Goal: Information Seeking & Learning: Learn about a topic

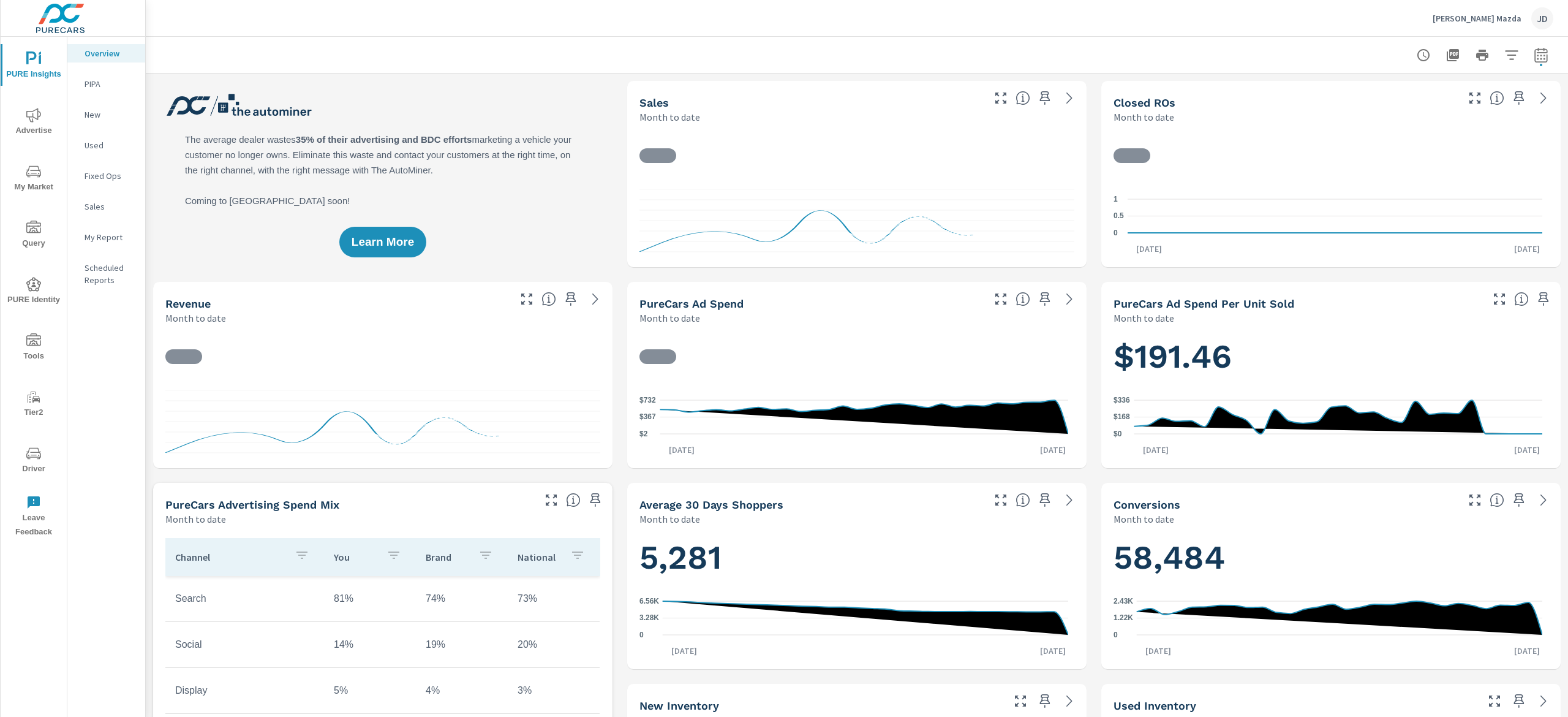
click at [42, 176] on span "My Market" at bounding box center [34, 179] width 58 height 30
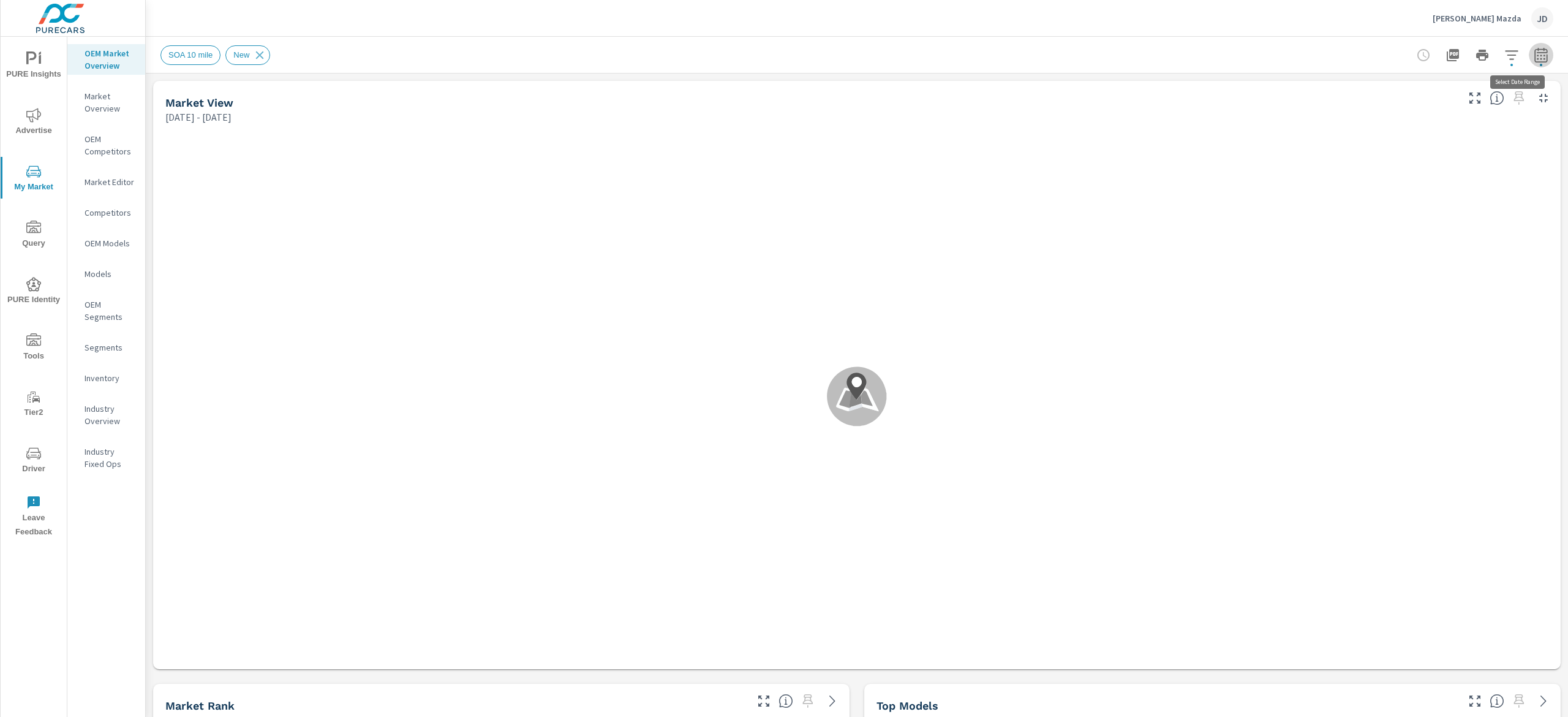
click at [1531, 53] on button "button" at bounding box center [1541, 55] width 25 height 25
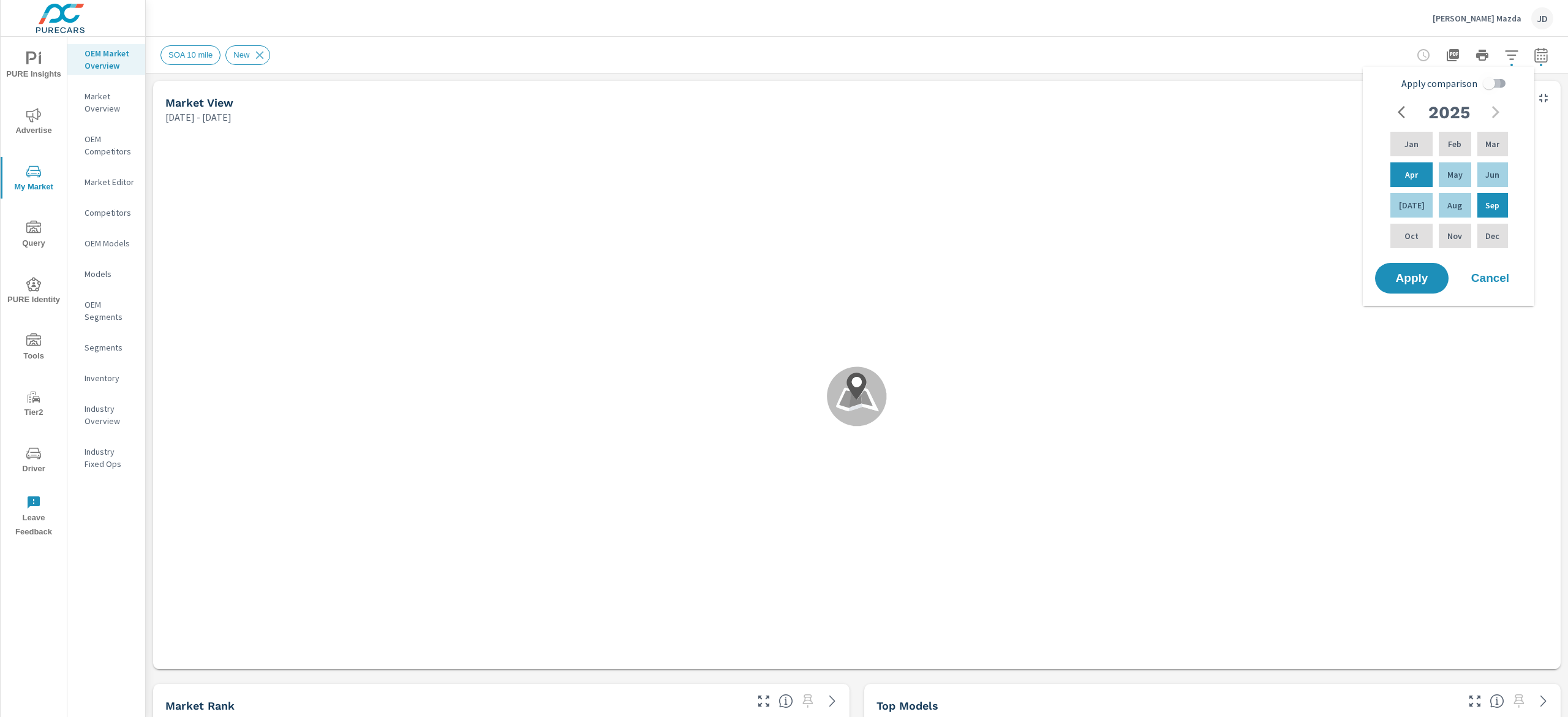
click at [1489, 89] on input "Apply comparison" at bounding box center [1489, 82] width 69 height 23
checkbox input "true"
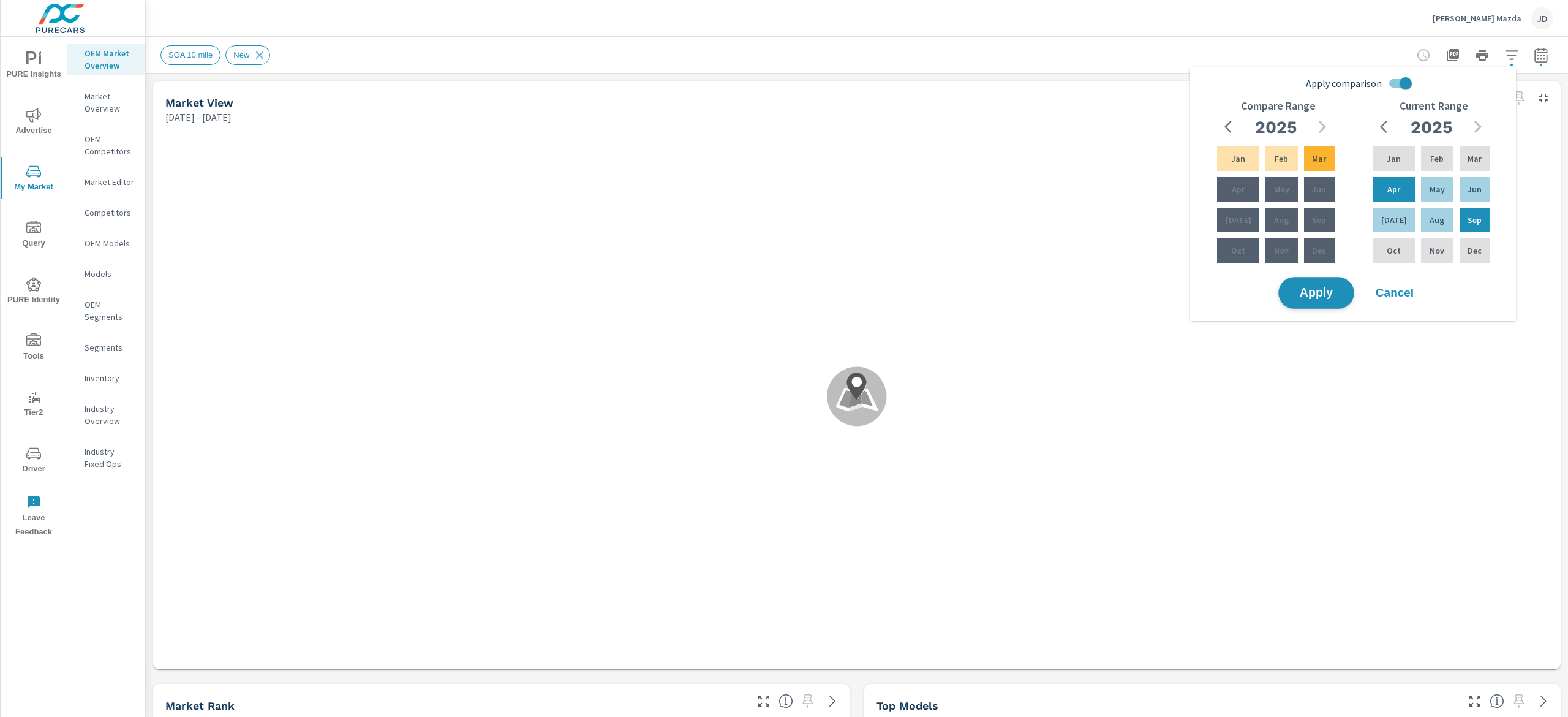
click at [1315, 295] on span "Apply" at bounding box center [1316, 293] width 50 height 12
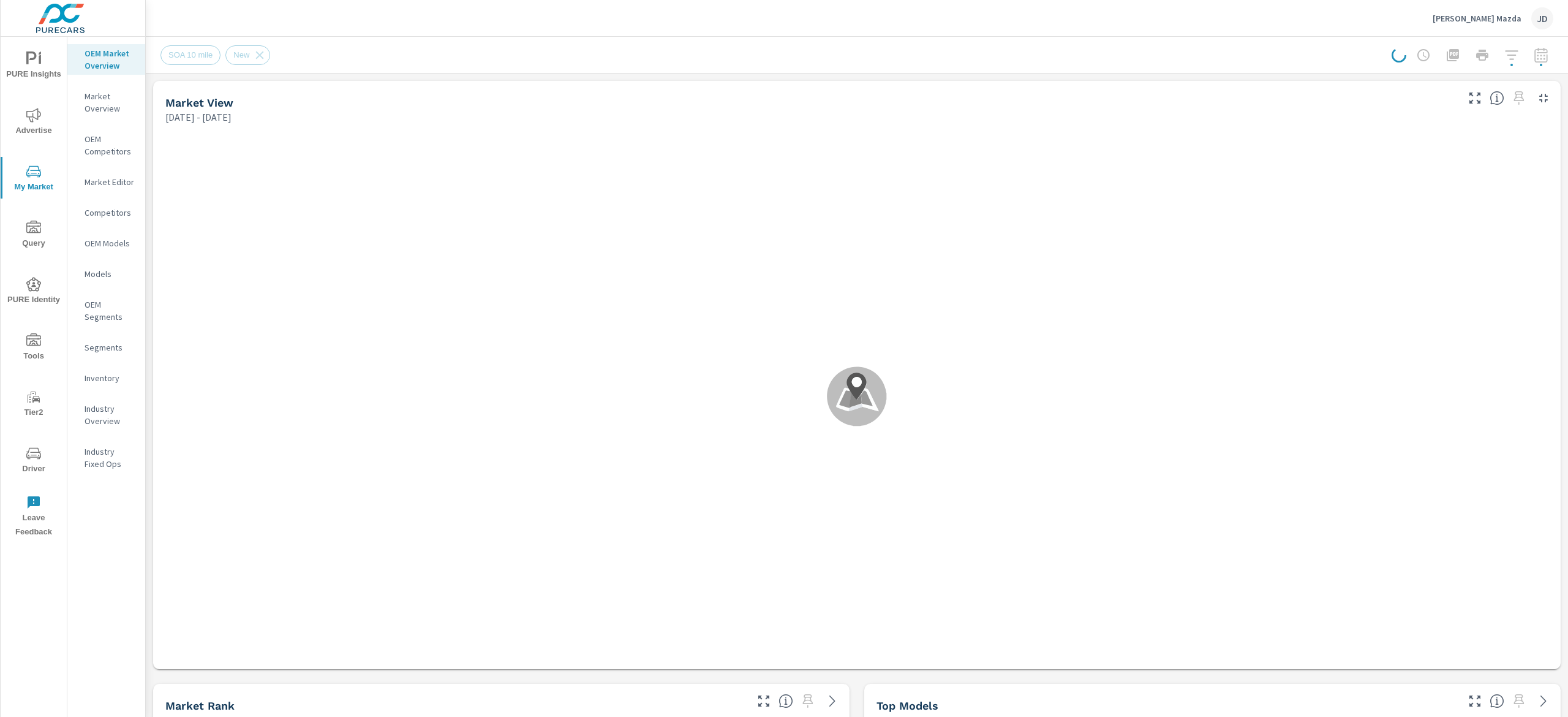
scroll to position [82, 0]
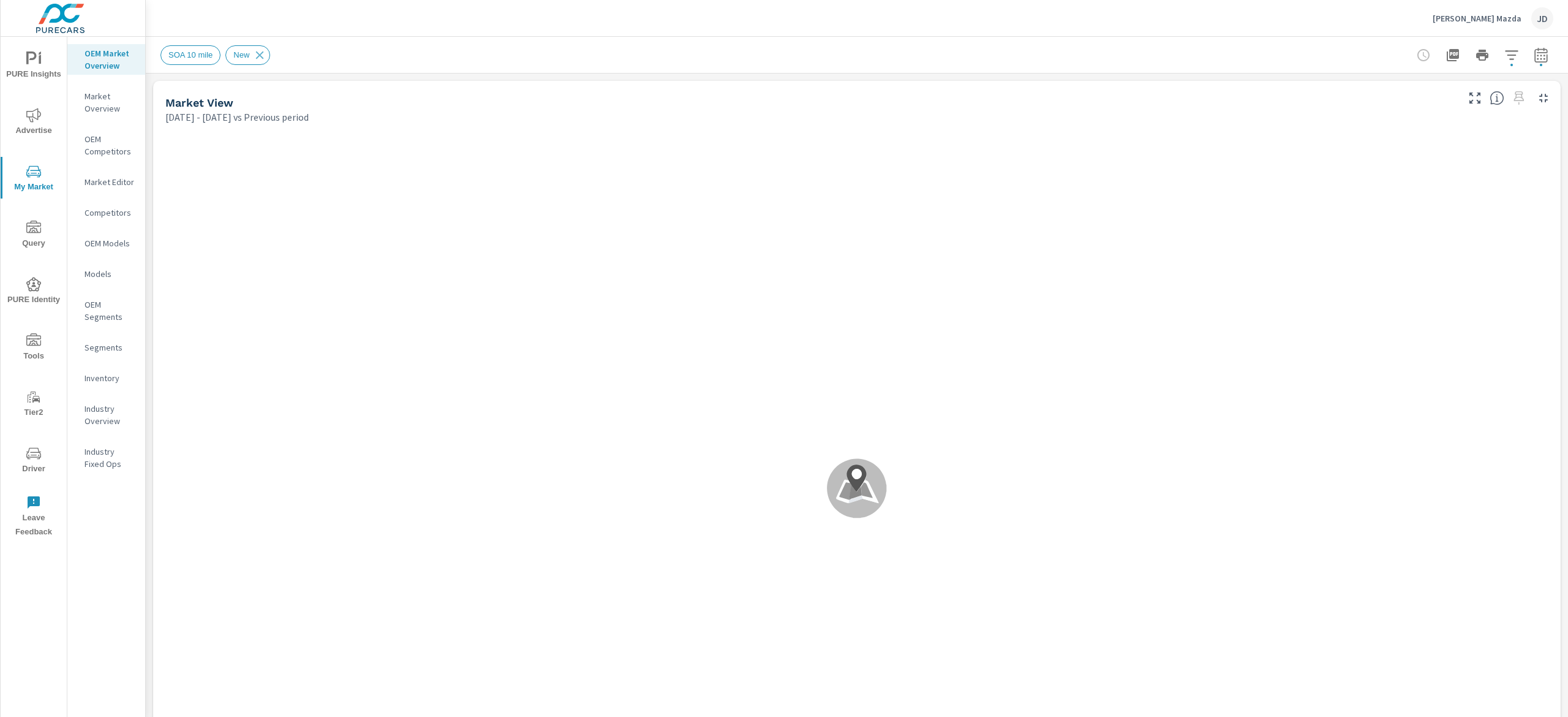
scroll to position [66, 0]
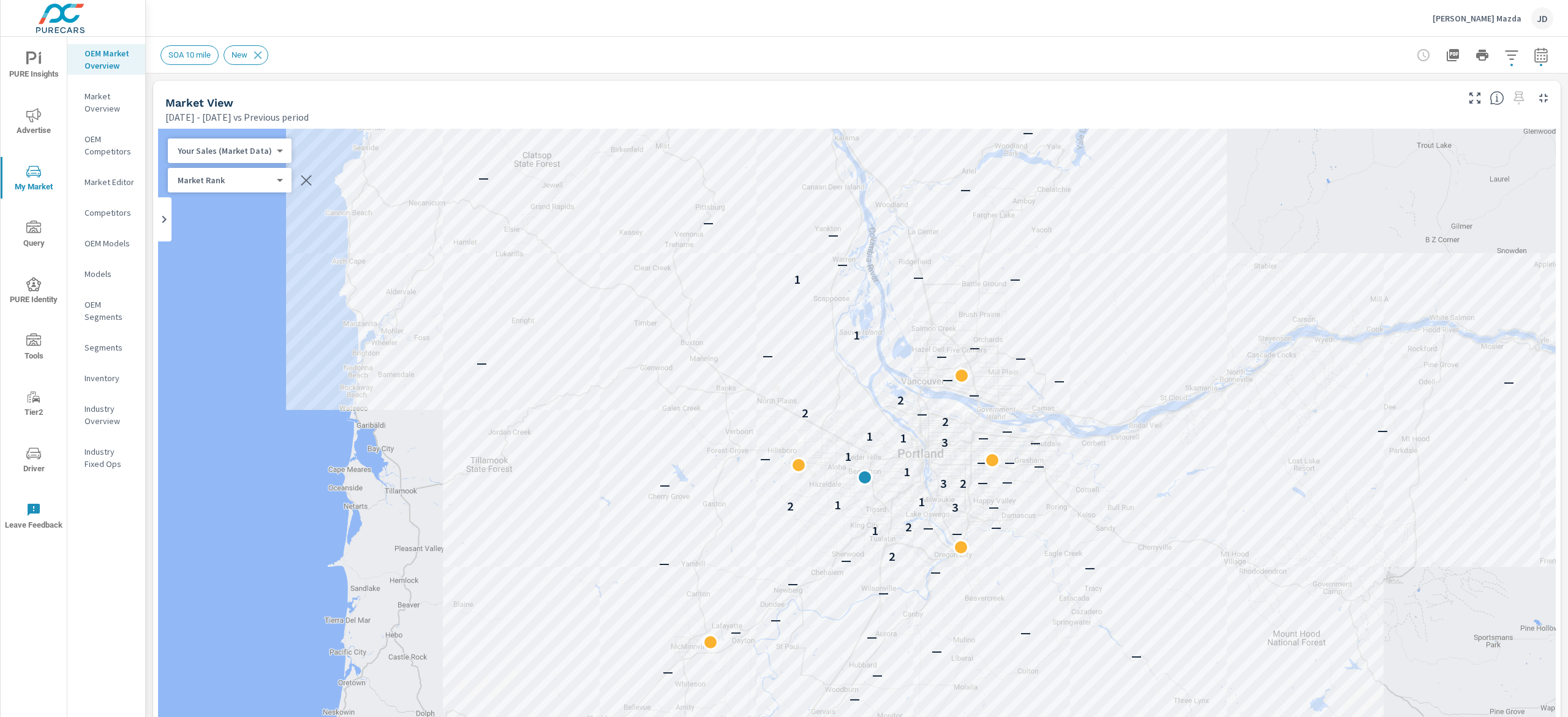
click at [1505, 53] on icon "button" at bounding box center [1512, 55] width 15 height 15
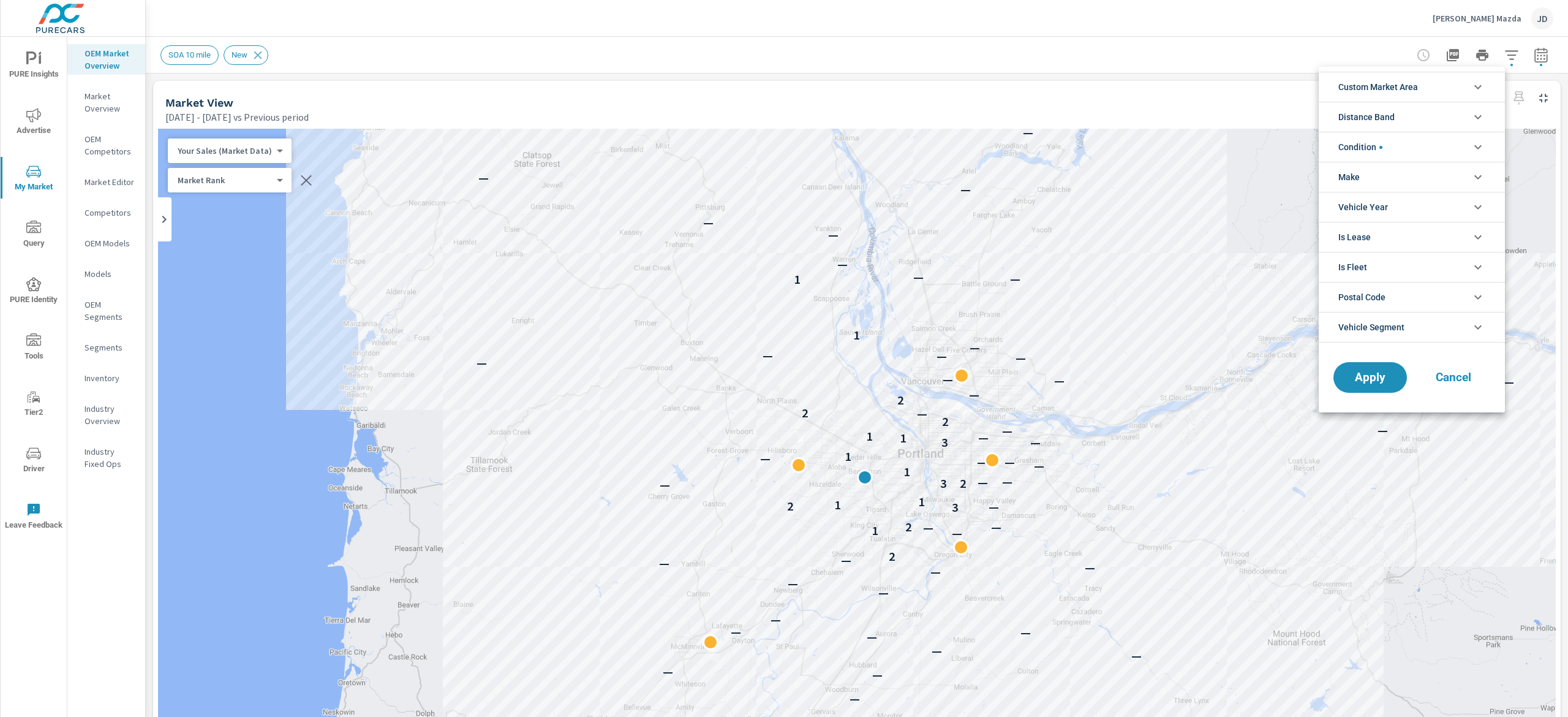
click at [1473, 88] on icon "filter options" at bounding box center [1479, 87] width 15 height 15
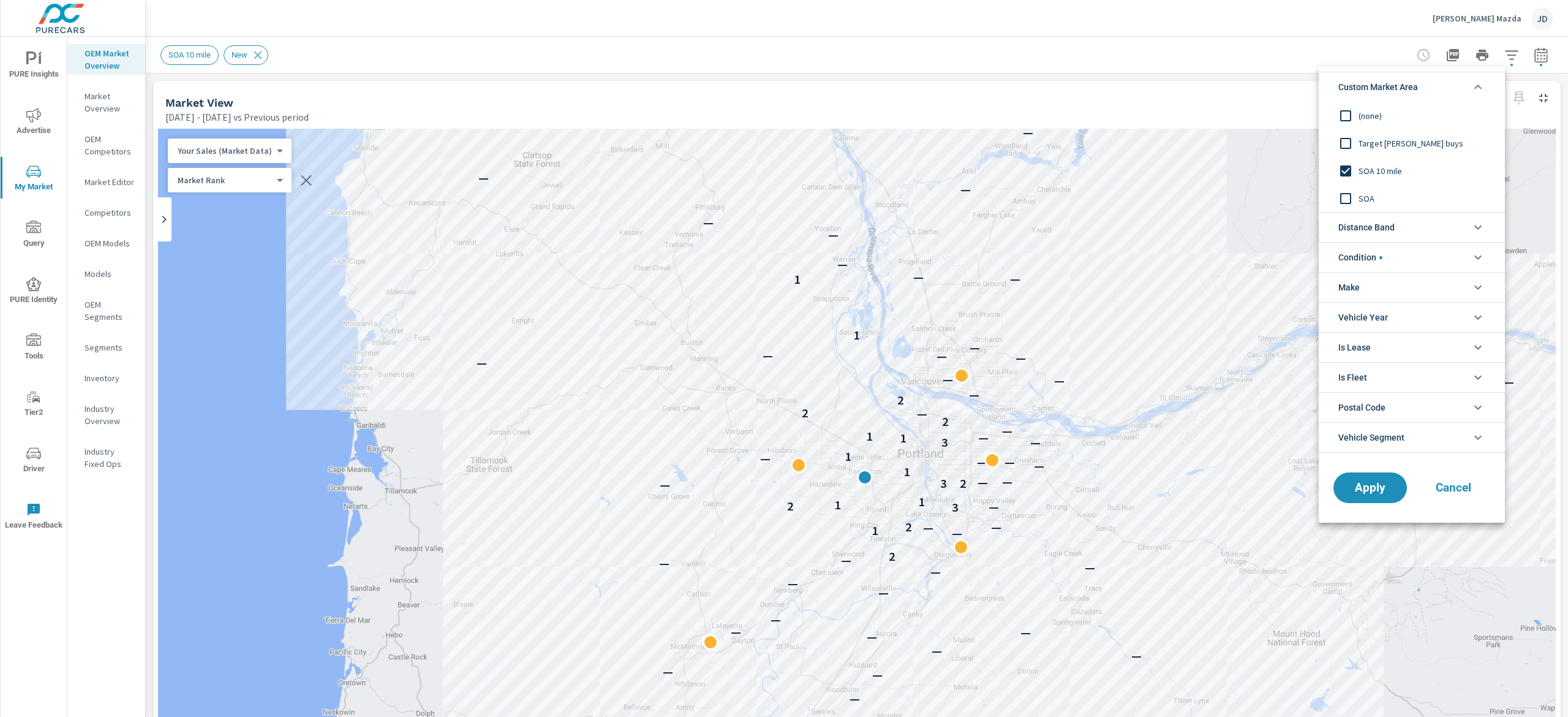
click at [1371, 197] on span "SOA" at bounding box center [1426, 198] width 134 height 15
click at [1370, 168] on span "SOA 10 mile" at bounding box center [1426, 171] width 134 height 15
click at [1345, 201] on input "filter options" at bounding box center [1346, 198] width 26 height 26
click at [1368, 494] on span "Apply" at bounding box center [1370, 488] width 50 height 12
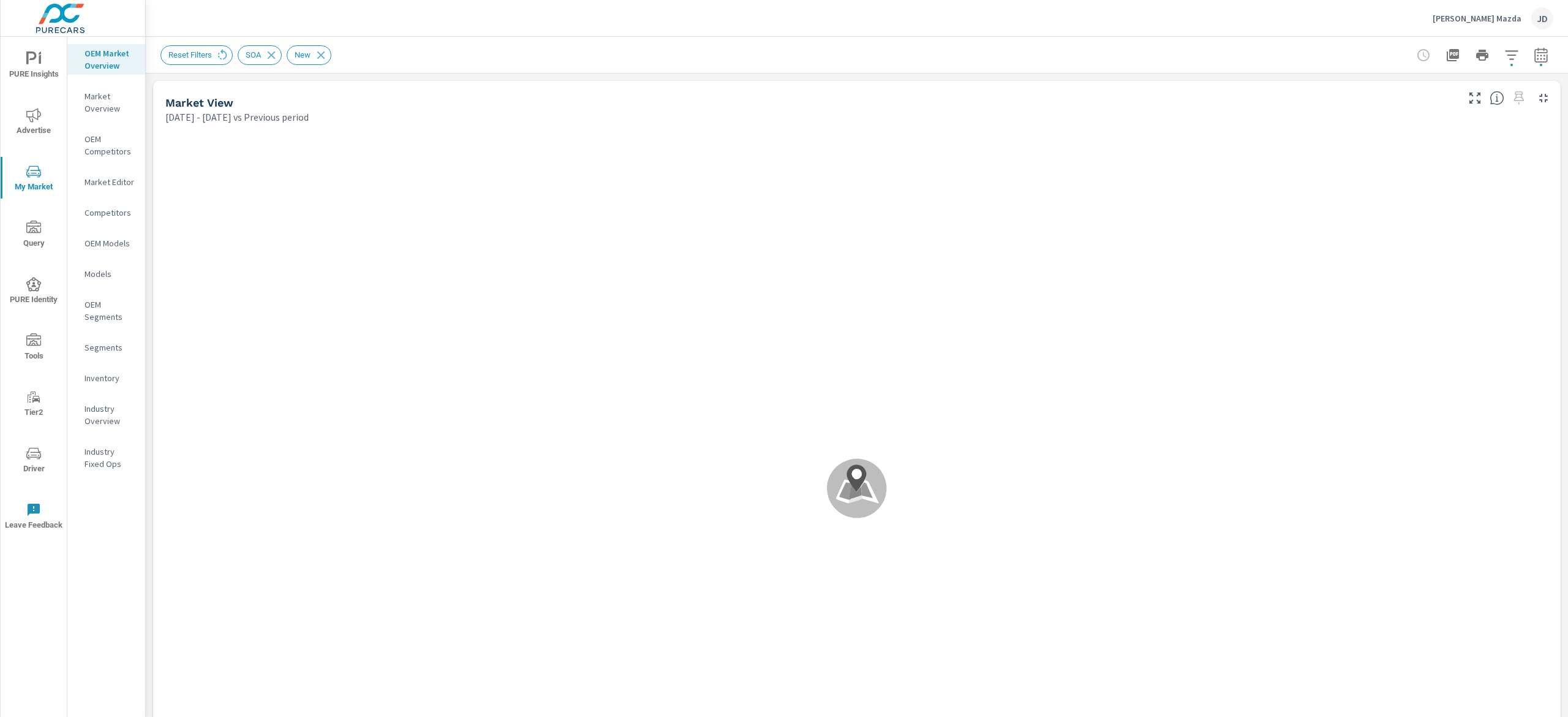
scroll to position [20, 0]
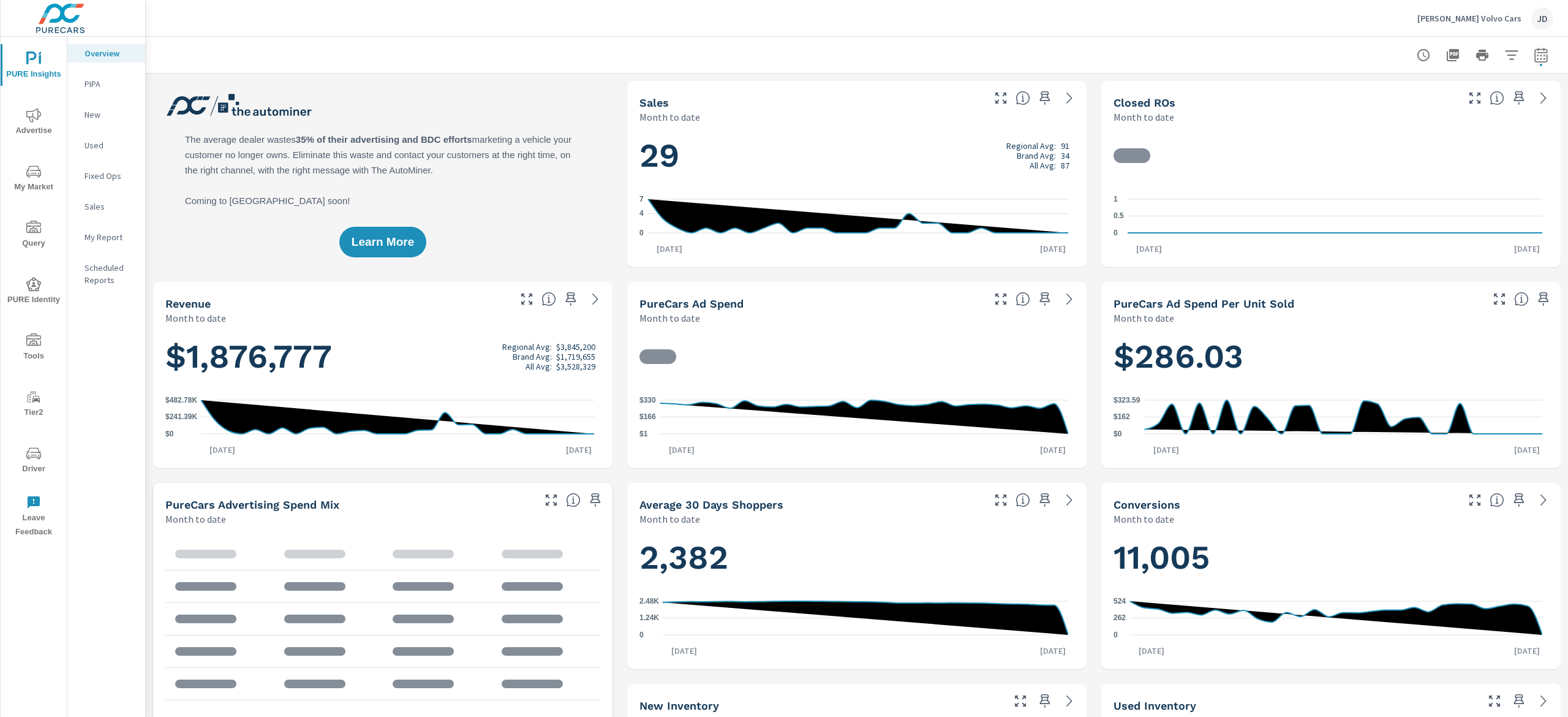
click at [28, 184] on span "My Market" at bounding box center [34, 179] width 58 height 30
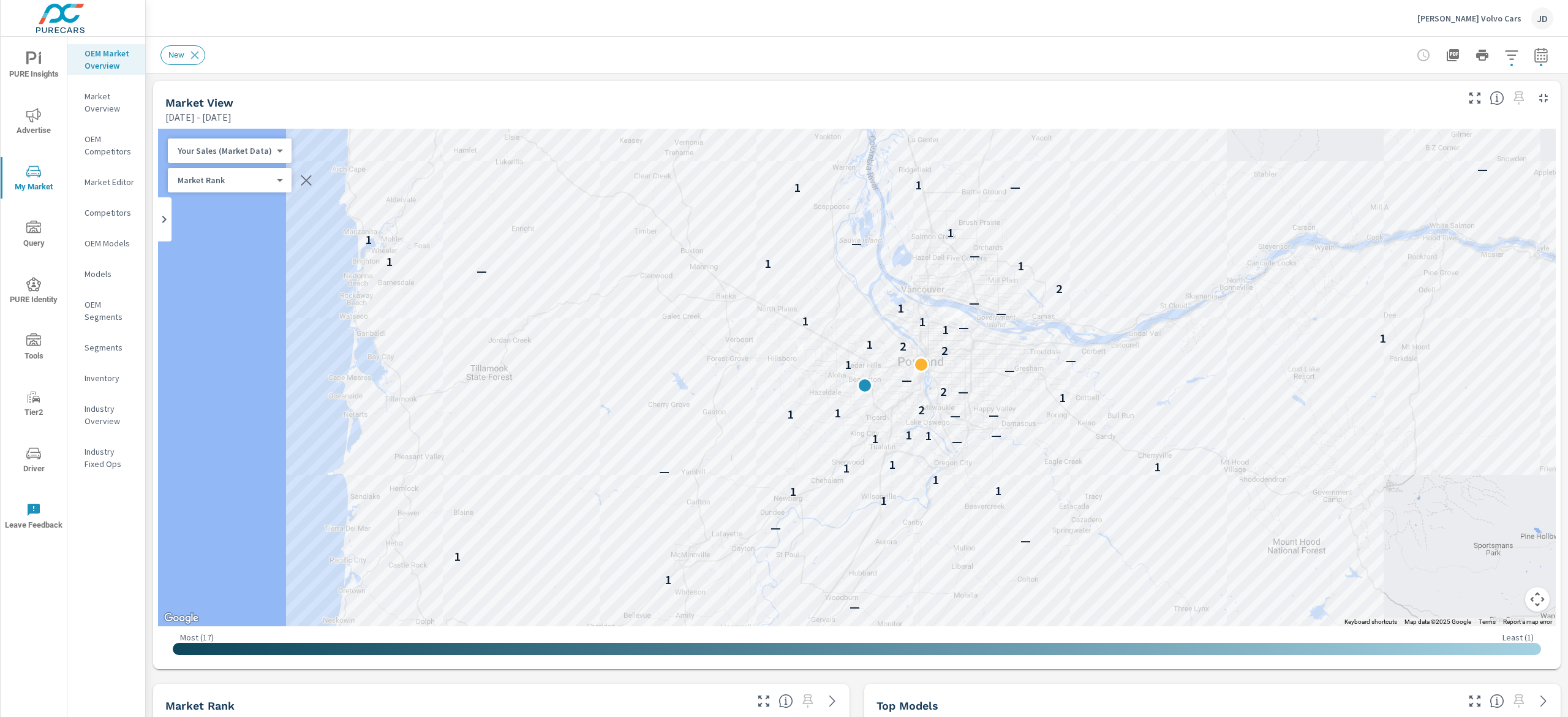
click at [1534, 58] on icon "button" at bounding box center [1541, 55] width 13 height 15
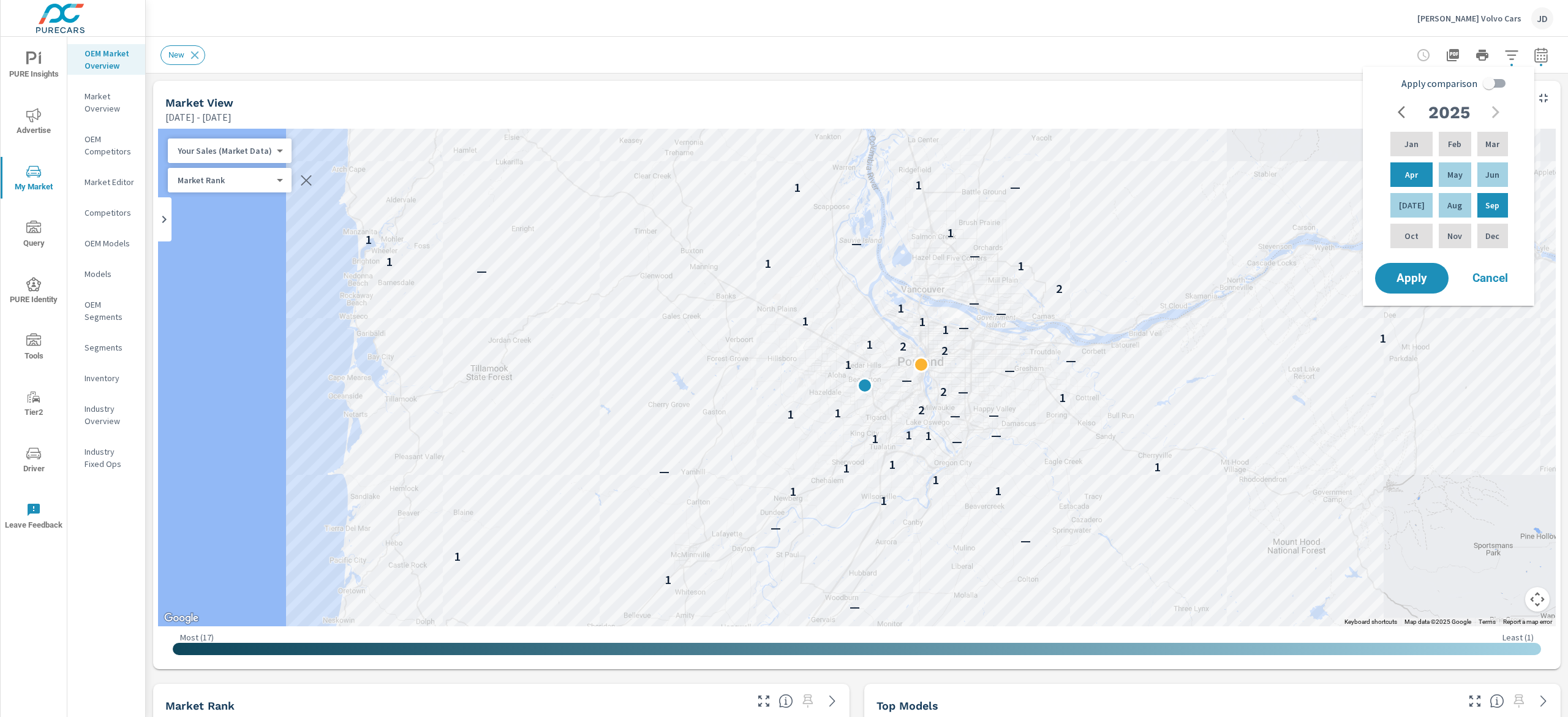
click at [1500, 83] on input "Apply comparison" at bounding box center [1489, 82] width 69 height 23
checkbox input "true"
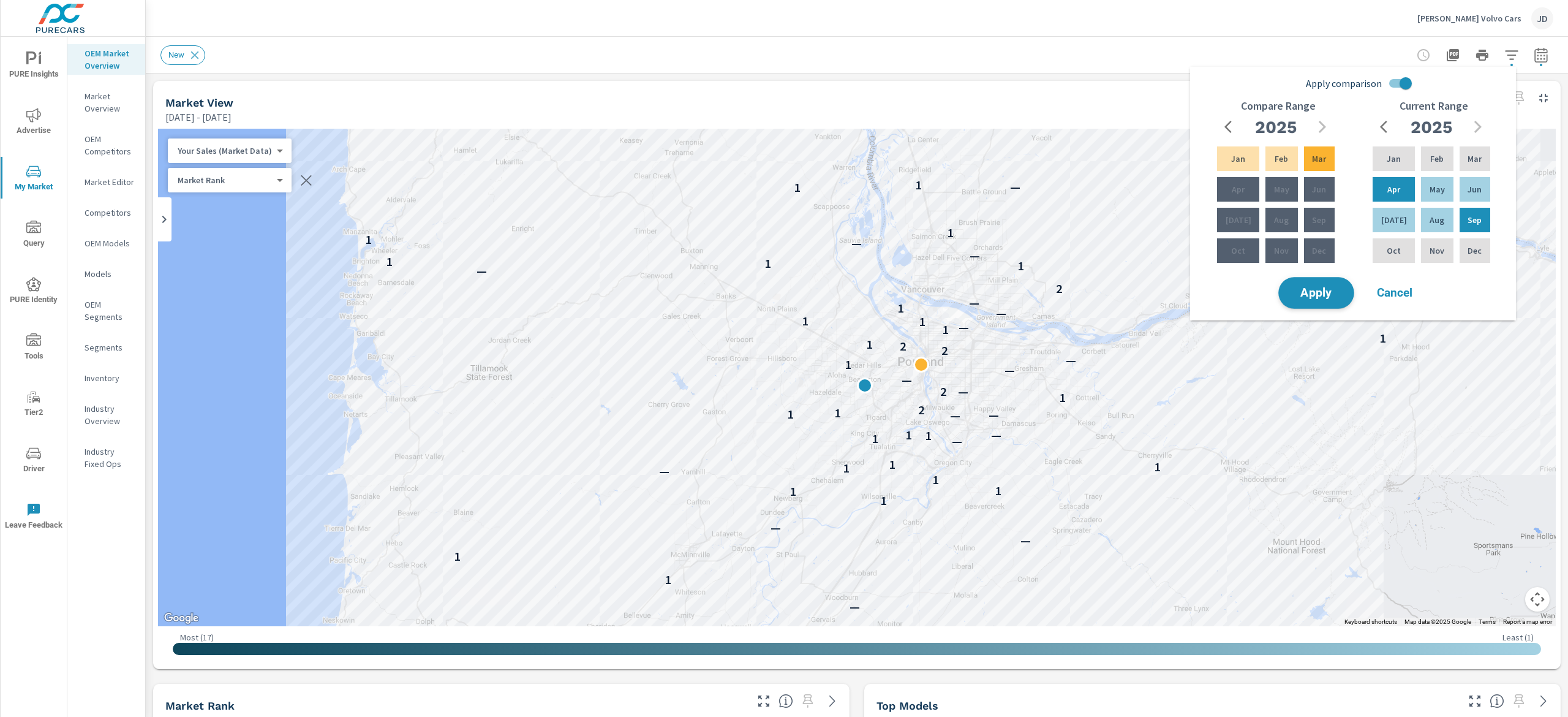
click at [1316, 294] on span "Apply" at bounding box center [1316, 293] width 50 height 12
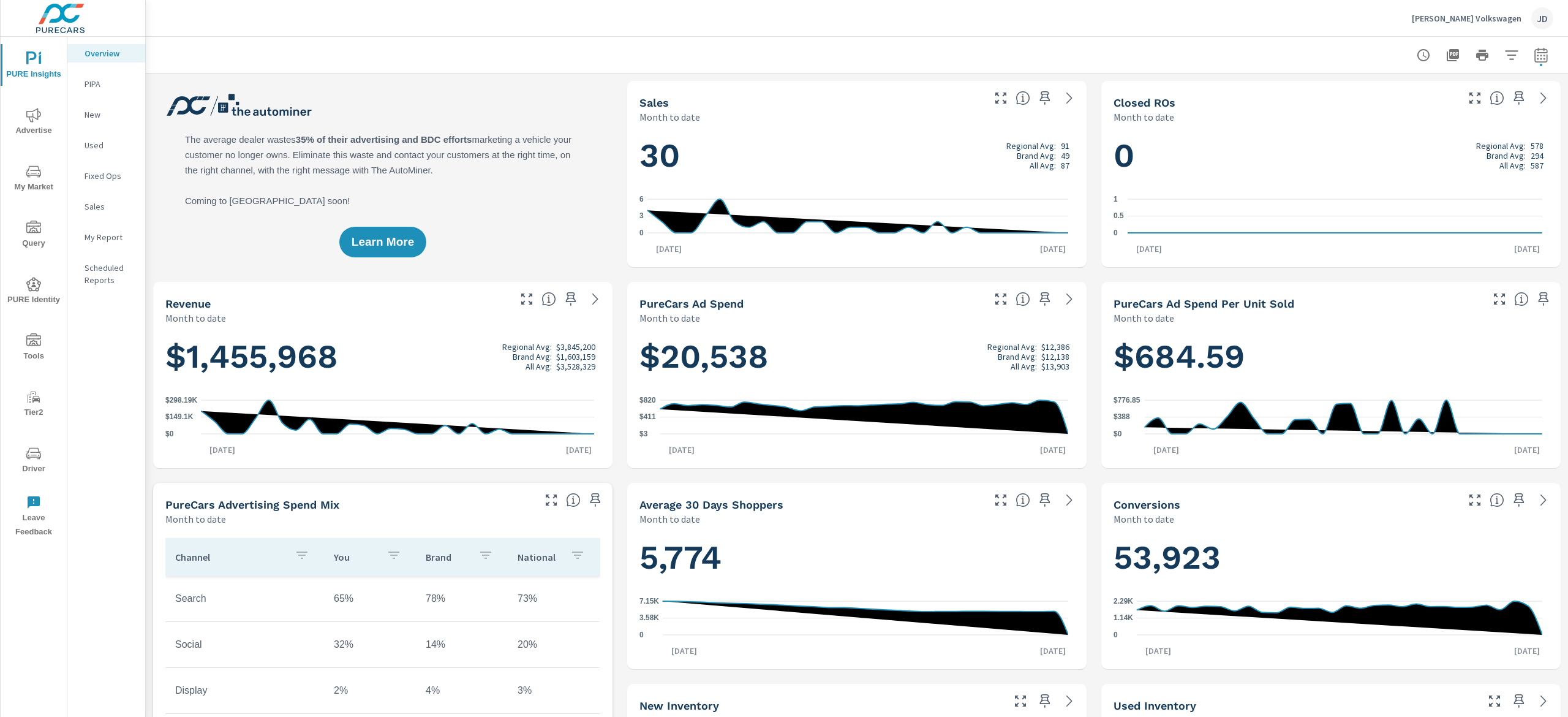
click at [44, 176] on span "My Market" at bounding box center [34, 179] width 58 height 30
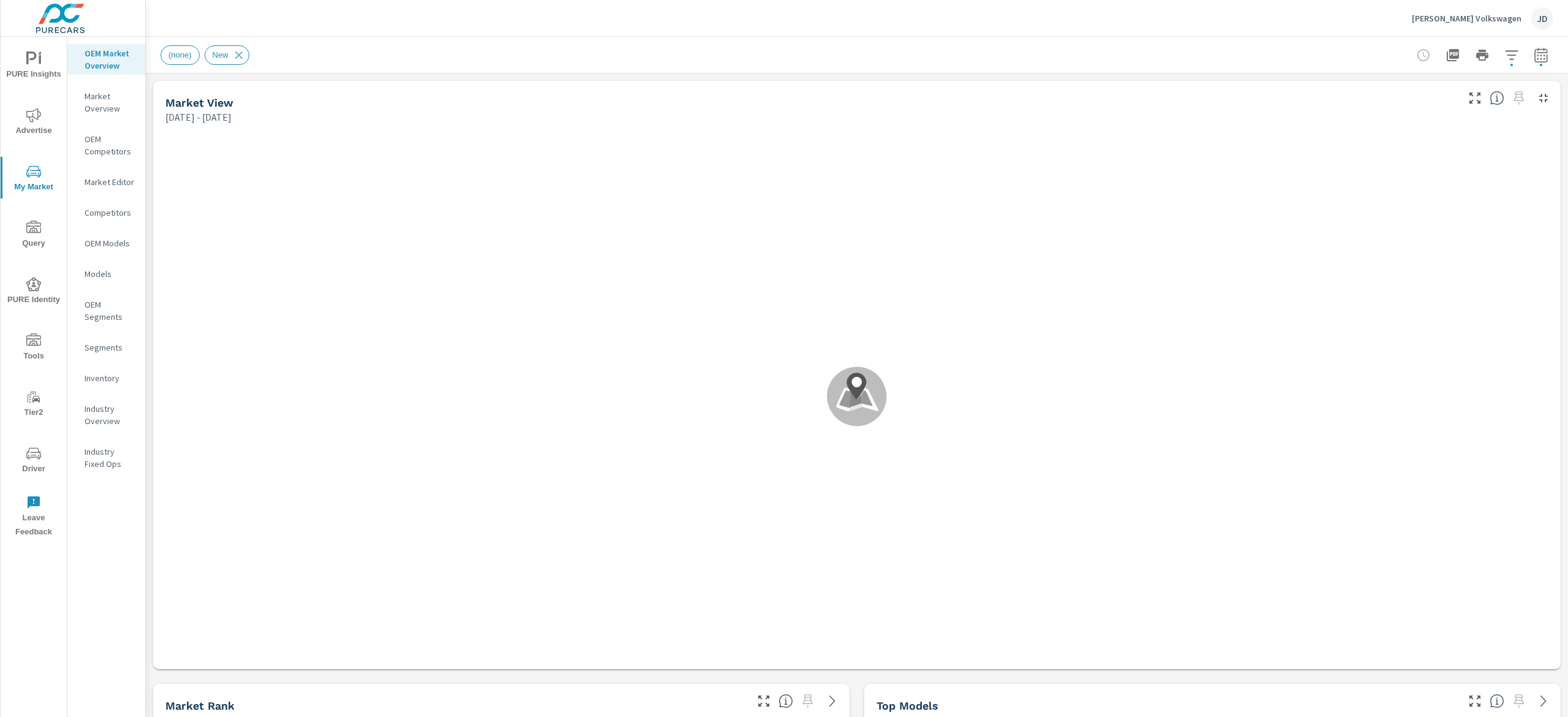
scroll to position [92, 0]
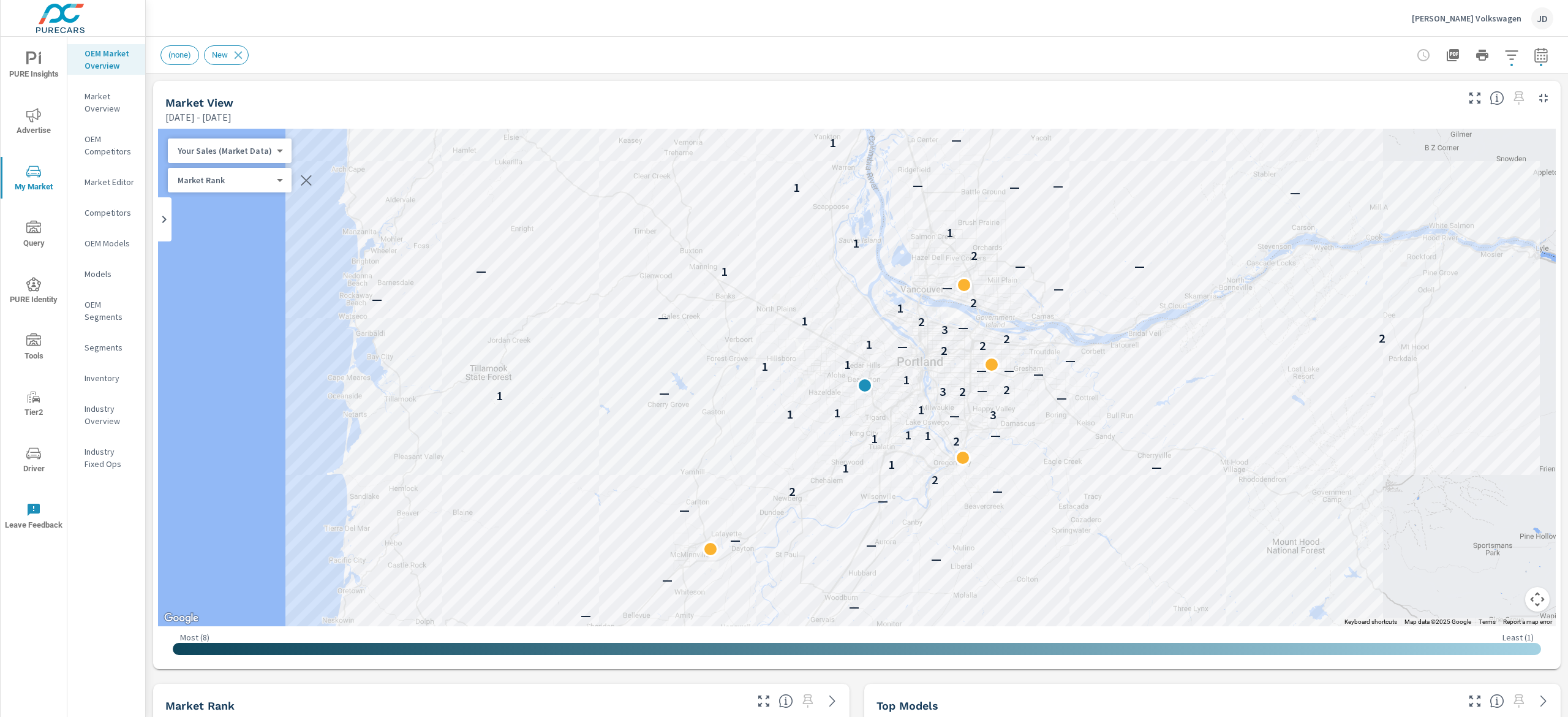
click at [1534, 57] on icon "button" at bounding box center [1542, 55] width 15 height 15
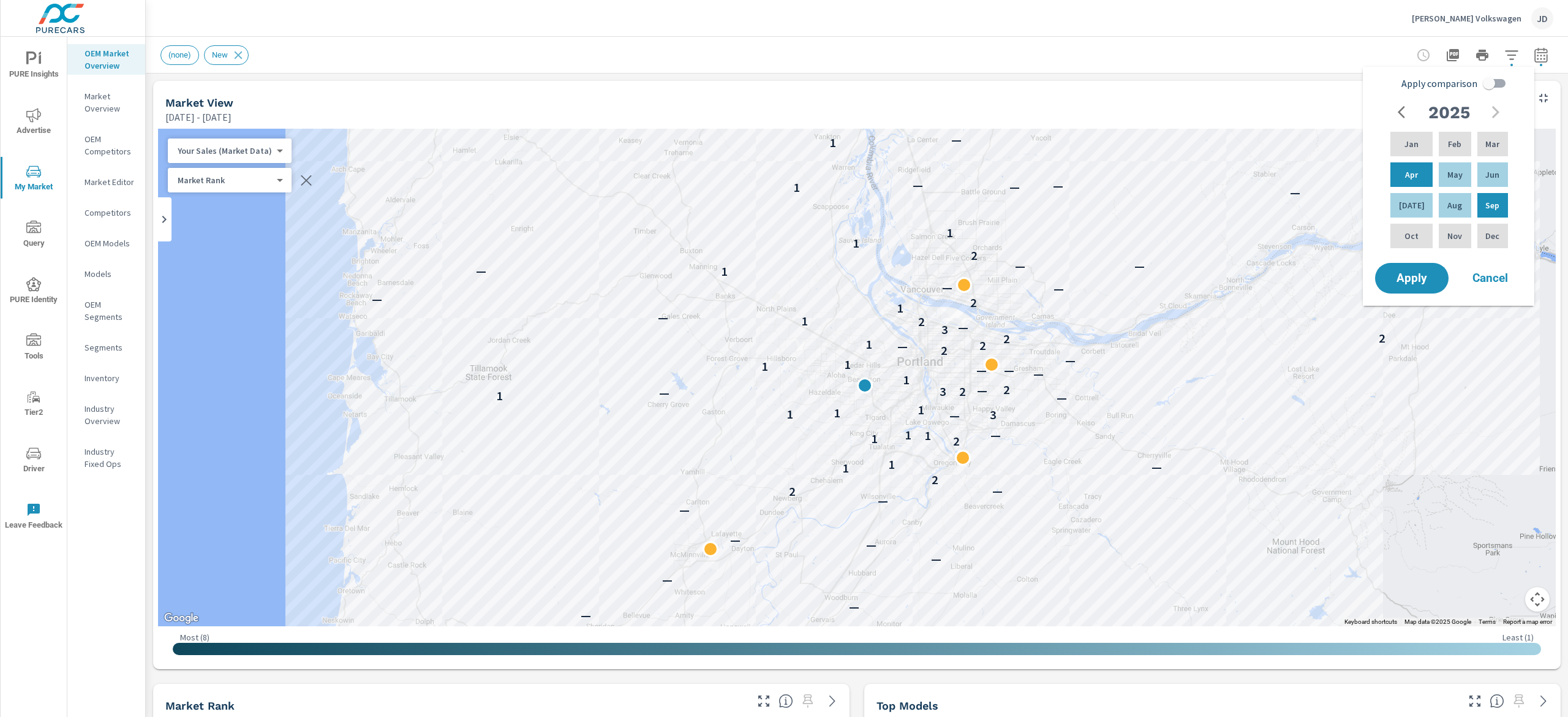
click at [1493, 90] on input "Apply comparison" at bounding box center [1489, 82] width 69 height 23
checkbox input "true"
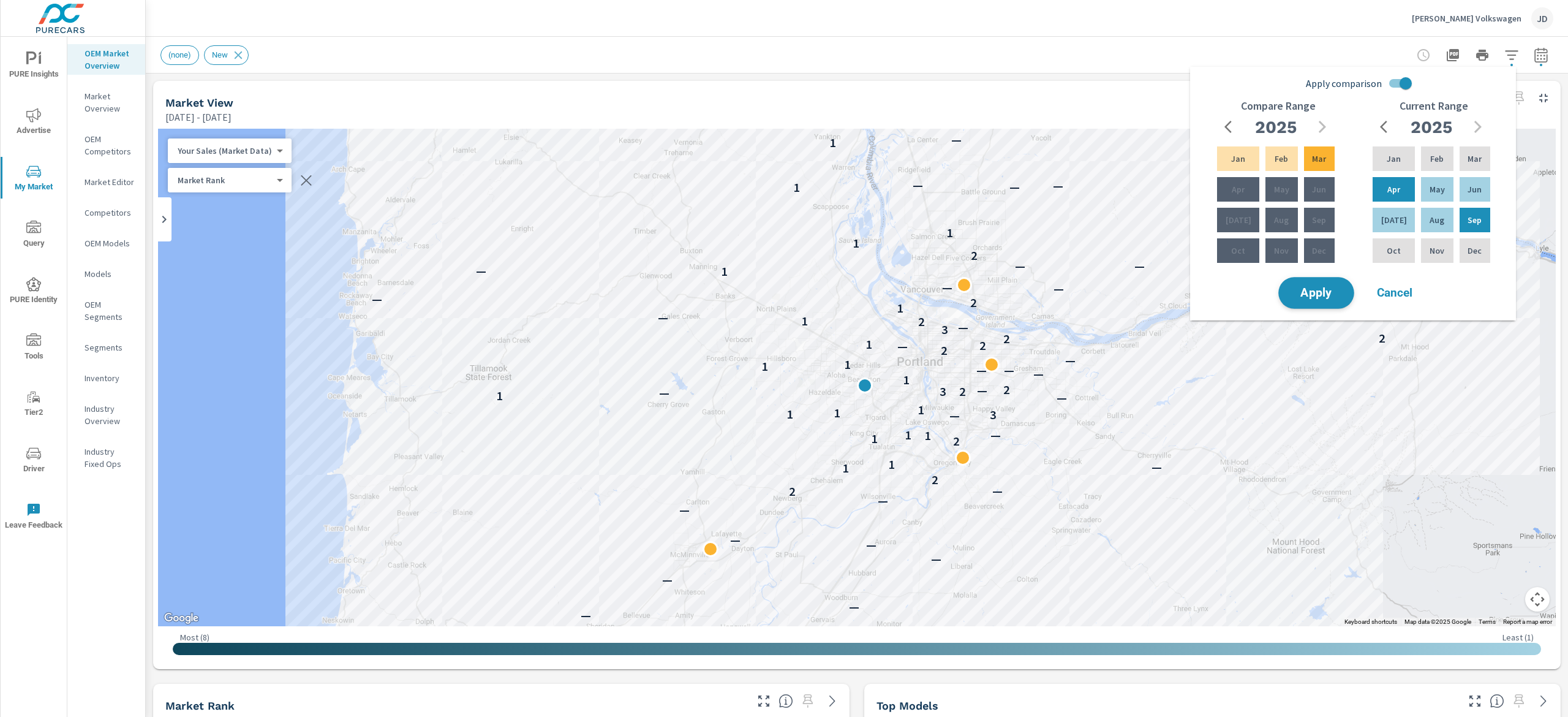
click at [1331, 294] on span "Apply" at bounding box center [1316, 293] width 50 height 12
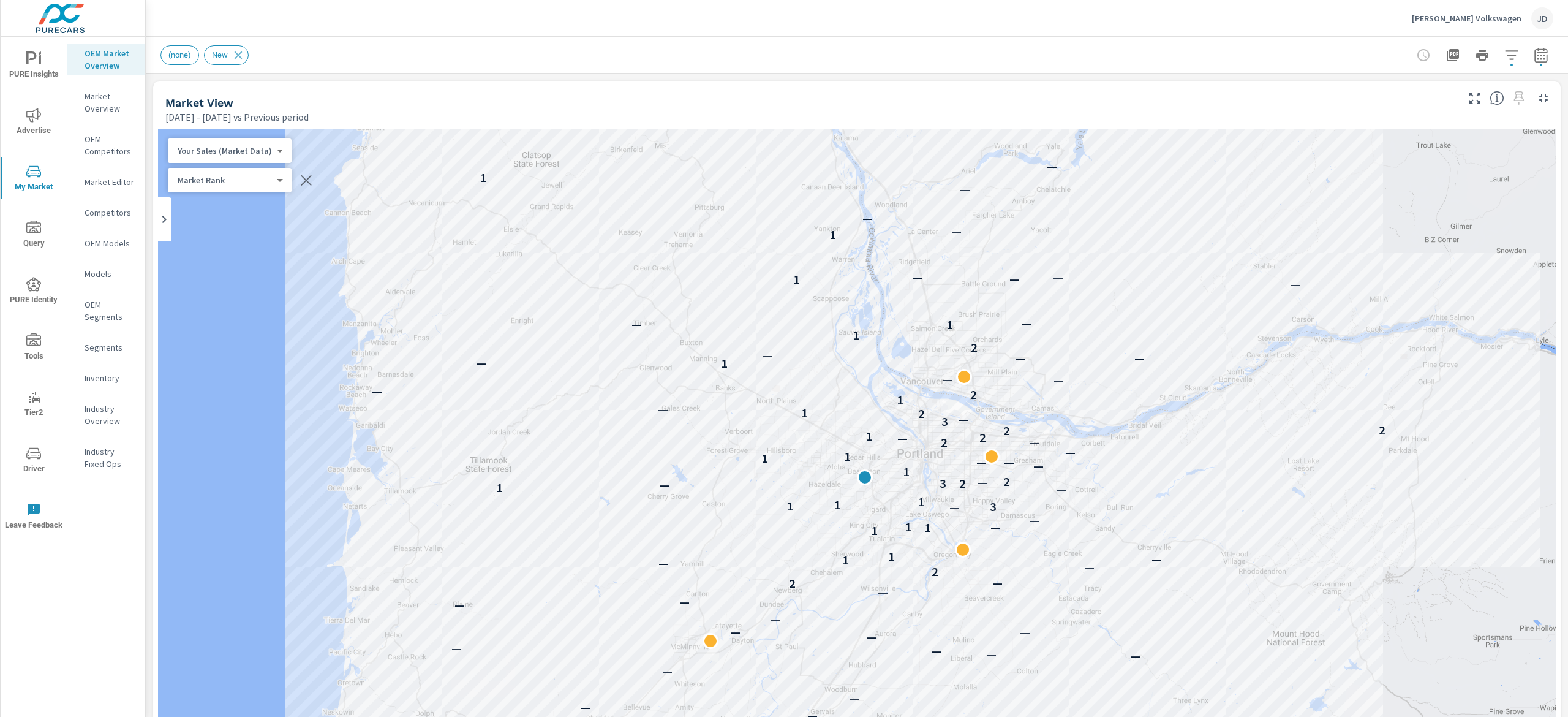
drag, startPoint x: 1567, startPoint y: 205, endPoint x: 1567, endPoint y: 174, distance: 31.0
click at [1567, 178] on div "Market Overview Herzog-Meier Volkswagen Report date range: Apr 01, 2025 - Sep 3…" at bounding box center [858, 376] width 1423 height 680
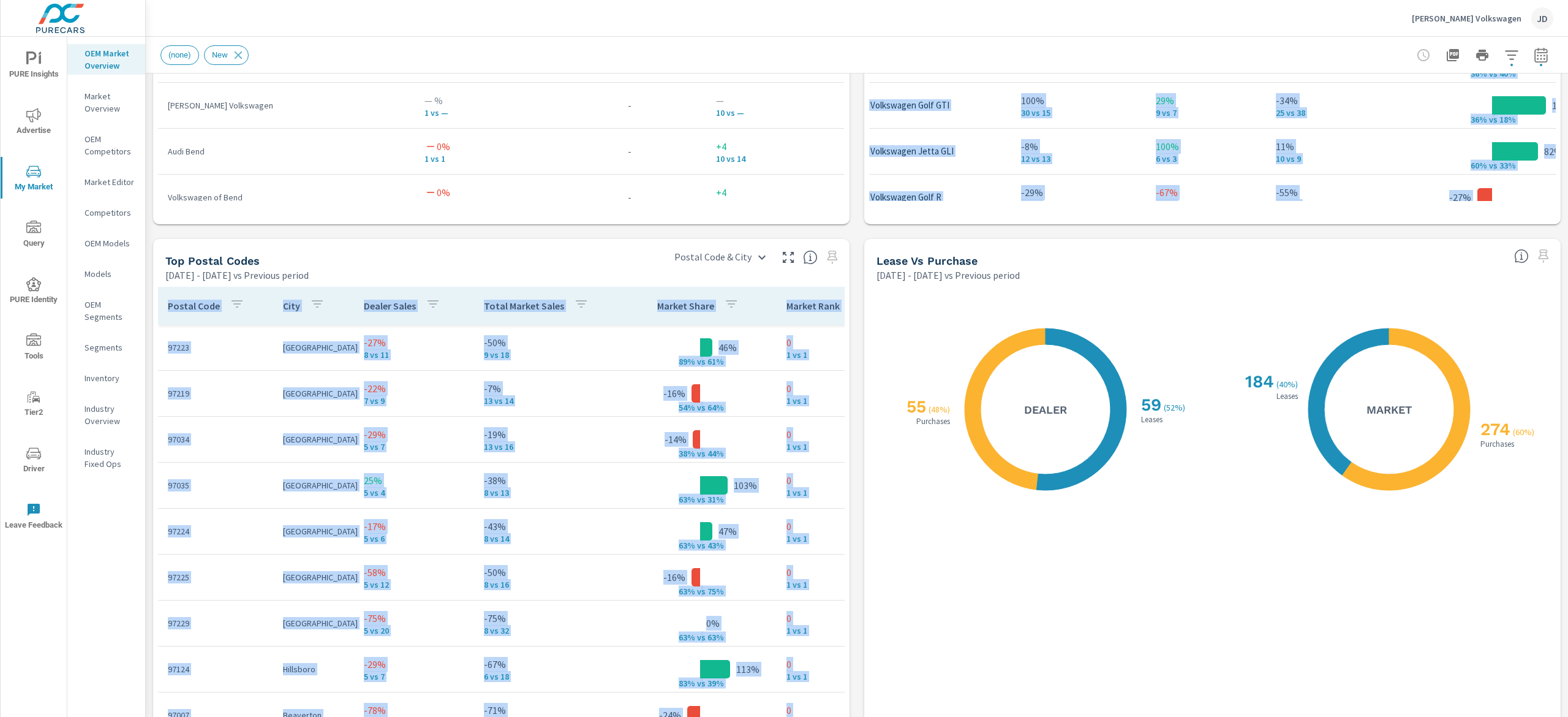
drag, startPoint x: 1567, startPoint y: 315, endPoint x: 1567, endPoint y: 491, distance: 176.0
click at [1567, 491] on div "Market Overview Herzog-Meier Volkswagen Report date range: Apr 01, 2025 - Sep 3…" at bounding box center [858, 376] width 1423 height 680
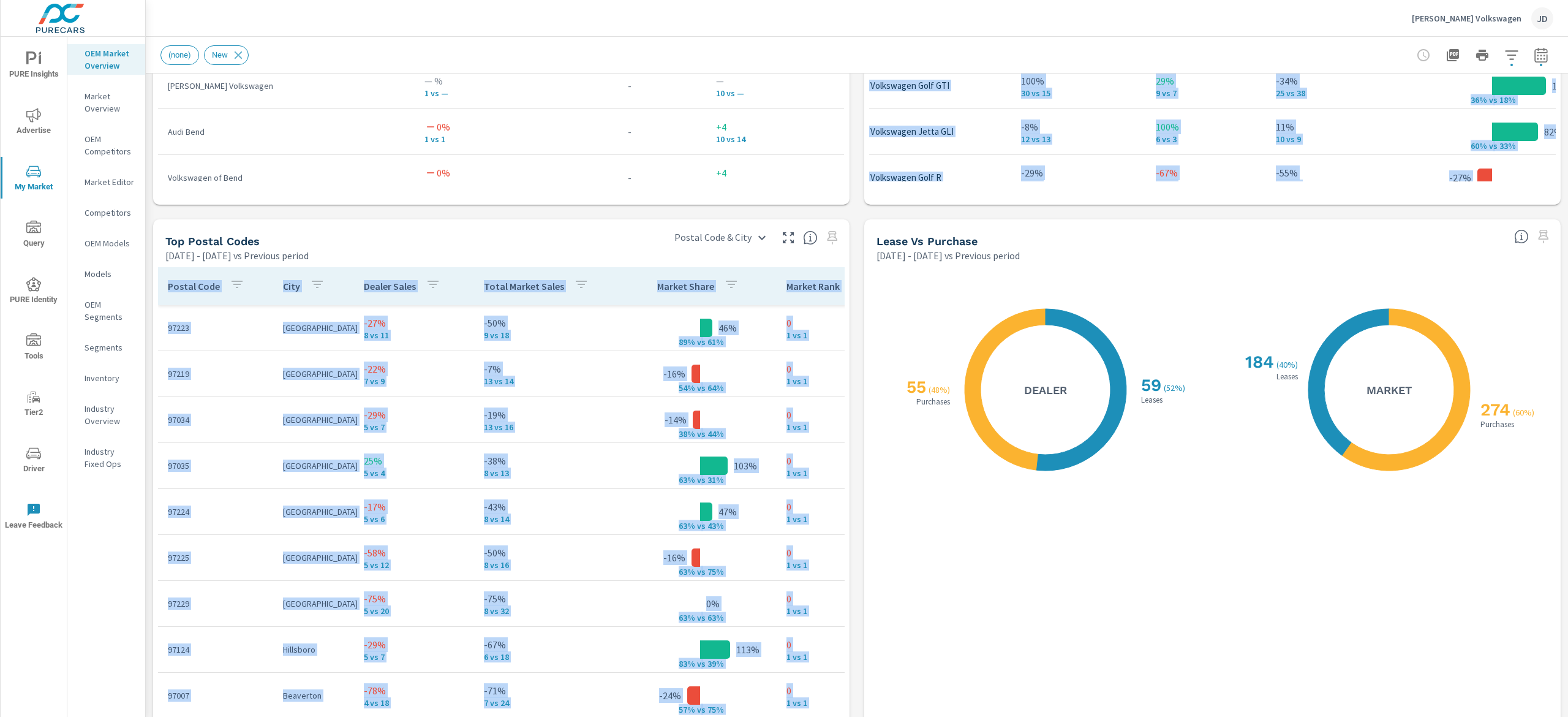
click at [1346, 622] on div "X X 274 ( 60% ) Purchases 184 ( 40% ) Leases Market" at bounding box center [1384, 562] width 329 height 574
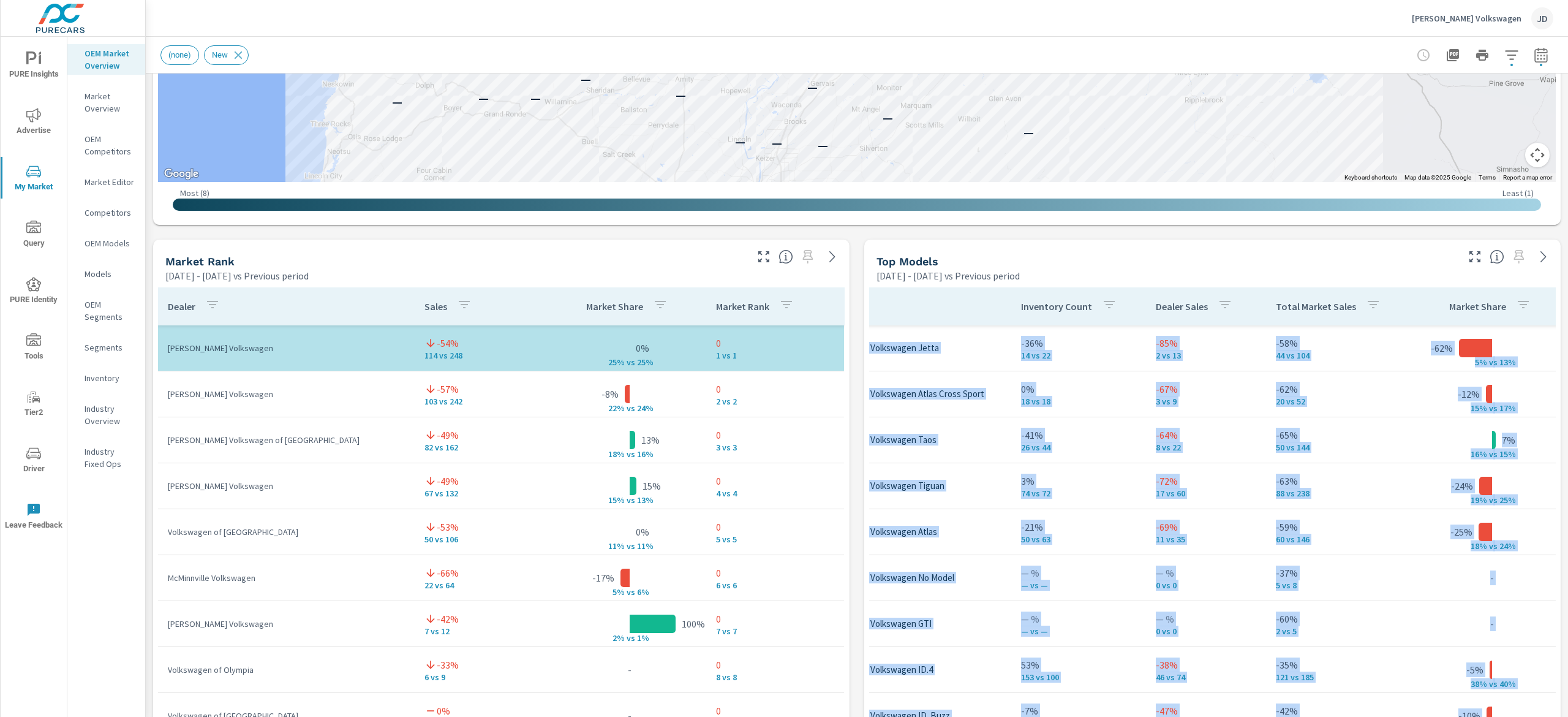
scroll to position [617, 0]
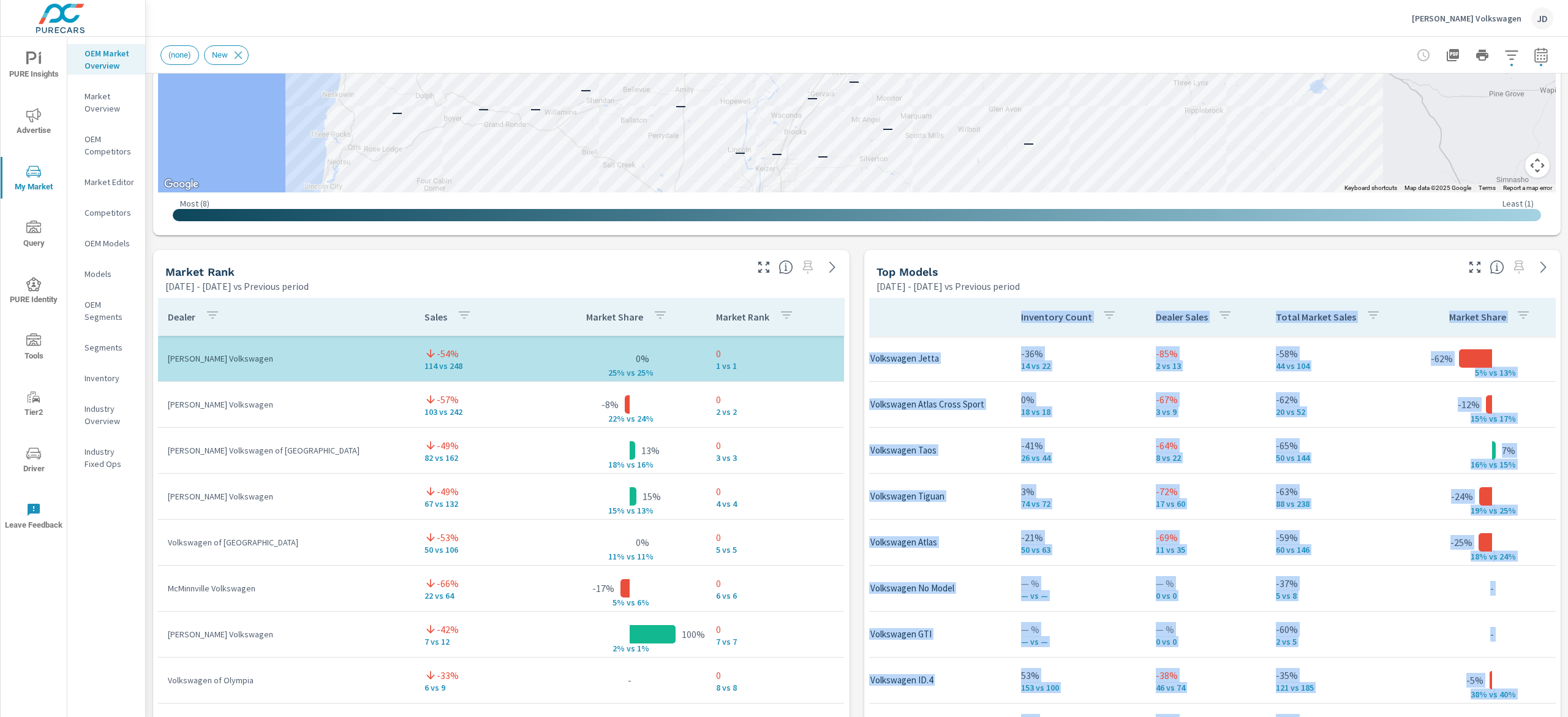
drag, startPoint x: 1567, startPoint y: 487, endPoint x: 1567, endPoint y: 283, distance: 204.0
click at [1567, 283] on div "Market Overview Herzog-Meier Volkswagen Report date range: Apr 01, 2025 - Sep 3…" at bounding box center [858, 376] width 1423 height 680
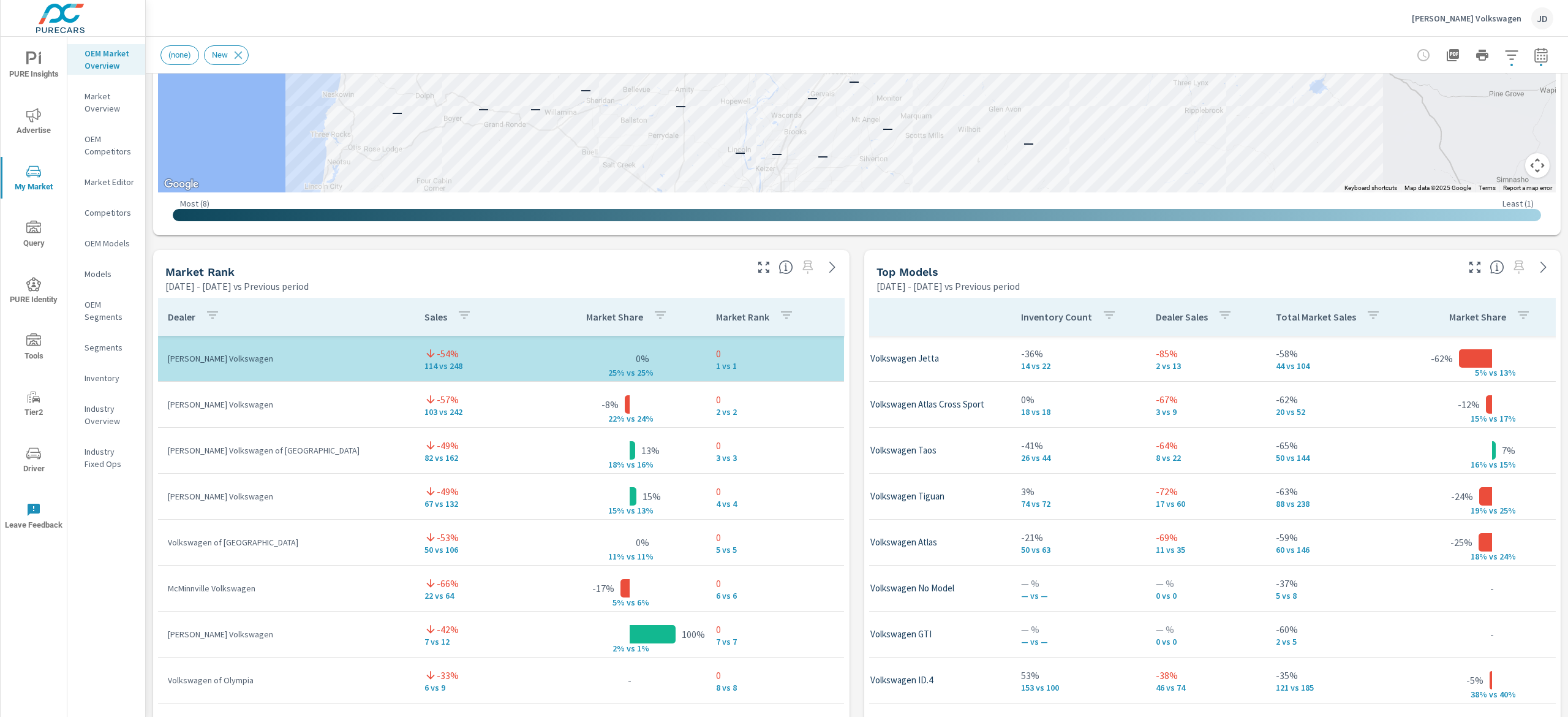
click at [856, 247] on div "Market View Apr 01, 2025 - Sep 30, 2025 vs Previous period ← Move left → Move r…" at bounding box center [858, 504] width 1423 height 2098
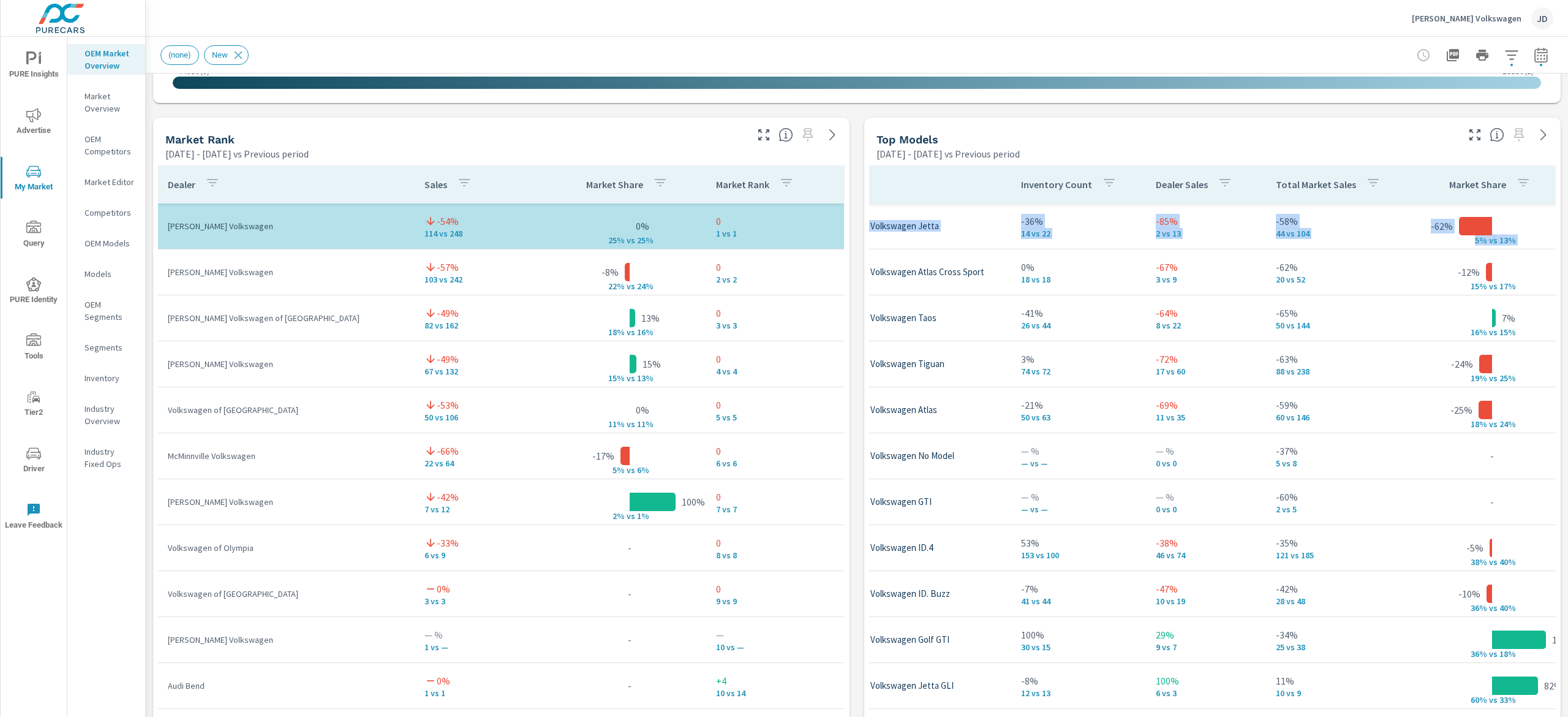
scroll to position [753, 0]
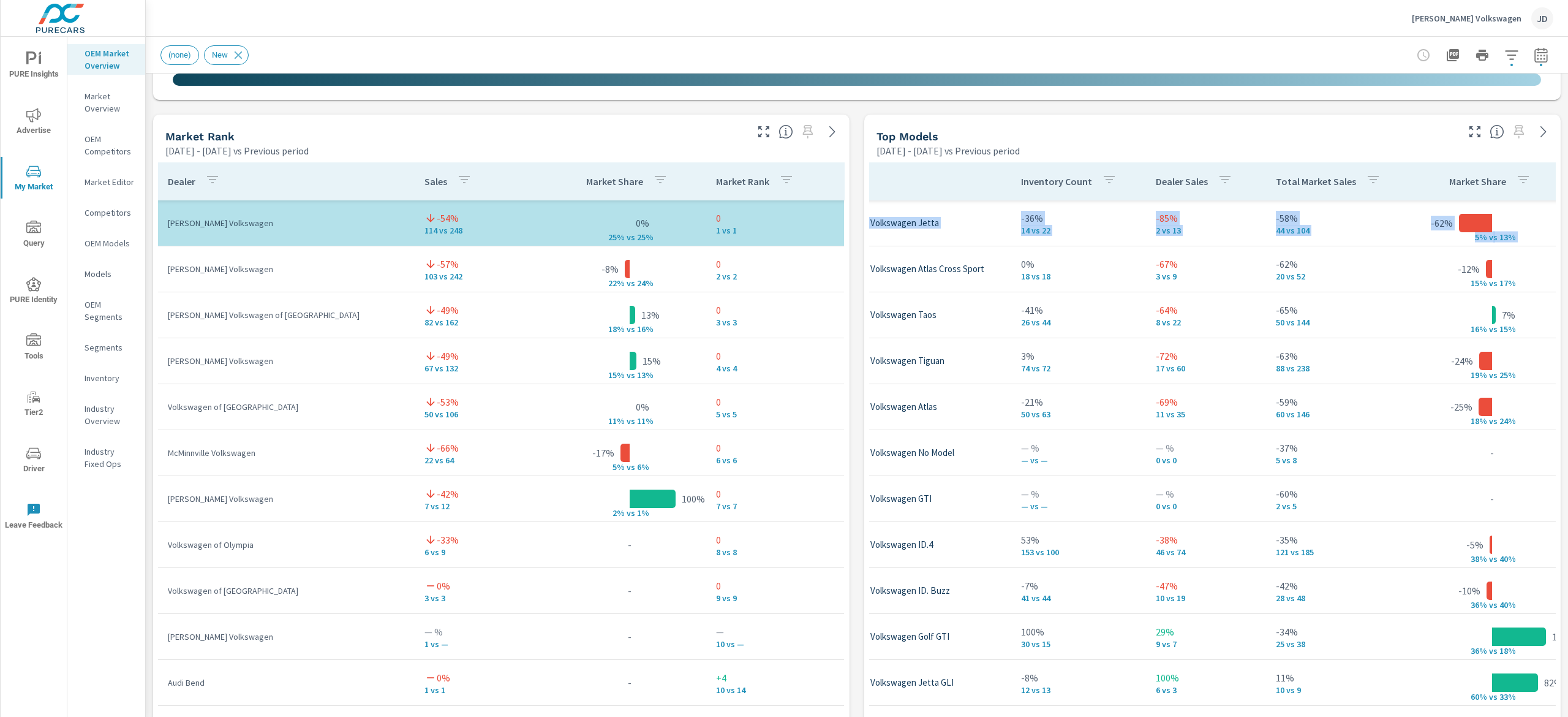
drag, startPoint x: 1567, startPoint y: 297, endPoint x: 1567, endPoint y: 338, distance: 41.0
click at [1567, 338] on div "Market Overview Herzog-Meier Volkswagen Report date range: Apr 01, 2025 - Sep 3…" at bounding box center [858, 376] width 1423 height 680
click at [857, 102] on div "Market View Apr 01, 2025 - Sep 30, 2025 vs Previous period ← Move left → Move r…" at bounding box center [858, 369] width 1423 height 2098
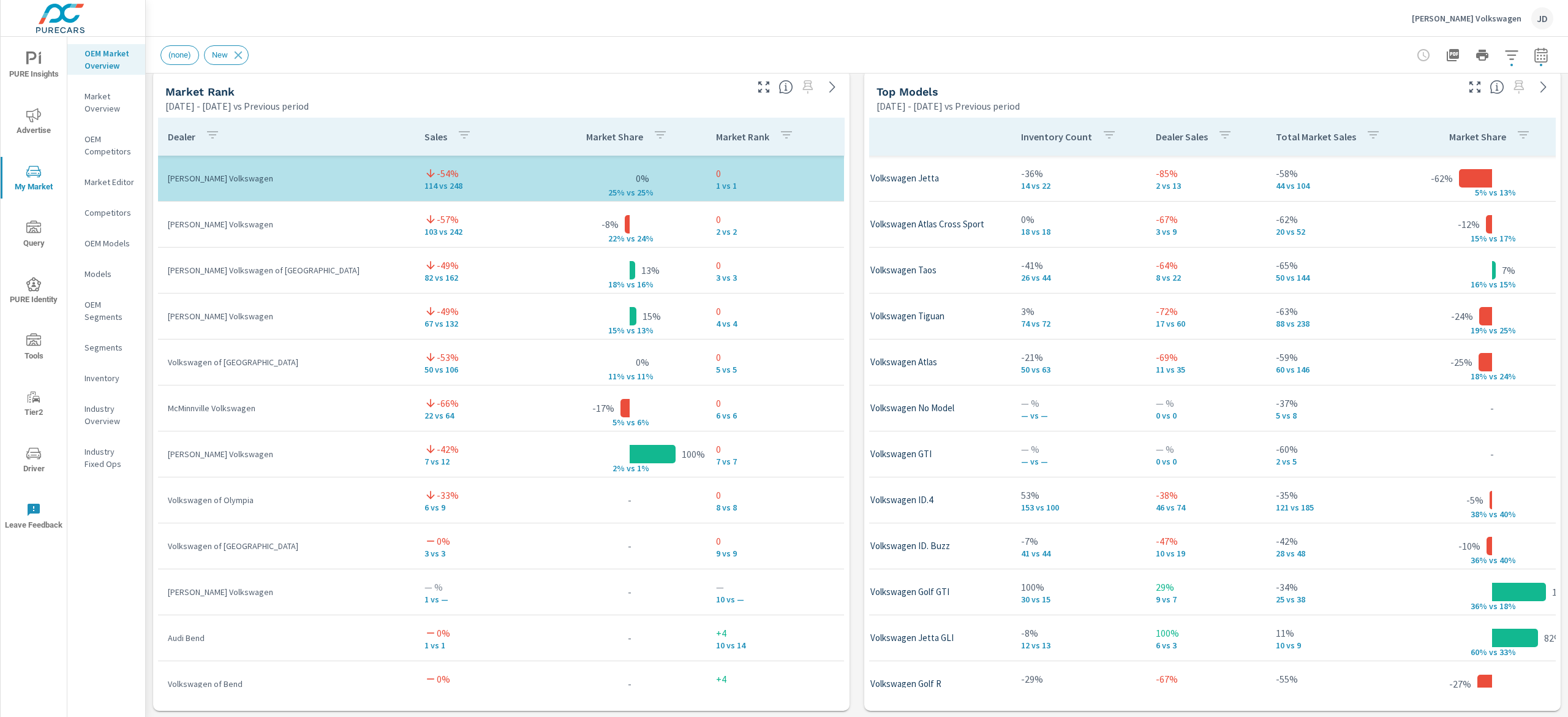
scroll to position [768, 0]
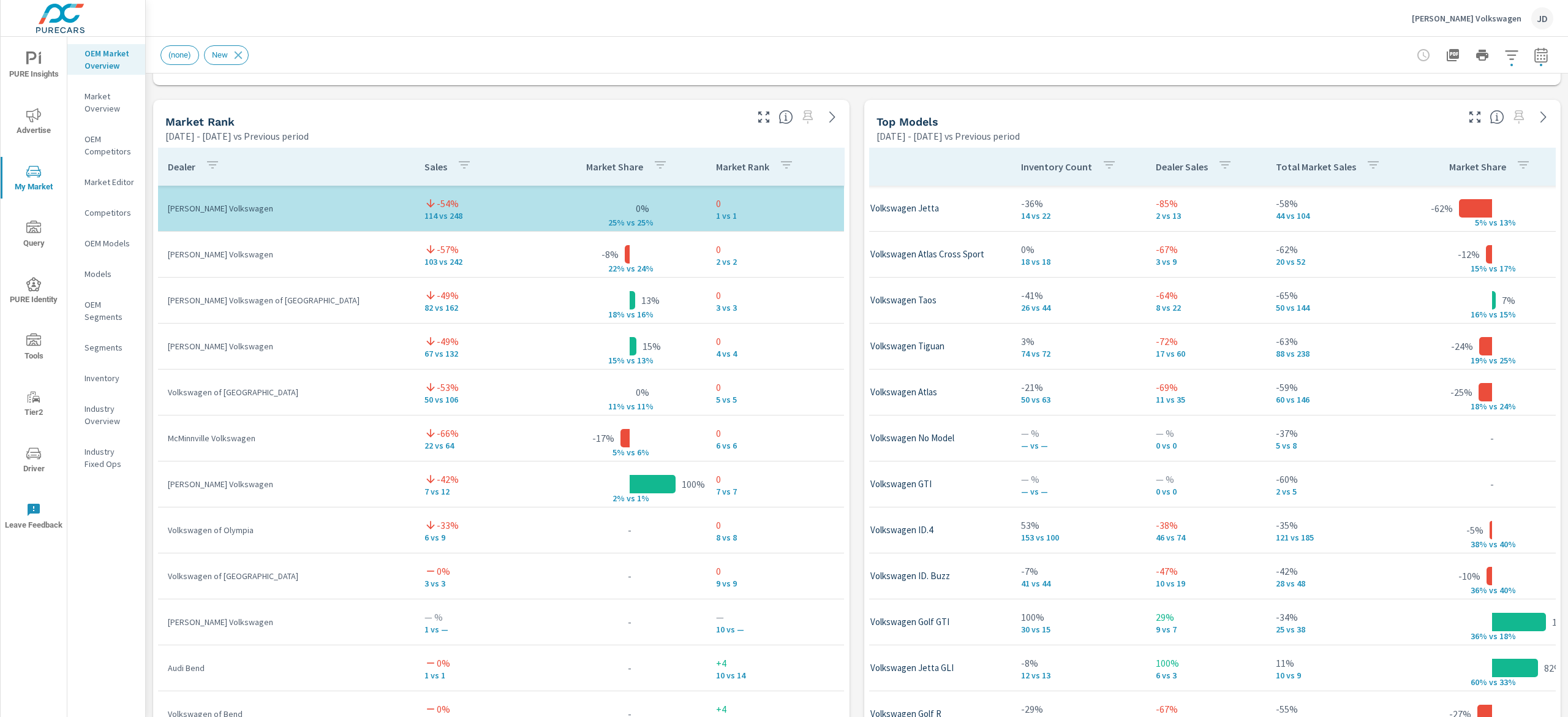
click at [1567, 304] on div "Market Overview Herzog-Meier Volkswagen Report date range: Apr 01, 2025 - Sep 3…" at bounding box center [858, 376] width 1423 height 680
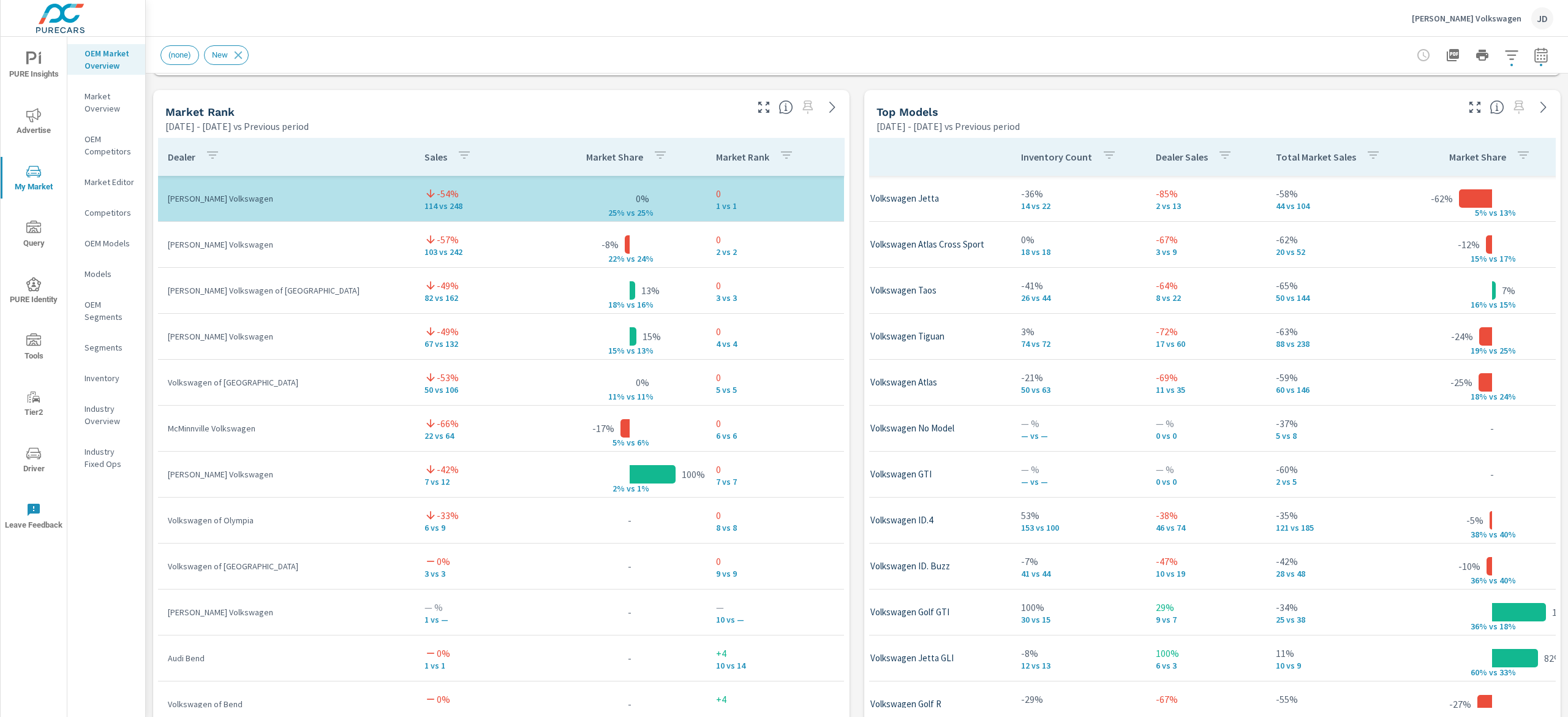
scroll to position [794, 0]
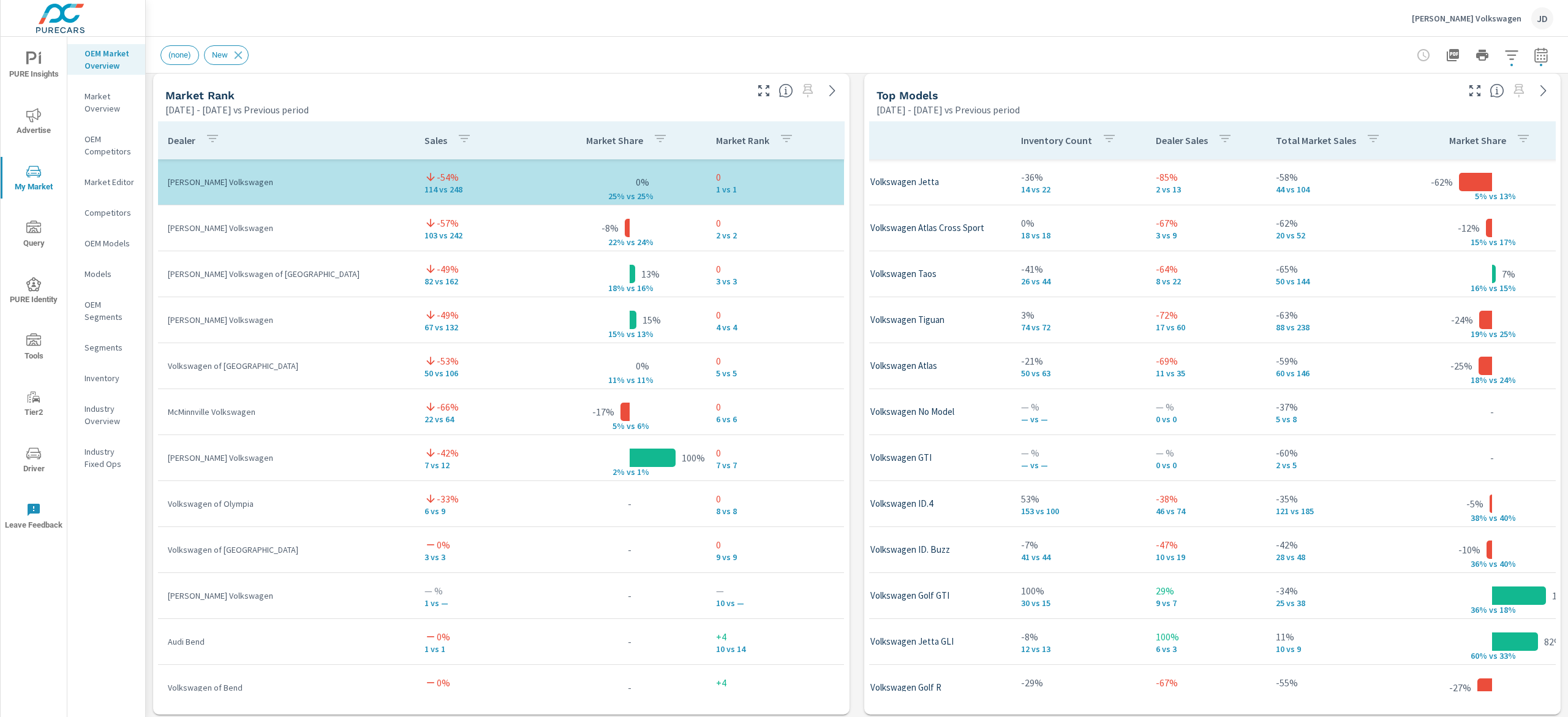
click at [1567, 356] on div "Market Overview Herzog-Meier Volkswagen Report date range: Apr 01, 2025 - Sep 3…" at bounding box center [858, 376] width 1423 height 680
click at [109, 381] on p "Inventory" at bounding box center [110, 377] width 51 height 12
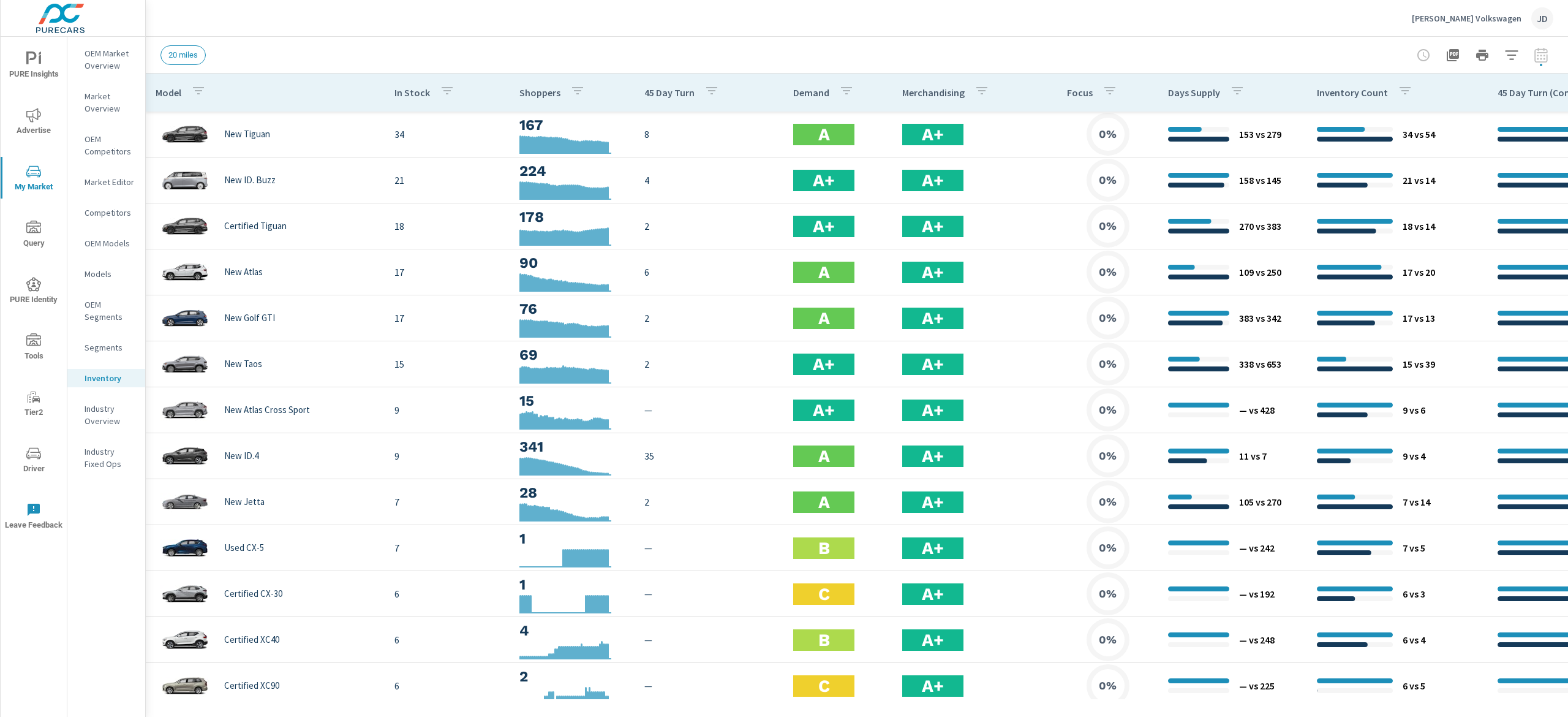
click at [1525, 39] on div "20 miles" at bounding box center [857, 55] width 1393 height 37
click at [1517, 47] on icon "button" at bounding box center [1512, 55] width 15 height 15
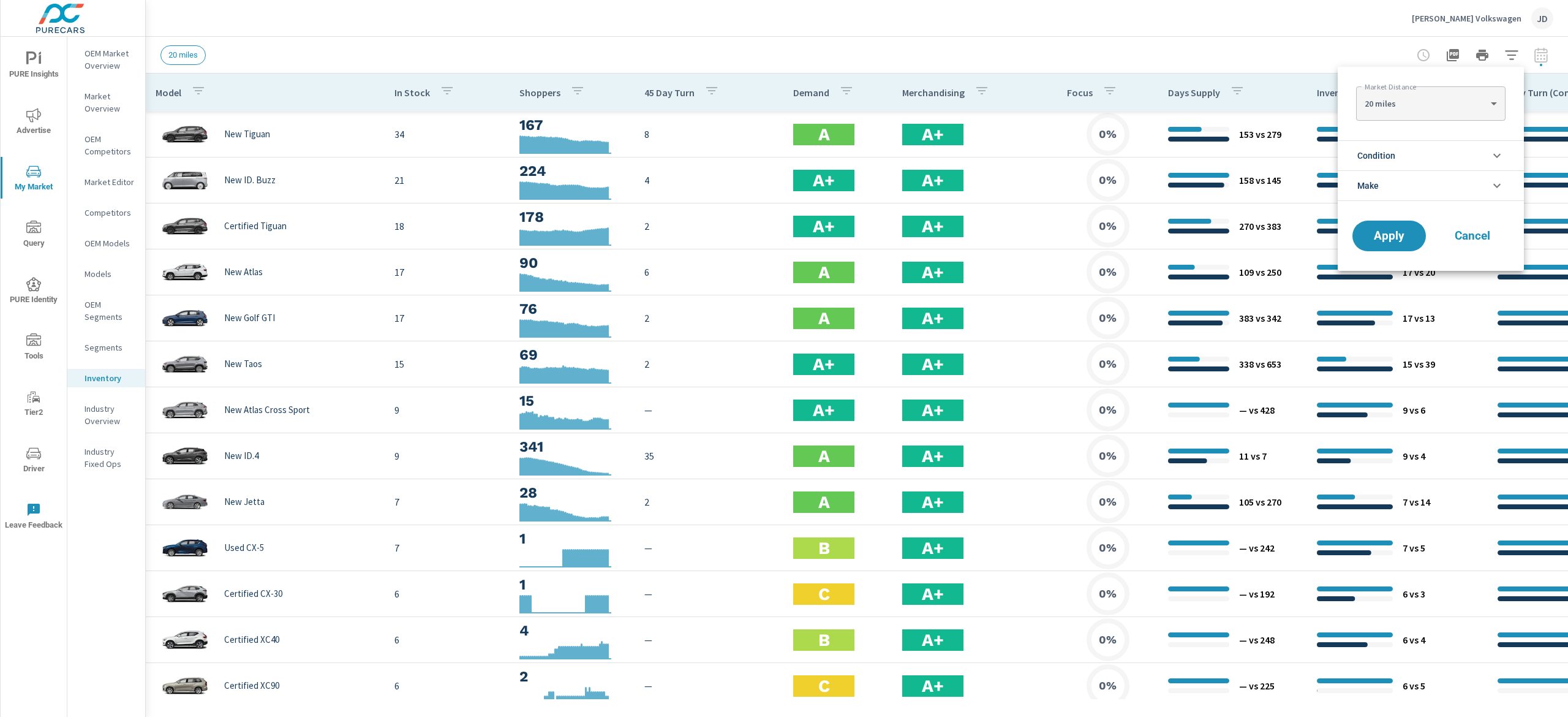
click at [1416, 189] on li "Make" at bounding box center [1431, 185] width 186 height 31
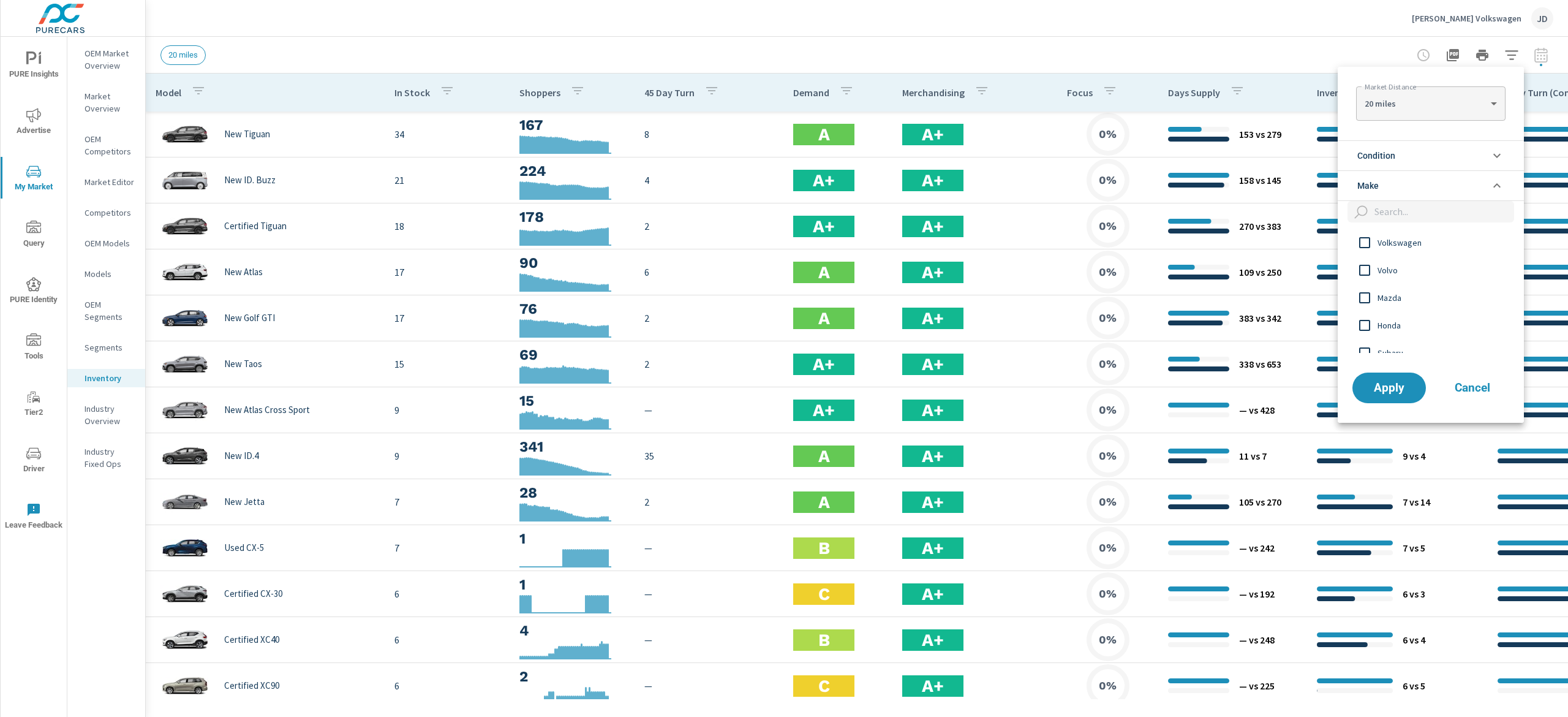
click at [1414, 193] on li "Make" at bounding box center [1431, 185] width 186 height 31
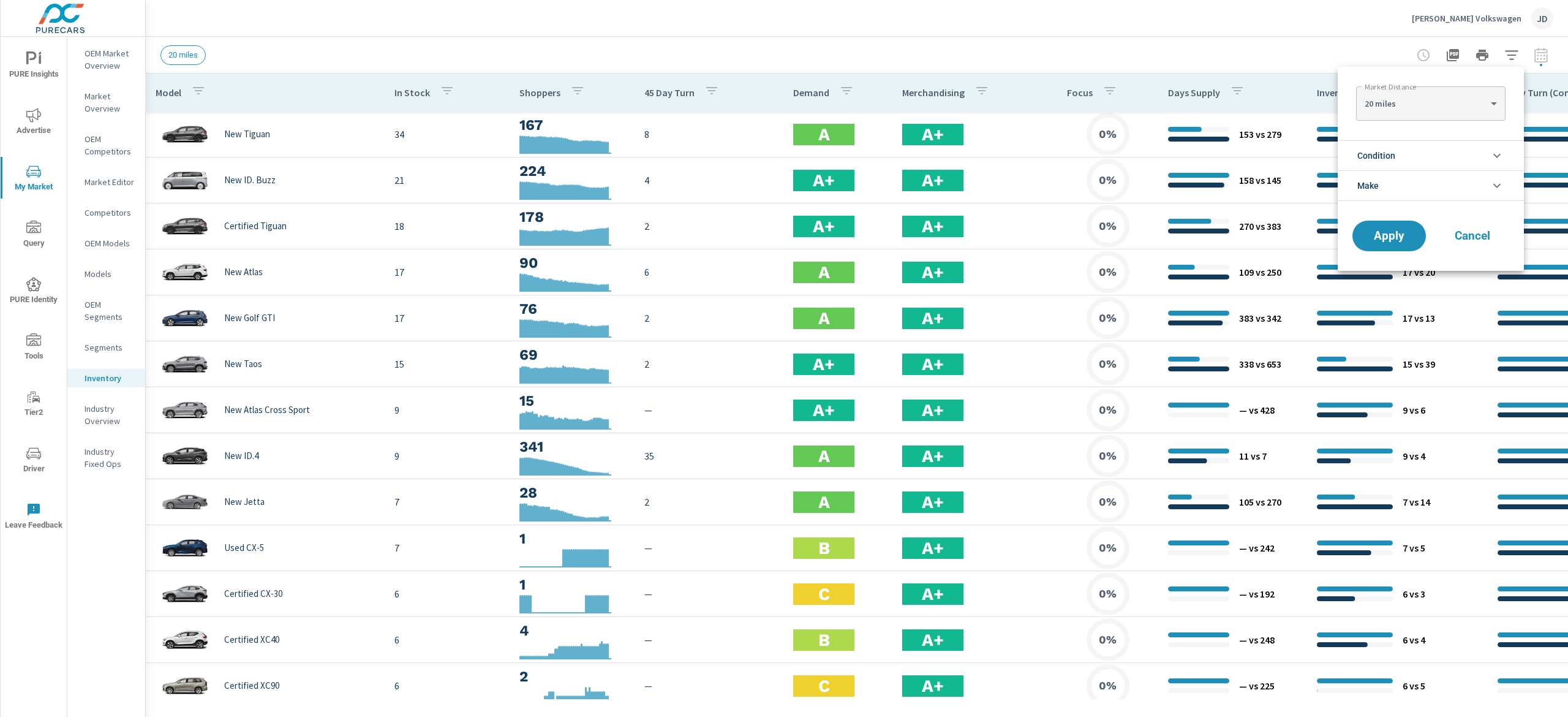
click at [1415, 153] on li "Condition" at bounding box center [1431, 155] width 186 height 30
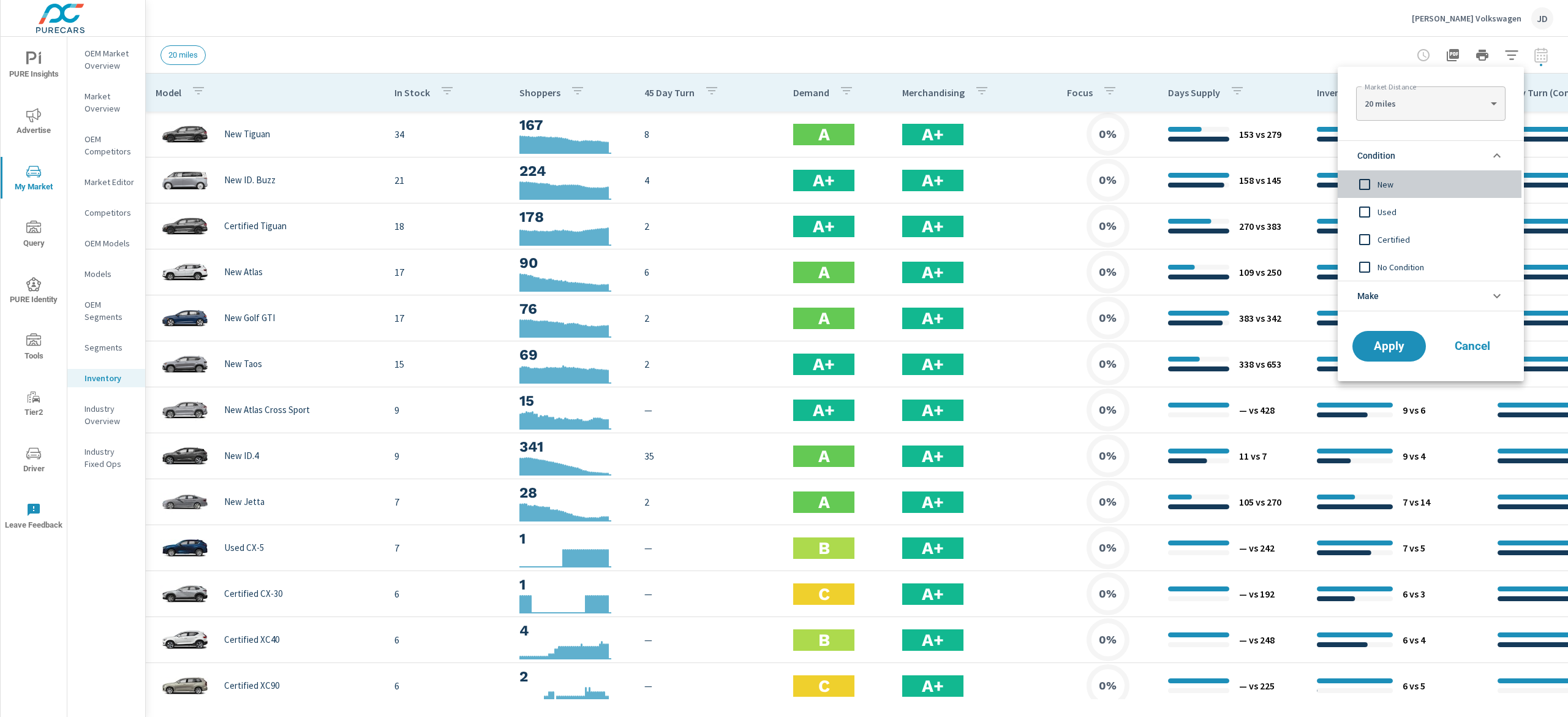
click at [1375, 187] on input "filter options" at bounding box center [1365, 185] width 26 height 26
click at [1392, 343] on span "Apply" at bounding box center [1389, 346] width 50 height 12
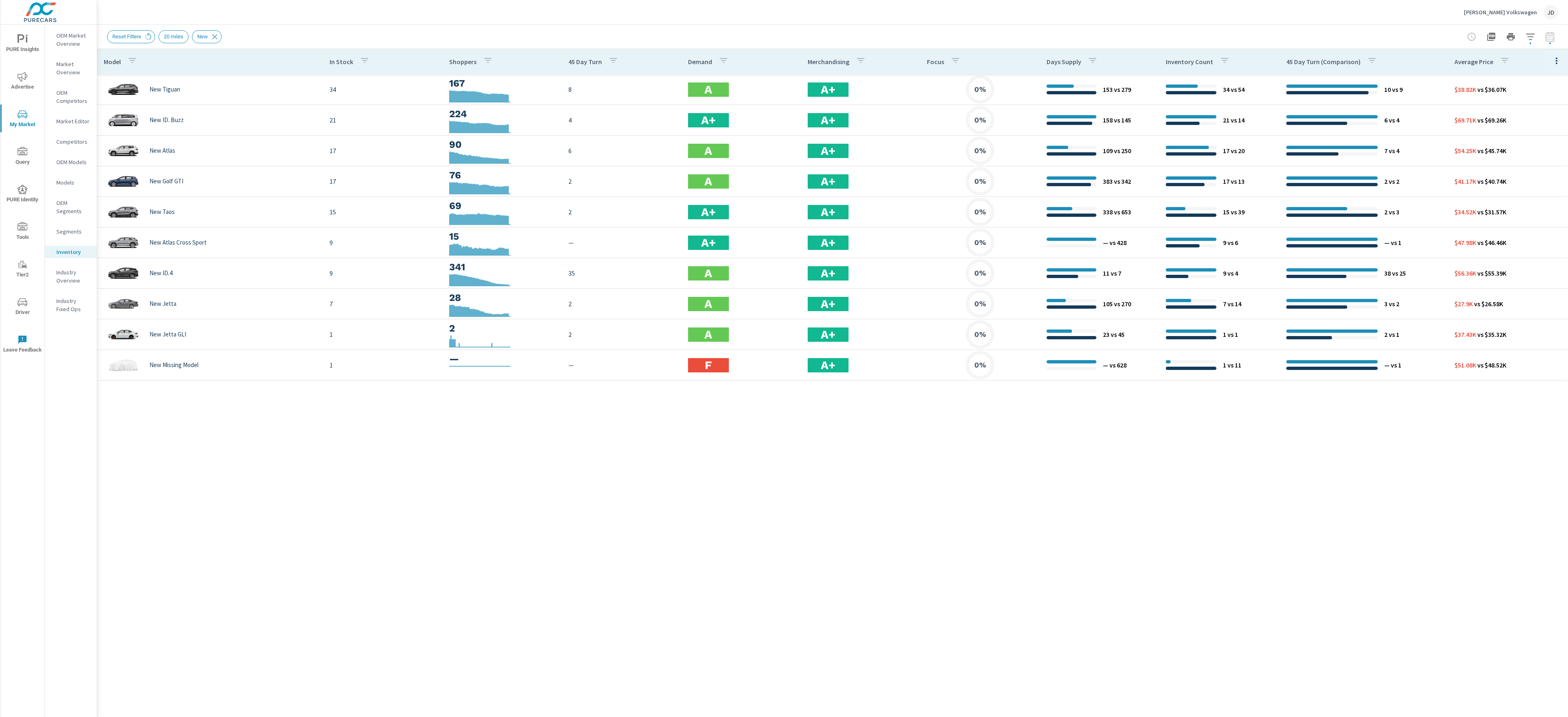
click at [657, 477] on div "Model In Stock Shoppers 45 Day Turn Demand Merchandising Focus Days Supply Inve…" at bounding box center [833, 376] width 1471 height 656
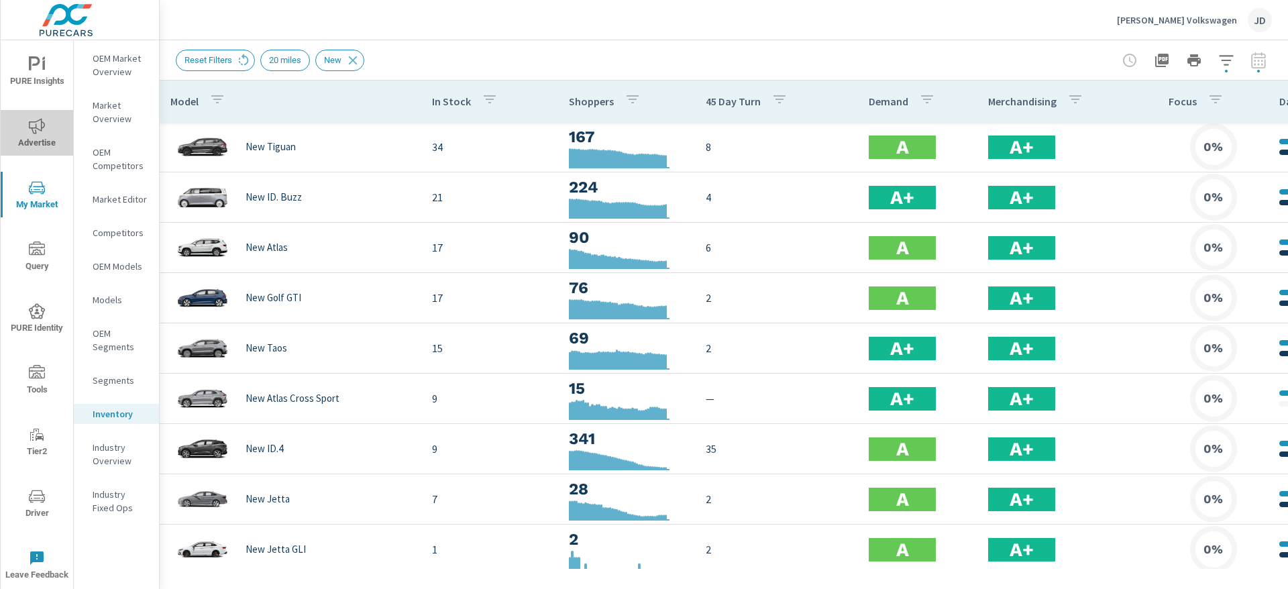
click at [34, 133] on icon "nav menu" at bounding box center [37, 125] width 16 height 15
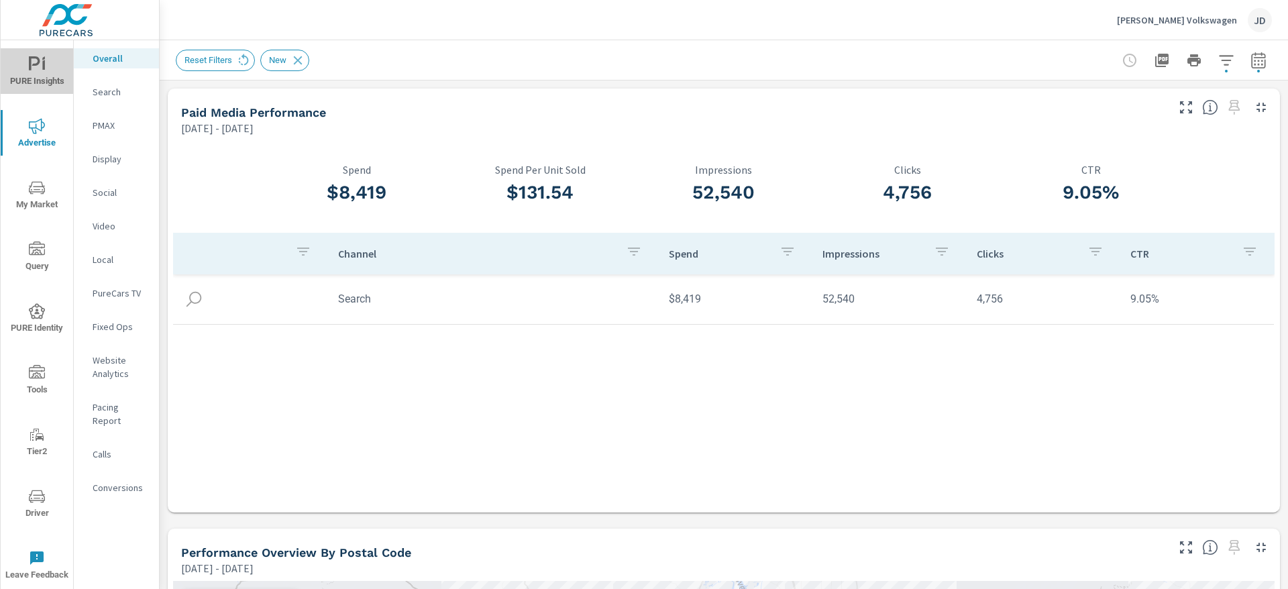
click at [40, 70] on icon "nav menu" at bounding box center [37, 64] width 16 height 16
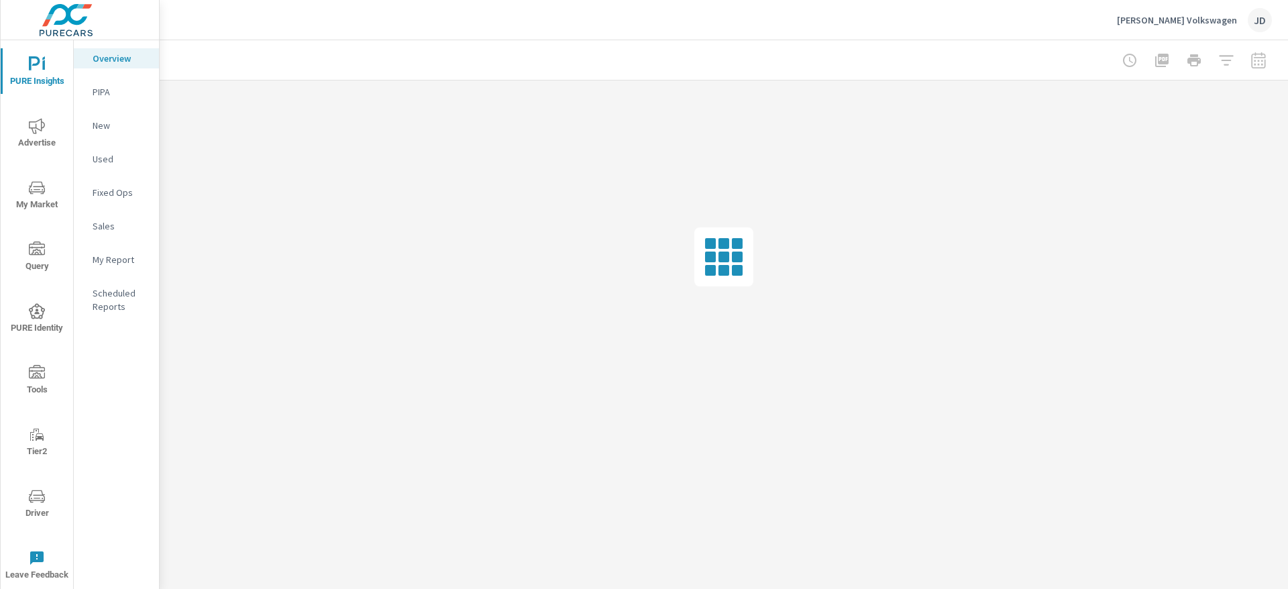
click at [102, 127] on p "New" at bounding box center [121, 125] width 56 height 13
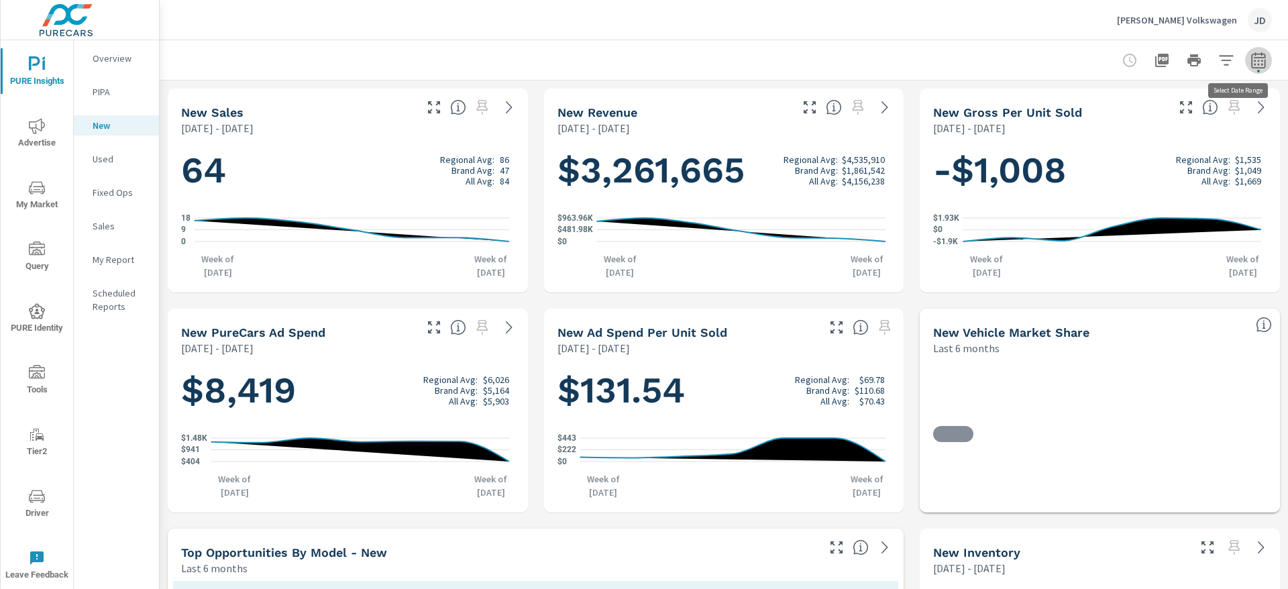
click at [1250, 52] on icon "button" at bounding box center [1258, 60] width 16 height 16
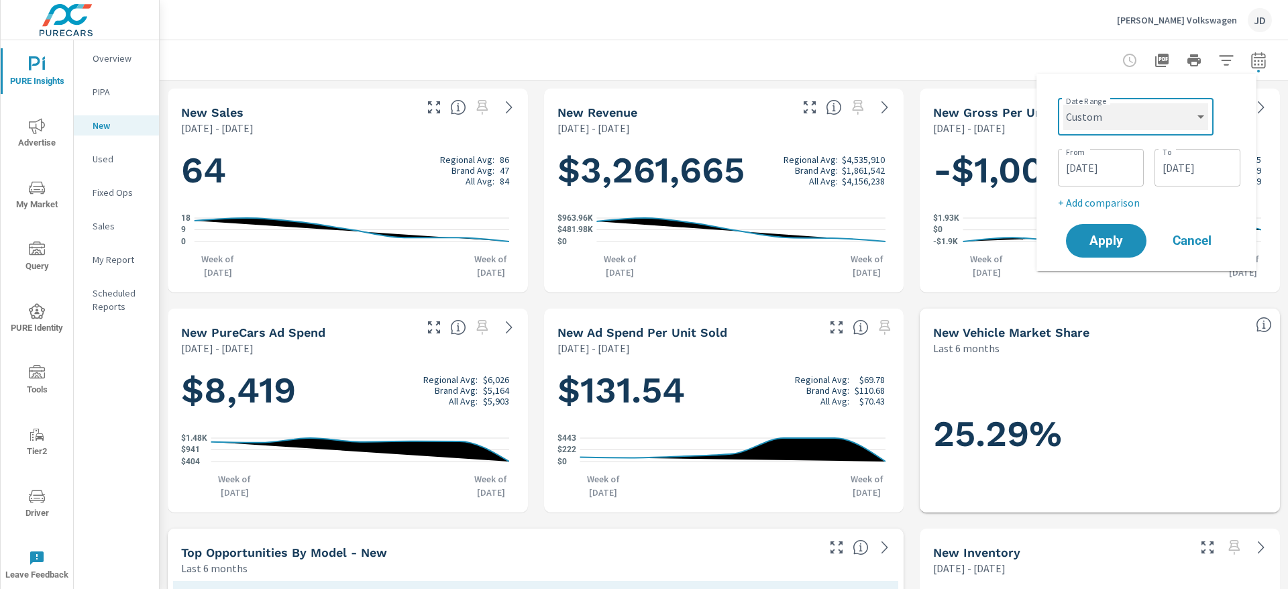
click at [1159, 119] on select "Custom Yesterday Last week Last 7 days Last 14 days Last 30 days Last 45 days L…" at bounding box center [1135, 116] width 145 height 27
click at [1063, 103] on select "Custom Yesterday Last week Last 7 days Last 14 days Last 30 days Last 45 days L…" at bounding box center [1135, 116] width 145 height 27
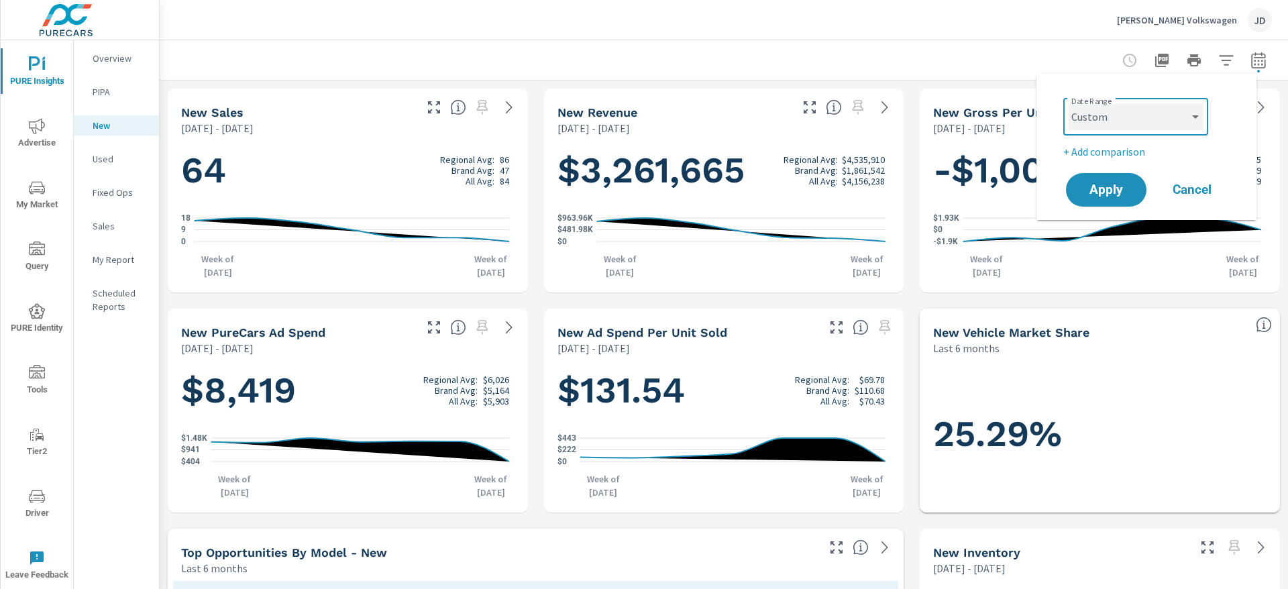
select select "Month to date"
click at [1102, 152] on p "+ Add comparison" at bounding box center [1149, 152] width 172 height 16
select select "Previous period"
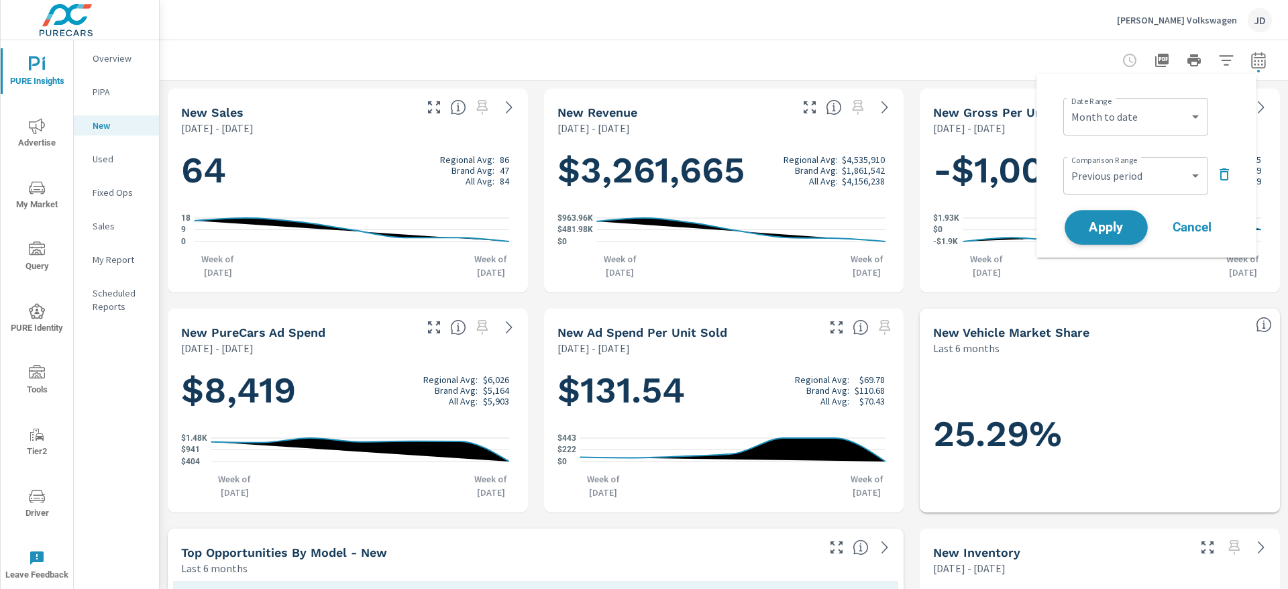
click at [1108, 223] on span "Apply" at bounding box center [1106, 227] width 55 height 13
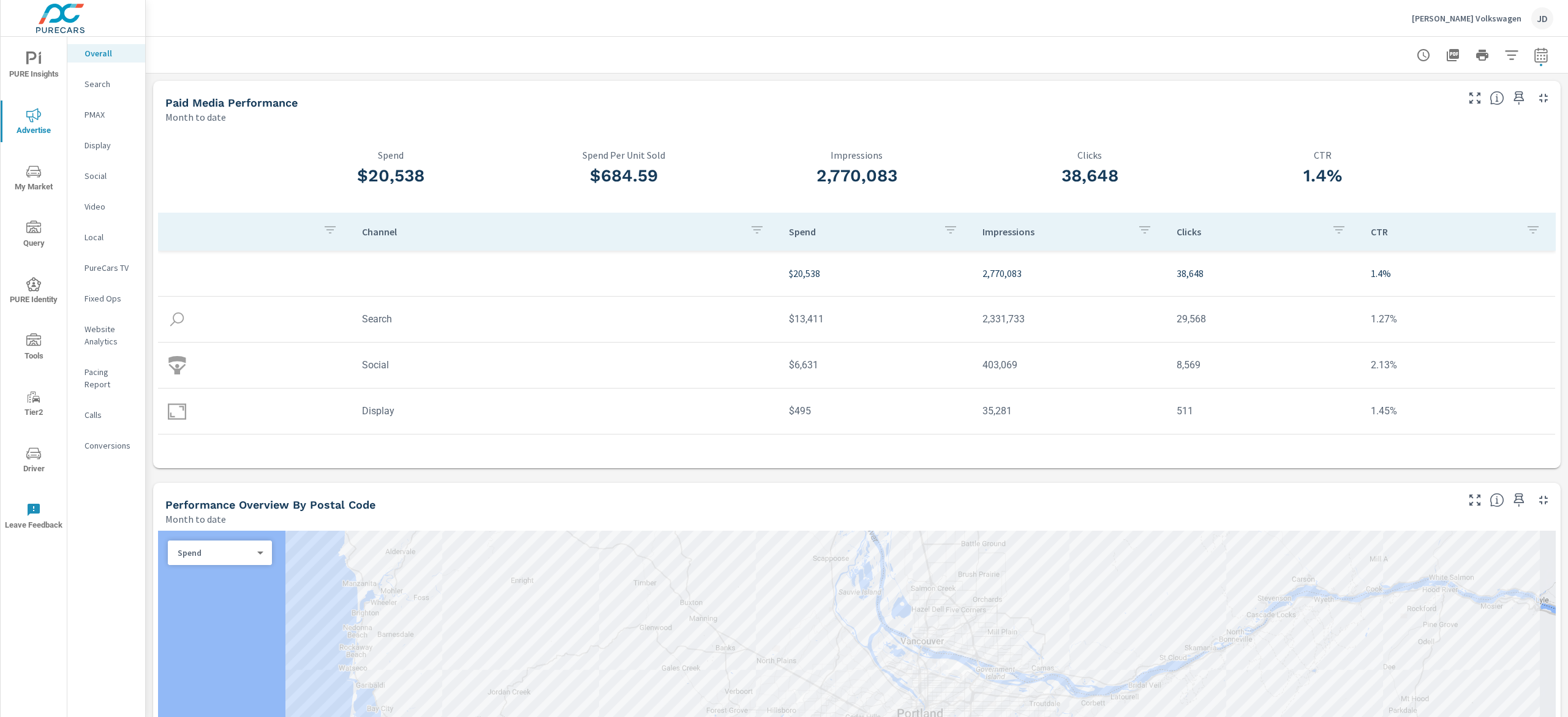
click at [112, 83] on p "Search" at bounding box center [110, 83] width 51 height 12
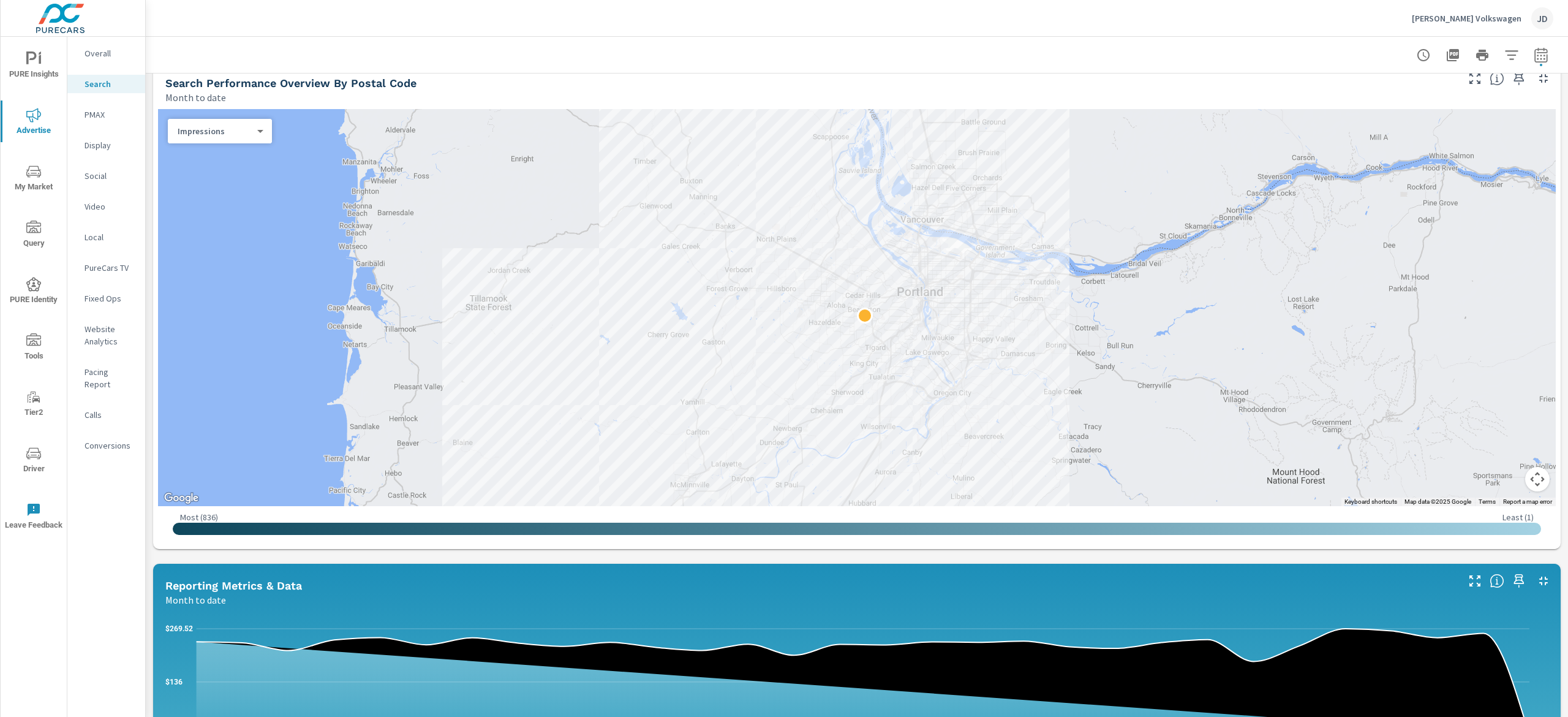
scroll to position [367, 0]
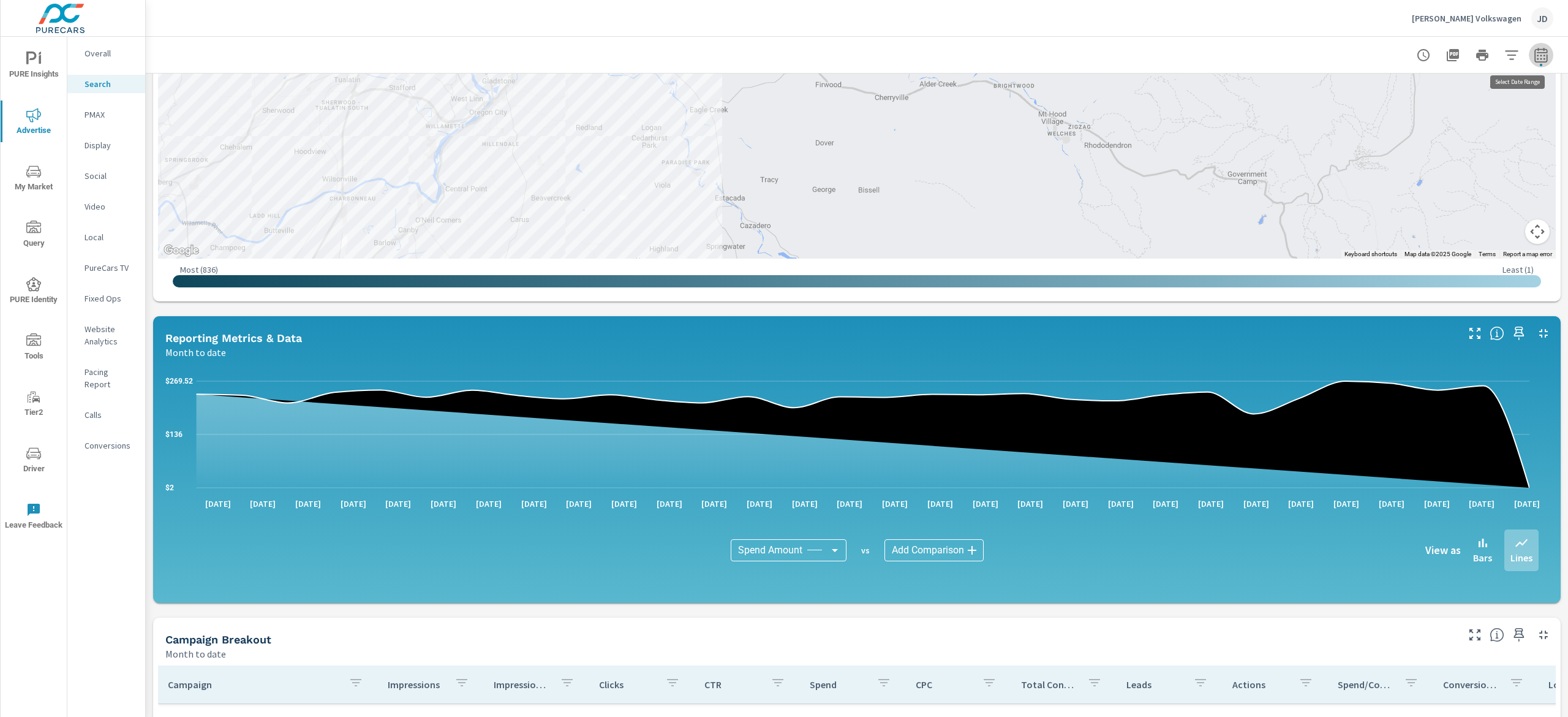
click at [1540, 64] on span "button" at bounding box center [1541, 65] width 3 height 3
select select "Month to date"
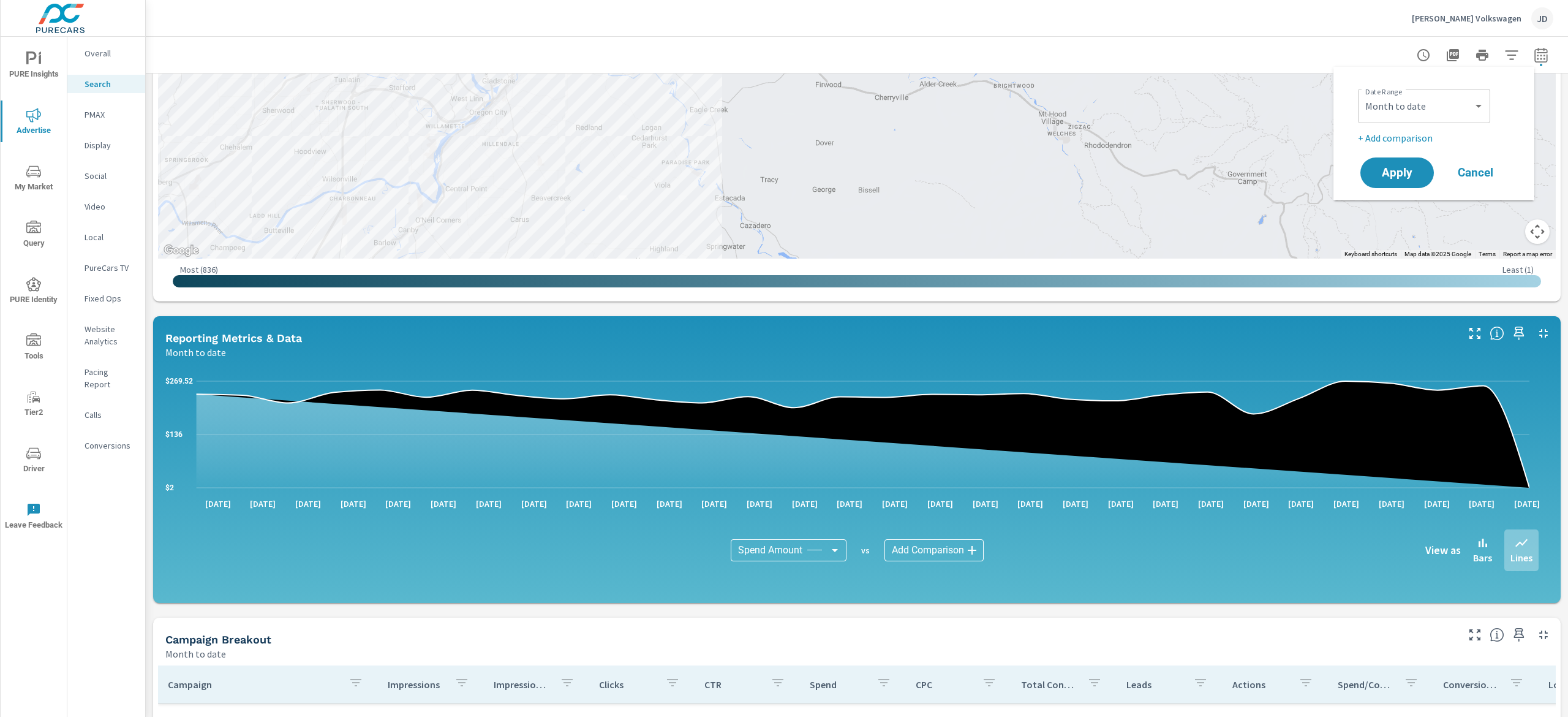
click at [1401, 137] on p "+ Add comparison" at bounding box center [1436, 138] width 157 height 15
select select "Previous period"
click at [1405, 207] on span "Apply" at bounding box center [1397, 207] width 50 height 12
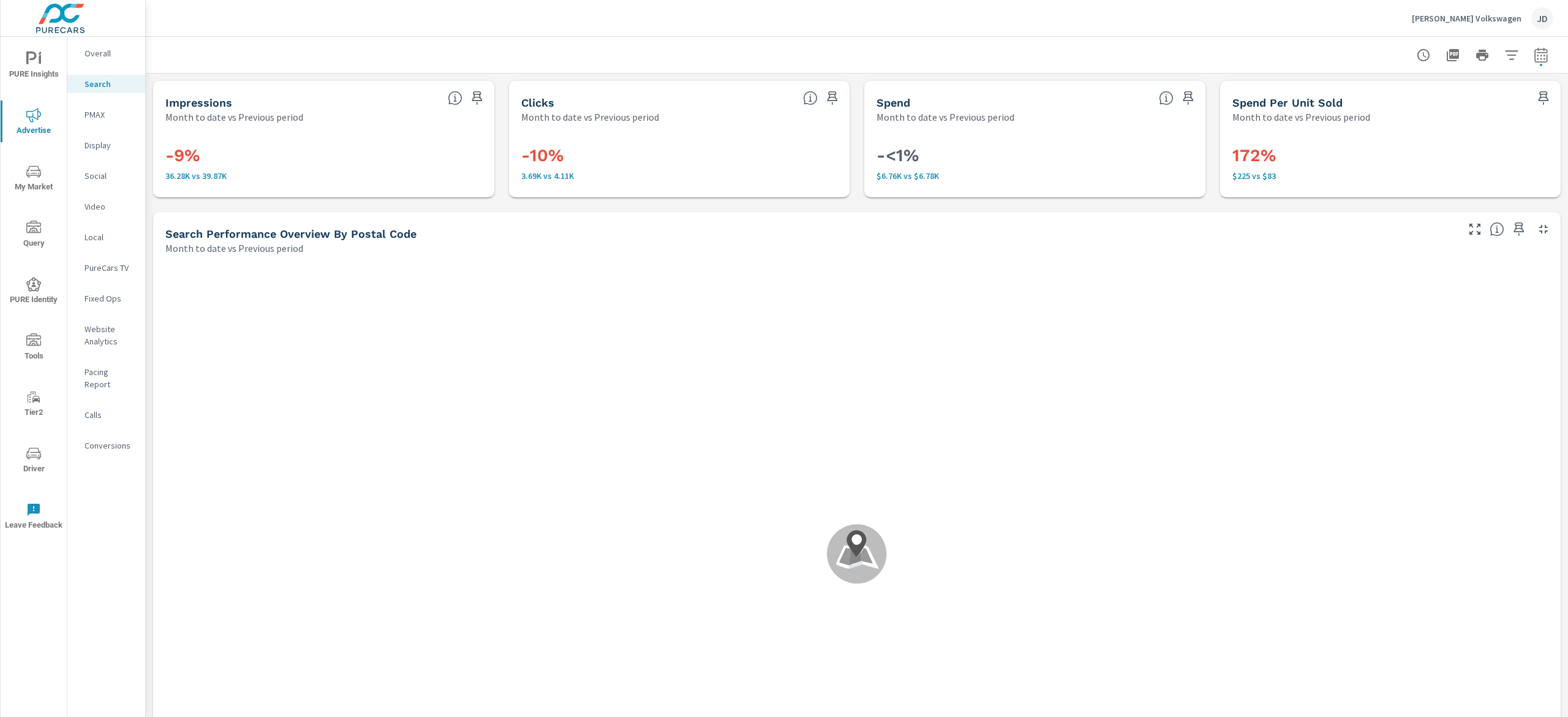
scroll to position [184, 0]
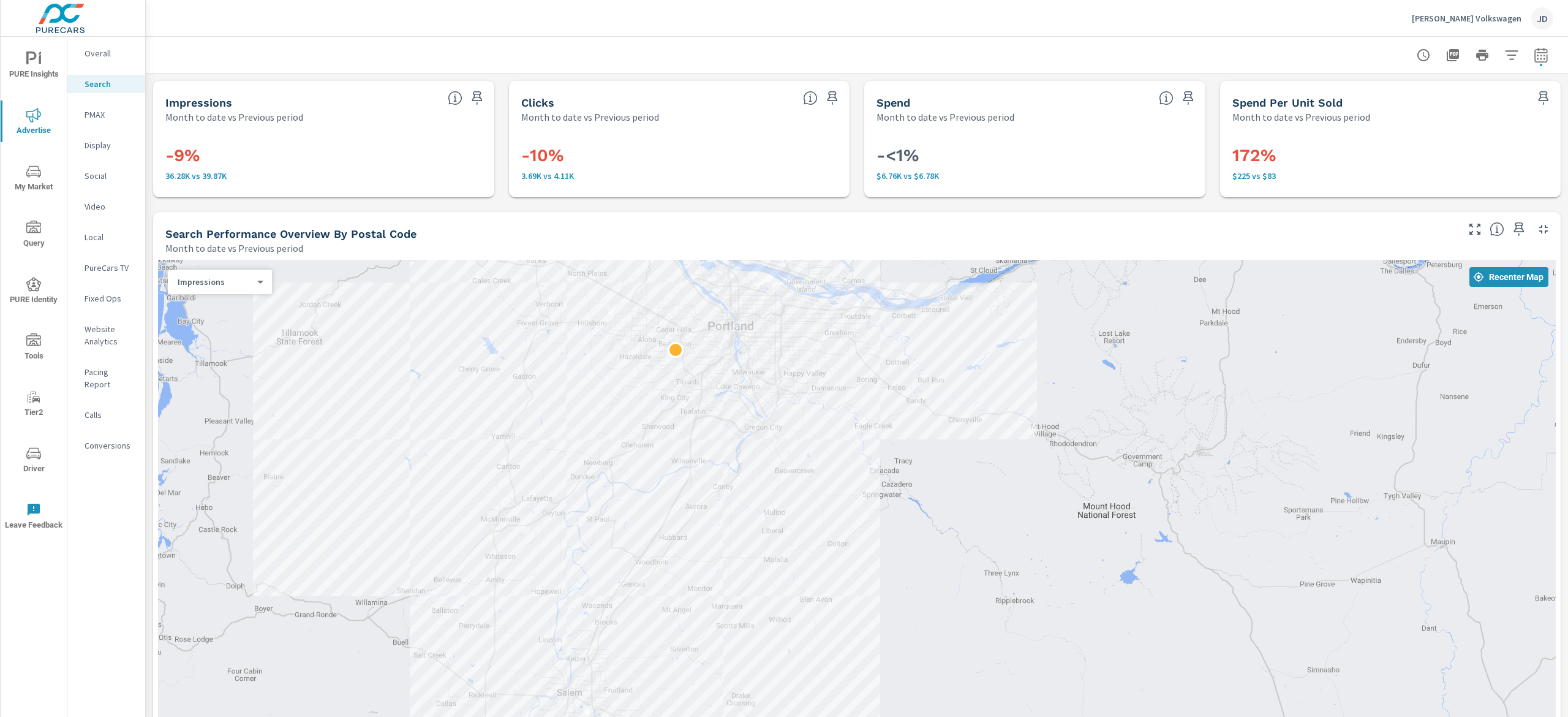
drag, startPoint x: 1546, startPoint y: 211, endPoint x: 1554, endPoint y: 286, distance: 75.4
click at [1554, 288] on div "Search Performance Herzog-Meier Volkswagen Report date range: Sep 01, 2025 - Se…" at bounding box center [858, 376] width 1423 height 680
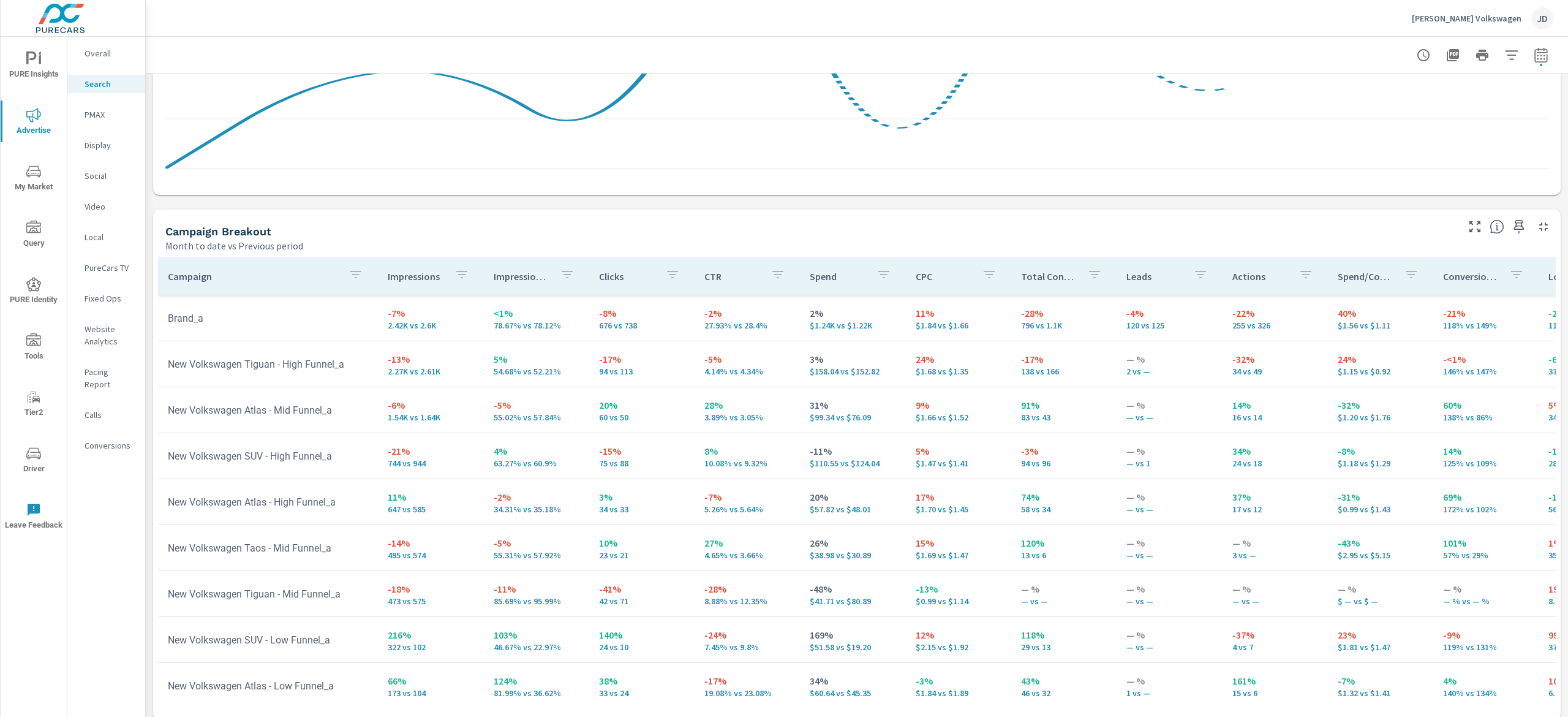
scroll to position [1061, 0]
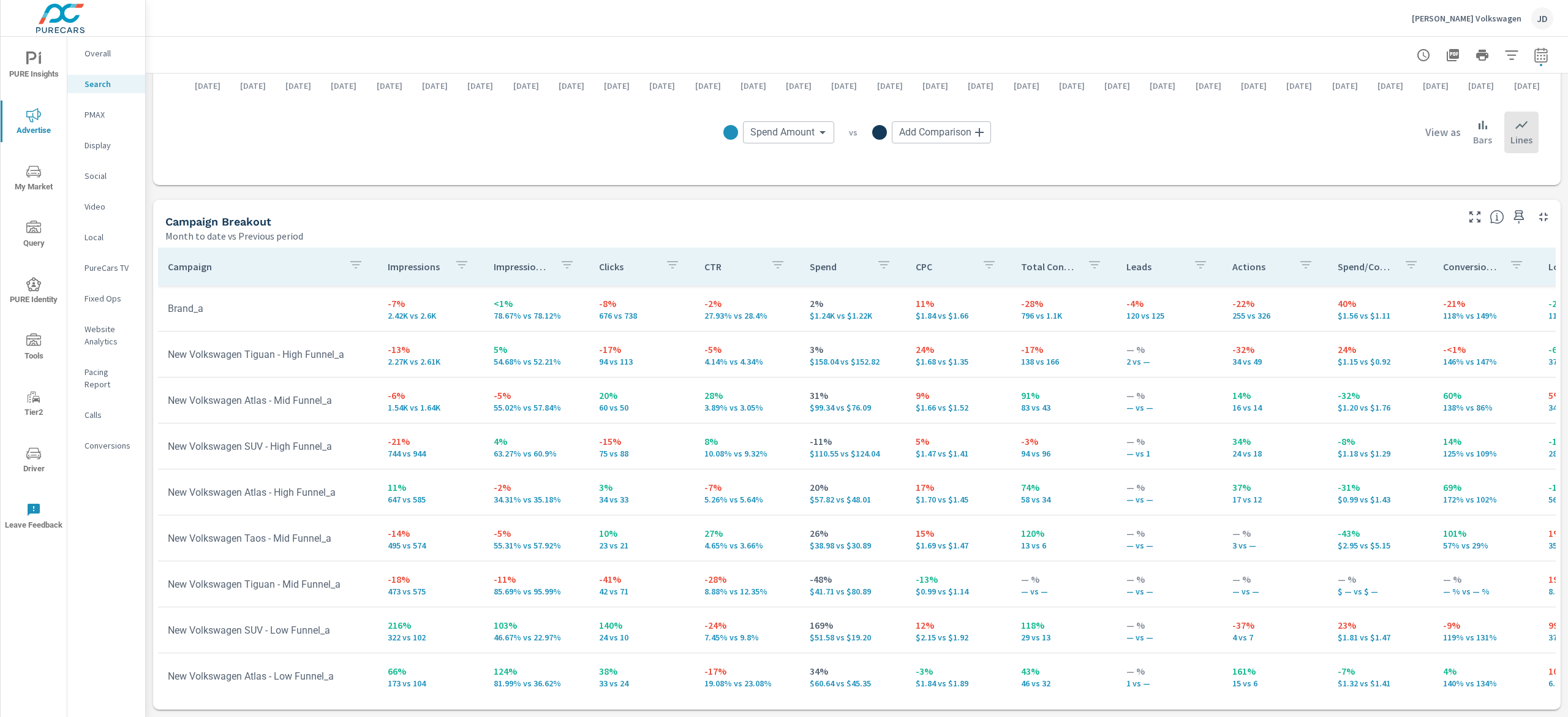
scroll to position [60, 0]
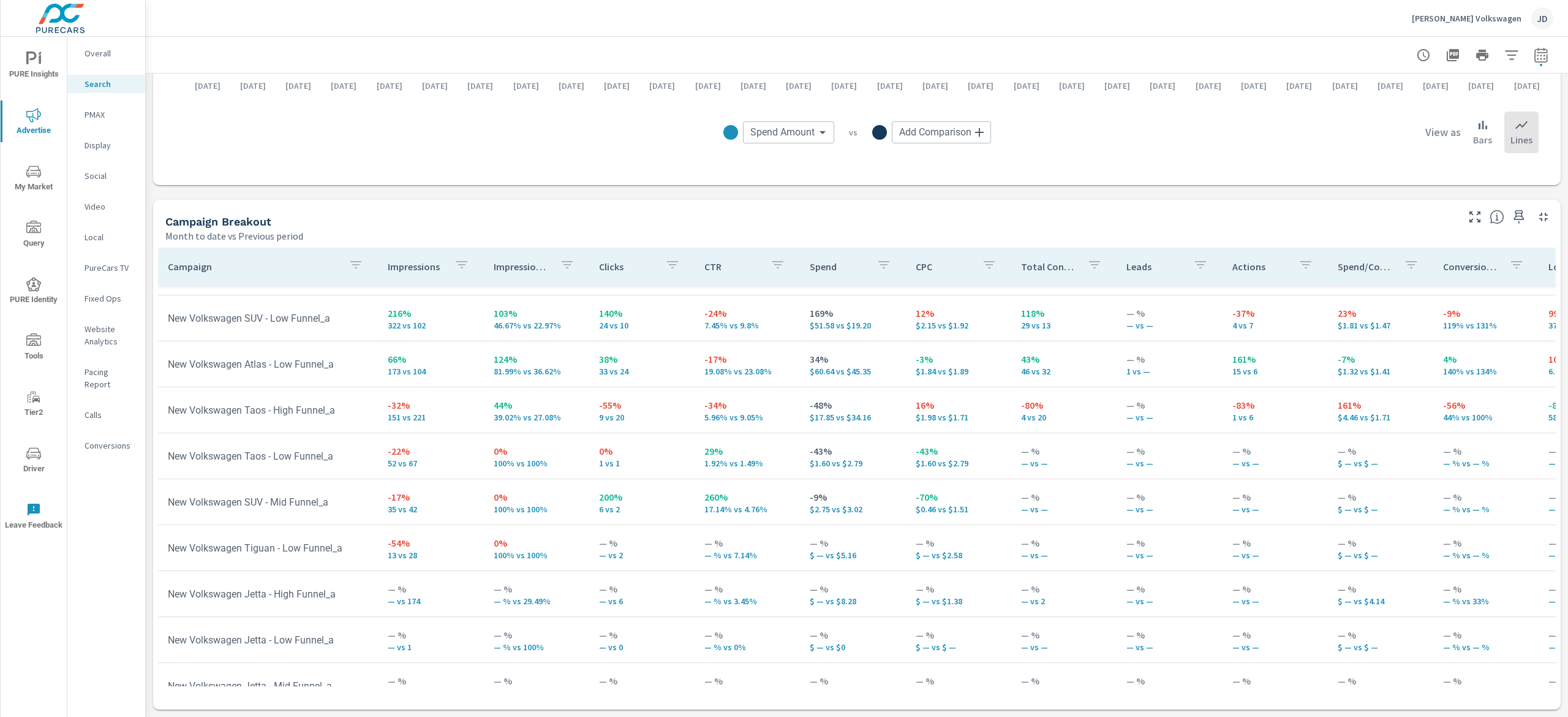
scroll to position [534, 0]
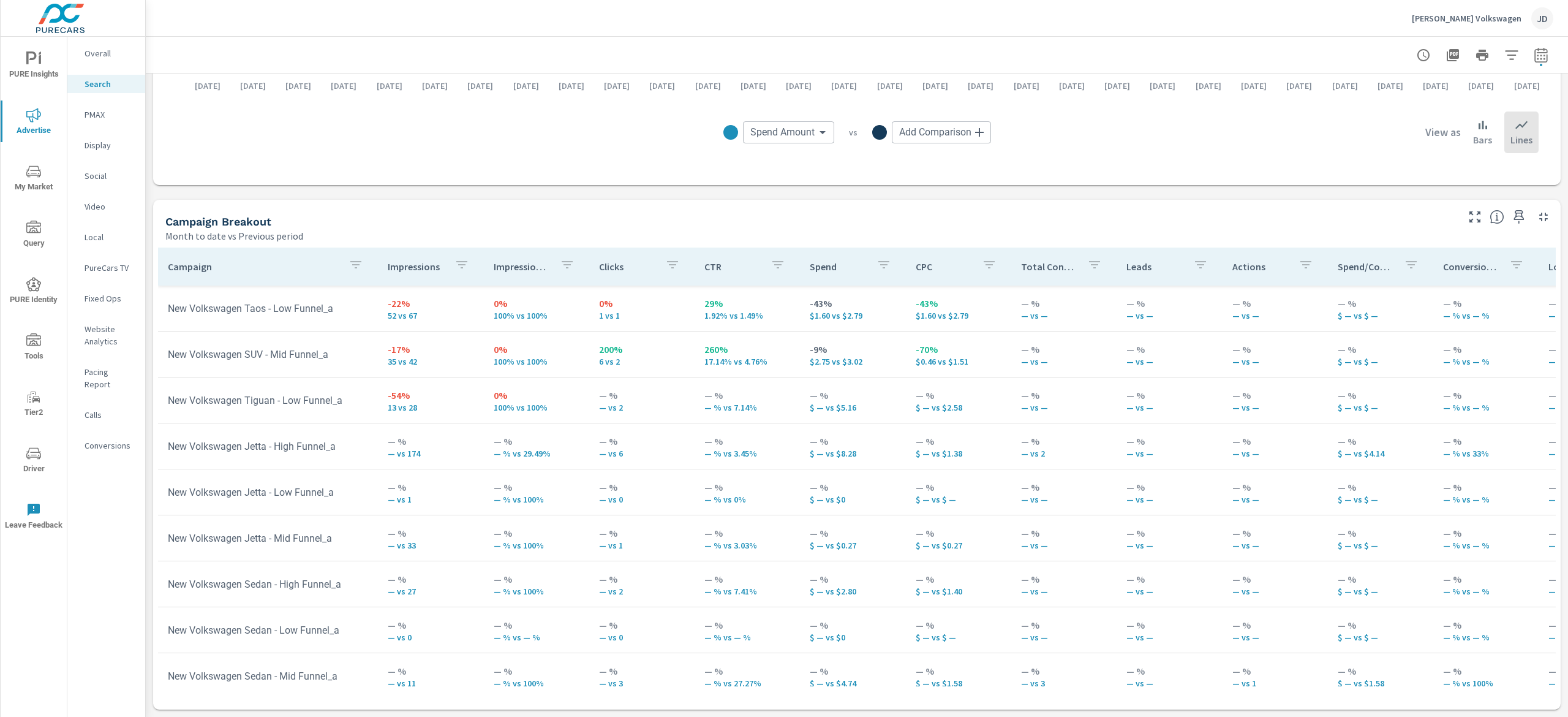
scroll to position [677, 0]
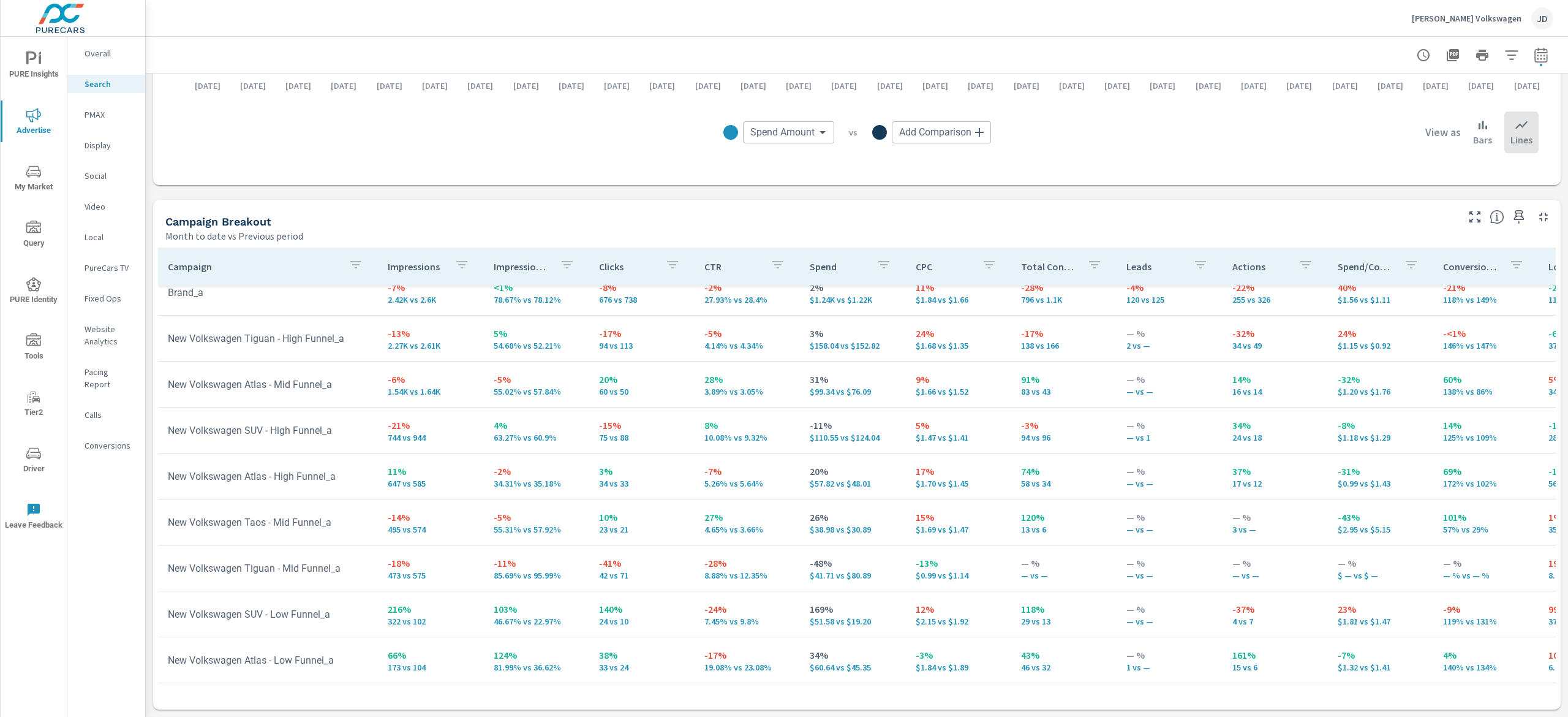
scroll to position [191, 0]
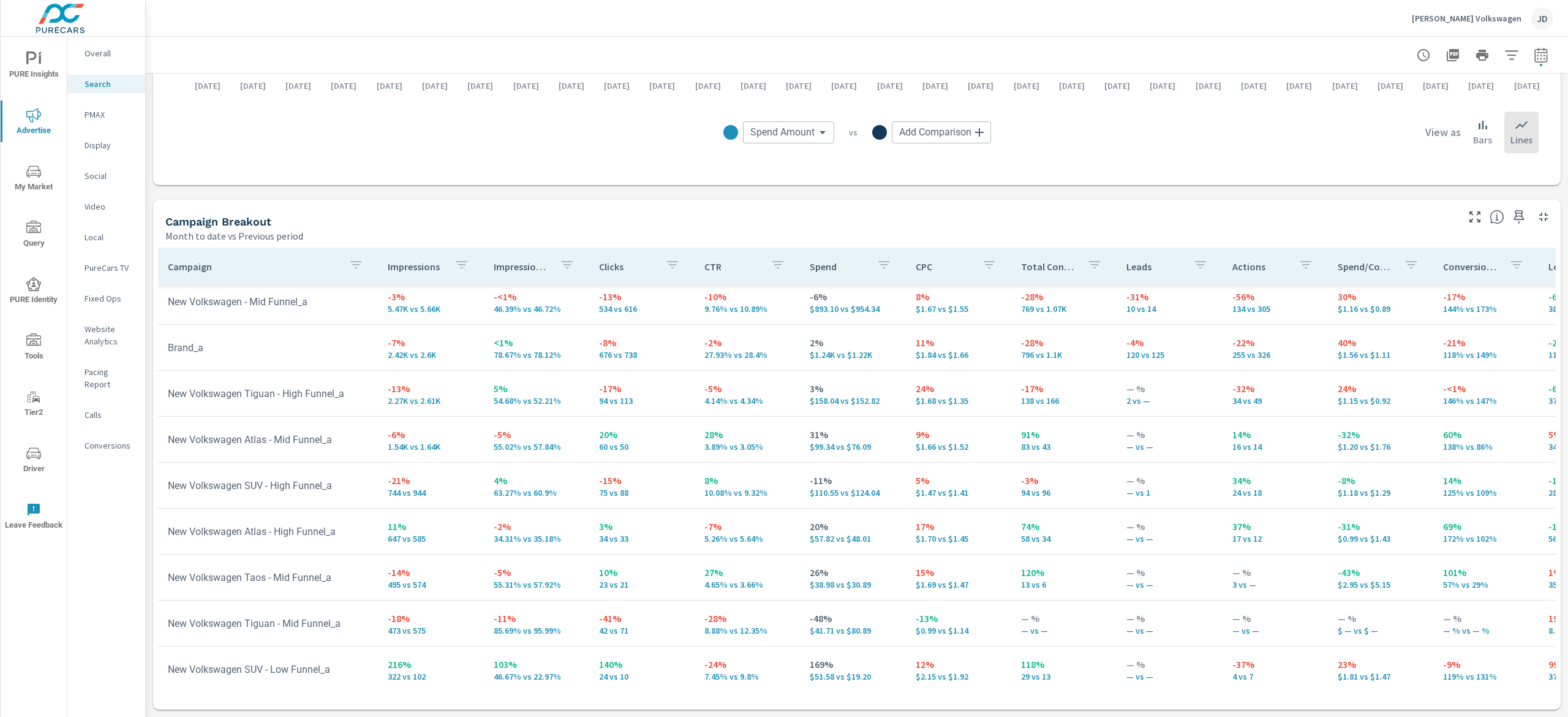
scroll to position [116, 0]
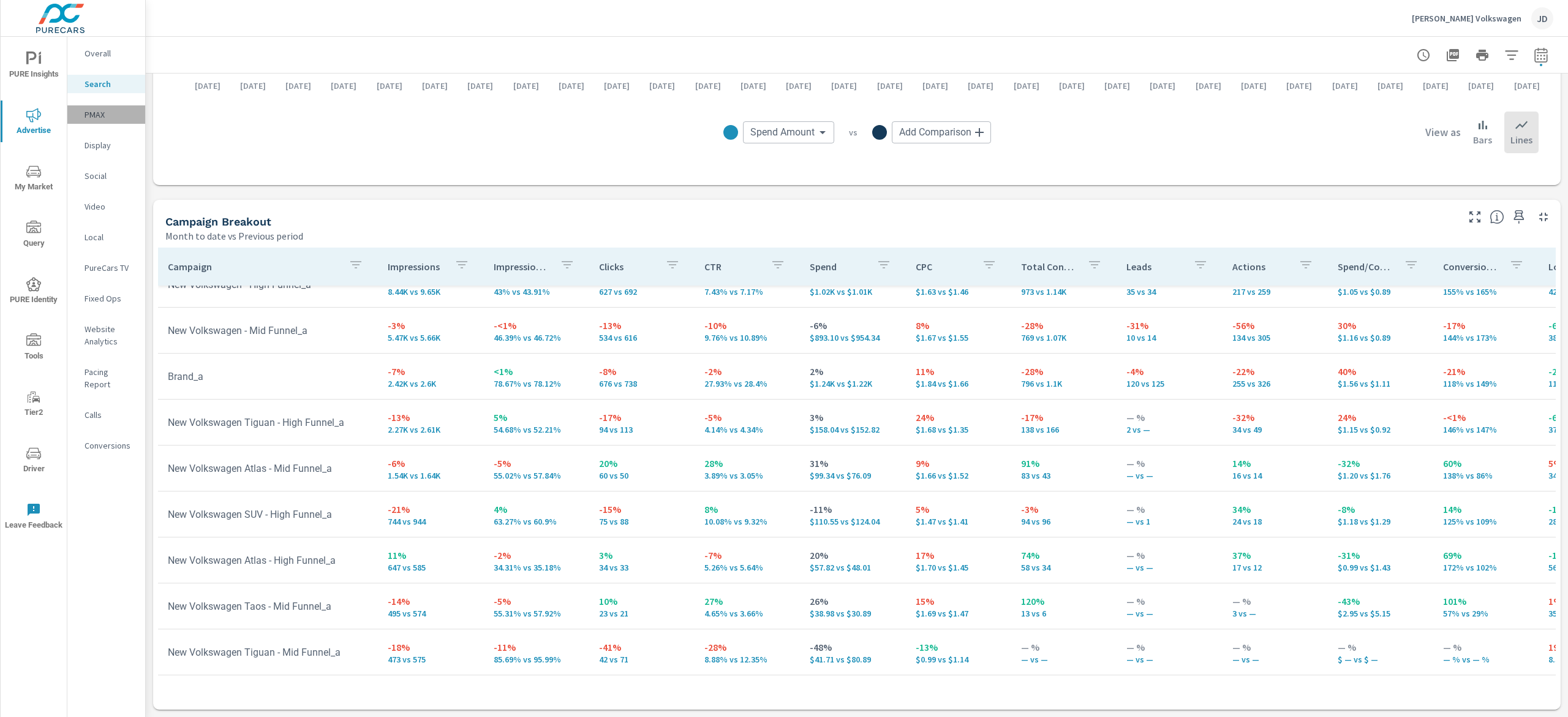
click at [100, 107] on div "PMAX" at bounding box center [106, 114] width 78 height 18
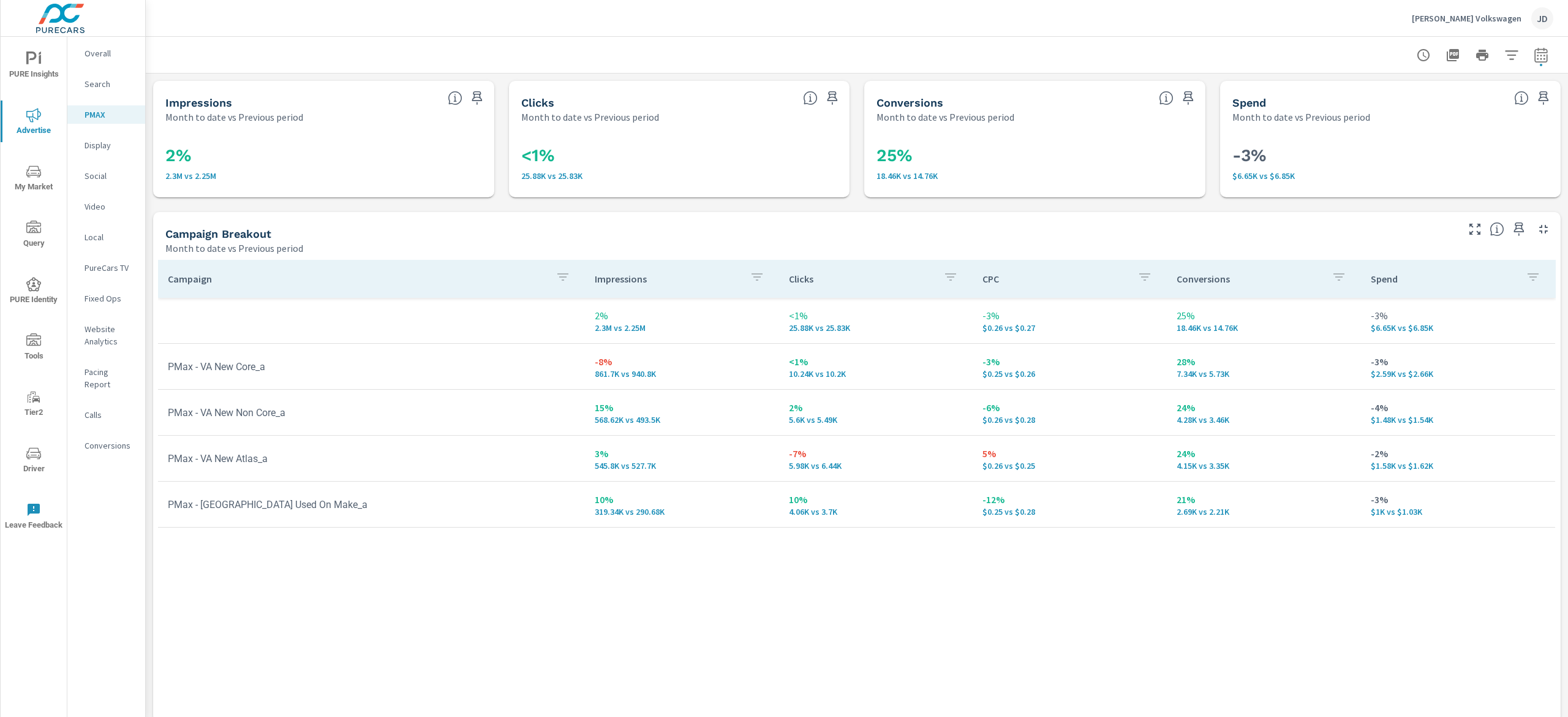
click at [915, 627] on div "Campaign Impressions Clicks CPC Conversions Spend 2% 2.3M vs 2.25M <1% 25.88K v…" at bounding box center [857, 479] width 1398 height 438
drag, startPoint x: 100, startPoint y: 179, endPoint x: 126, endPoint y: 174, distance: 26.5
click at [100, 179] on p "Social" at bounding box center [110, 175] width 51 height 12
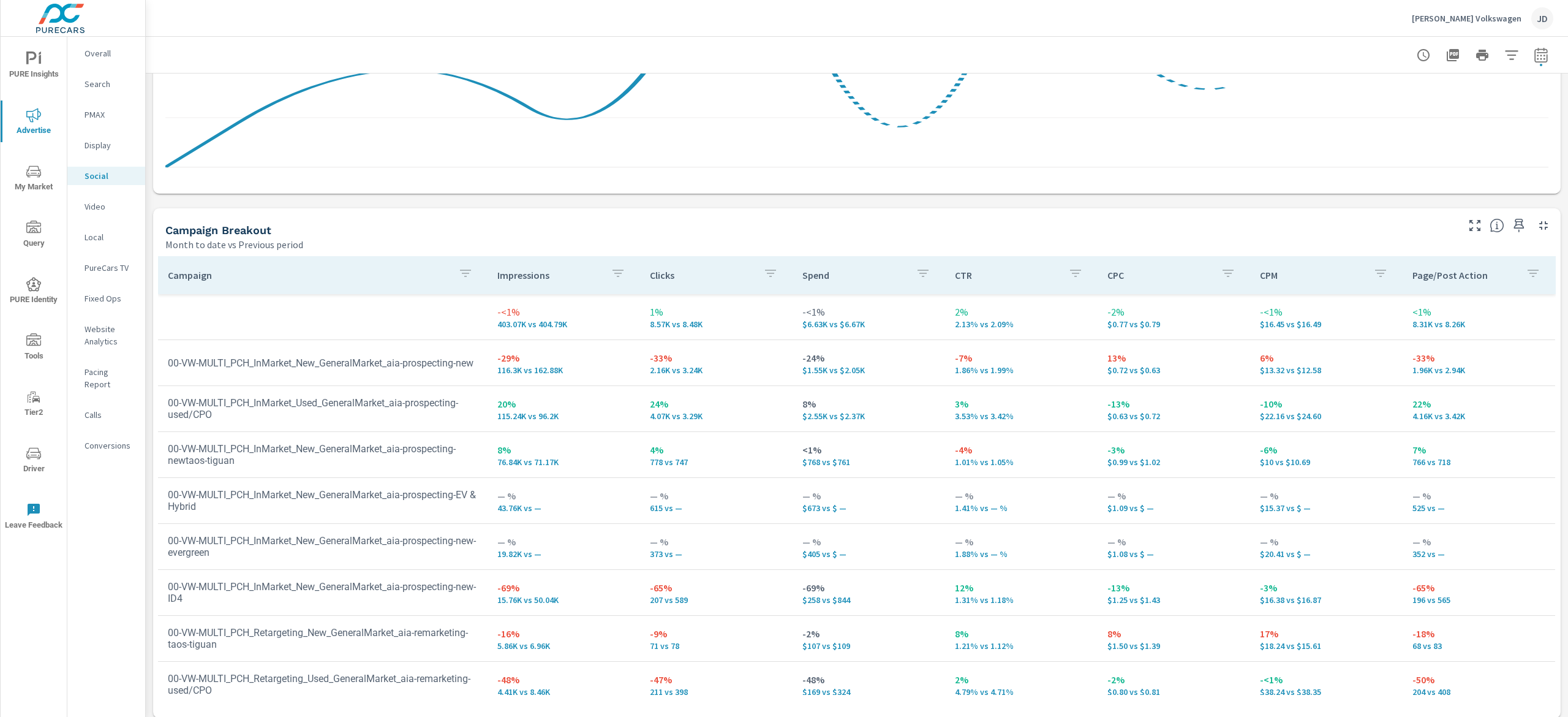
scroll to position [405, 0]
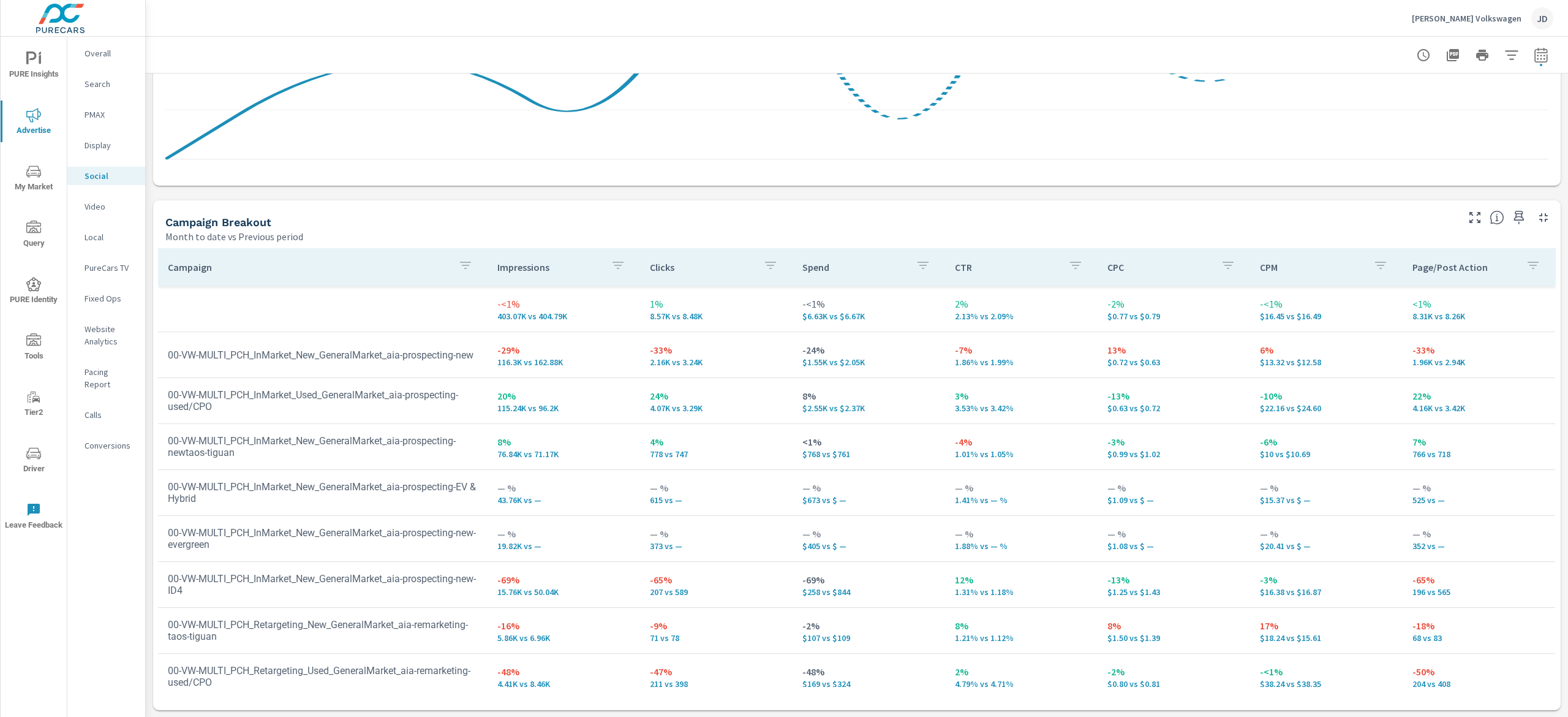
scroll to position [122, 0]
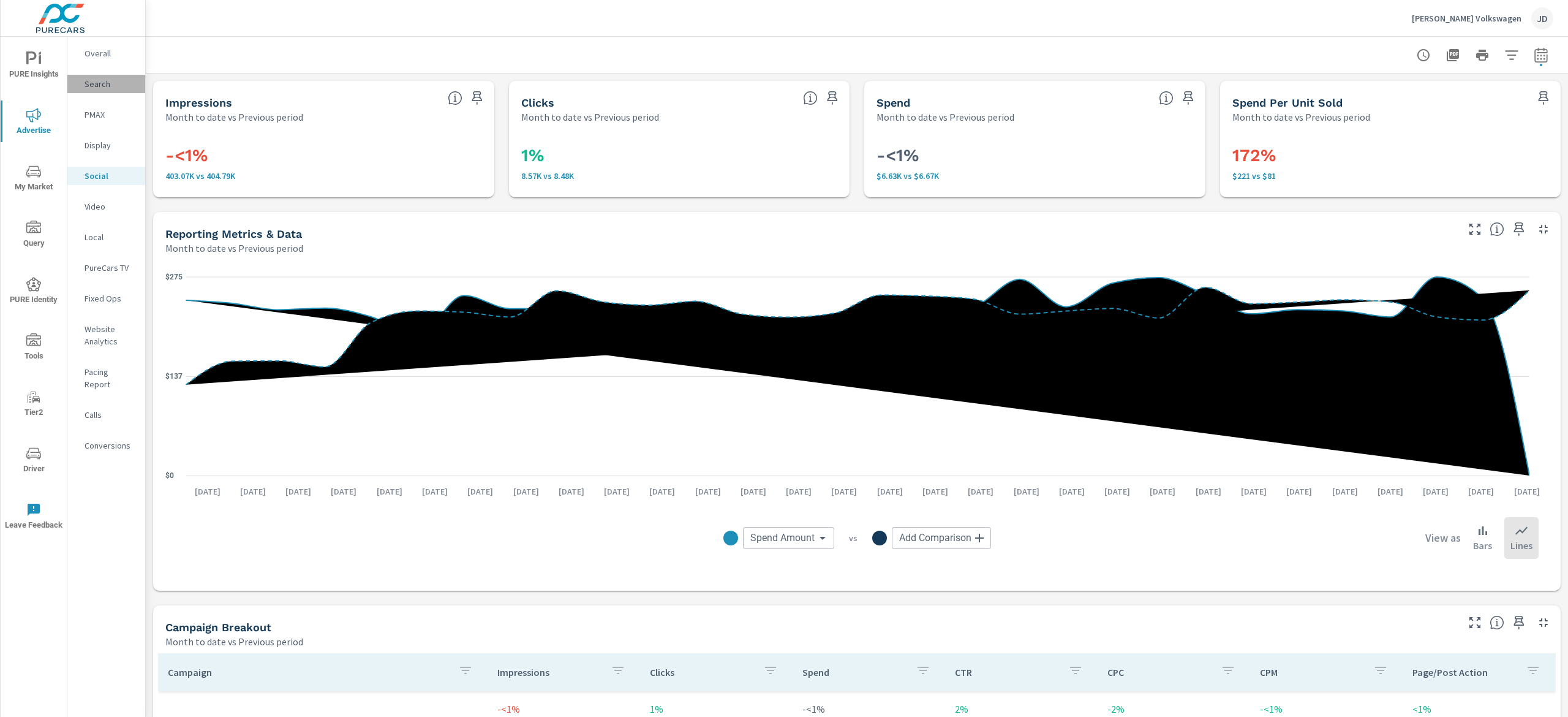
click at [105, 86] on p "Search" at bounding box center [110, 83] width 51 height 12
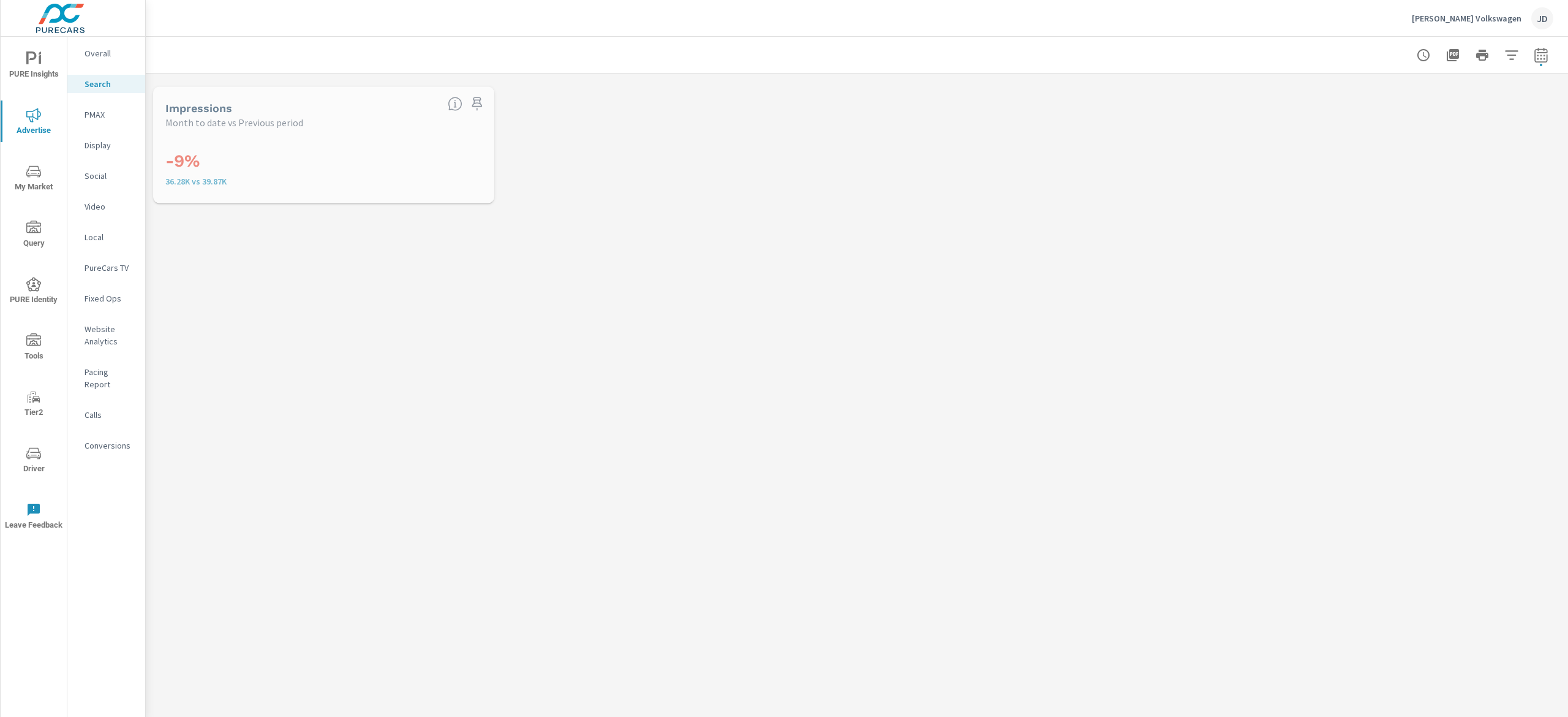
scroll to position [92, 0]
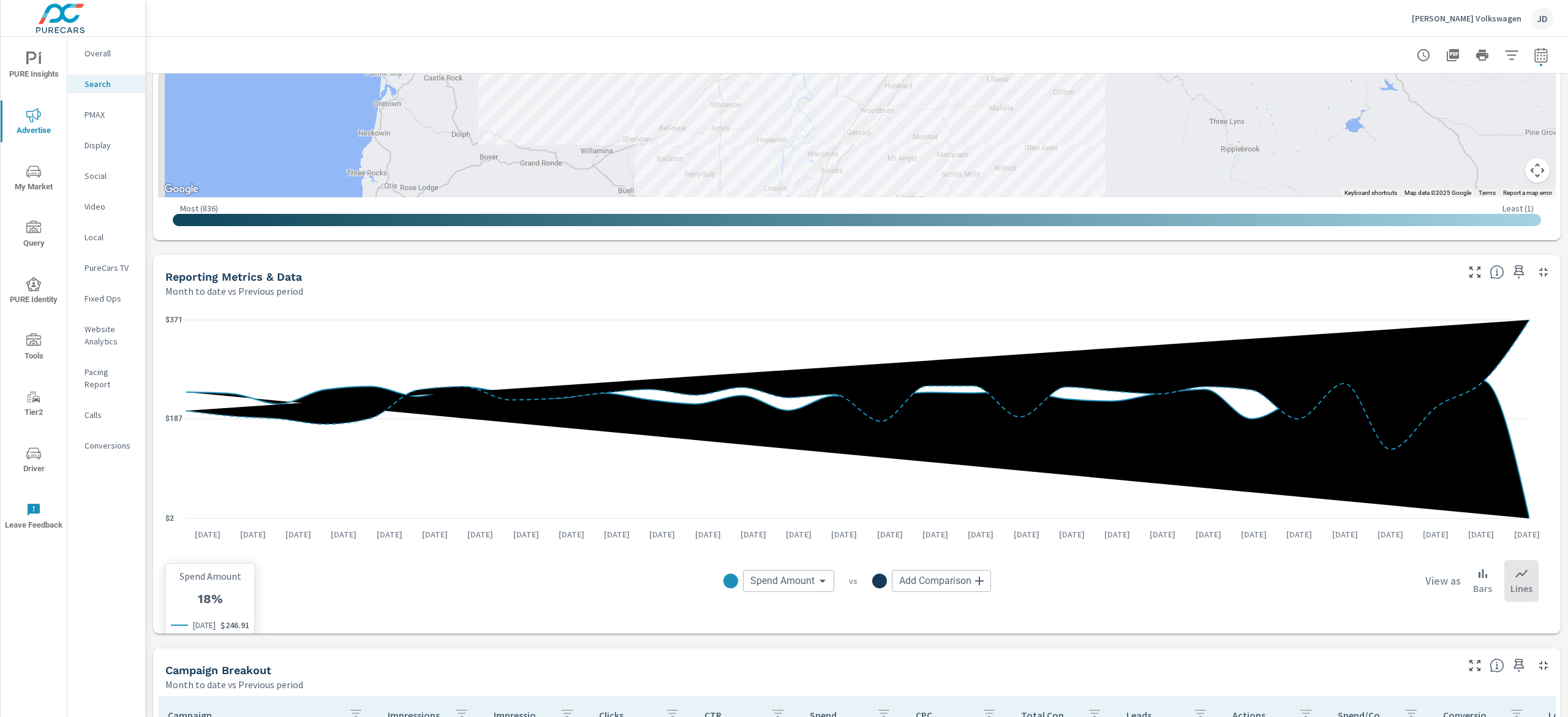
scroll to position [858, 0]
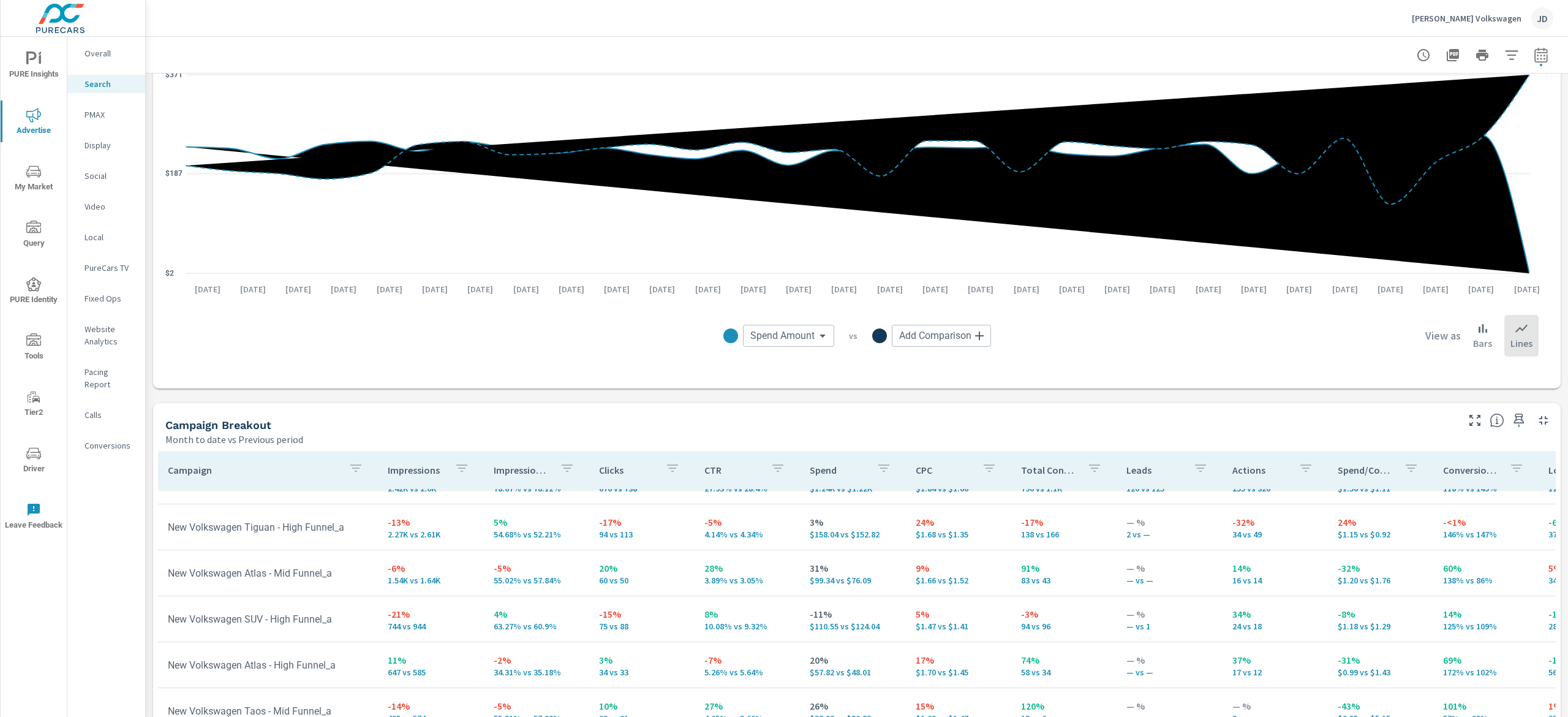
scroll to position [5, 0]
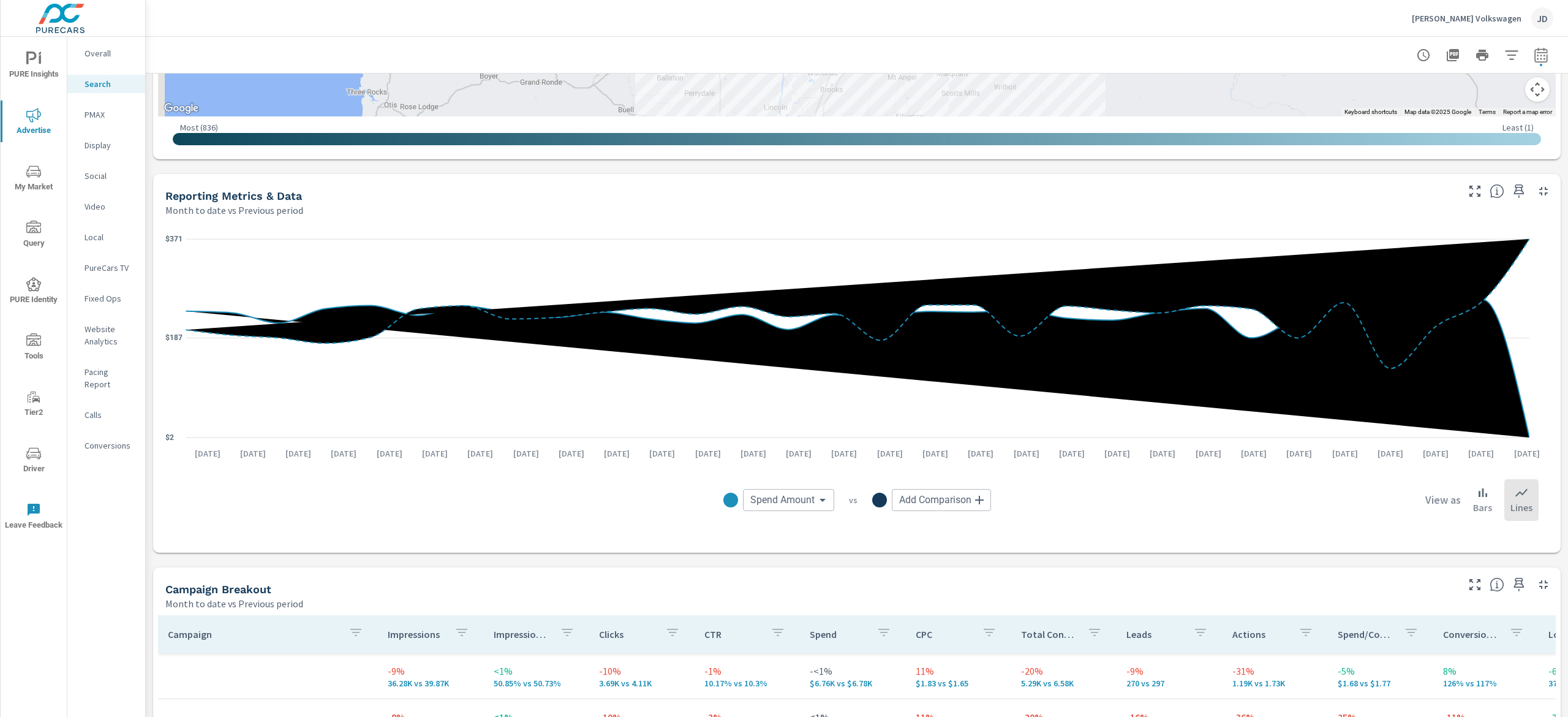
scroll to position [1061, 0]
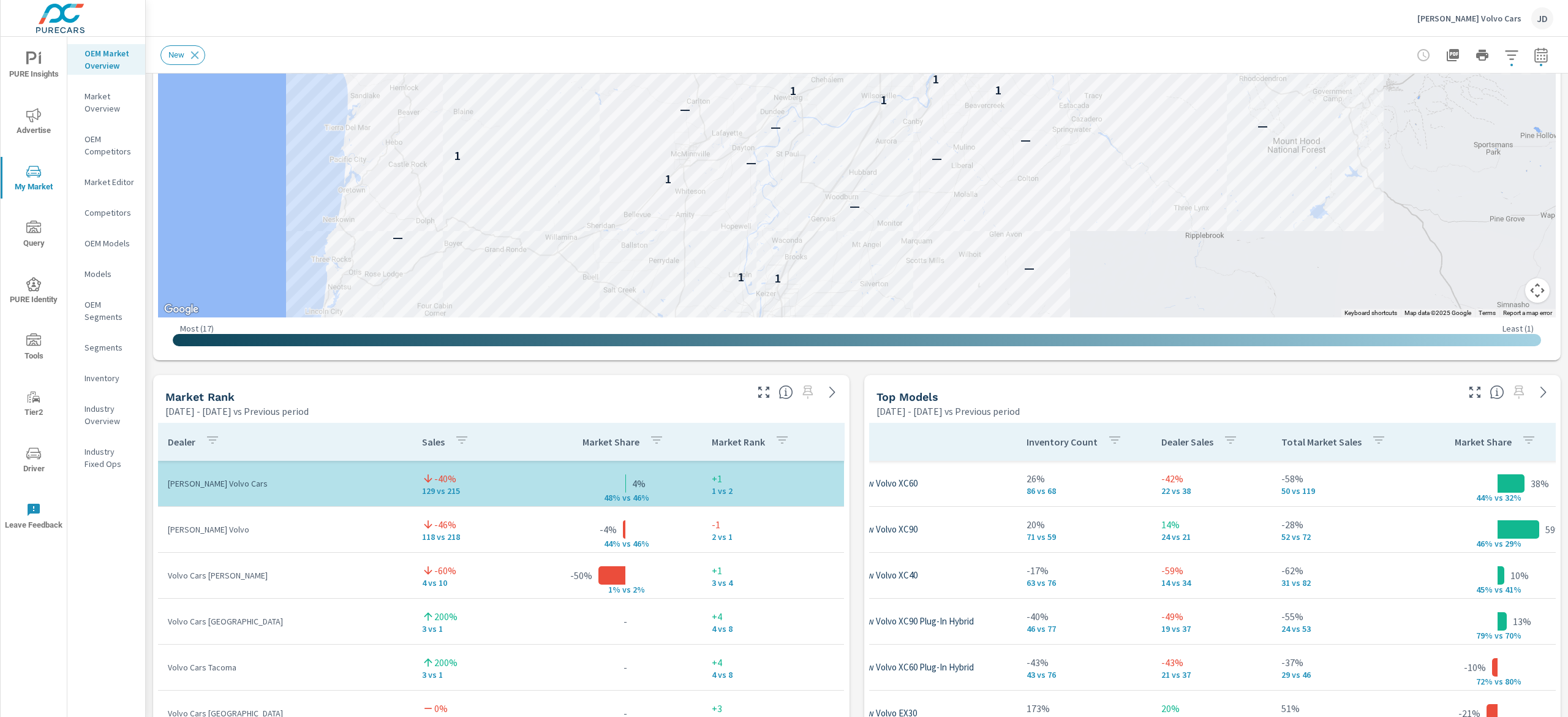
scroll to position [455, 0]
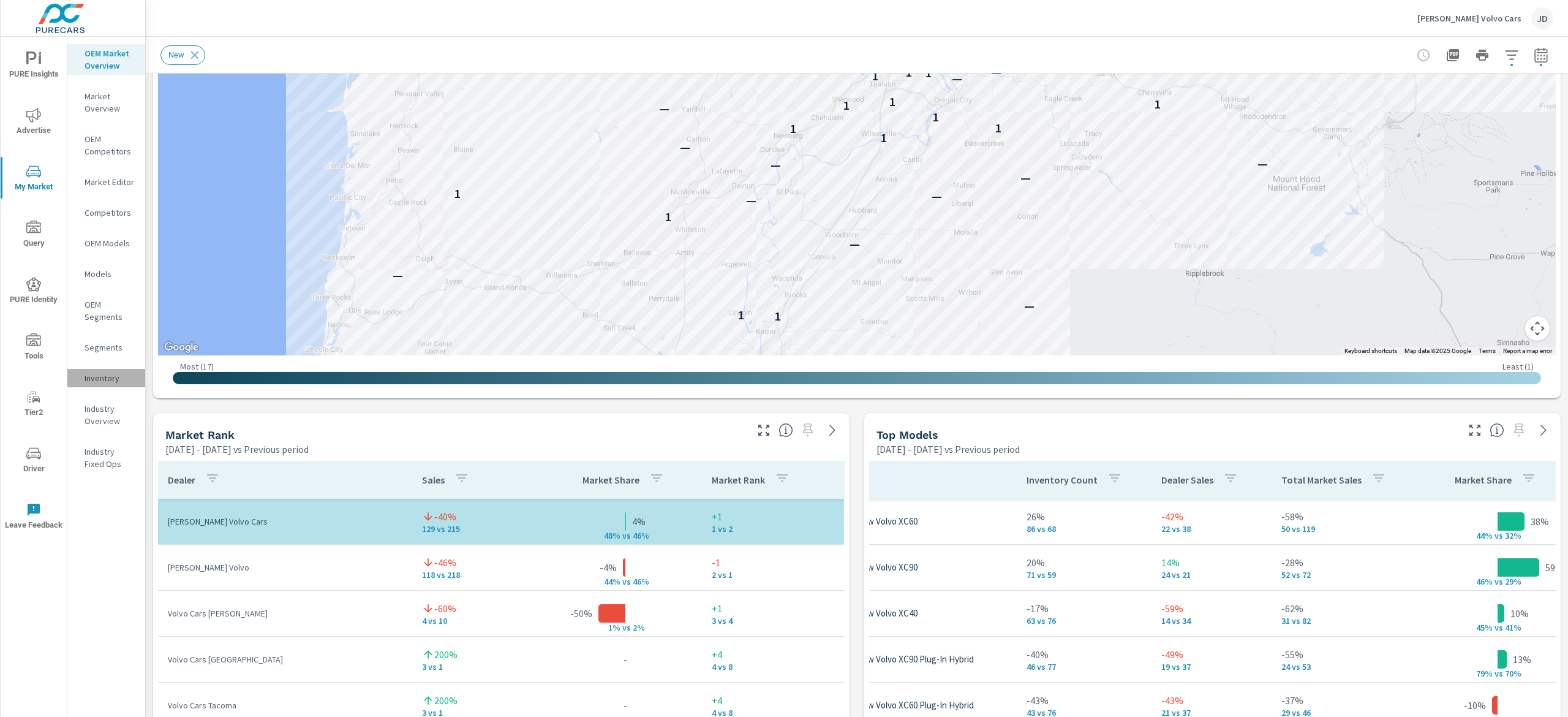
click at [96, 382] on p "Inventory" at bounding box center [110, 377] width 51 height 12
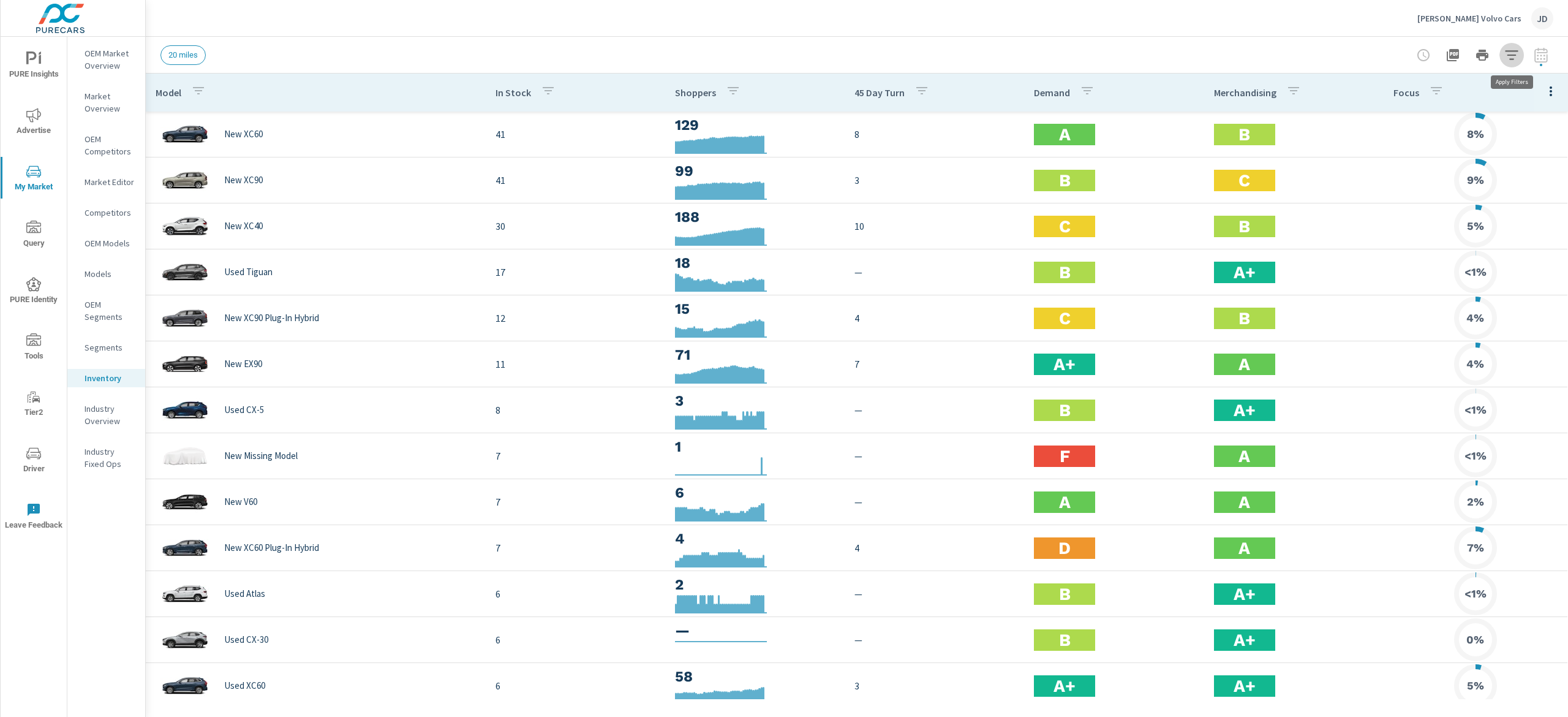
click at [1512, 60] on icon "button" at bounding box center [1512, 55] width 15 height 15
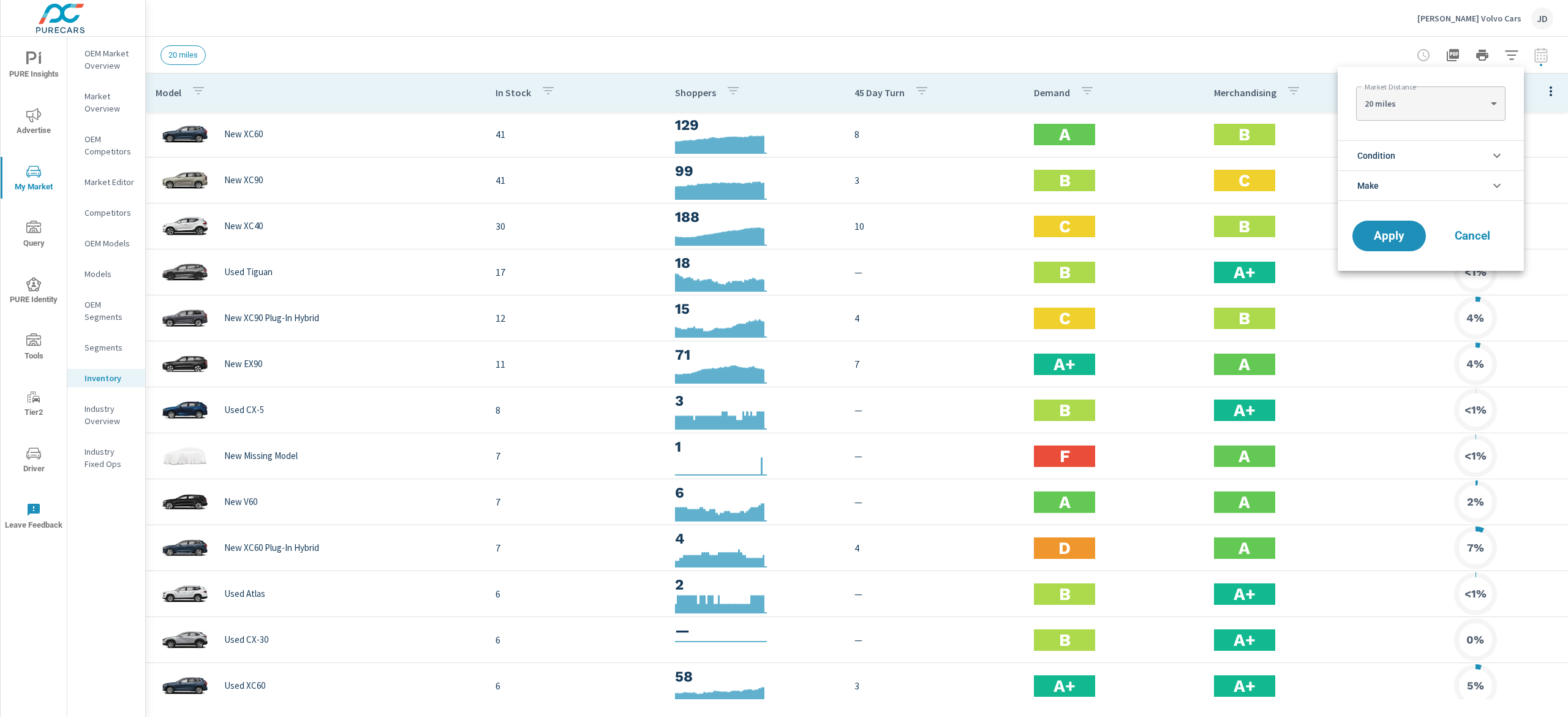
click at [1431, 186] on li "Make" at bounding box center [1431, 185] width 186 height 31
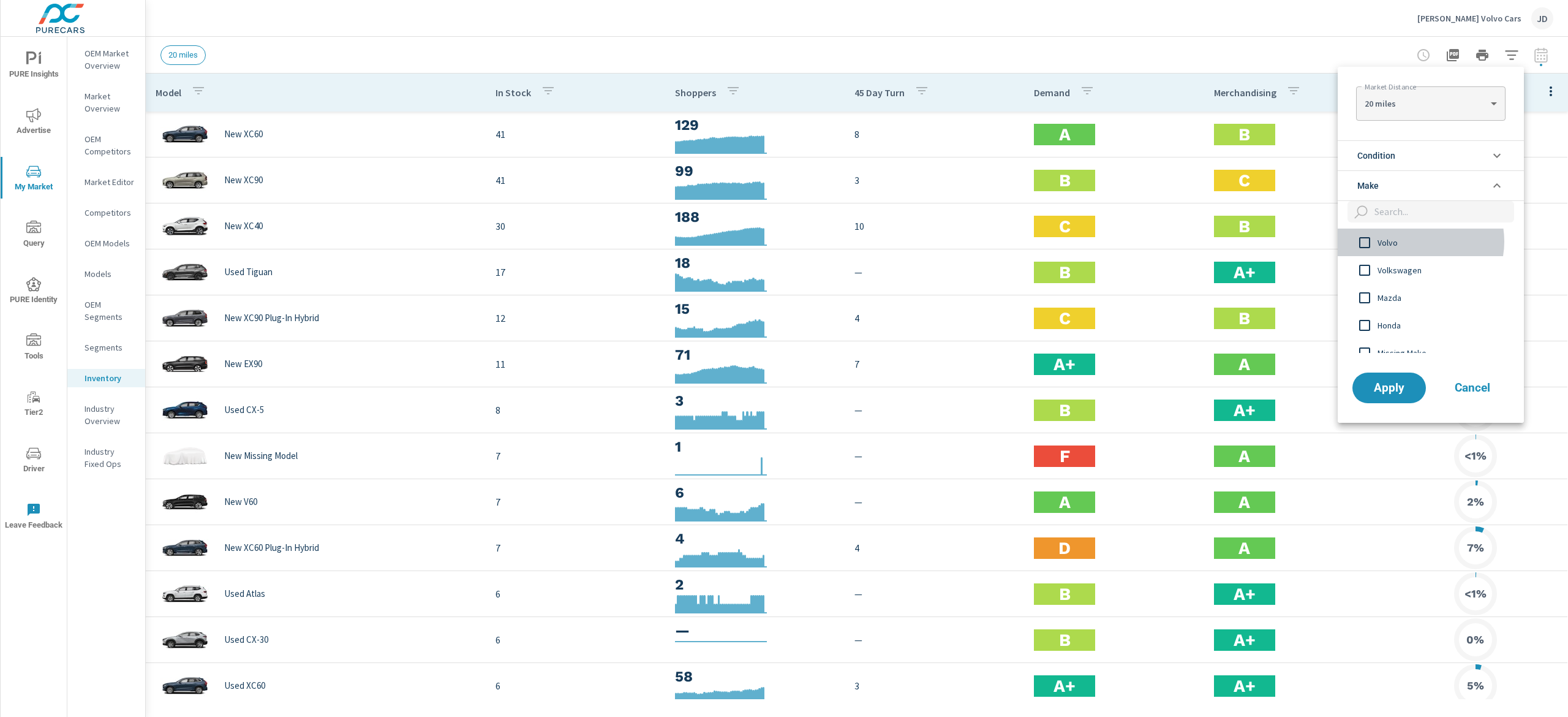
click at [1412, 243] on span "Volvo" at bounding box center [1445, 243] width 134 height 15
click at [1412, 237] on span "Volvo" at bounding box center [1445, 243] width 134 height 15
click at [1414, 153] on li "Condition" at bounding box center [1431, 155] width 186 height 30
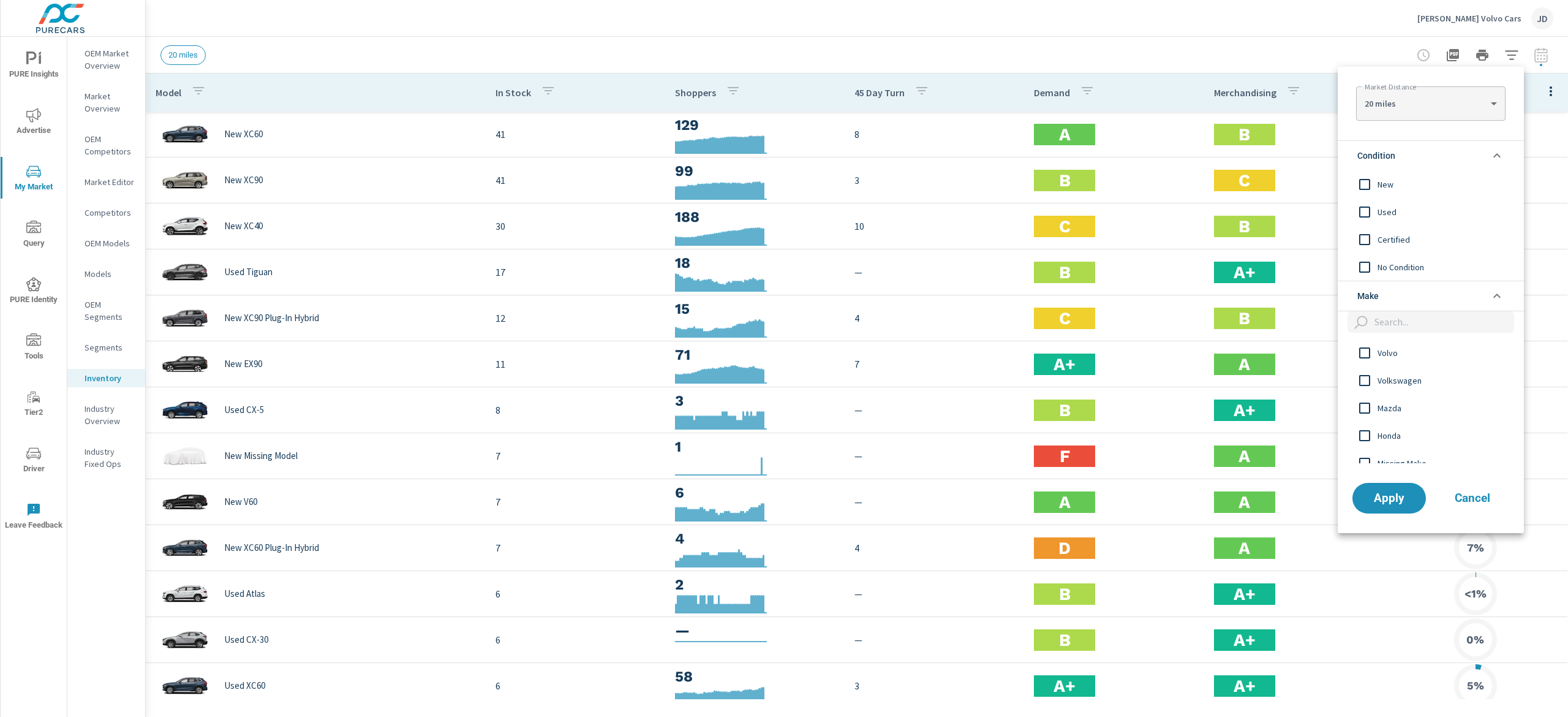
click at [1384, 196] on div "New" at bounding box center [1429, 184] width 184 height 27
click at [1391, 506] on button "Apply" at bounding box center [1389, 498] width 76 height 32
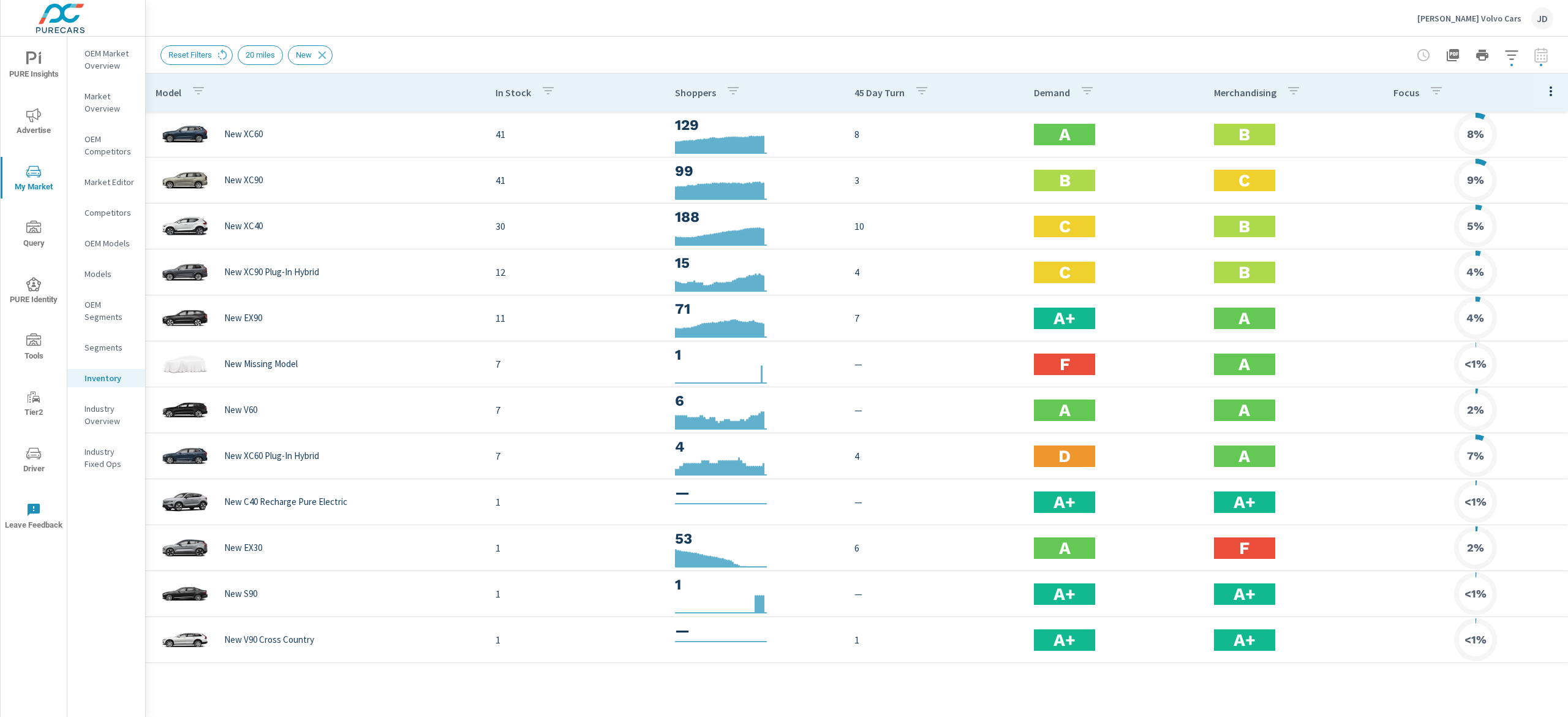
click at [984, 714] on div "Model In Stock Shoppers 45 Day Turn Demand Merchandising Focus New XC60 41 129 …" at bounding box center [858, 395] width 1423 height 643
click at [37, 127] on span "Advertise" at bounding box center [34, 122] width 58 height 30
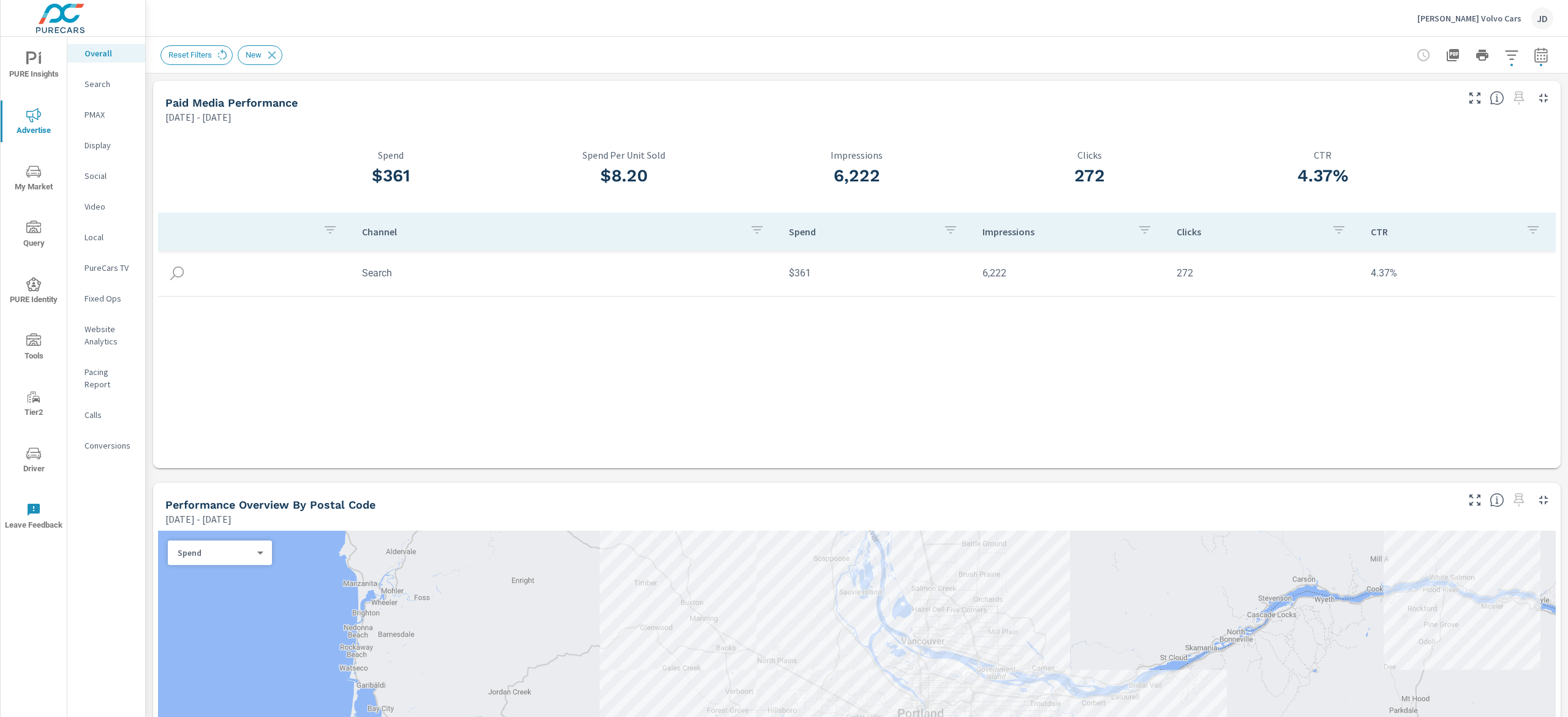
click at [94, 114] on p "PMAX" at bounding box center [110, 114] width 51 height 12
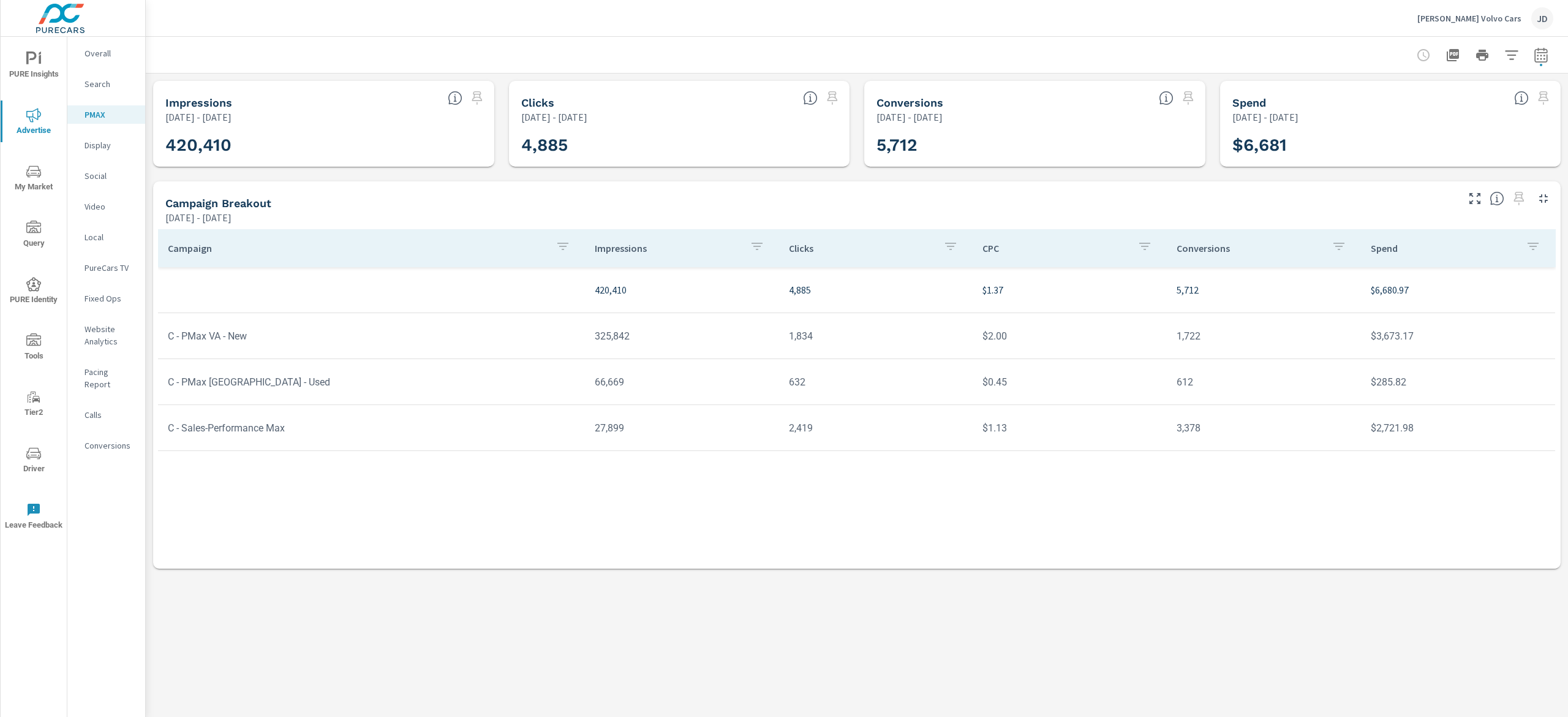
click at [1542, 53] on icon "button" at bounding box center [1542, 55] width 15 height 15
click at [1464, 110] on select "Custom [DATE] Last week Last 7 days Last 14 days Last 30 days Last 45 days Last…" at bounding box center [1443, 106] width 132 height 25
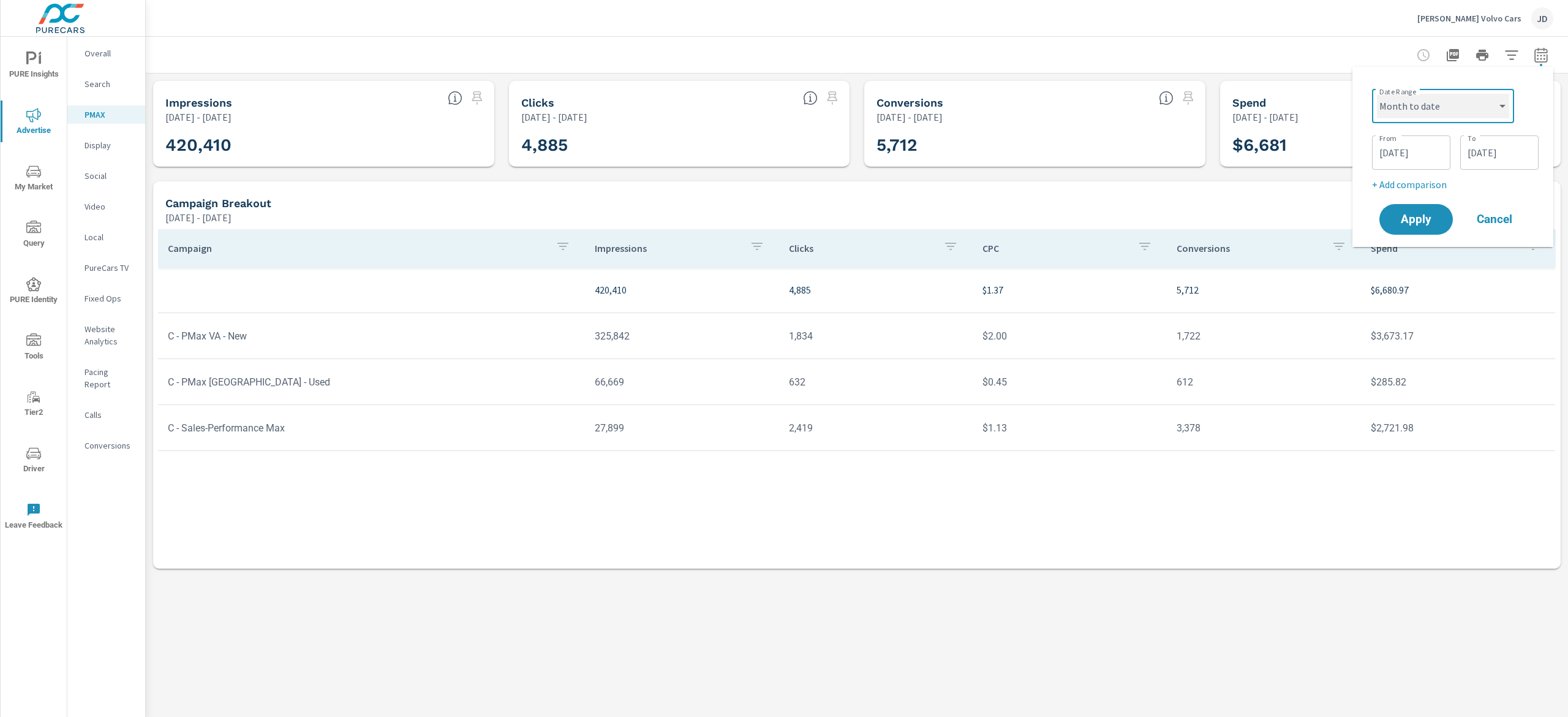
click at [1377, 94] on select "Custom [DATE] Last week Last 7 days Last 14 days Last 30 days Last 45 days Last…" at bounding box center [1443, 106] width 132 height 25
select select "Month to date"
click at [1425, 141] on p "+ Add comparison" at bounding box center [1456, 138] width 157 height 15
select select "Previous period"
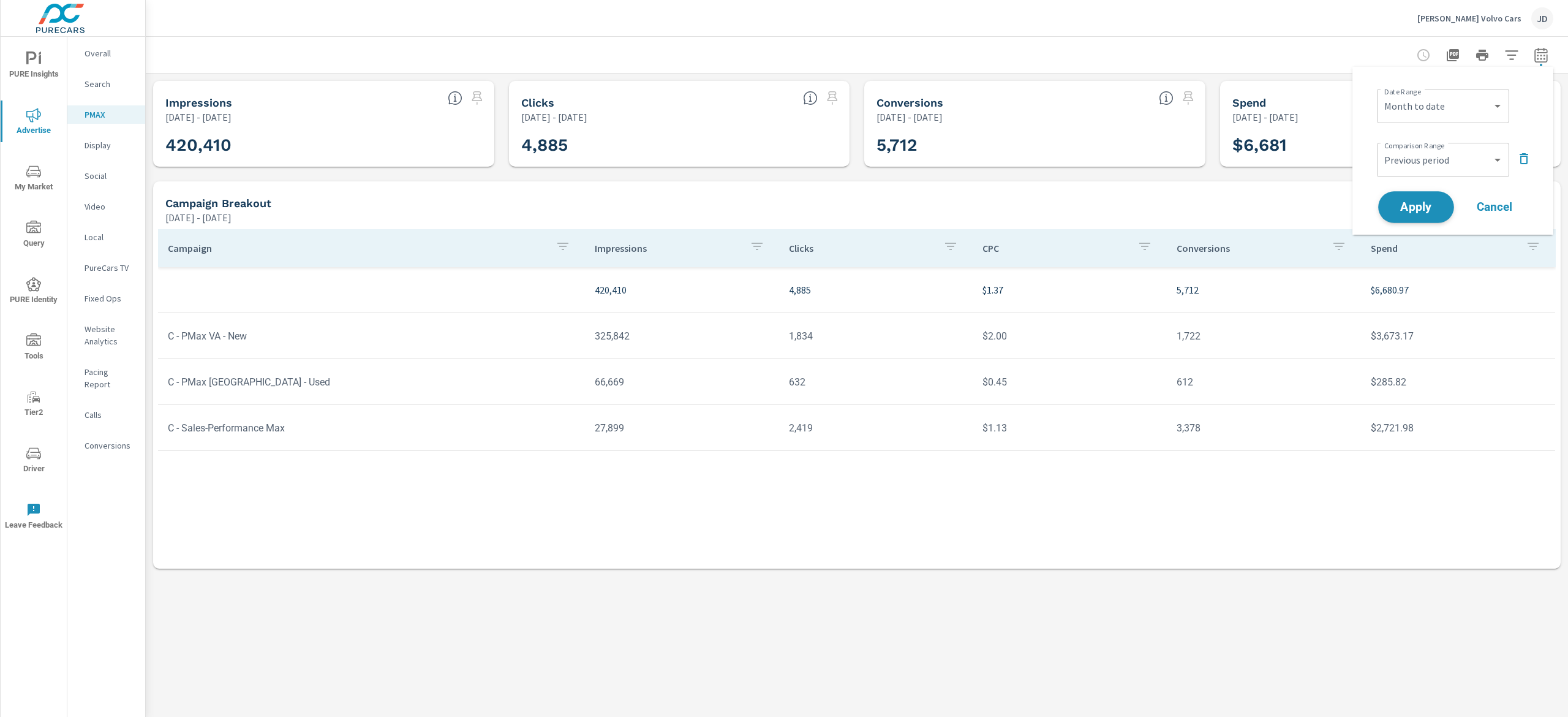
click at [1405, 216] on button "Apply" at bounding box center [1415, 206] width 76 height 32
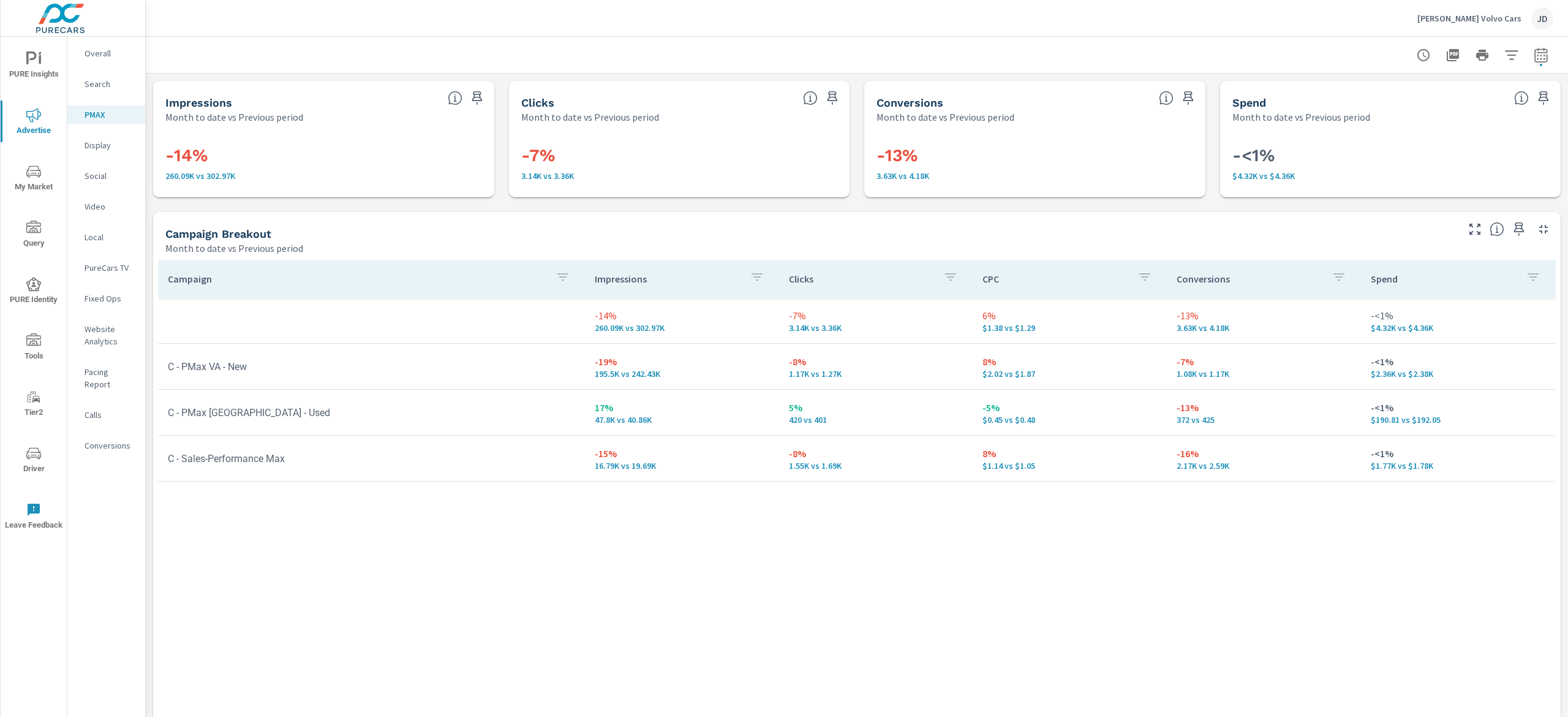
scroll to position [12, 0]
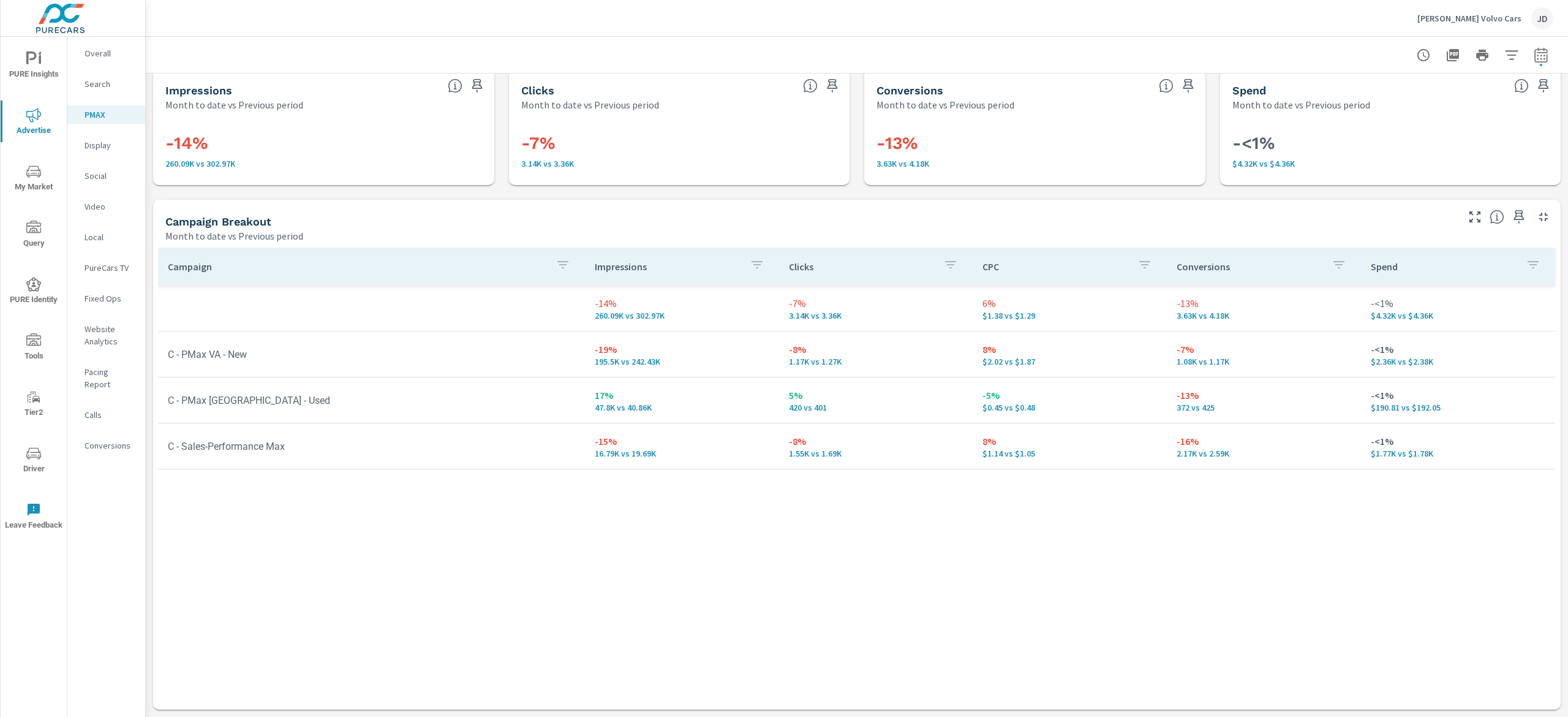
click at [105, 184] on nav "Overall Search PMAX Display Social Video Local PureCars TV Fixed Ops Website An…" at bounding box center [106, 254] width 78 height 435
click at [100, 164] on nav "Overall Search PMAX Display Social Video Local PureCars TV Fixed Ops Website An…" at bounding box center [106, 254] width 78 height 435
click at [99, 171] on p "Social" at bounding box center [110, 175] width 51 height 12
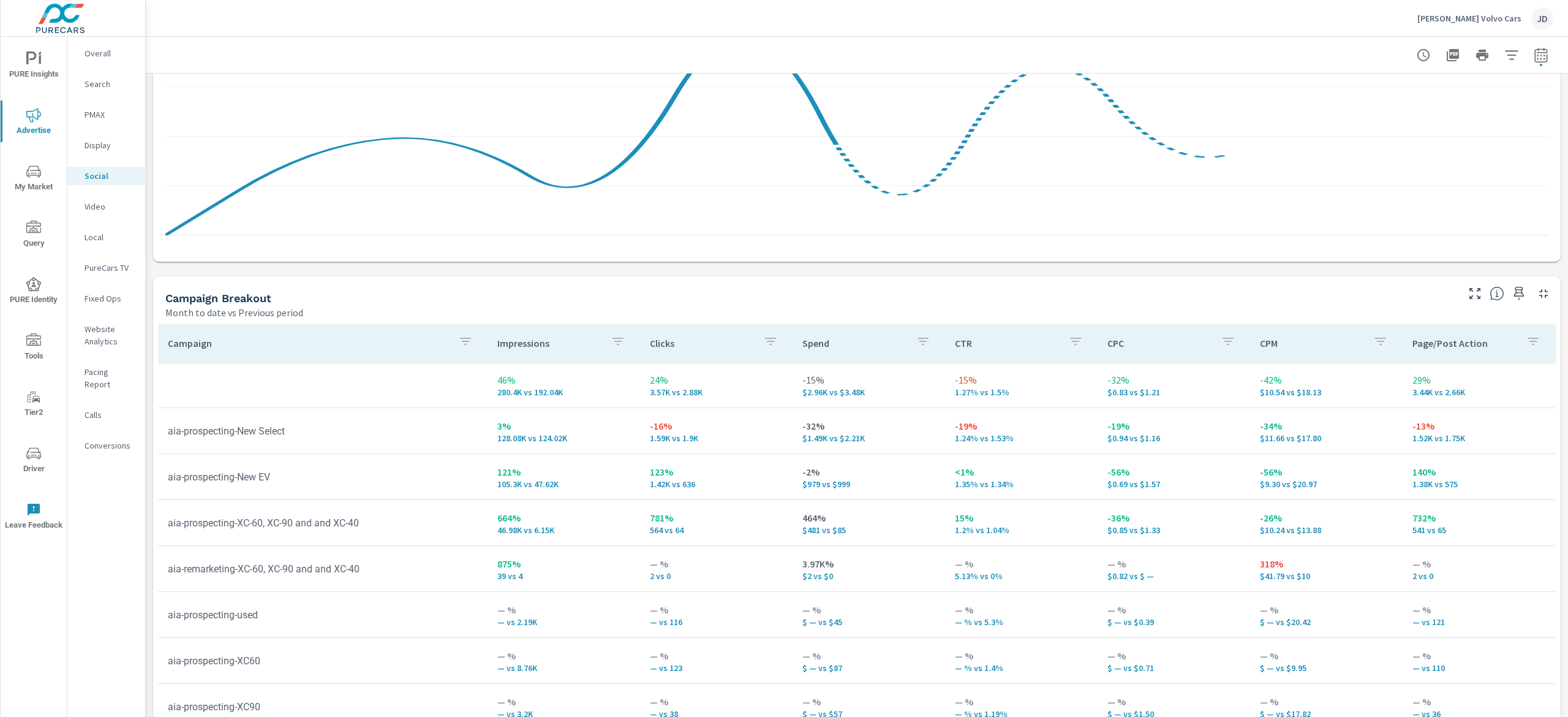
scroll to position [367, 0]
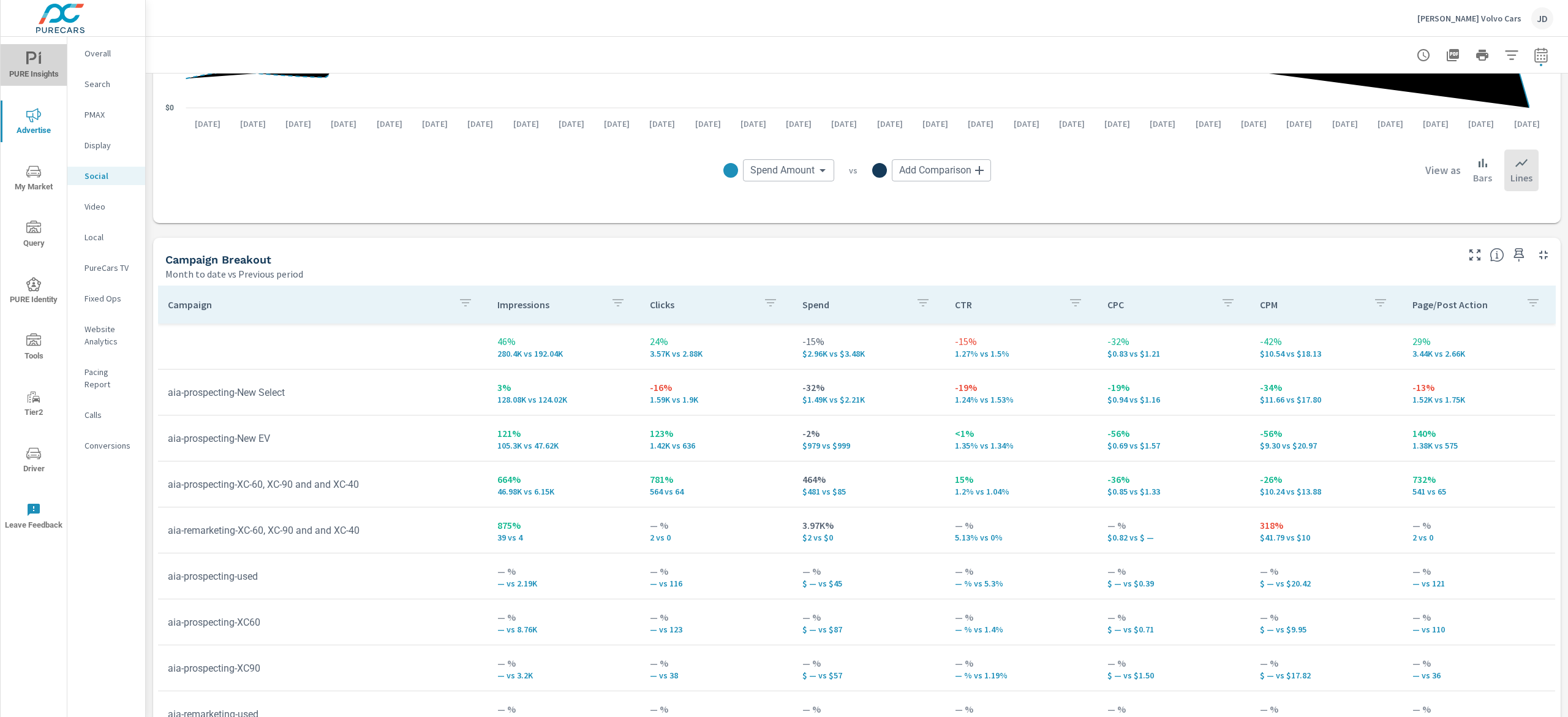
click at [40, 61] on icon "nav menu" at bounding box center [39, 59] width 3 height 9
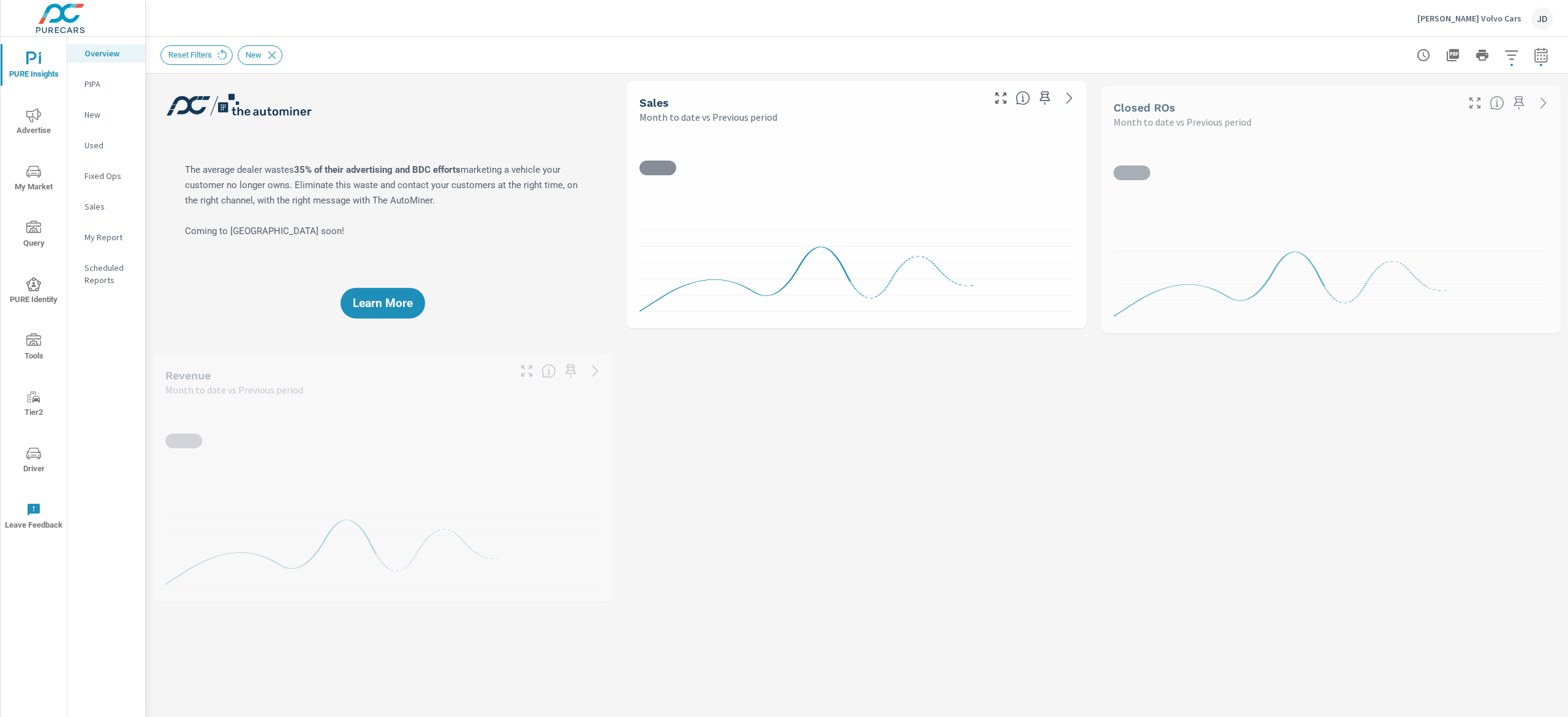
click at [100, 110] on p "New" at bounding box center [110, 114] width 51 height 12
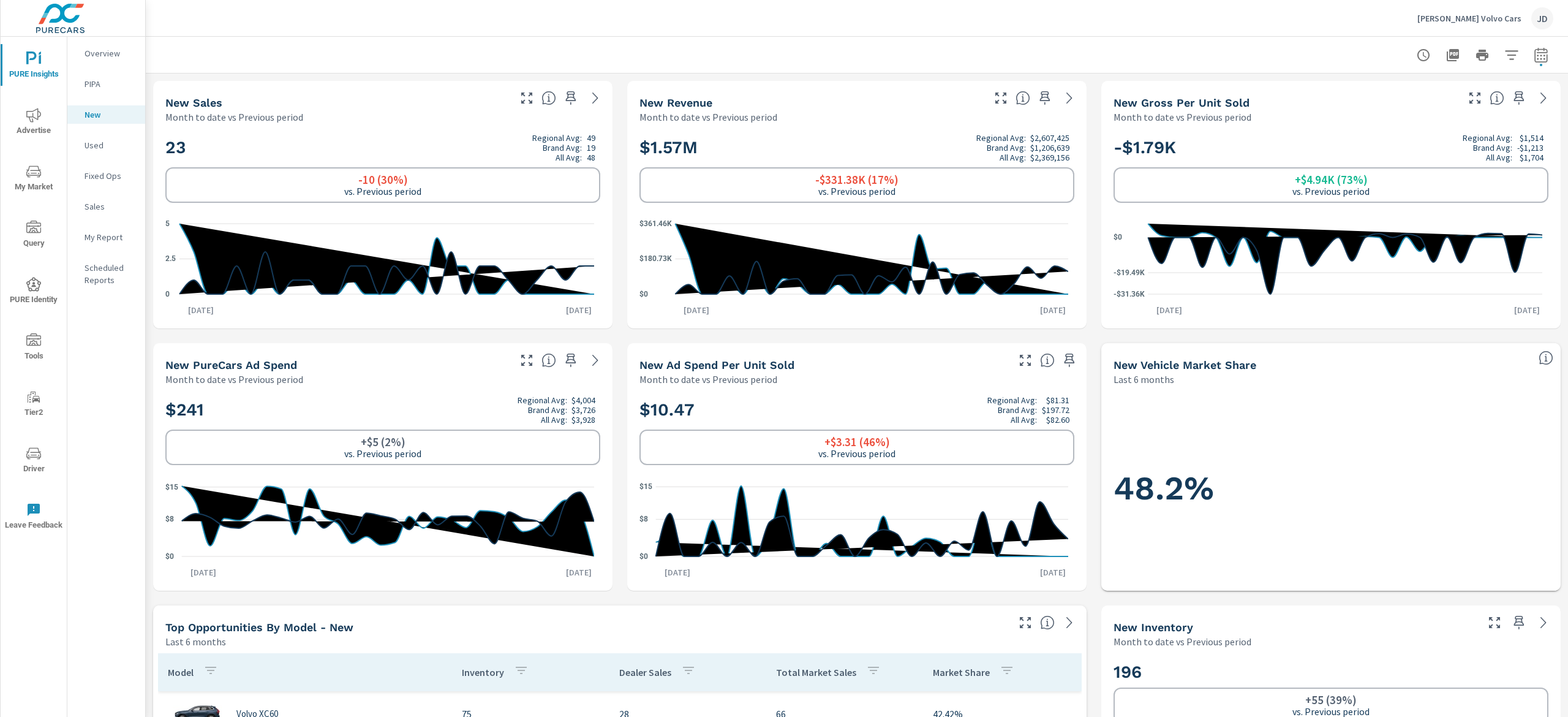
click at [27, 112] on icon "nav menu" at bounding box center [34, 115] width 15 height 15
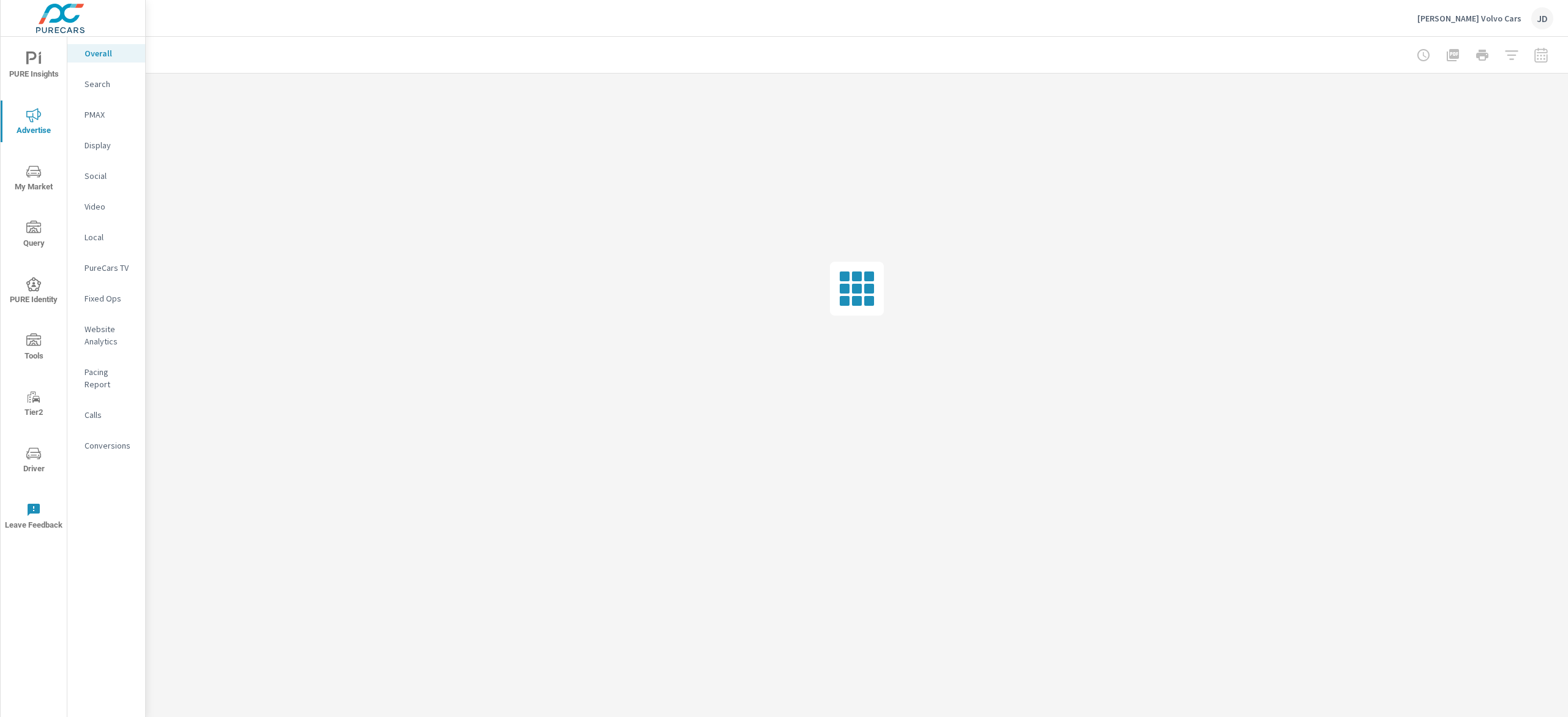
click at [94, 114] on p "PMAX" at bounding box center [110, 114] width 51 height 12
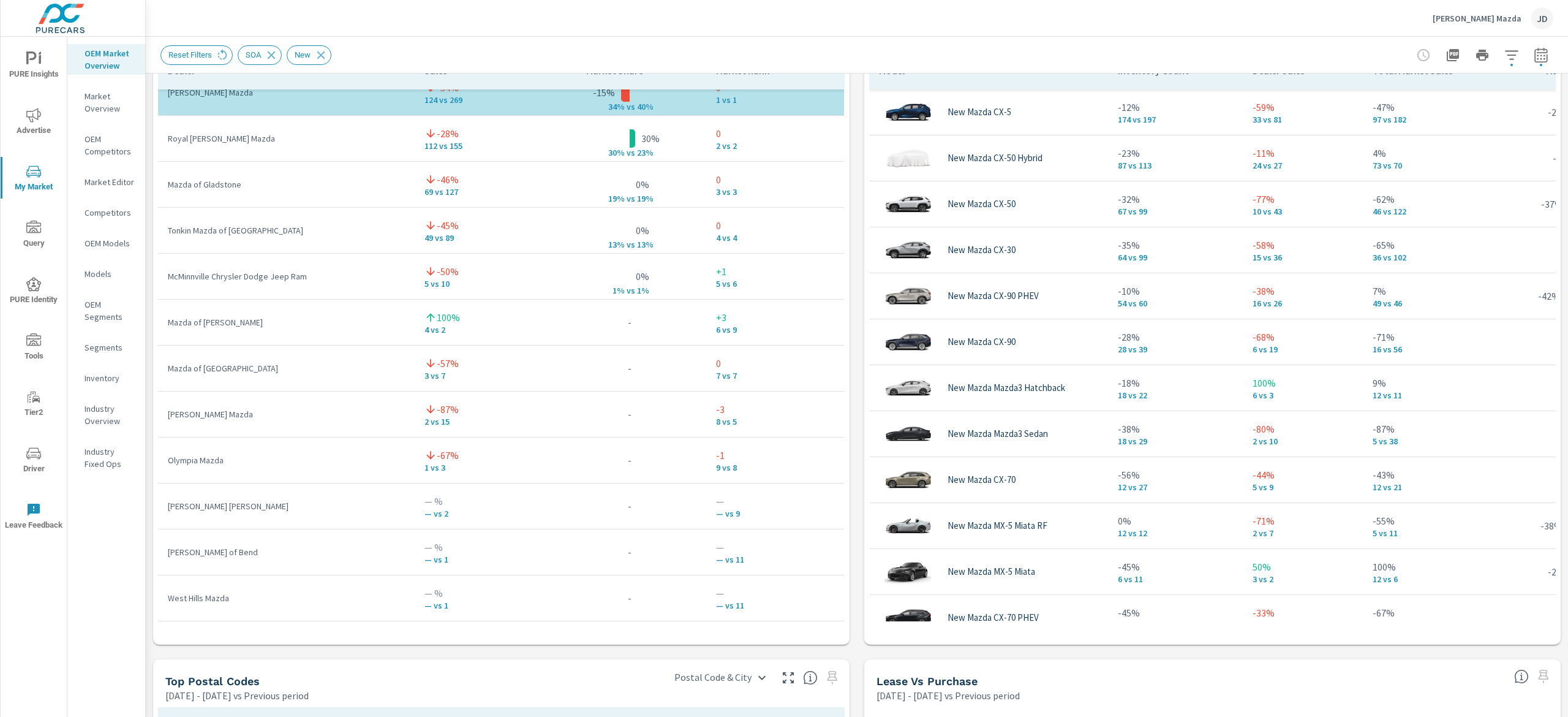
scroll to position [861, 0]
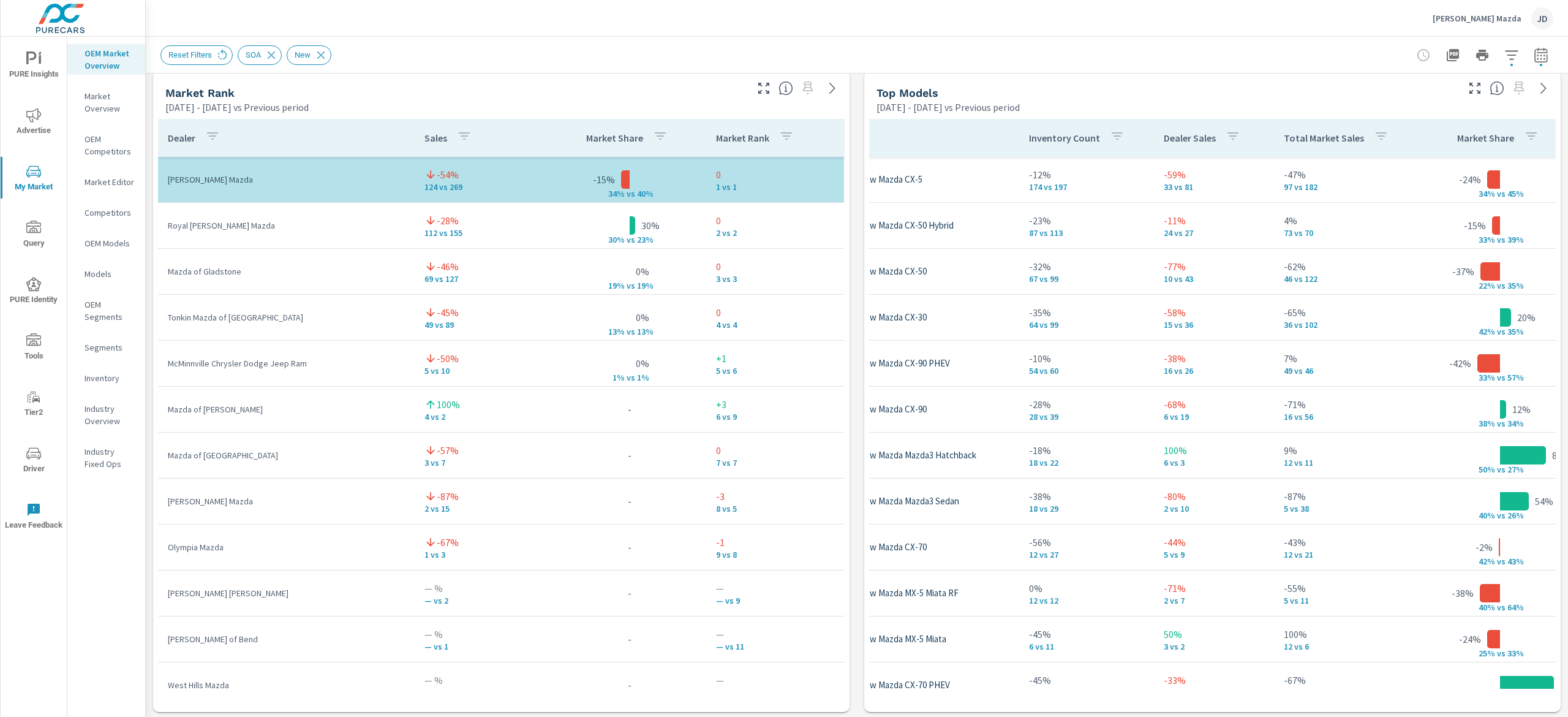
scroll to position [0, 97]
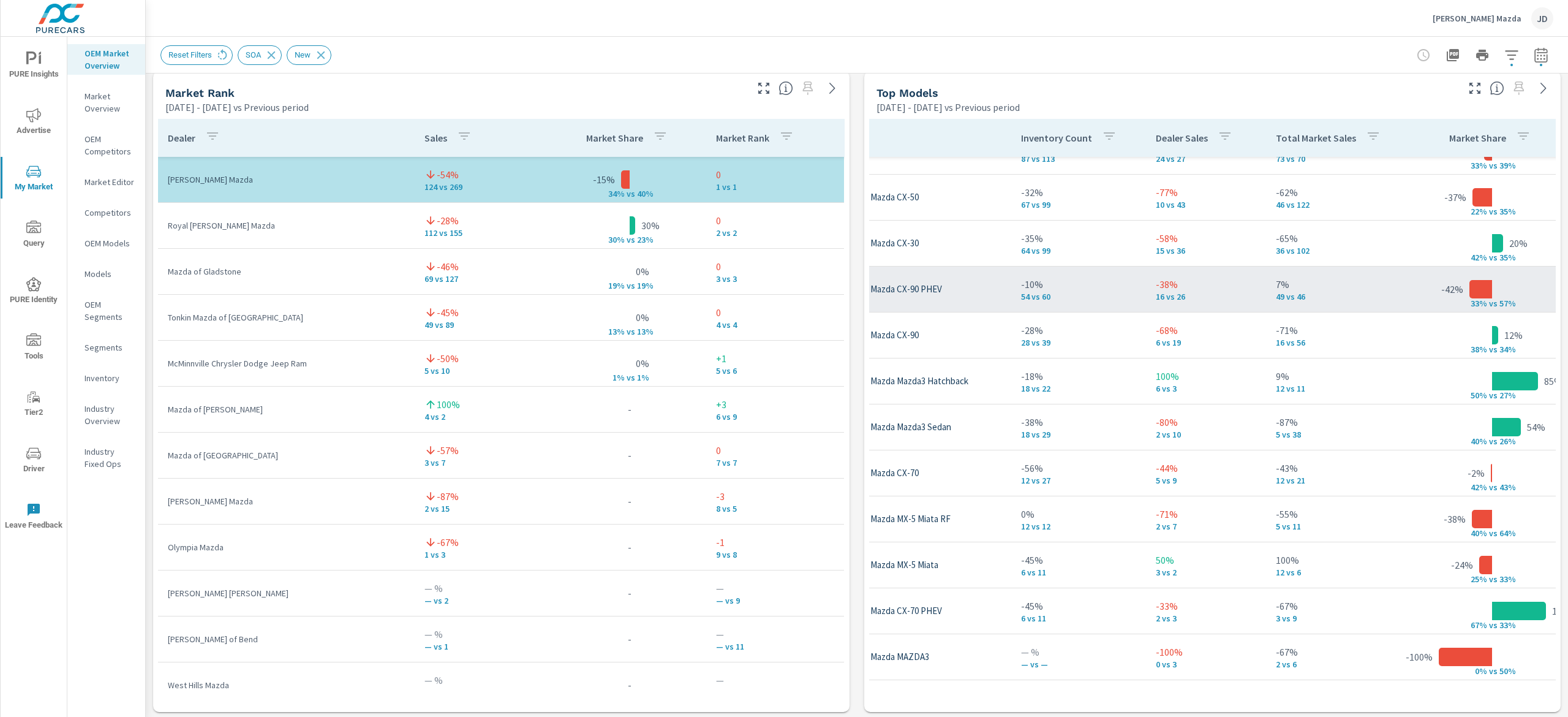
scroll to position [135, 97]
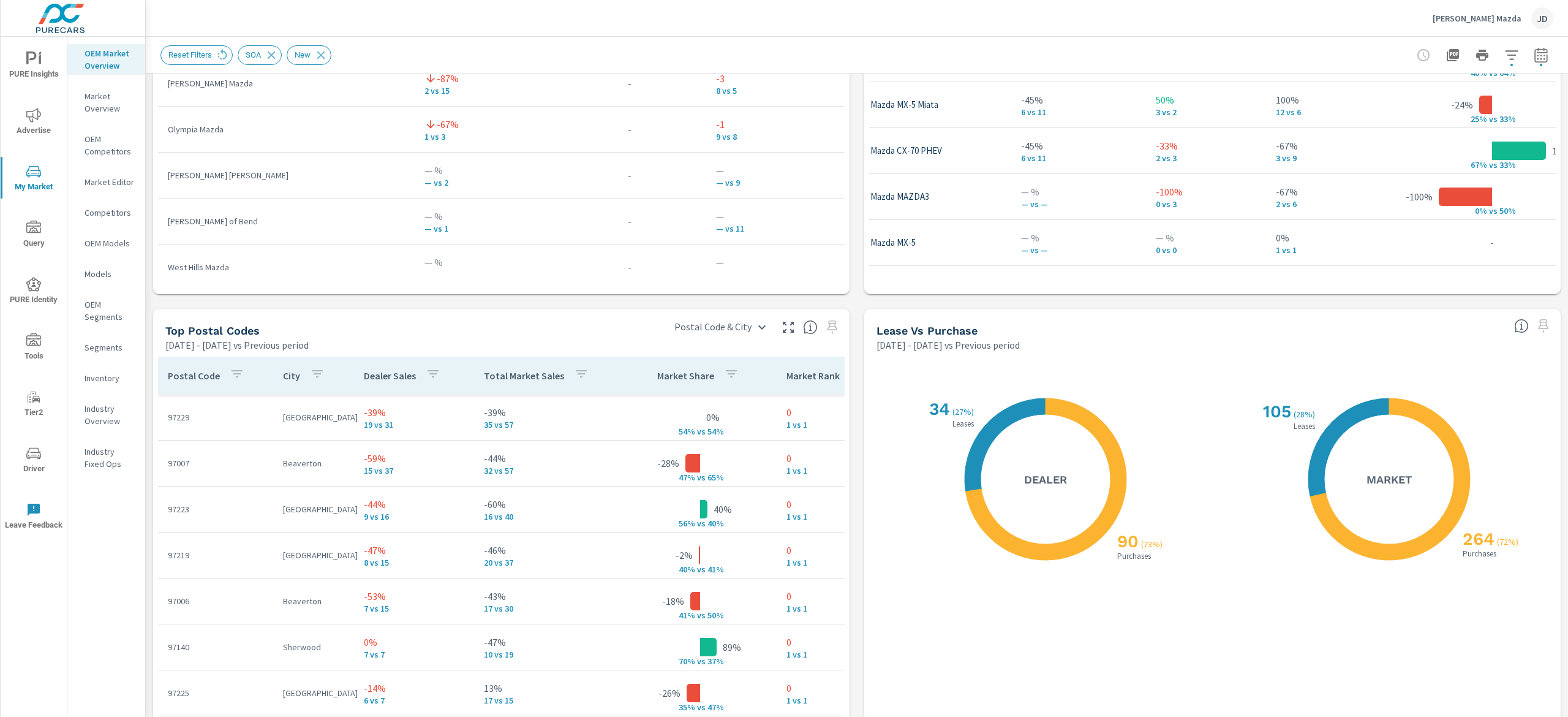
scroll to position [1280, 0]
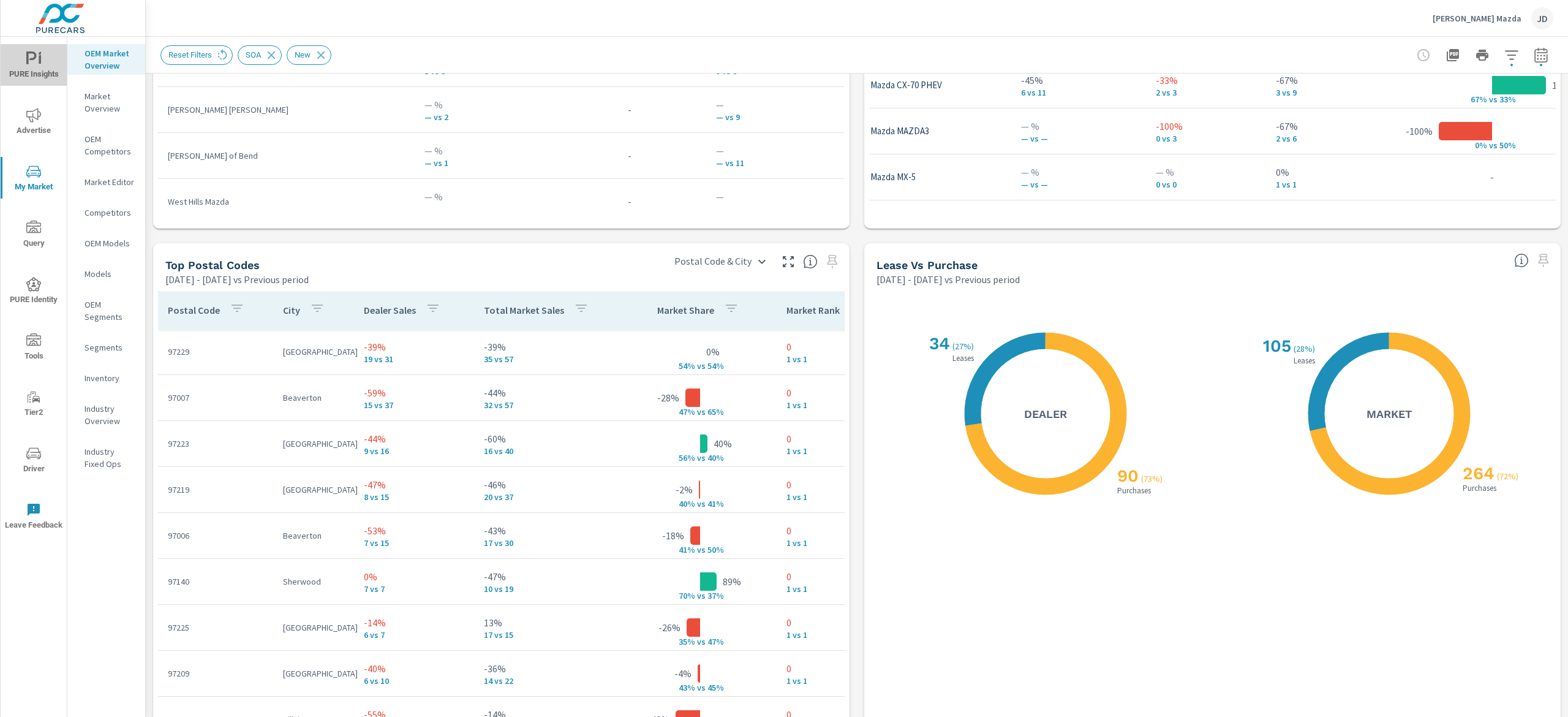
click at [21, 44] on button "PURE Insights" at bounding box center [34, 65] width 66 height 42
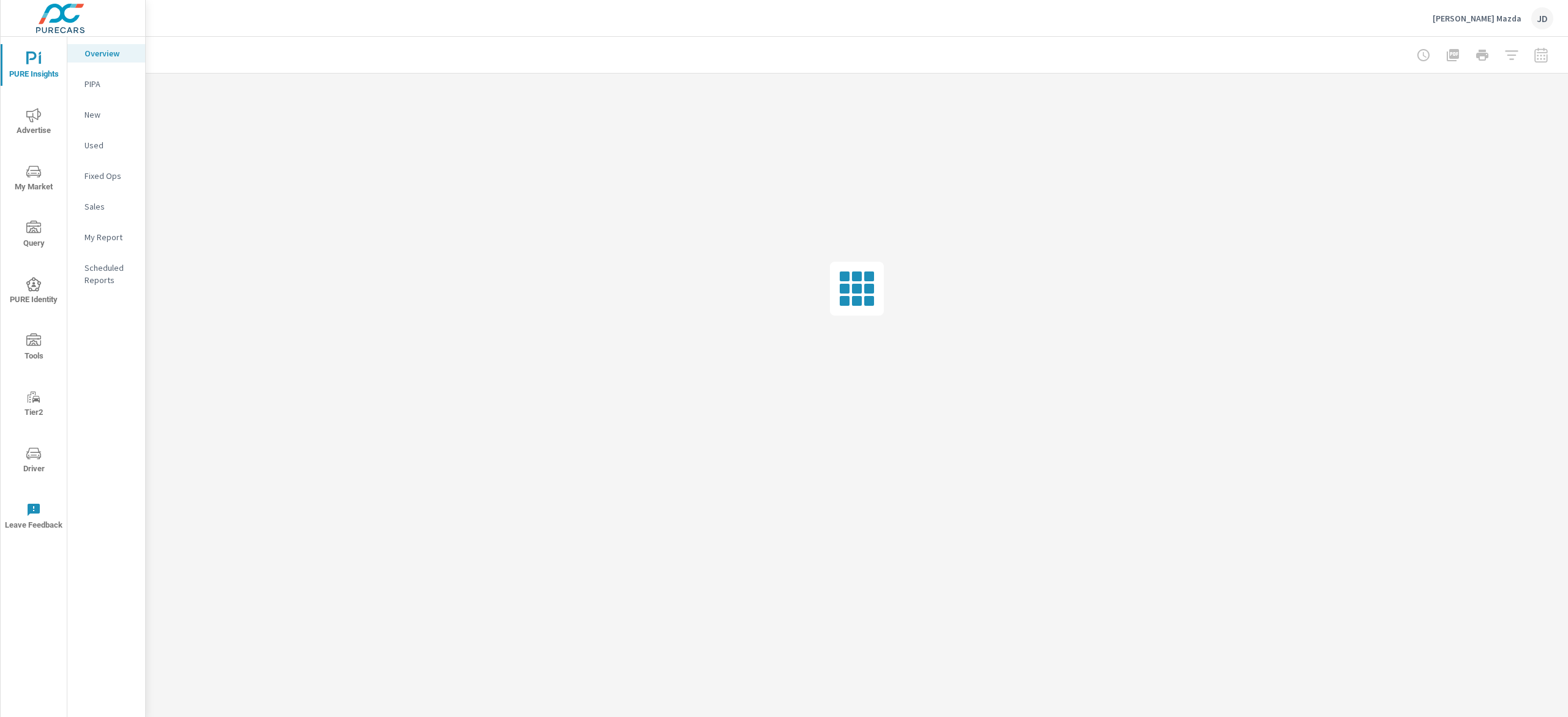
click at [96, 109] on p "New" at bounding box center [110, 114] width 51 height 12
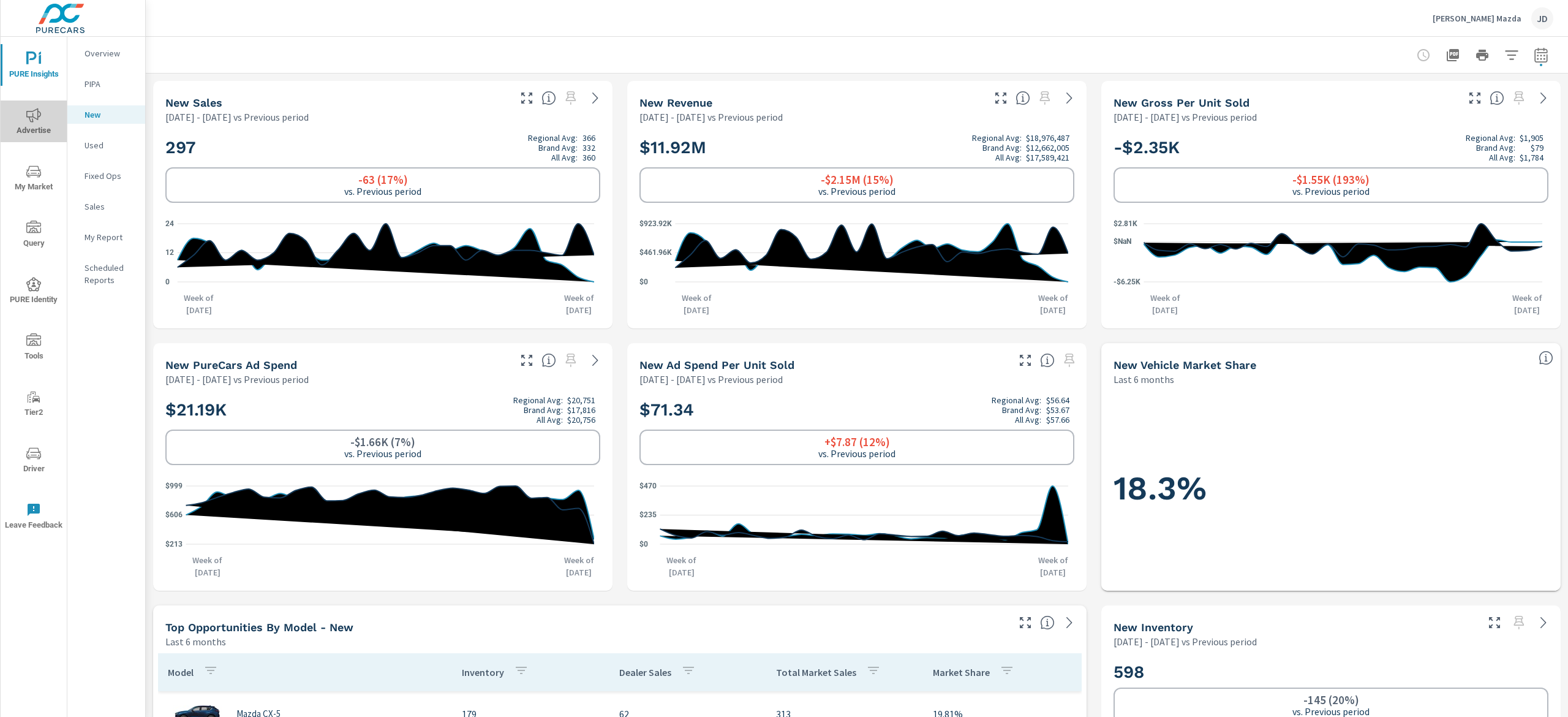
click at [37, 126] on span "Advertise" at bounding box center [34, 122] width 58 height 30
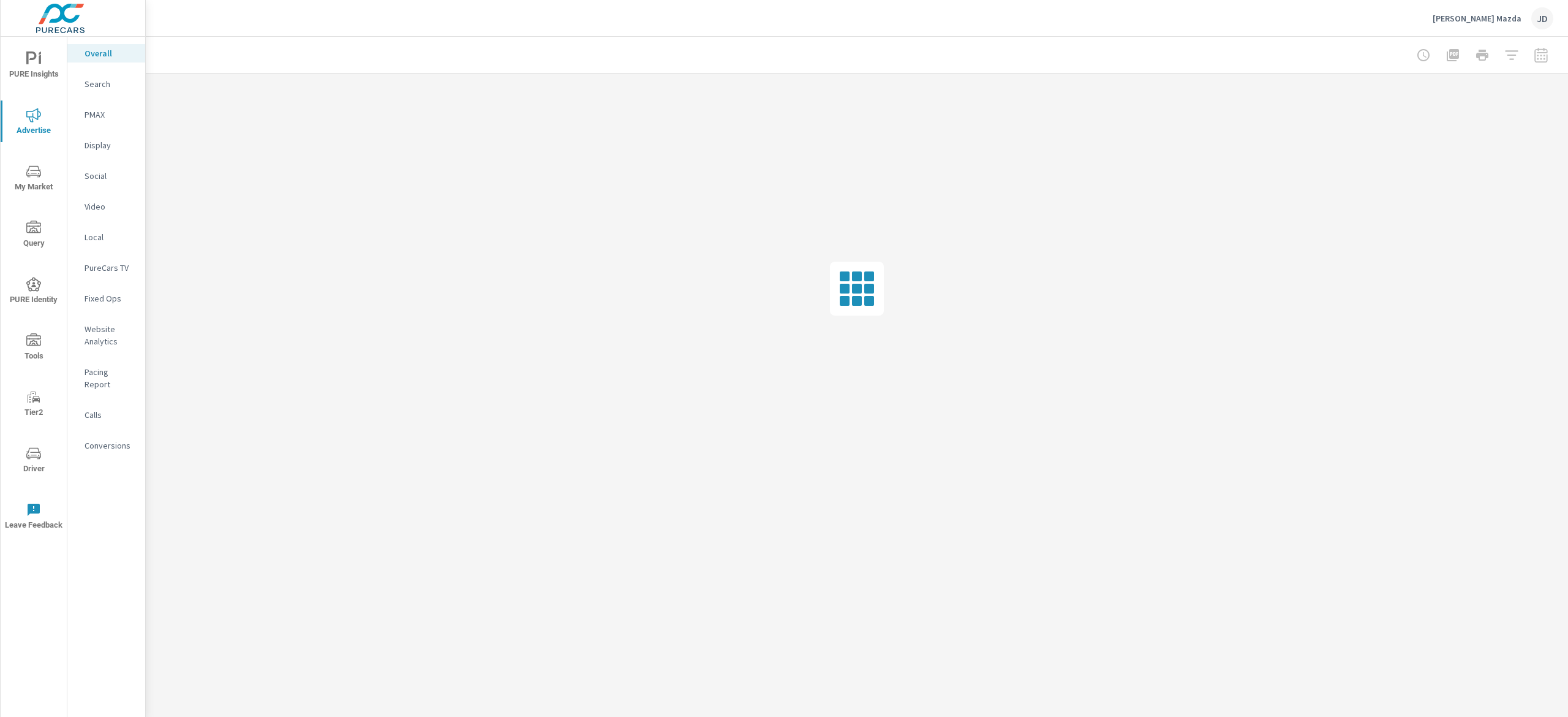
click at [94, 109] on p "PMAX" at bounding box center [110, 114] width 51 height 12
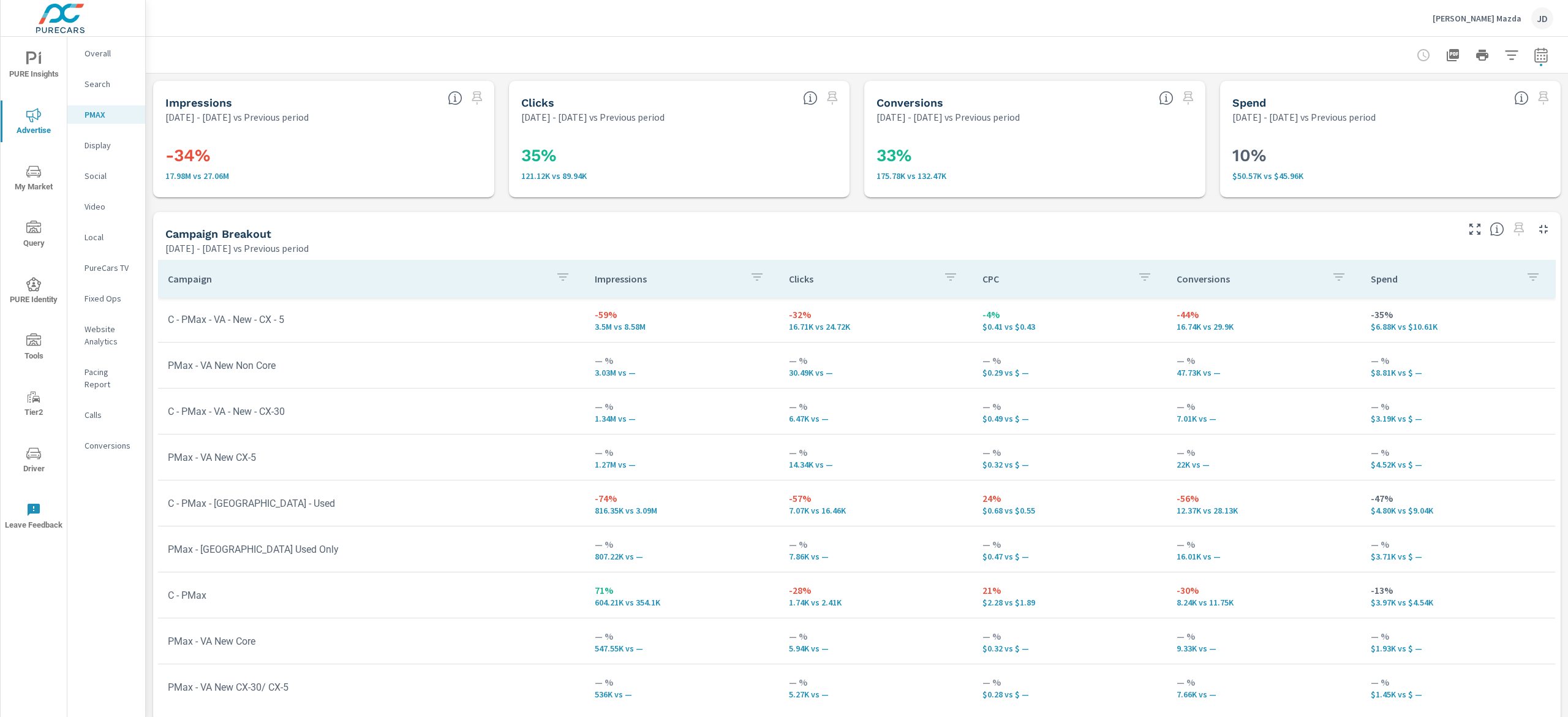
scroll to position [122, 0]
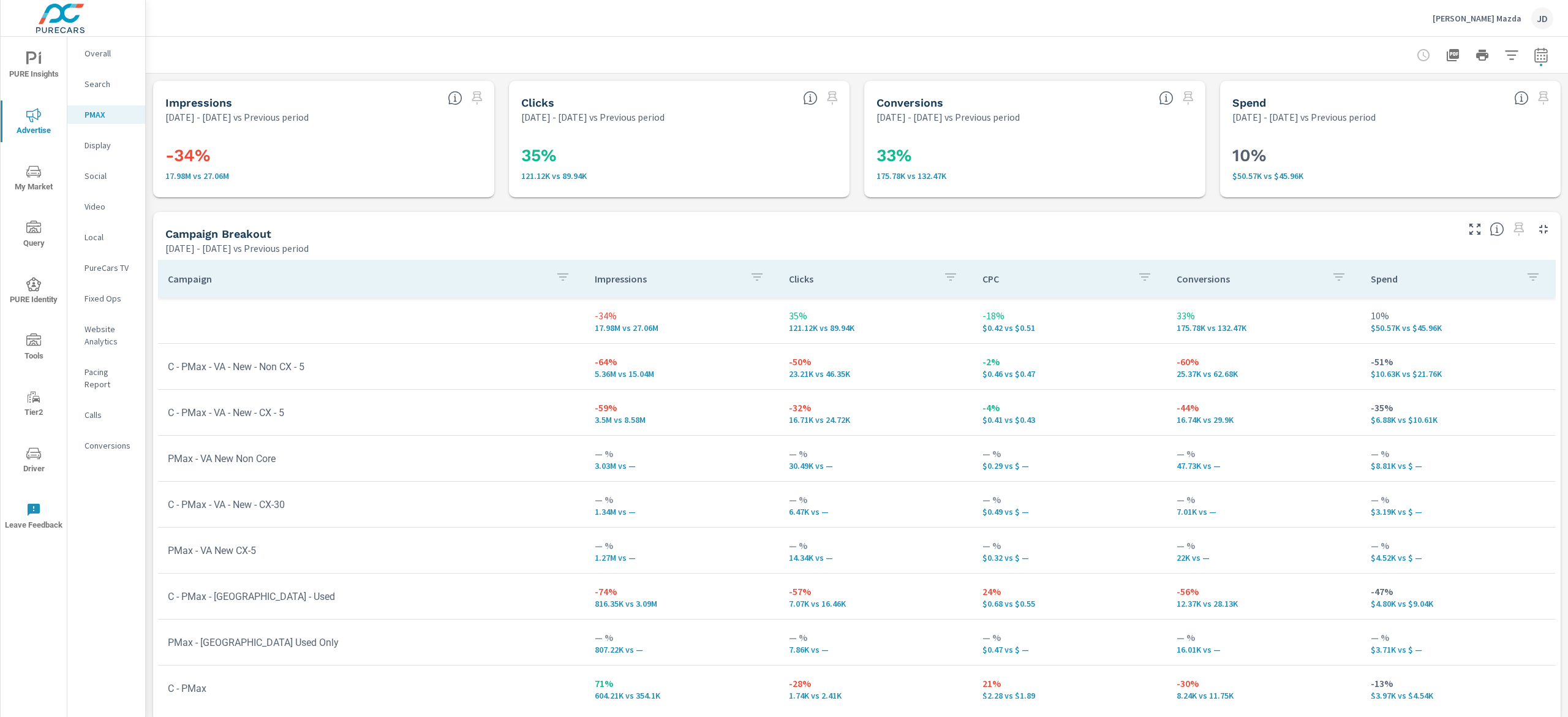
scroll to position [12, 0]
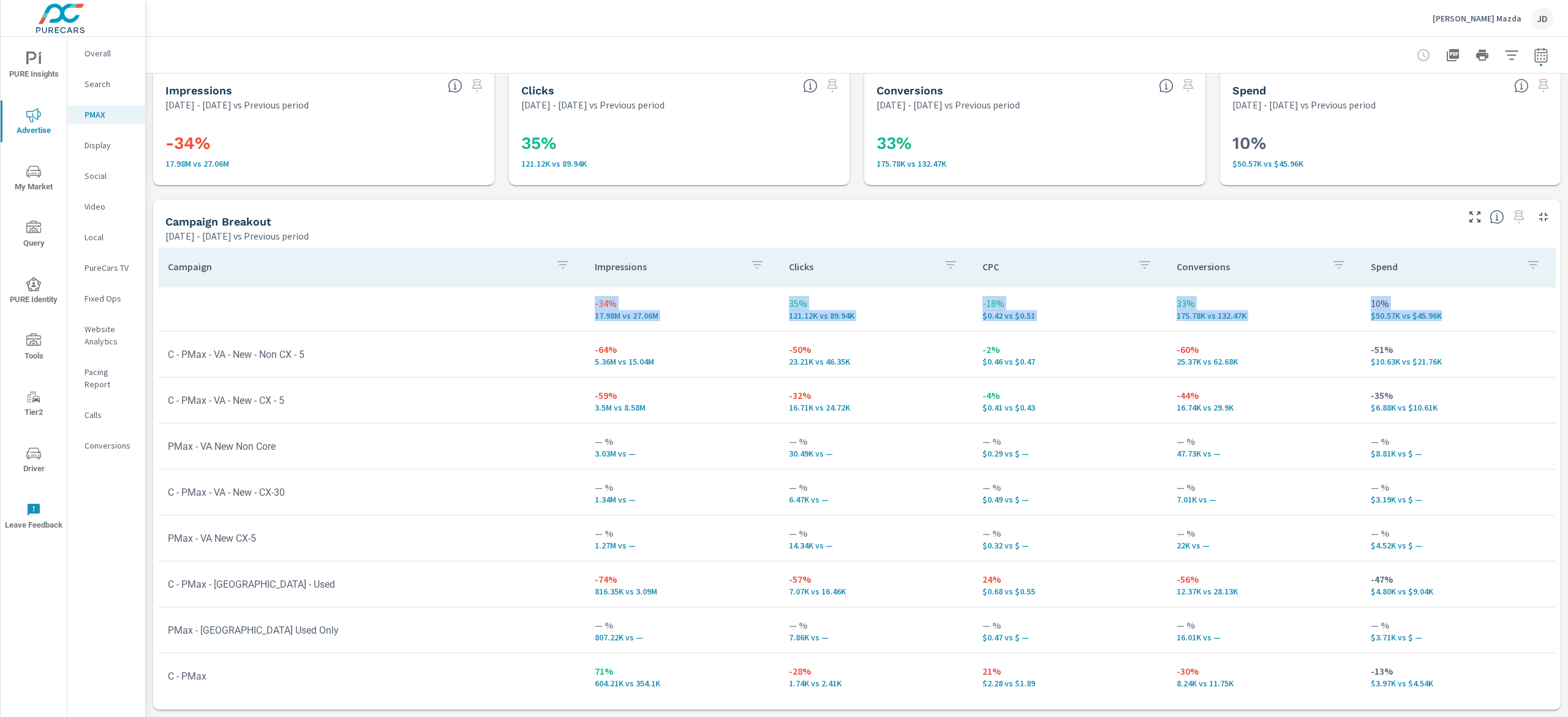
drag, startPoint x: 1567, startPoint y: 267, endPoint x: 1567, endPoint y: 427, distance: 160.0
click at [1567, 438] on div "PMAX Performance [PERSON_NAME] Mazda Report date range: [DATE] - [DATE] vs [DAT…" at bounding box center [858, 376] width 1423 height 680
click at [1342, 219] on div "Campaign Breakout" at bounding box center [810, 221] width 1290 height 14
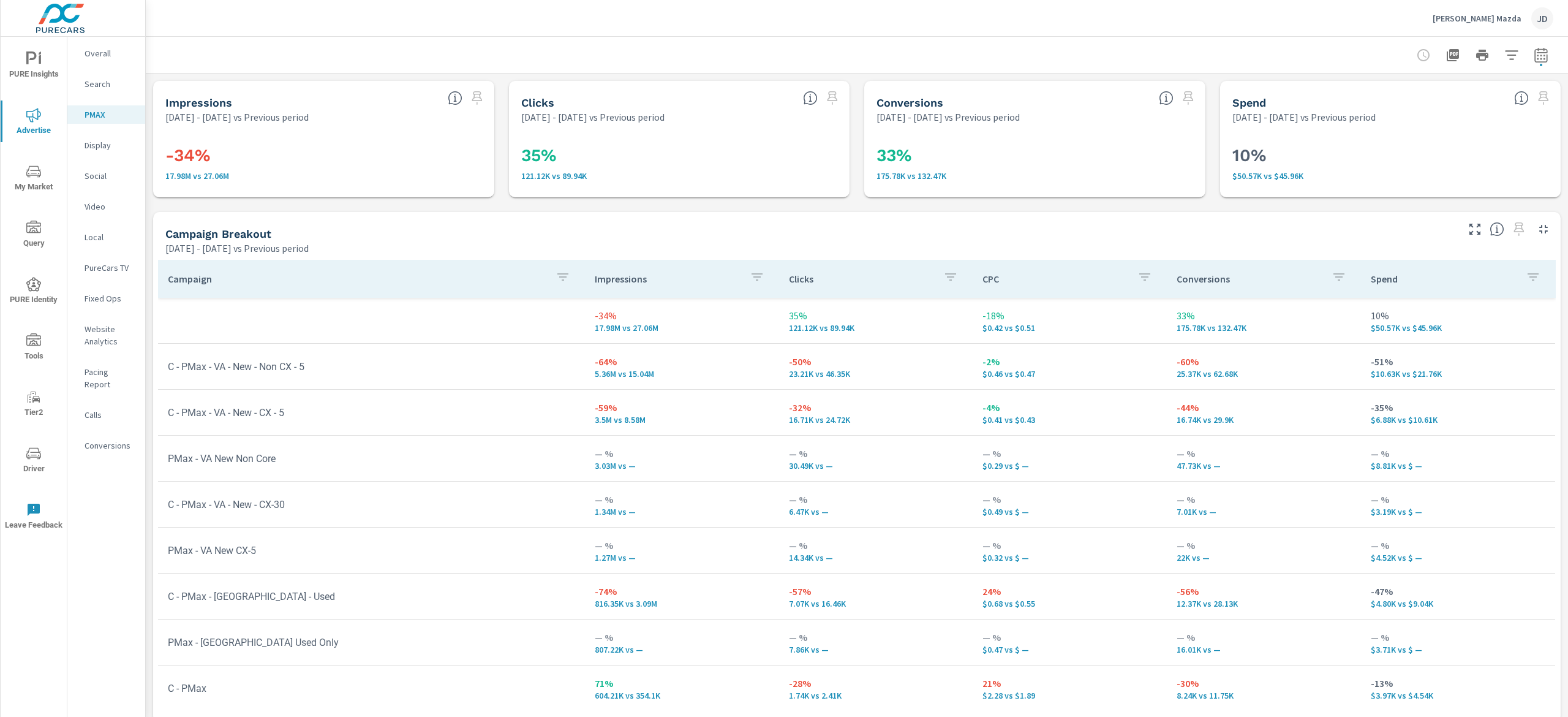
scroll to position [6, 0]
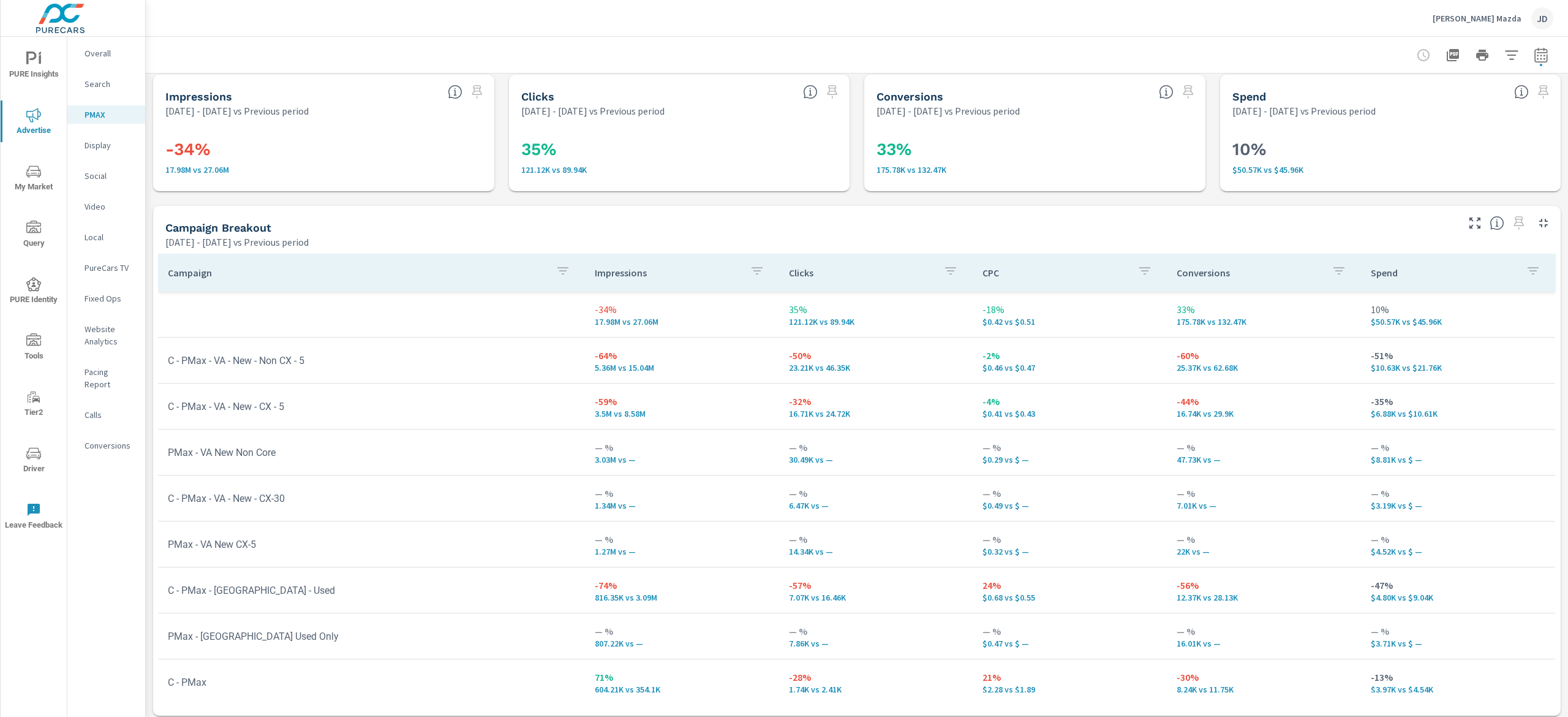
click at [108, 170] on p "Social" at bounding box center [110, 175] width 51 height 12
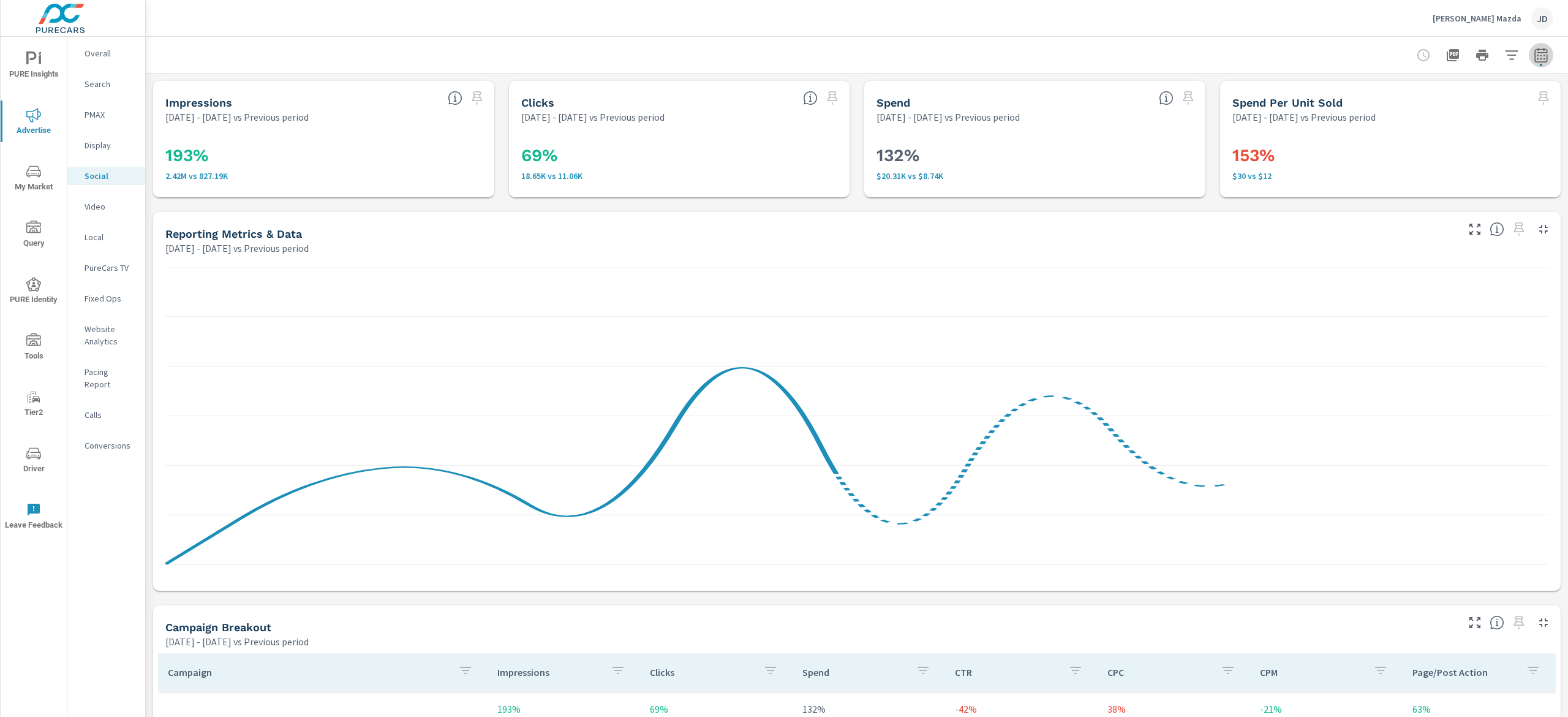
click at [1534, 55] on icon "button" at bounding box center [1542, 55] width 15 height 15
select select "Previous period"
click at [1488, 108] on select "Custom [DATE] Last week Last 7 days Last 14 days Last 30 days Last 45 days Last…" at bounding box center [1424, 106] width 132 height 25
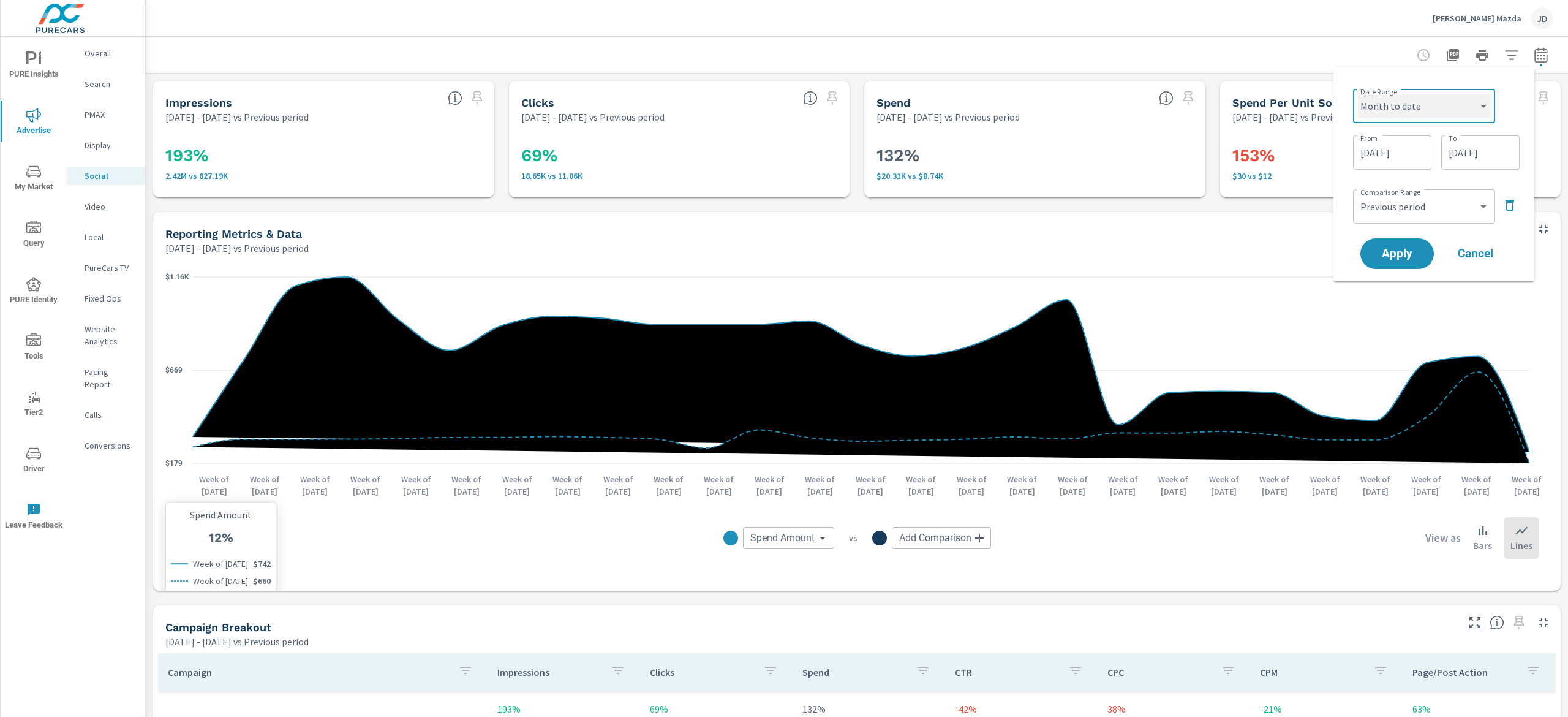
click at [1358, 94] on select "Custom [DATE] Last week Last 7 days Last 14 days Last 30 days Last 45 days Last…" at bounding box center [1424, 106] width 132 height 25
select select "Month to date"
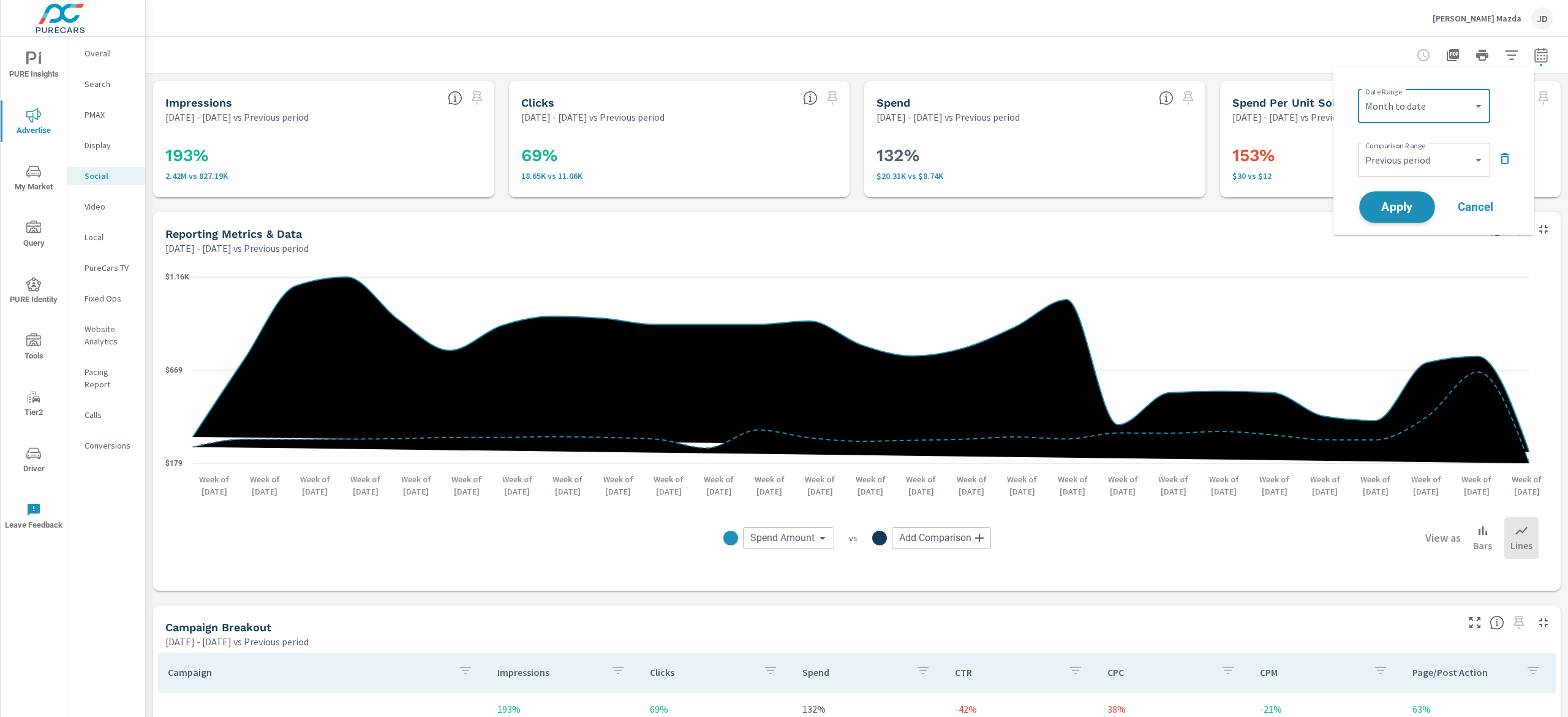
click at [1402, 204] on span "Apply" at bounding box center [1397, 207] width 50 height 12
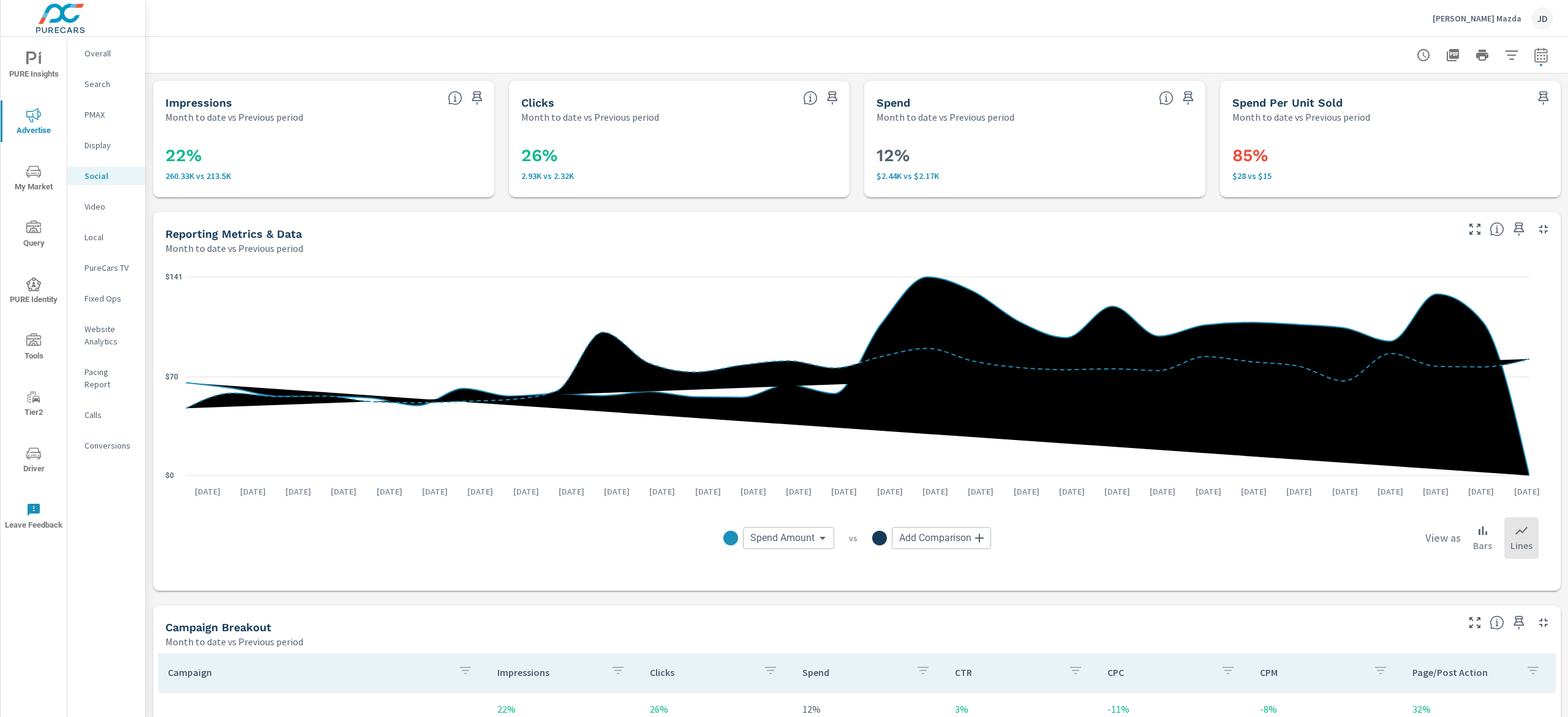
click at [103, 109] on p "PMAX" at bounding box center [110, 114] width 51 height 12
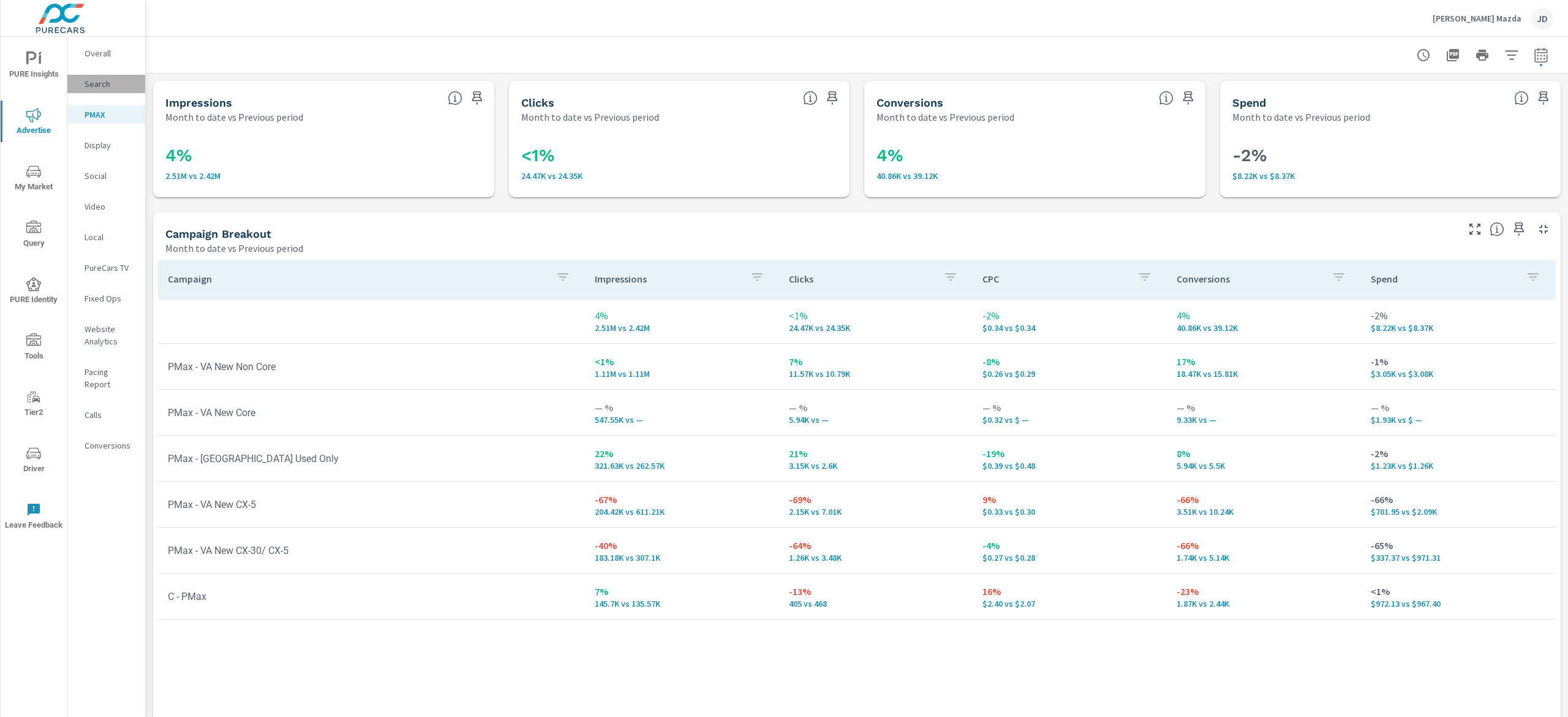
click at [107, 79] on p "Search" at bounding box center [110, 83] width 51 height 12
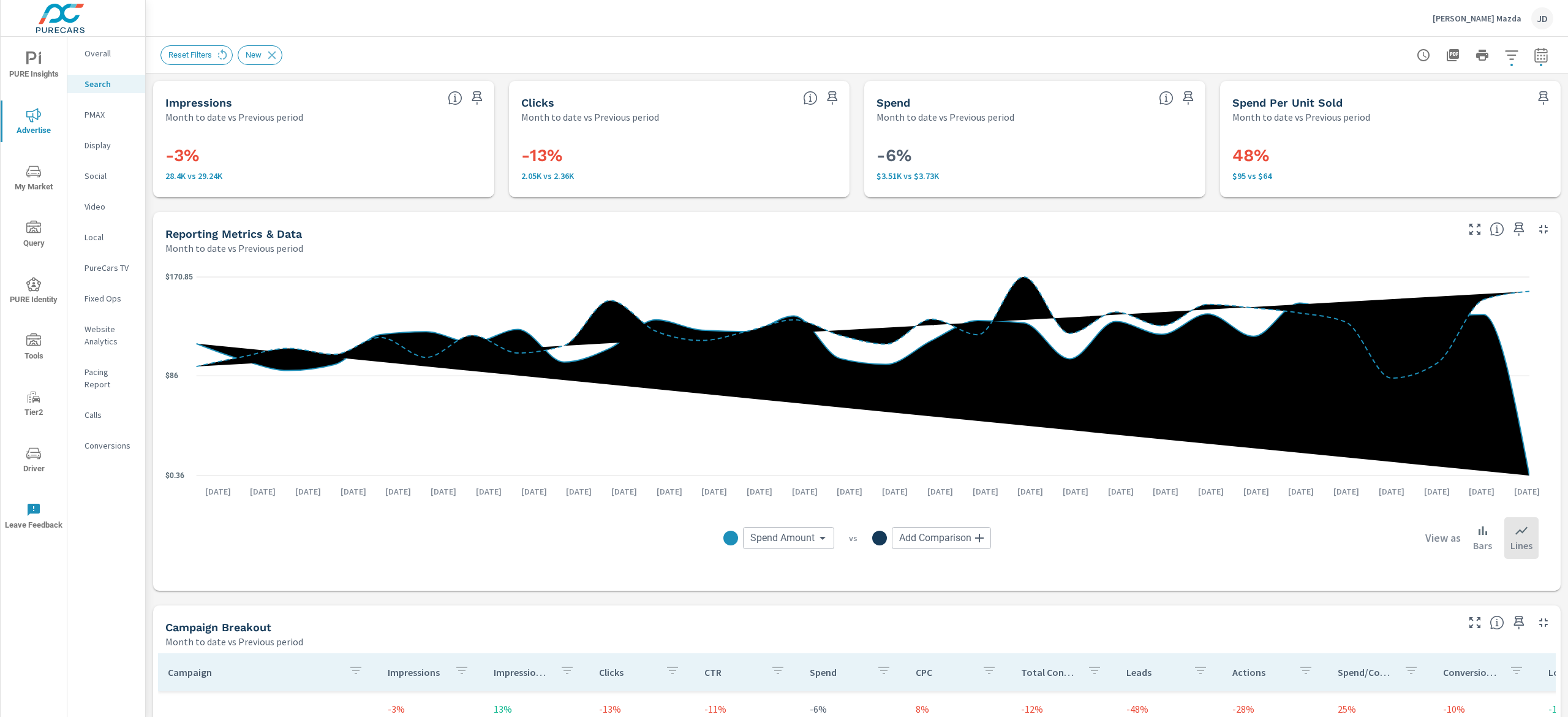
click at [105, 104] on nav "Overall Search PMAX Display Social Video Local PureCars TV Fixed Ops Website An…" at bounding box center [106, 254] width 78 height 435
click at [108, 111] on p "PMAX" at bounding box center [110, 114] width 51 height 12
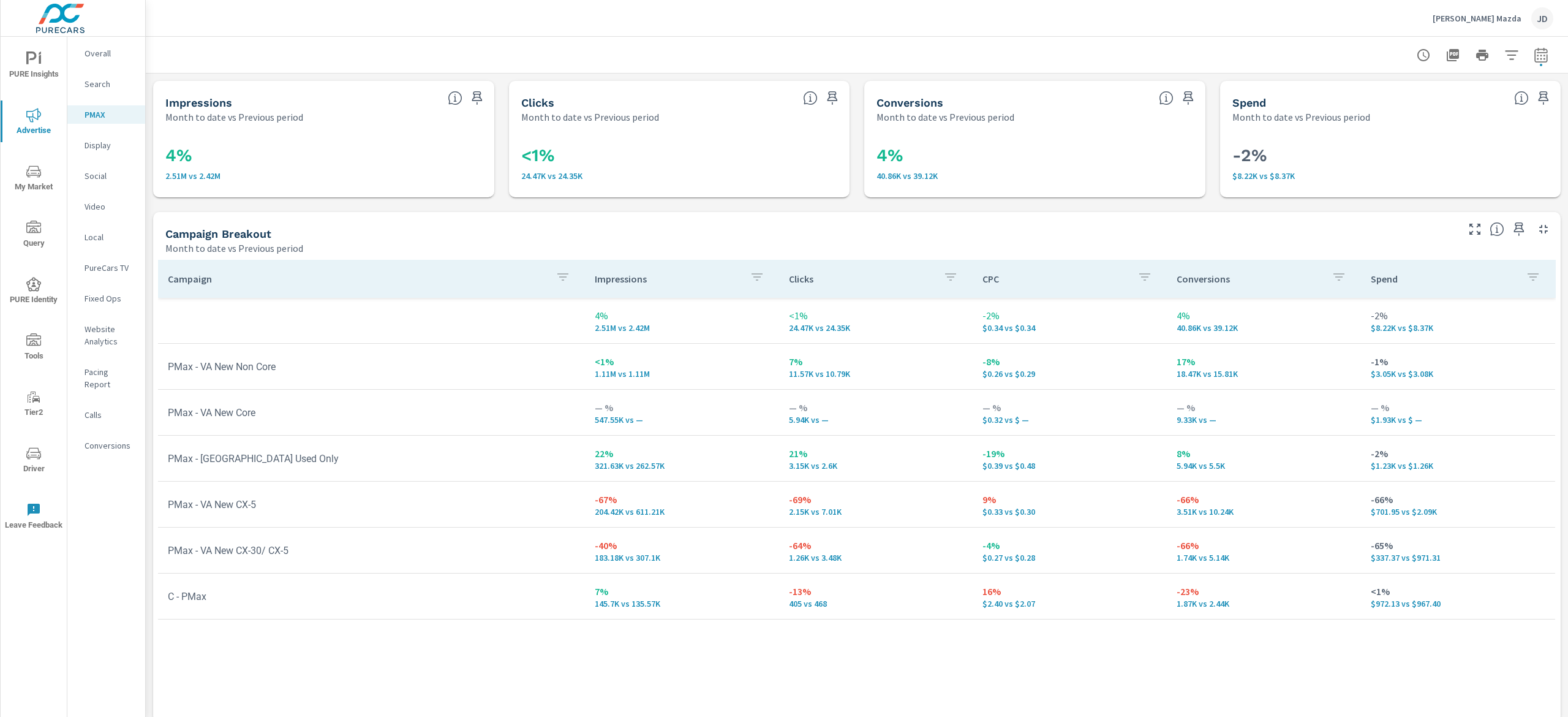
click at [108, 78] on p "Search" at bounding box center [110, 83] width 51 height 12
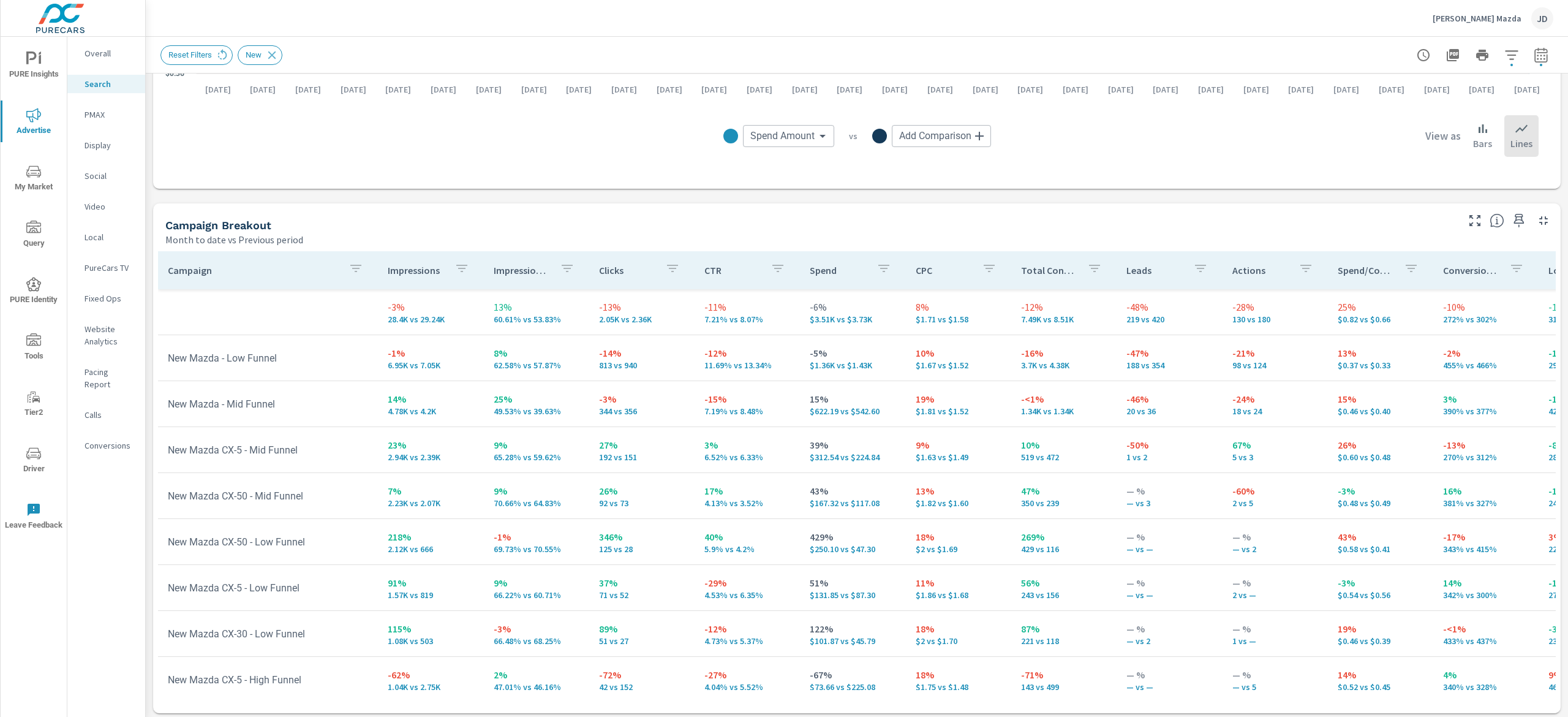
scroll to position [405, 0]
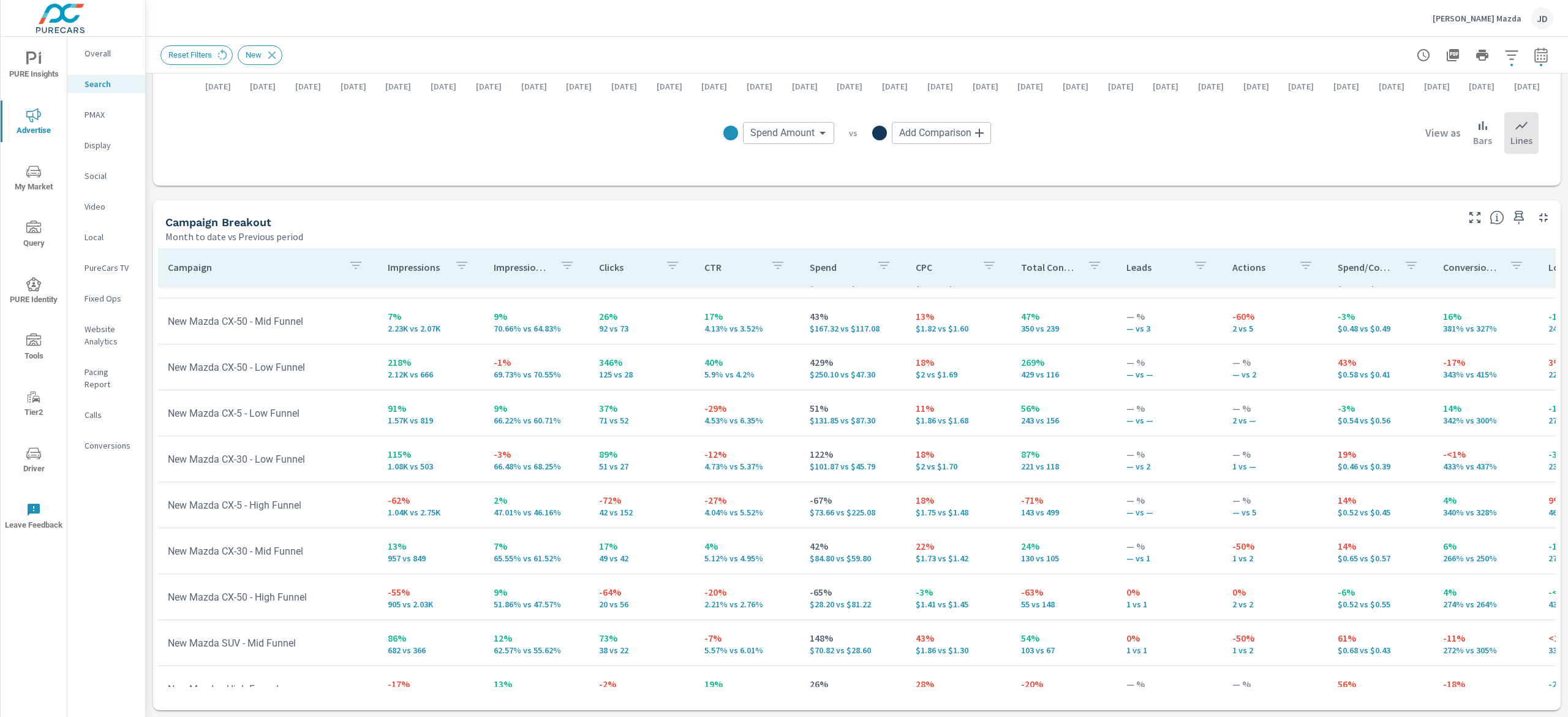
scroll to position [122, 0]
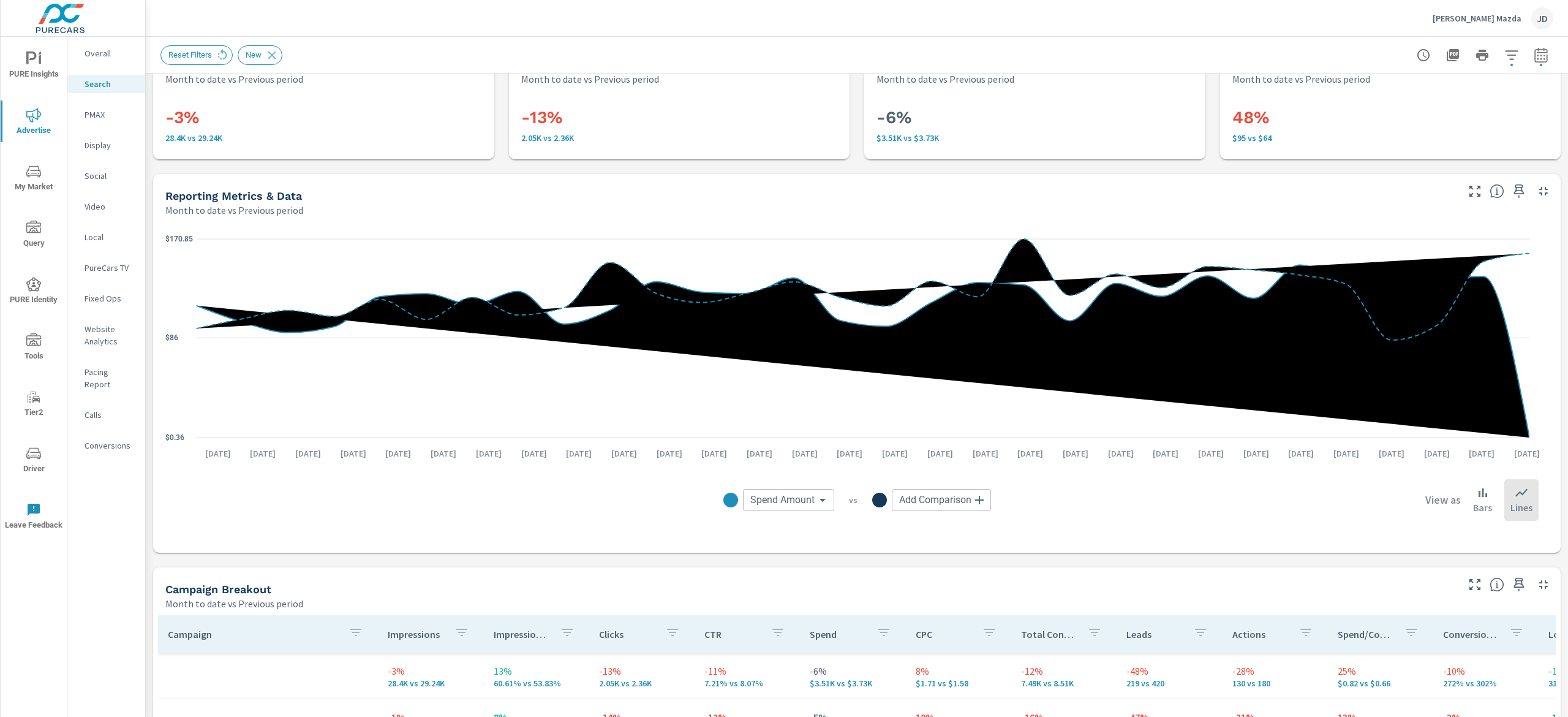
scroll to position [37, 0]
click at [26, 179] on span "My Market" at bounding box center [34, 179] width 58 height 30
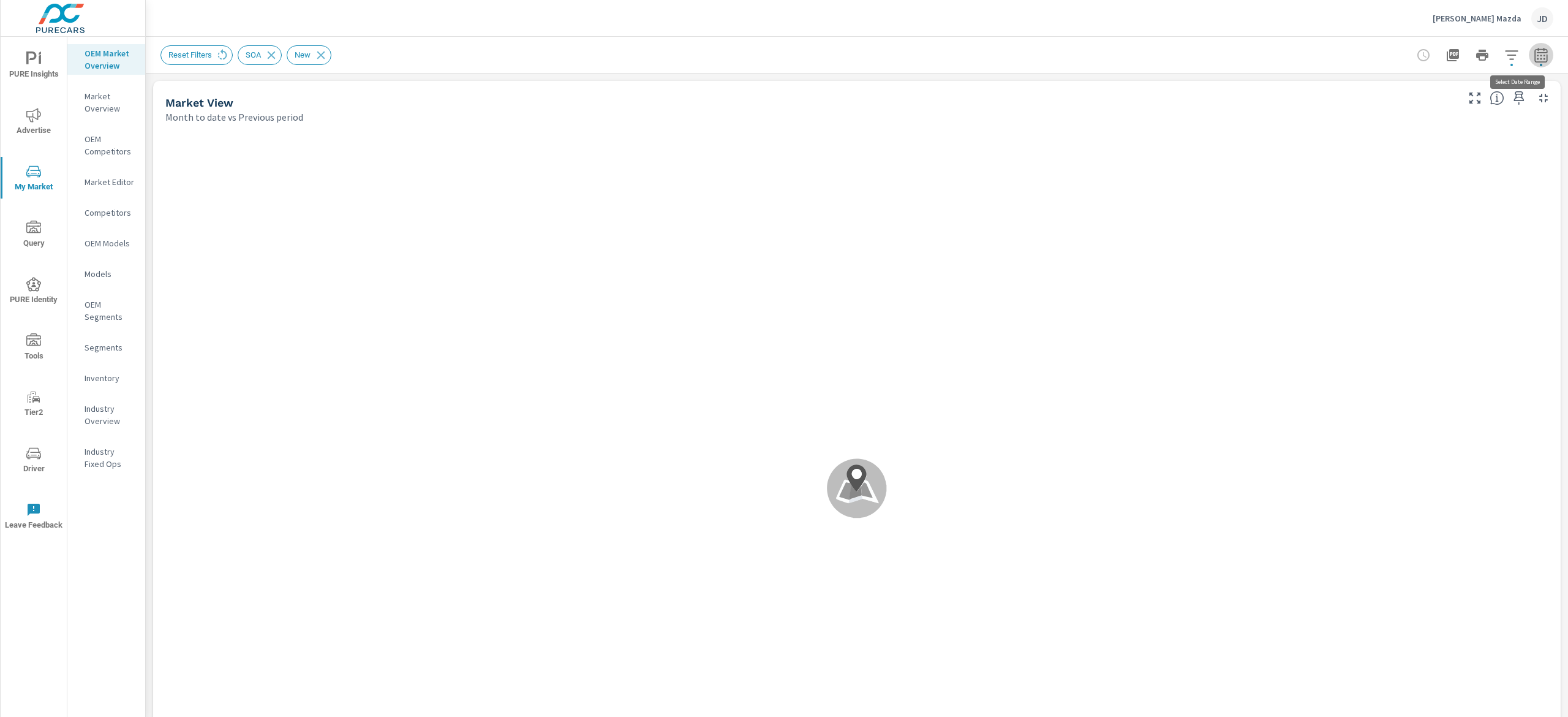
click at [1534, 53] on icon "button" at bounding box center [1541, 55] width 13 height 15
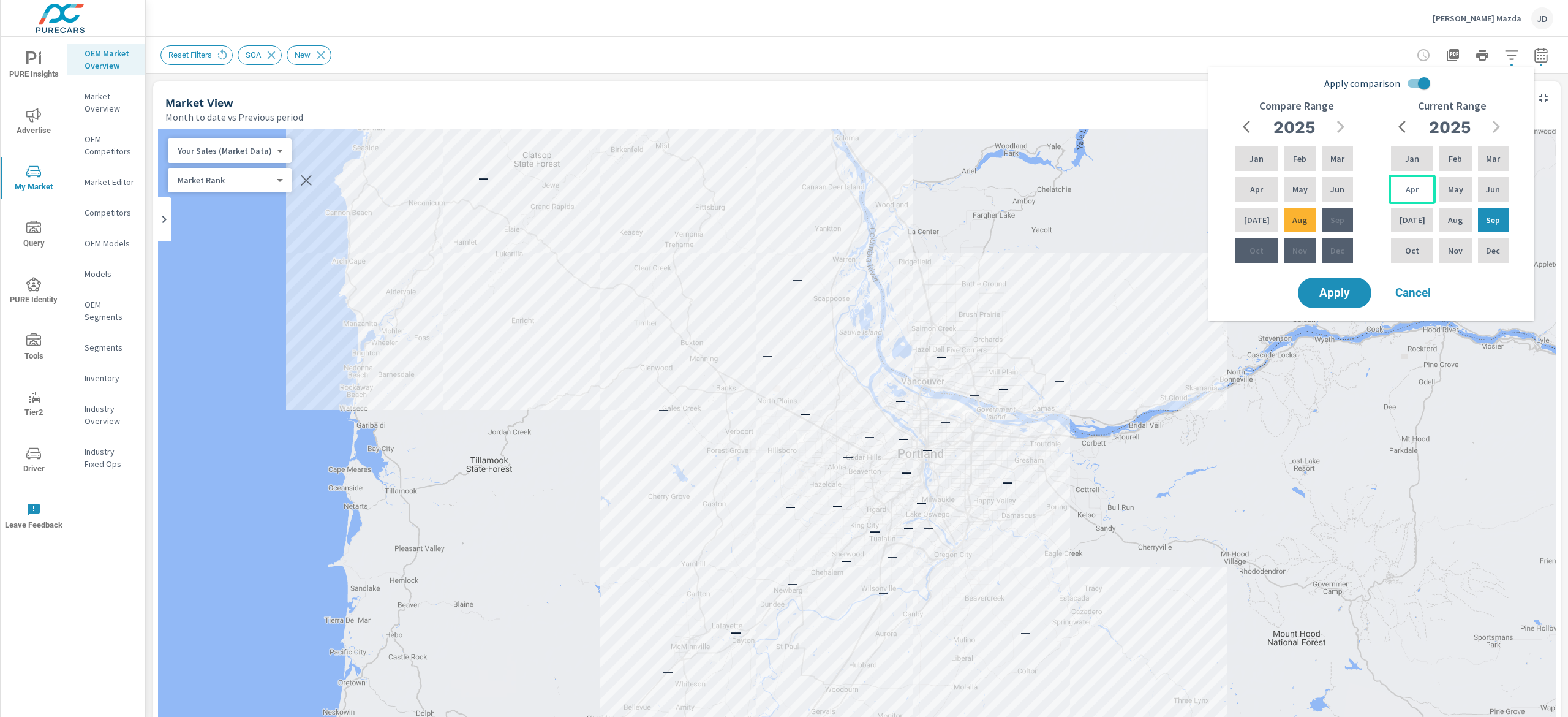
click at [1410, 187] on p "Apr" at bounding box center [1413, 189] width 13 height 12
click at [1477, 215] on div "Sep" at bounding box center [1493, 220] width 36 height 29
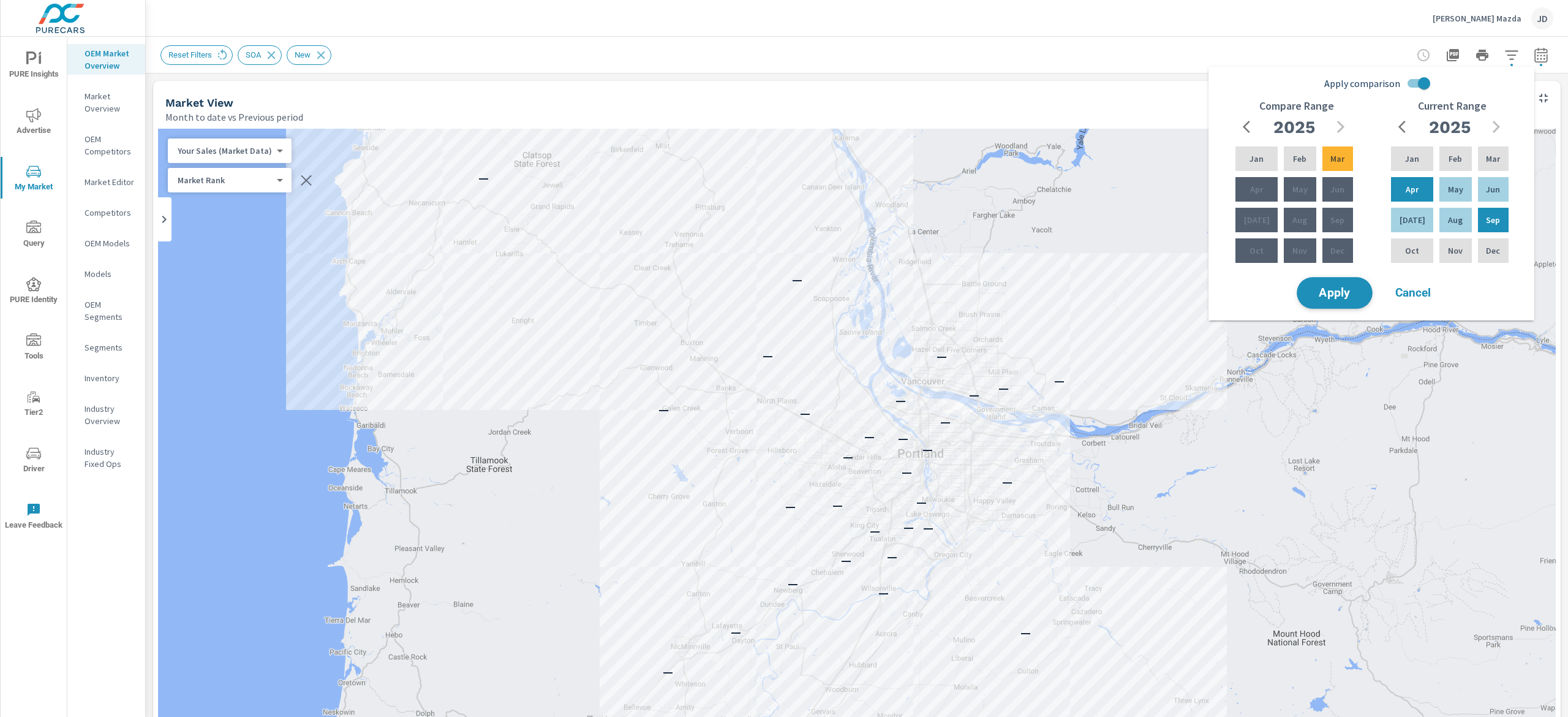
click at [1341, 288] on span "Apply" at bounding box center [1334, 293] width 50 height 12
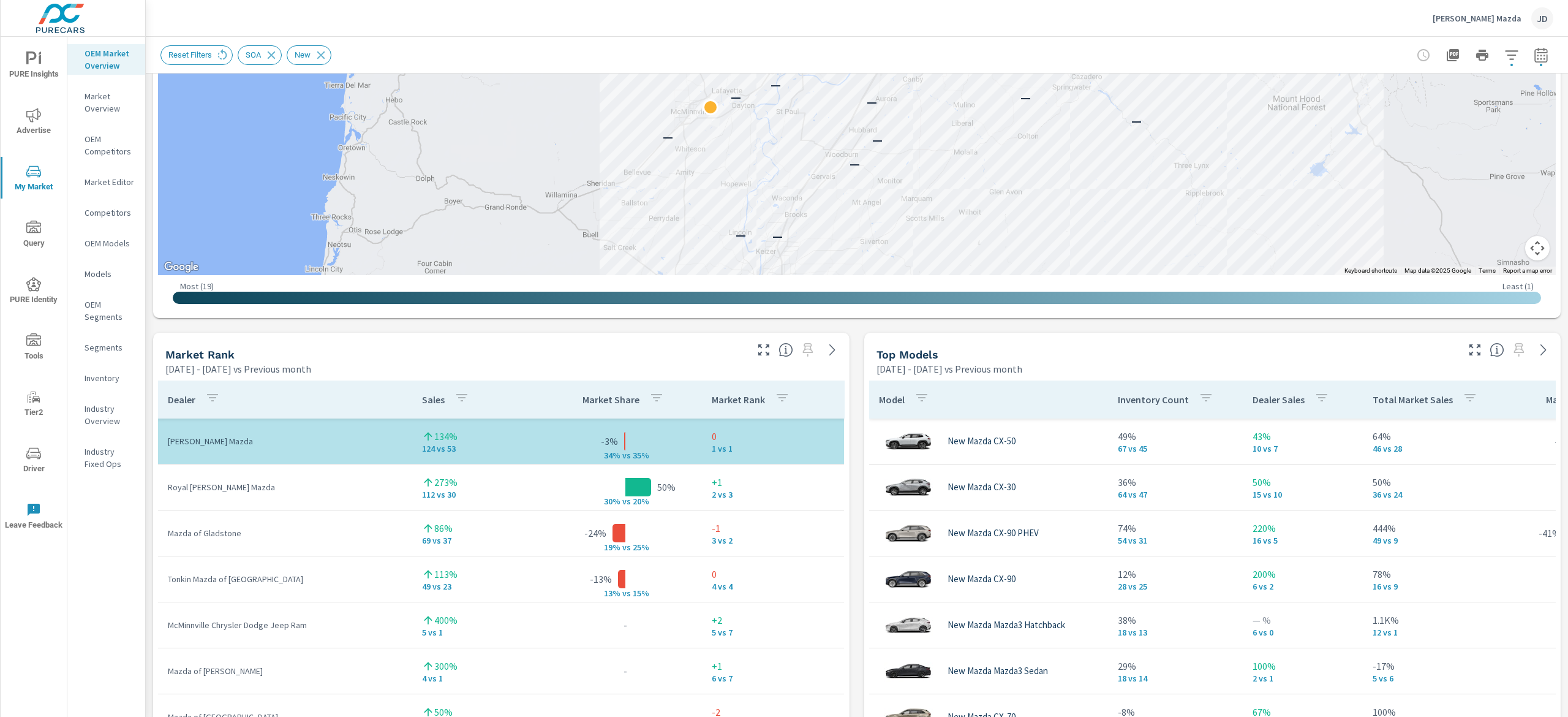
scroll to position [574, 0]
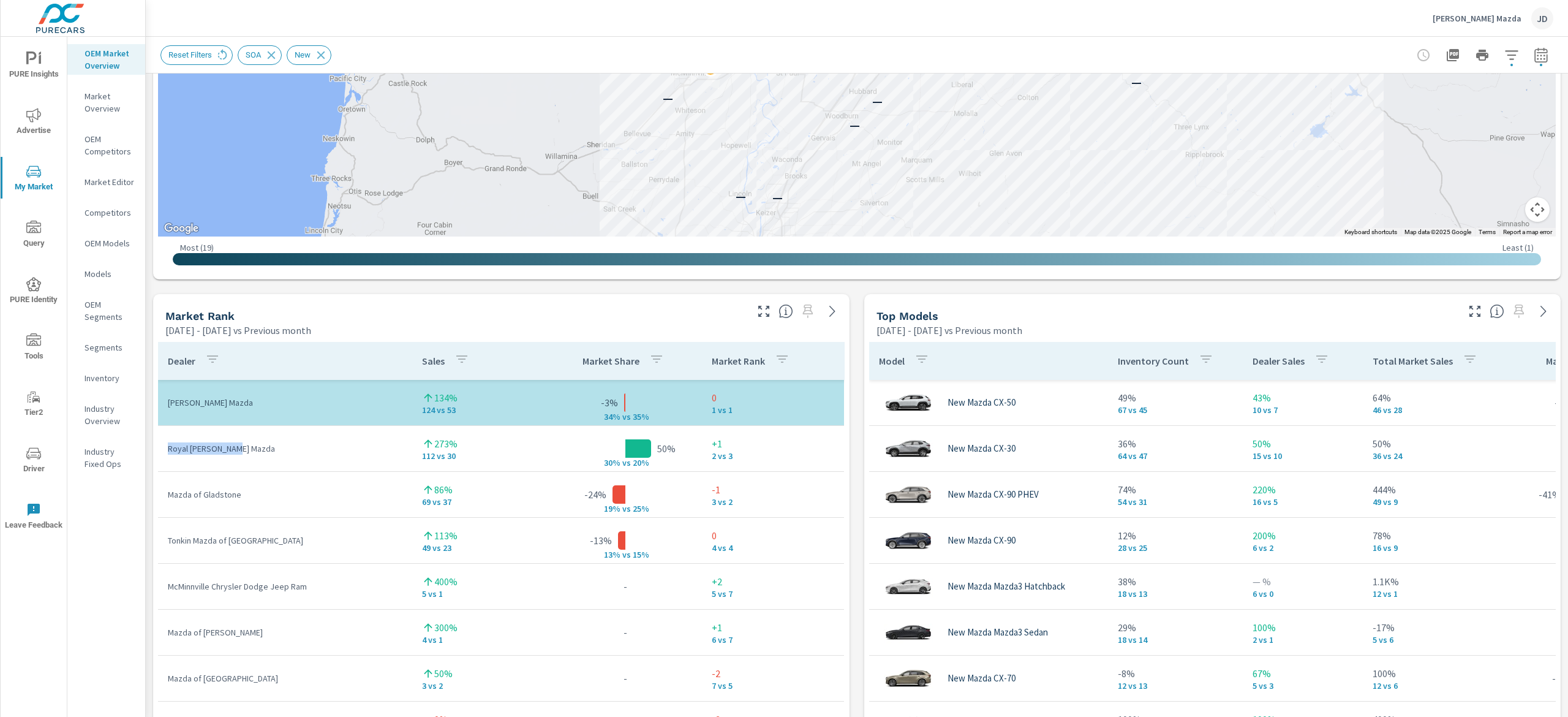
drag, startPoint x: 258, startPoint y: 453, endPoint x: 159, endPoint y: 455, distance: 99.0
click at [159, 455] on td "Royal Moore Mazda" at bounding box center [285, 448] width 254 height 32
copy p "Royal Moore Mazda"
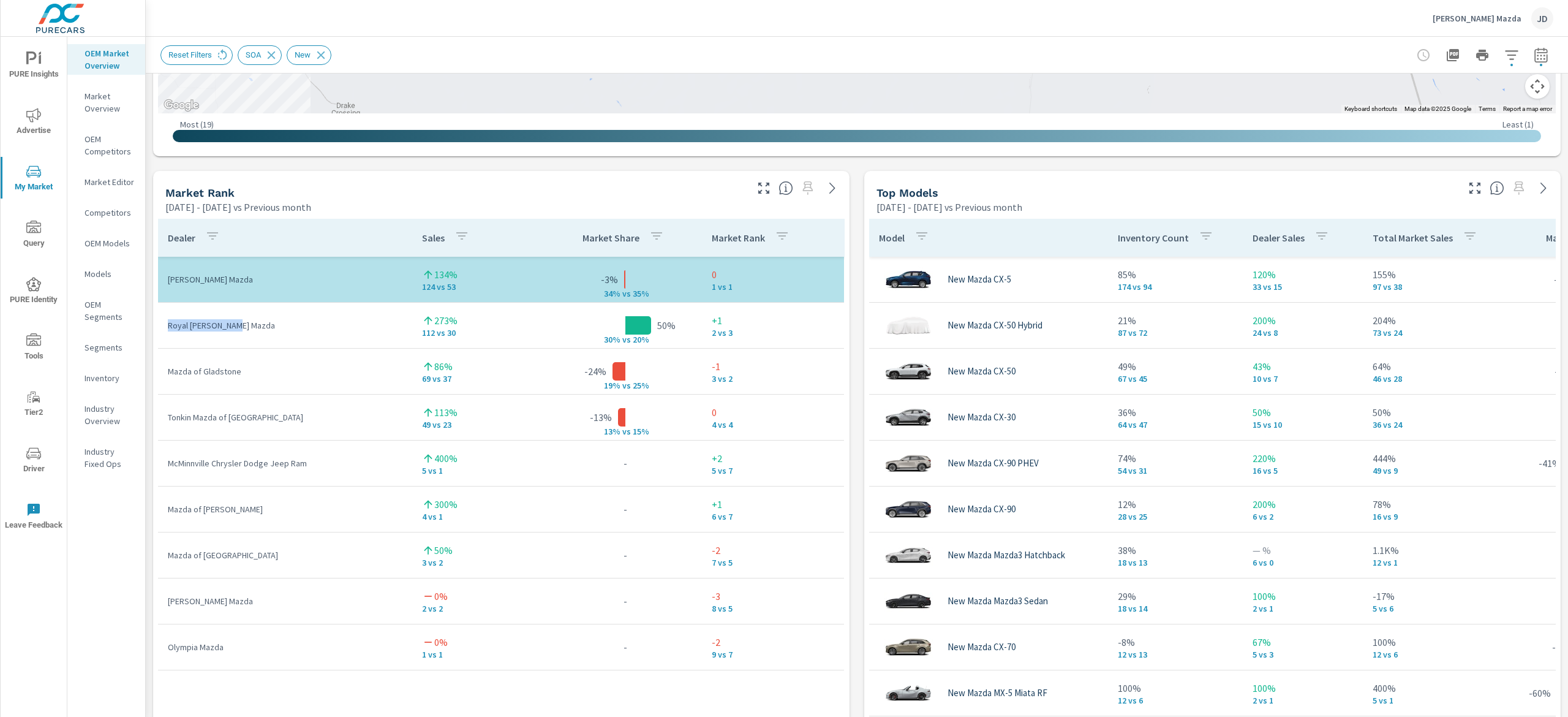
scroll to position [768, 0]
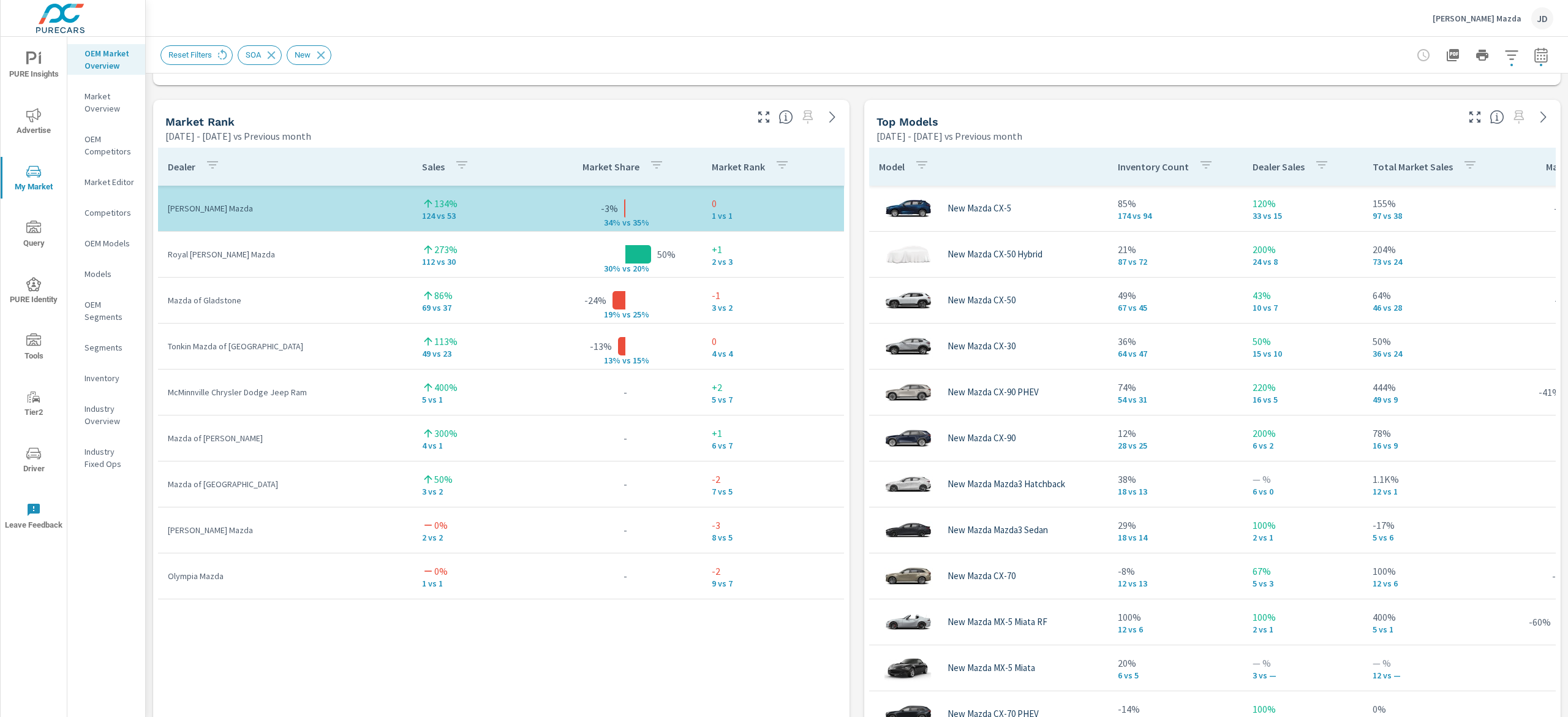
click at [643, 103] on div "Market Rank Apr 01, 2025 - Sep 30, 2025 vs Previous month" at bounding box center [451, 121] width 596 height 44
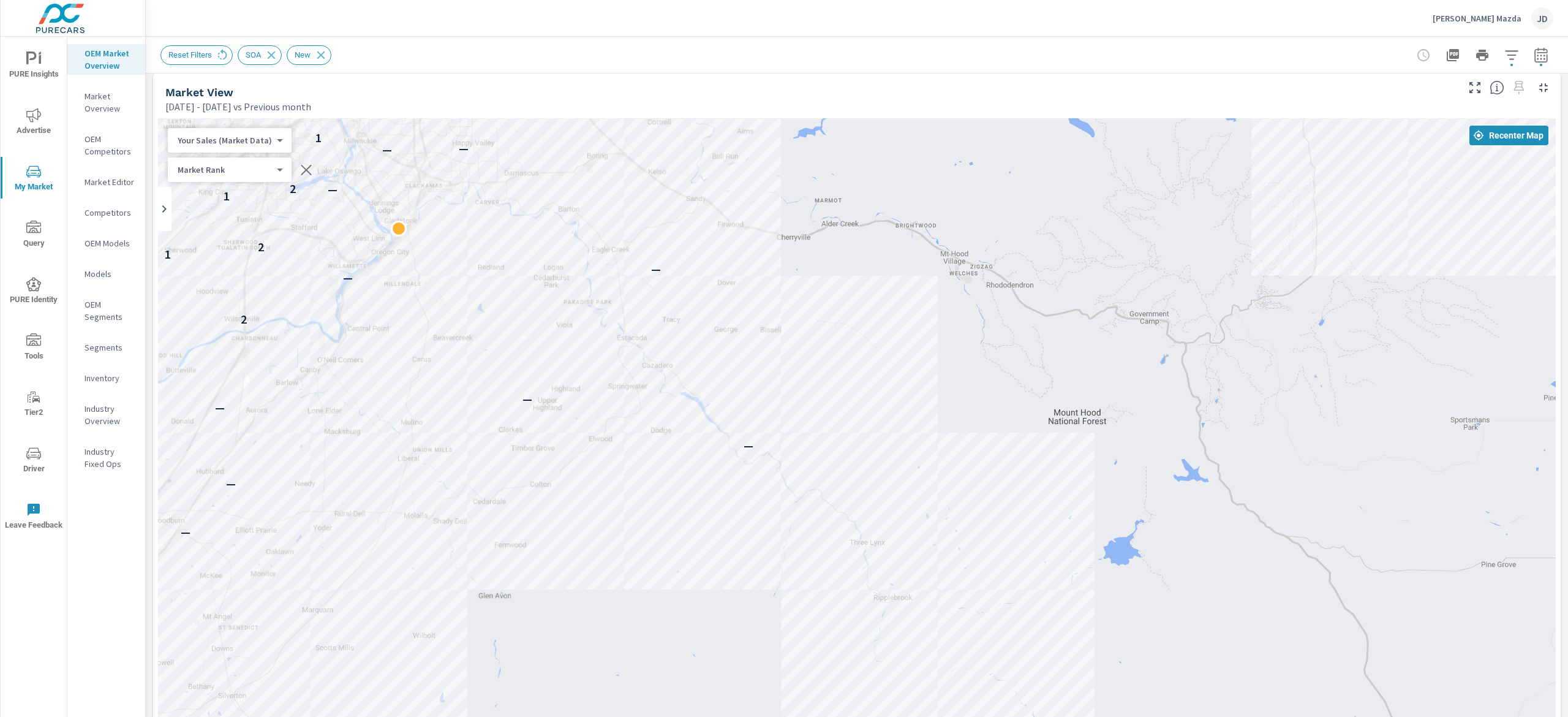
scroll to position [0, 0]
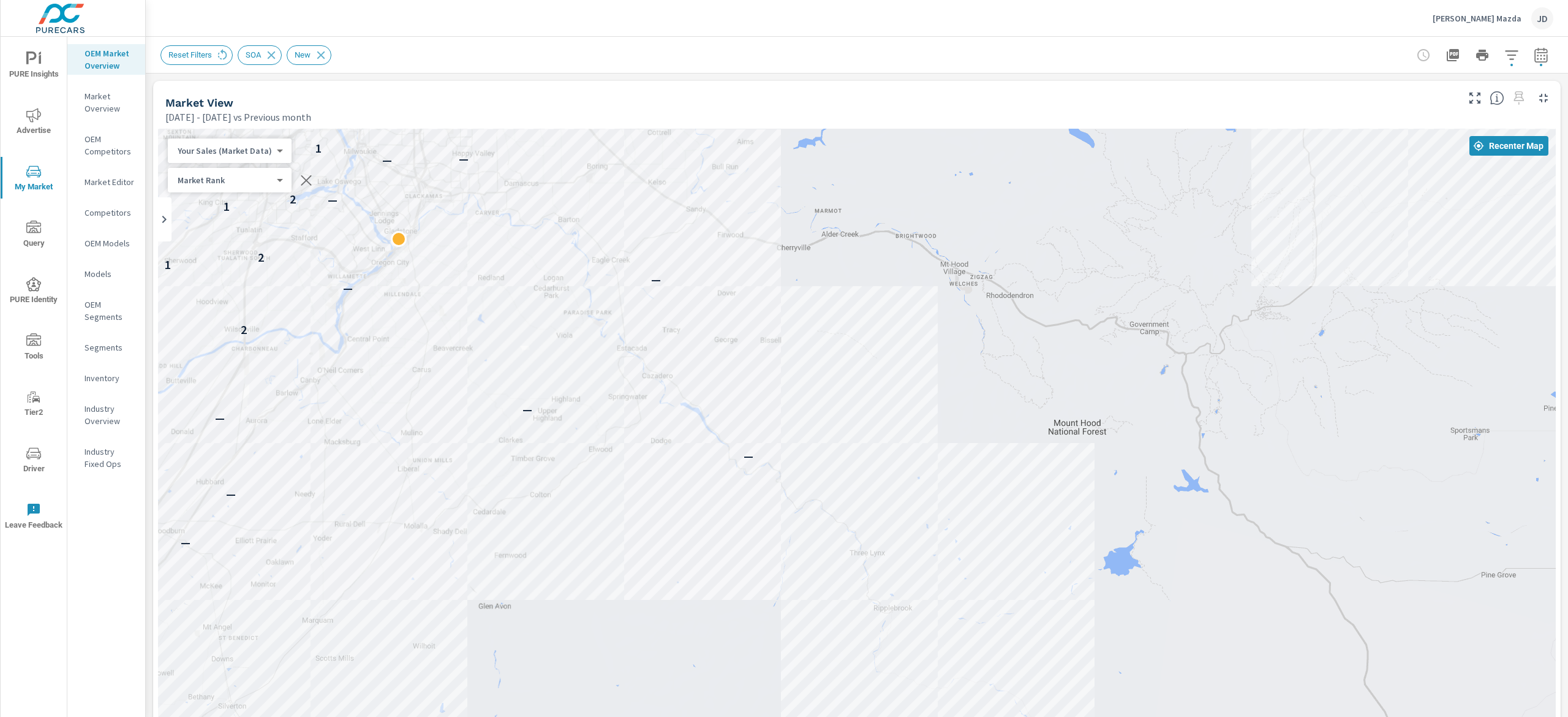
click at [229, 184] on body "PURE Insights Advertise My Market Query PURE Identity Tools Tier2 Driver Leave …" at bounding box center [784, 358] width 1568 height 717
click at [422, 76] on div at bounding box center [784, 358] width 1568 height 717
click at [273, 183] on body "PURE Insights Advertise My Market Query PURE Identity Tools Tier2 Driver Leave …" at bounding box center [784, 358] width 1568 height 717
click at [461, 107] on div at bounding box center [784, 358] width 1568 height 717
click at [42, 121] on span "Advertise" at bounding box center [34, 122] width 58 height 30
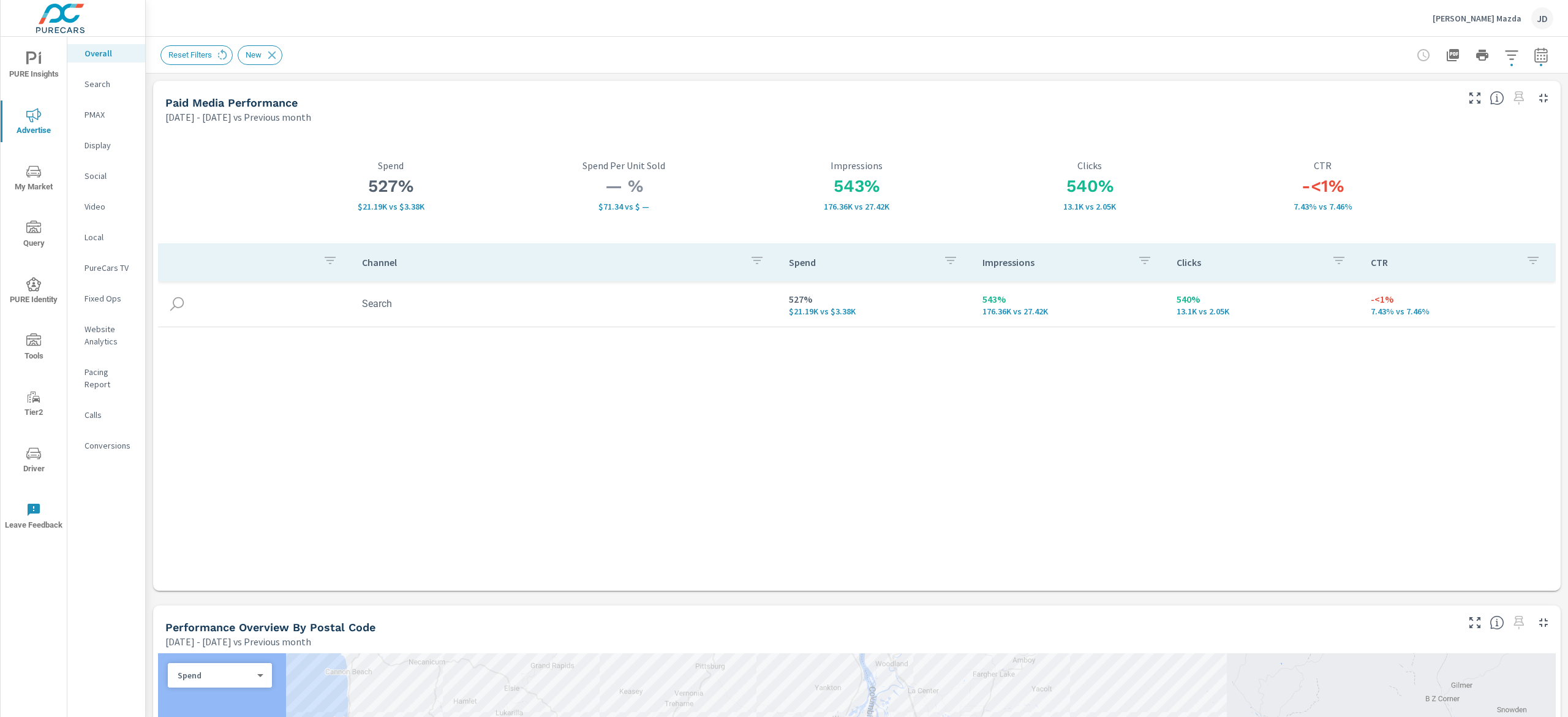
click at [112, 86] on p "Search" at bounding box center [110, 83] width 51 height 12
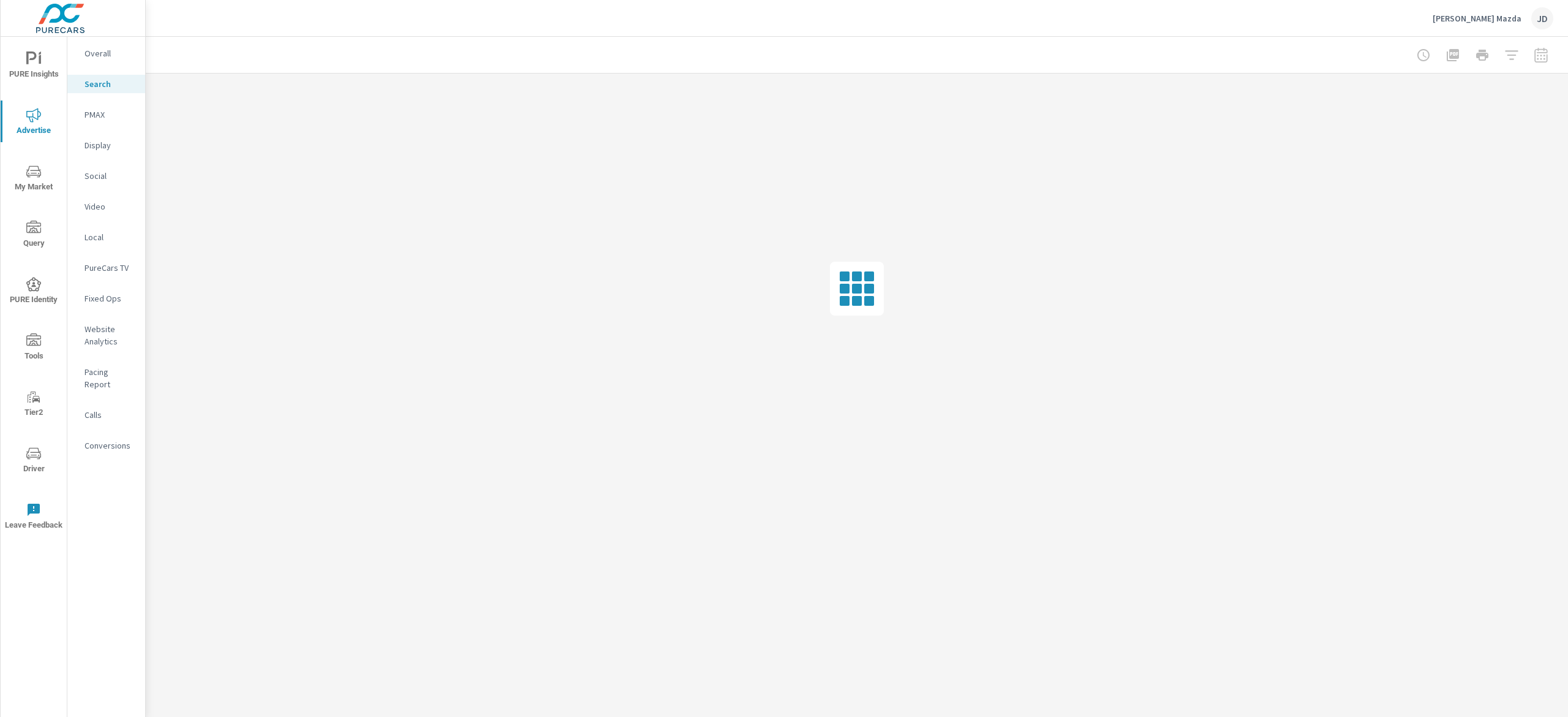
click at [27, 58] on icon "nav menu" at bounding box center [31, 58] width 10 height 13
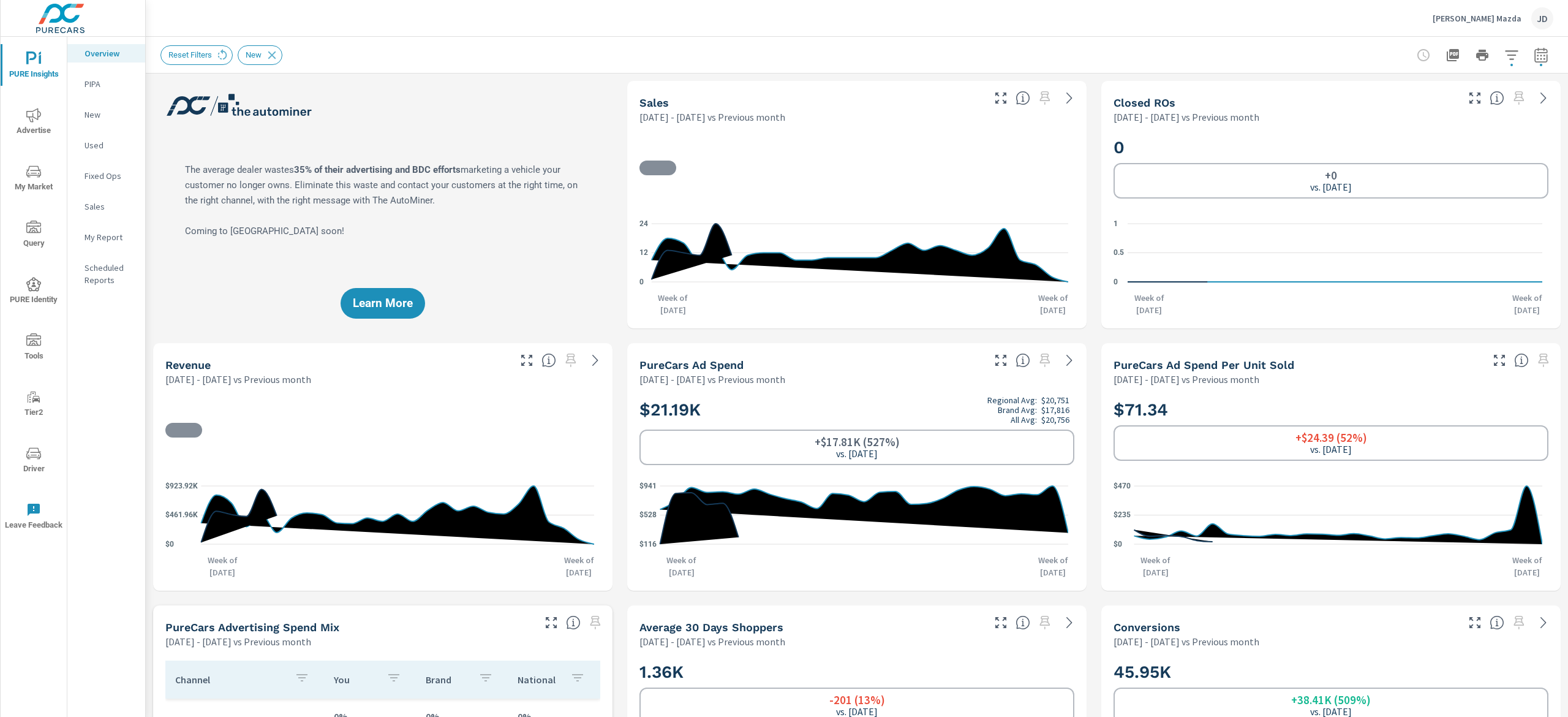
click at [99, 115] on p "New" at bounding box center [110, 114] width 51 height 12
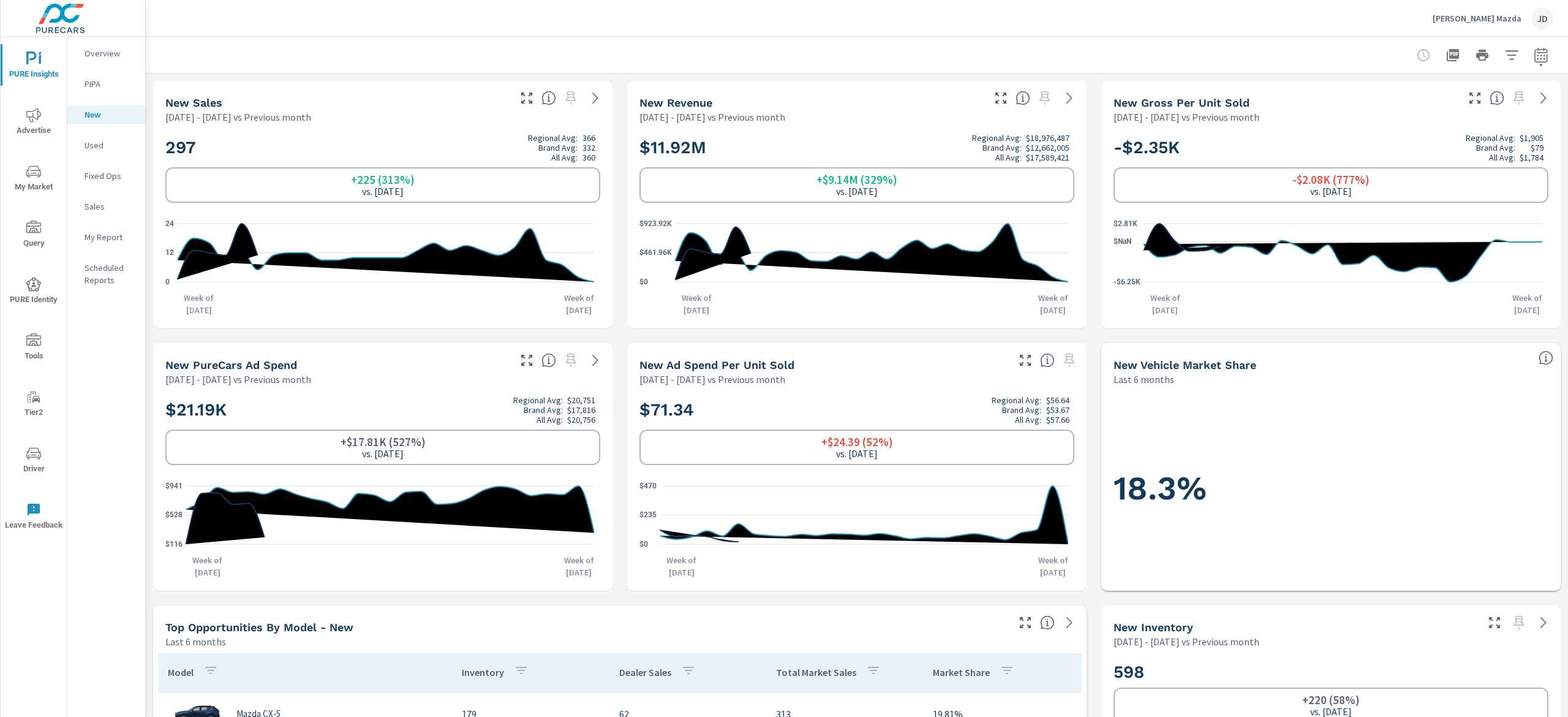
click at [1539, 51] on div at bounding box center [858, 55] width 1423 height 37
click at [1529, 57] on button "button" at bounding box center [1541, 55] width 25 height 25
select select "Previous month"
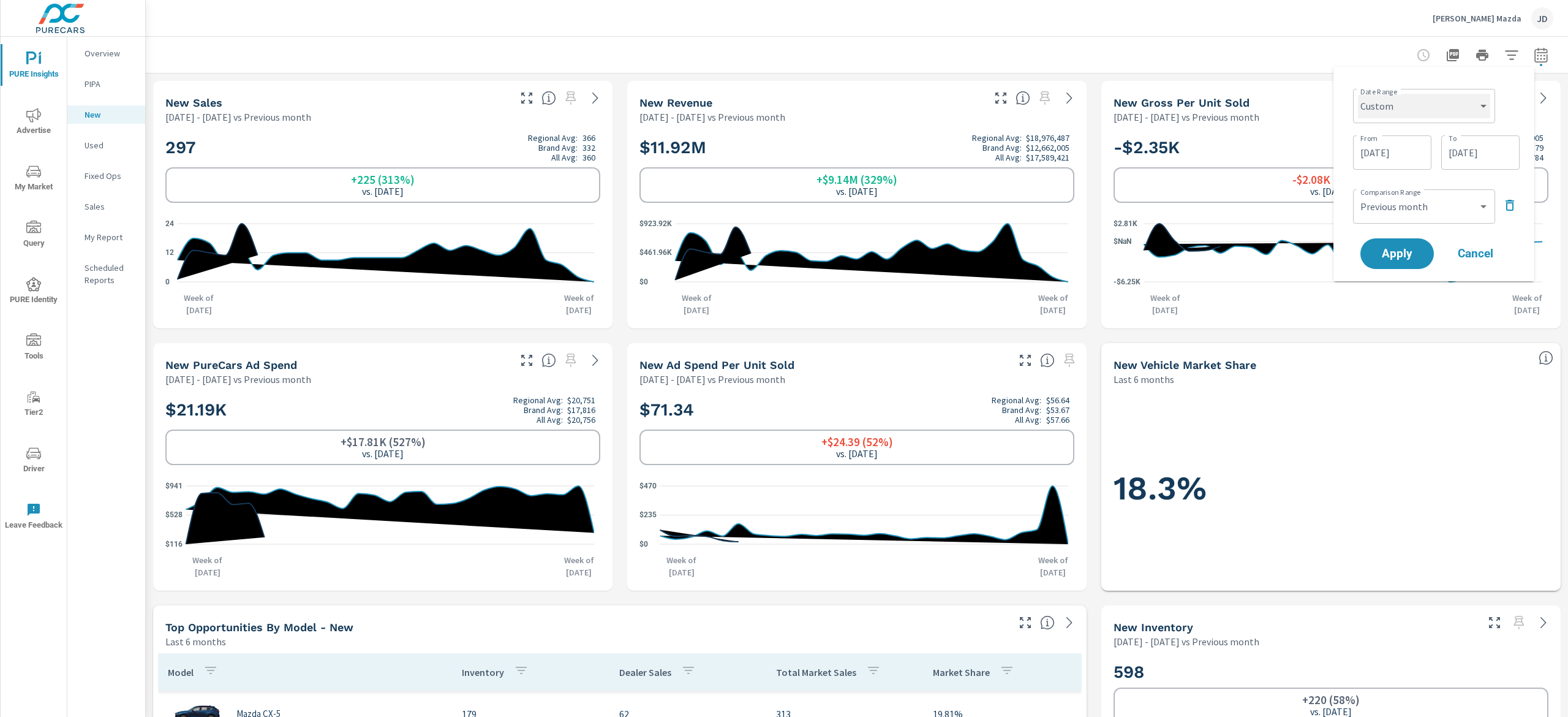
click at [1479, 101] on select "Custom Yesterday Last week Last 7 days Last 14 days Last 30 days Last 45 days L…" at bounding box center [1424, 106] width 132 height 25
click at [1358, 94] on select "Custom Yesterday Last week Last 7 days Last 14 days Last 30 days Last 45 days L…" at bounding box center [1424, 106] width 132 height 25
select select "Month to date"
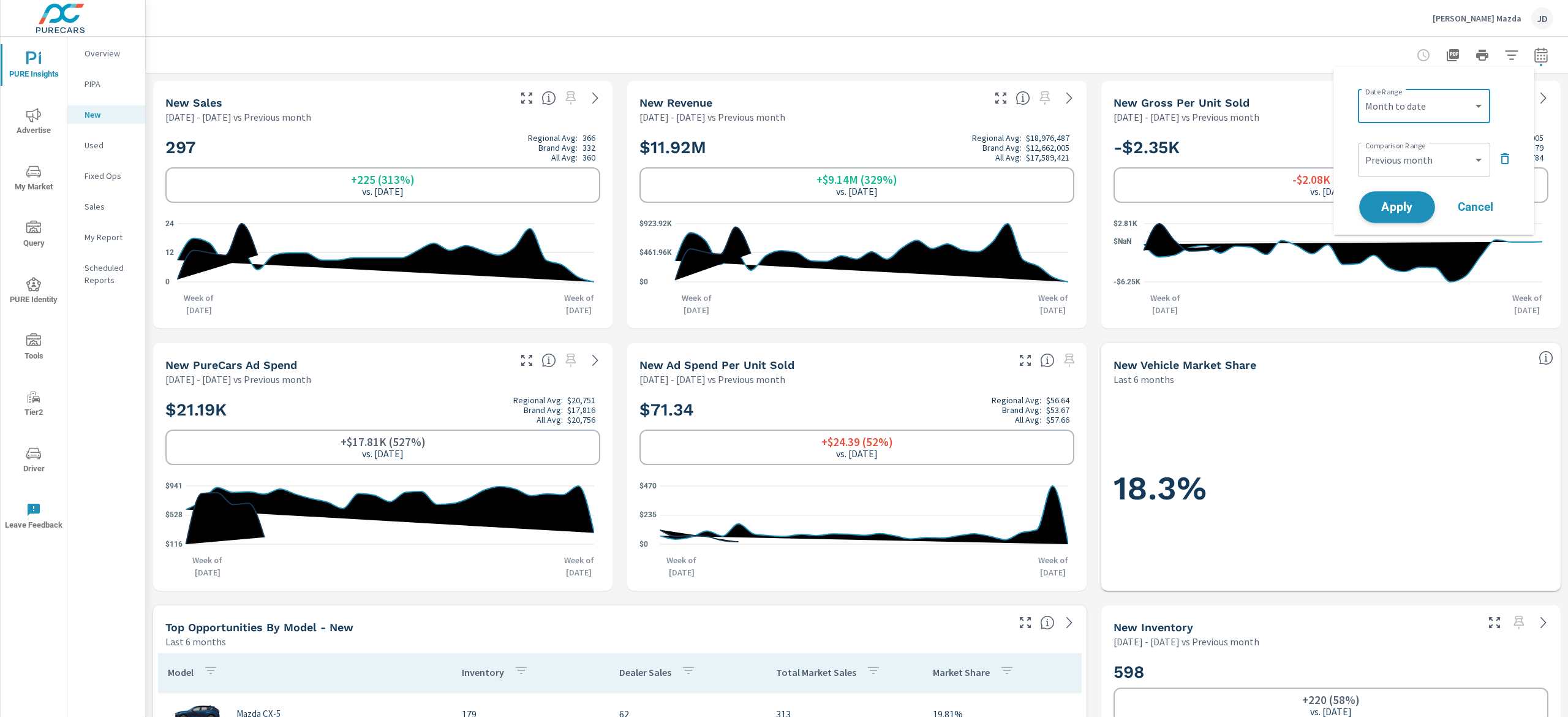
click at [1398, 207] on span "Apply" at bounding box center [1397, 207] width 50 height 12
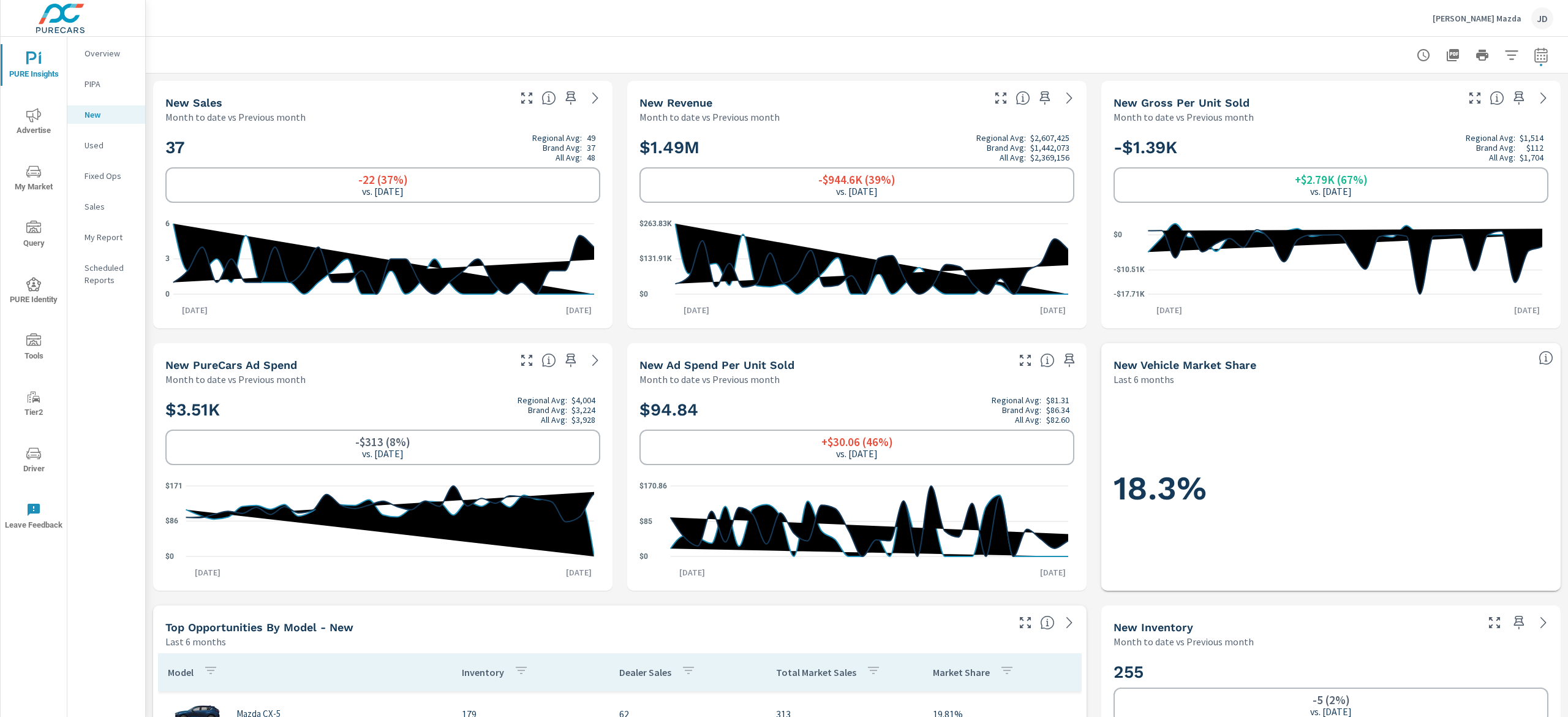
click at [45, 174] on span "My Market" at bounding box center [34, 179] width 58 height 30
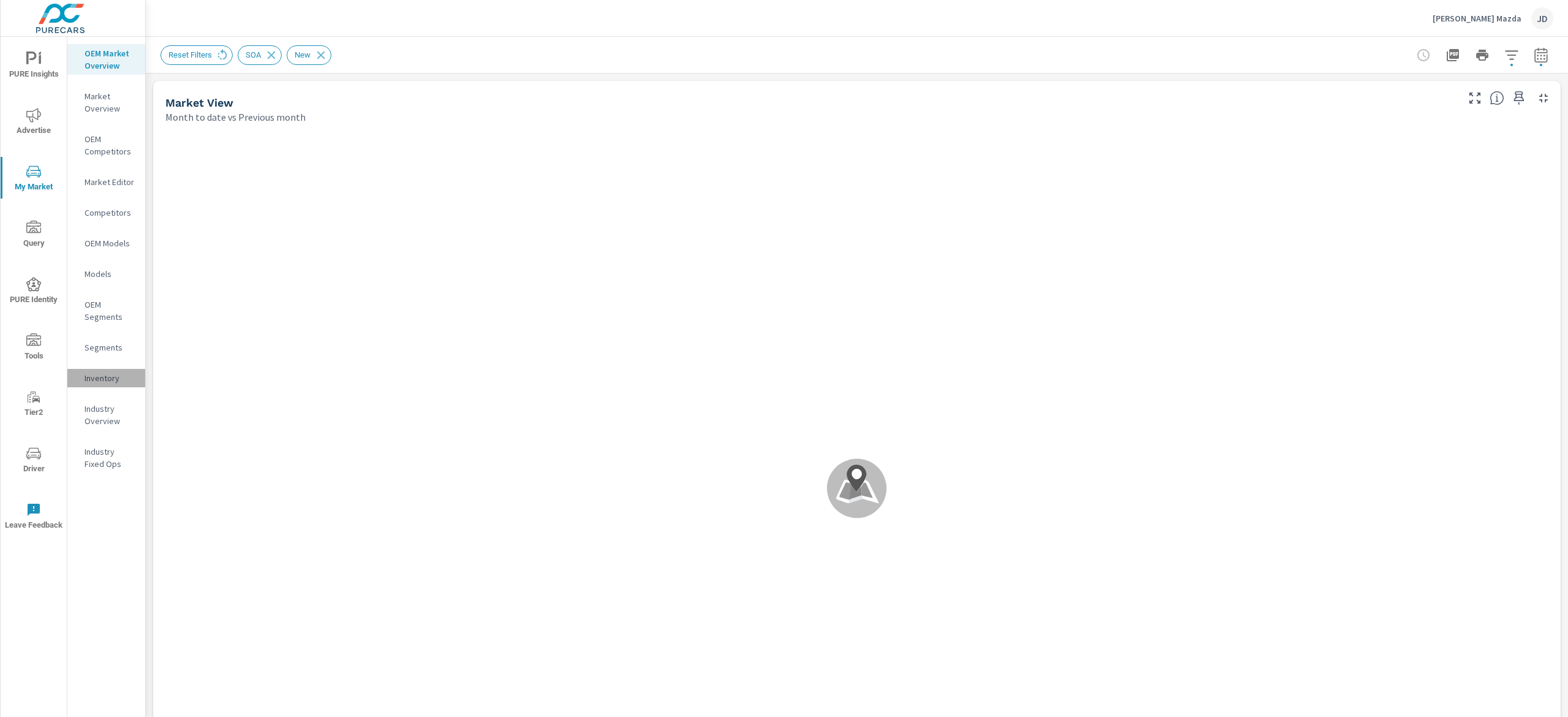
click at [106, 379] on p "Inventory" at bounding box center [110, 377] width 51 height 12
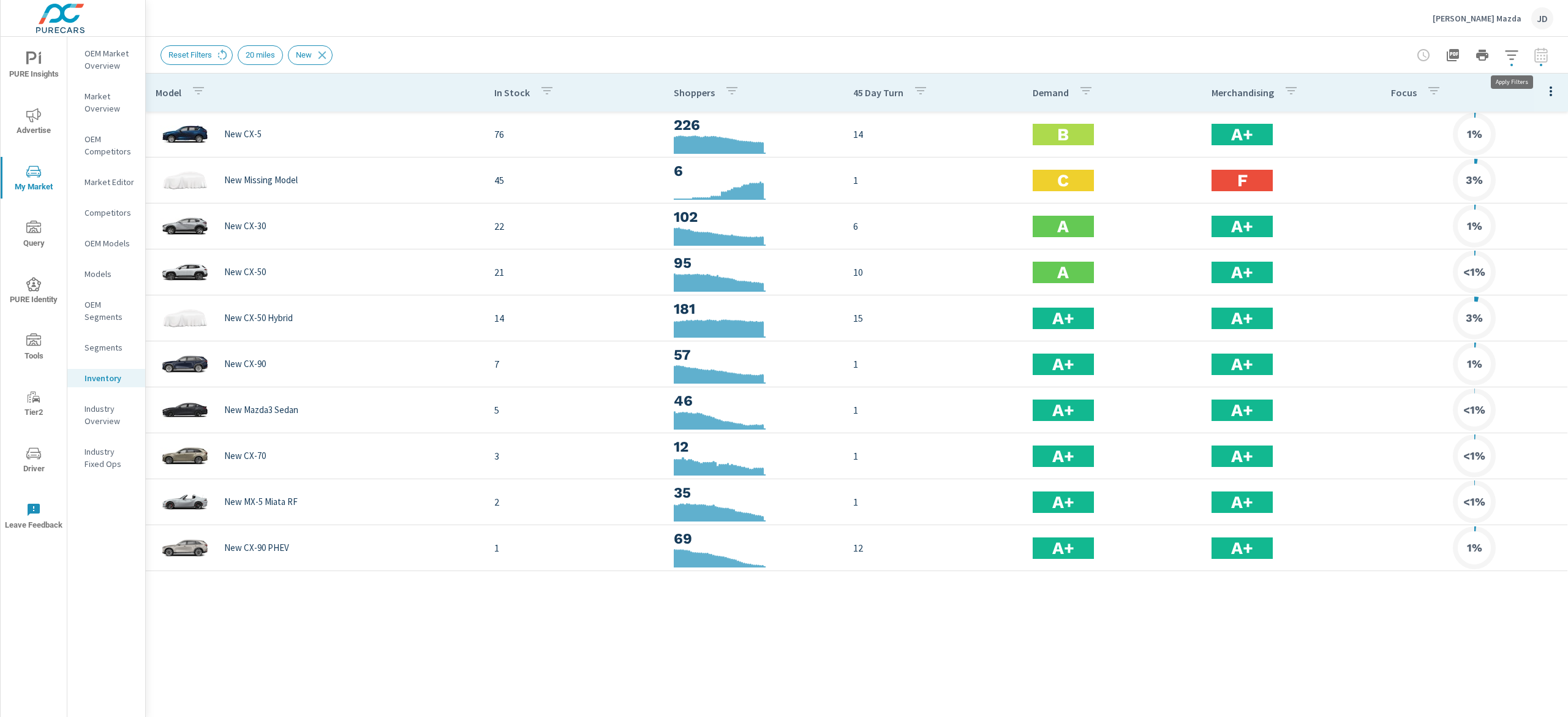
click at [1521, 48] on button "button" at bounding box center [1511, 55] width 25 height 25
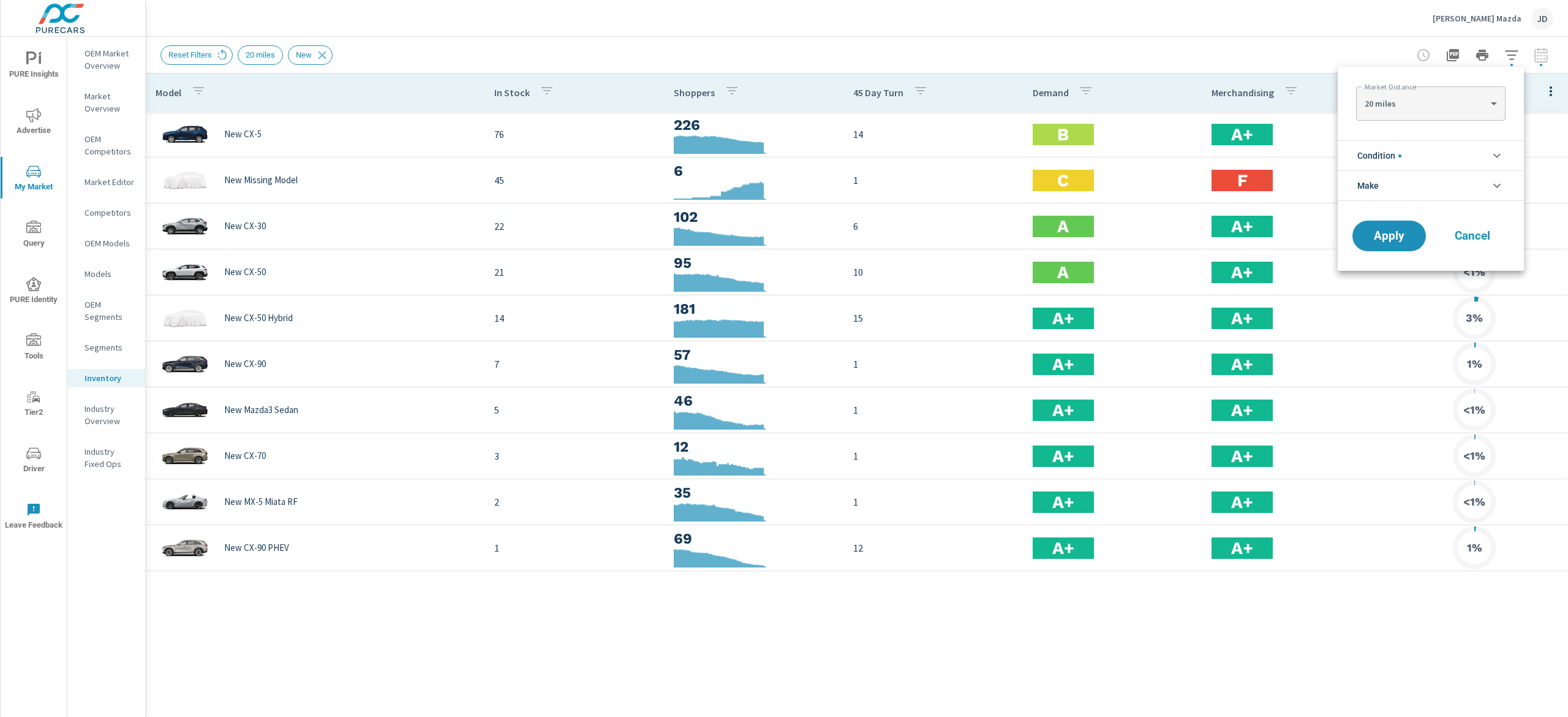
click at [1315, 53] on div at bounding box center [784, 358] width 1568 height 717
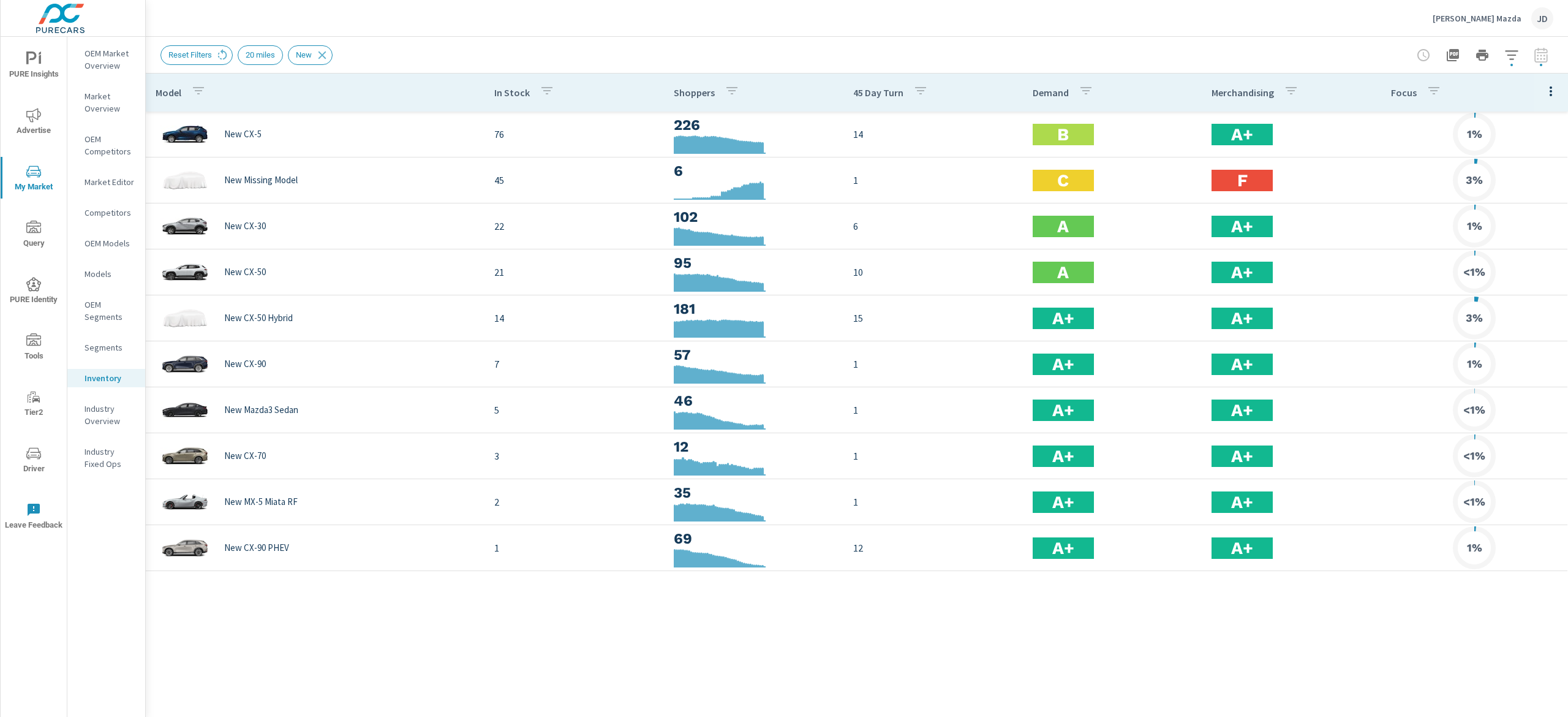
click at [1542, 57] on div at bounding box center [1483, 55] width 142 height 25
click at [1542, 58] on div at bounding box center [1483, 55] width 142 height 25
